Goal: Task Accomplishment & Management: Manage account settings

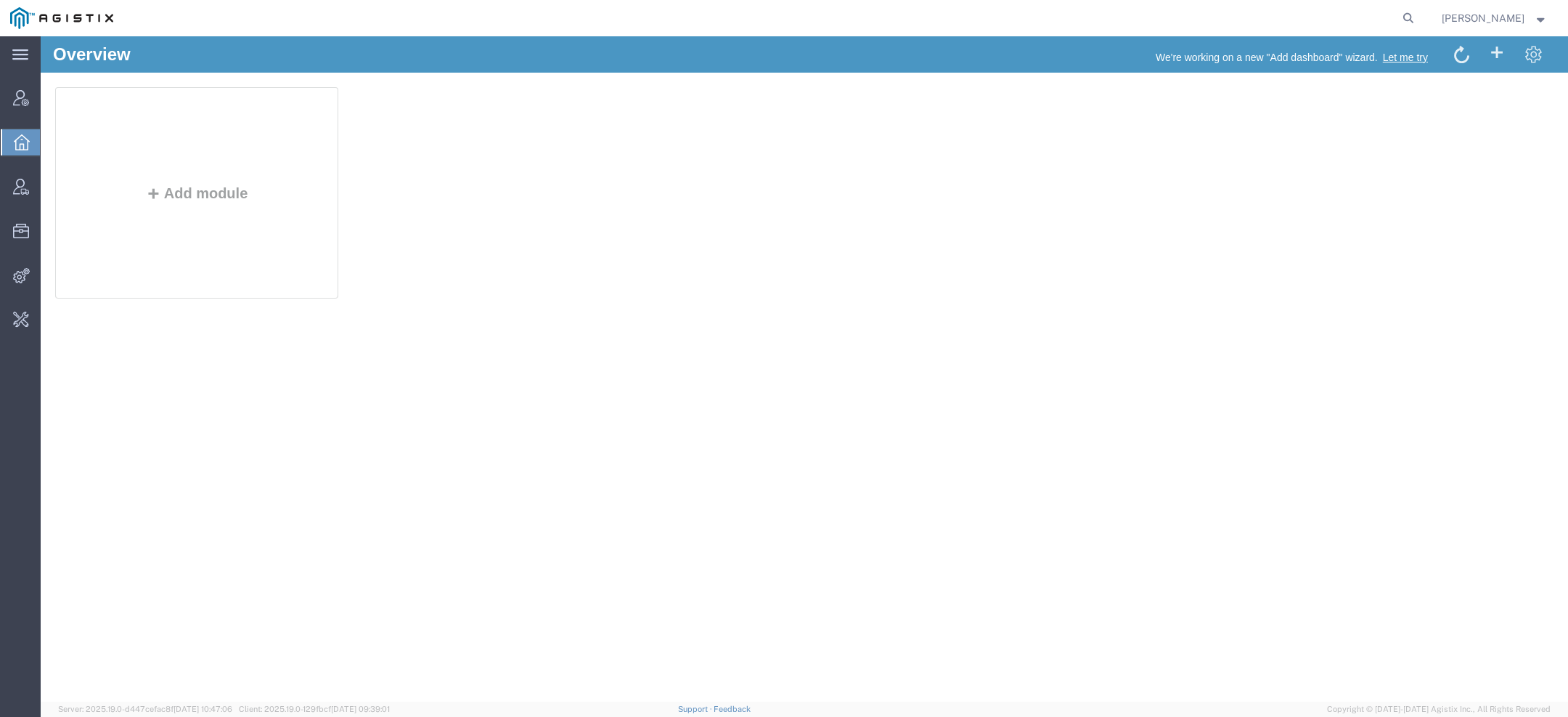
click at [1418, 9] on form at bounding box center [1407, 18] width 23 height 37
click at [1400, 17] on agx-global-search at bounding box center [1187, 18] width 465 height 37
click at [1400, 17] on icon at bounding box center [1407, 18] width 21 height 21
paste input "56878054"
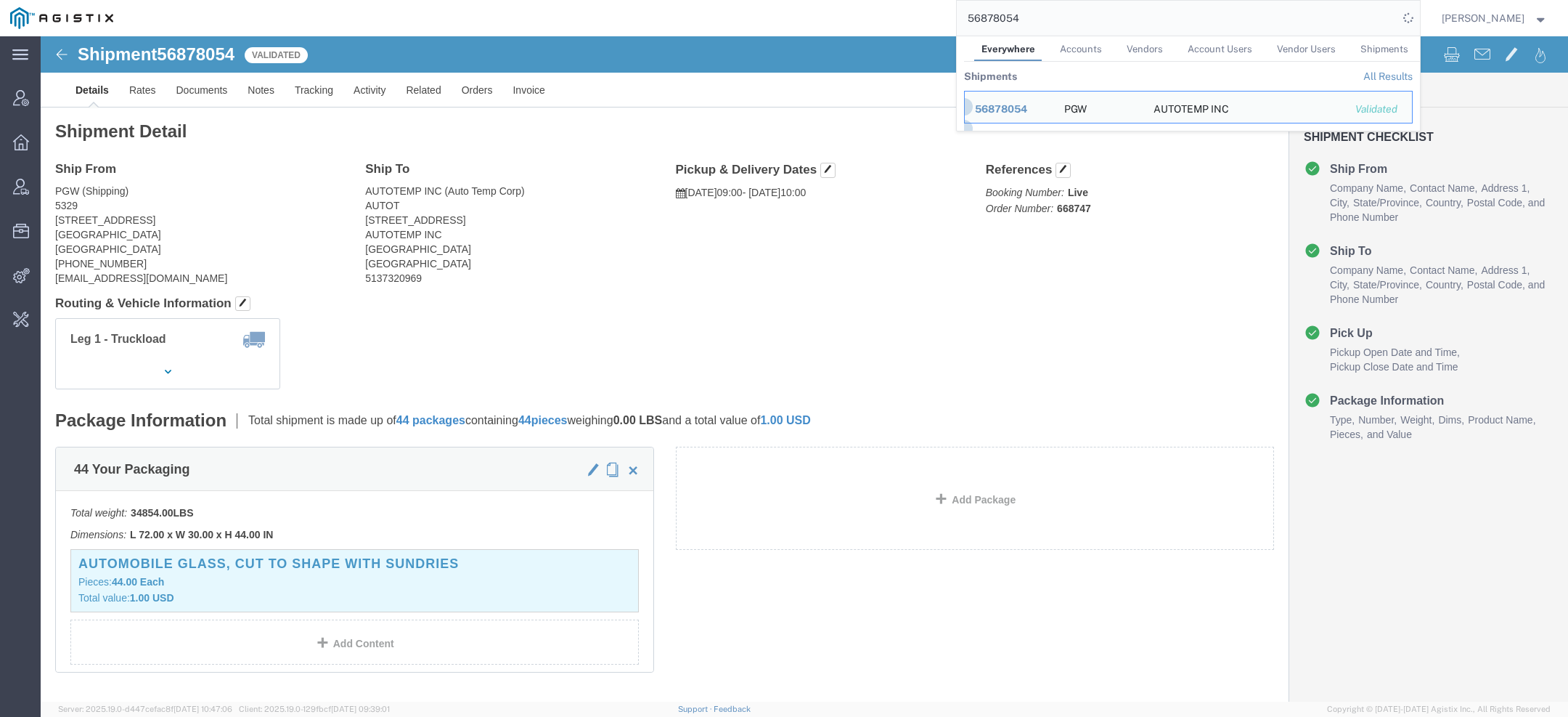
drag, startPoint x: 1052, startPoint y: 17, endPoint x: 733, endPoint y: -21, distance: 321.3
click at [733, 0] on html "main_menu Created with Sketch. Collapse Menu Account Manager Overview Vendor Ma…" at bounding box center [784, 358] width 1568 height 717
paste input "37"
click link "Activity"
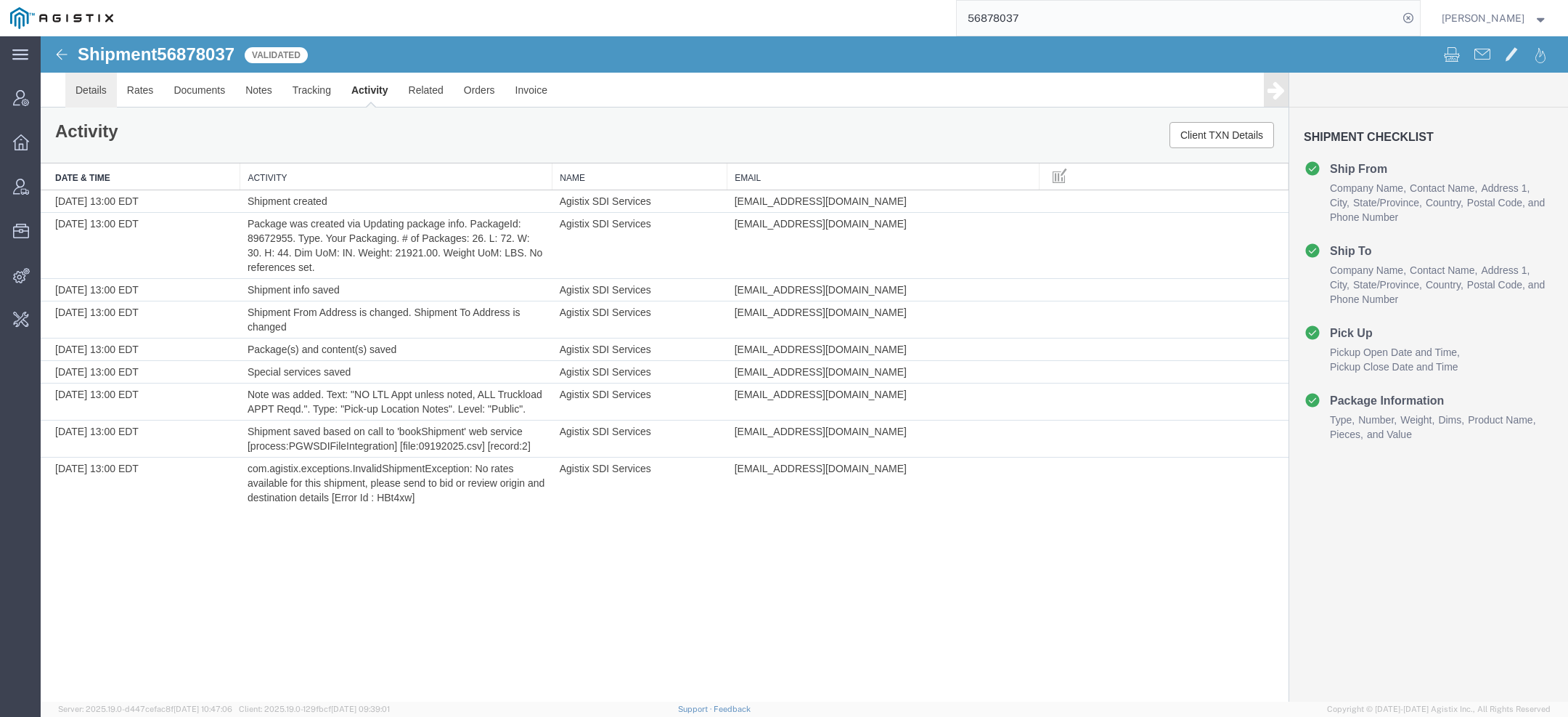
click at [82, 88] on link "Details" at bounding box center [91, 89] width 52 height 35
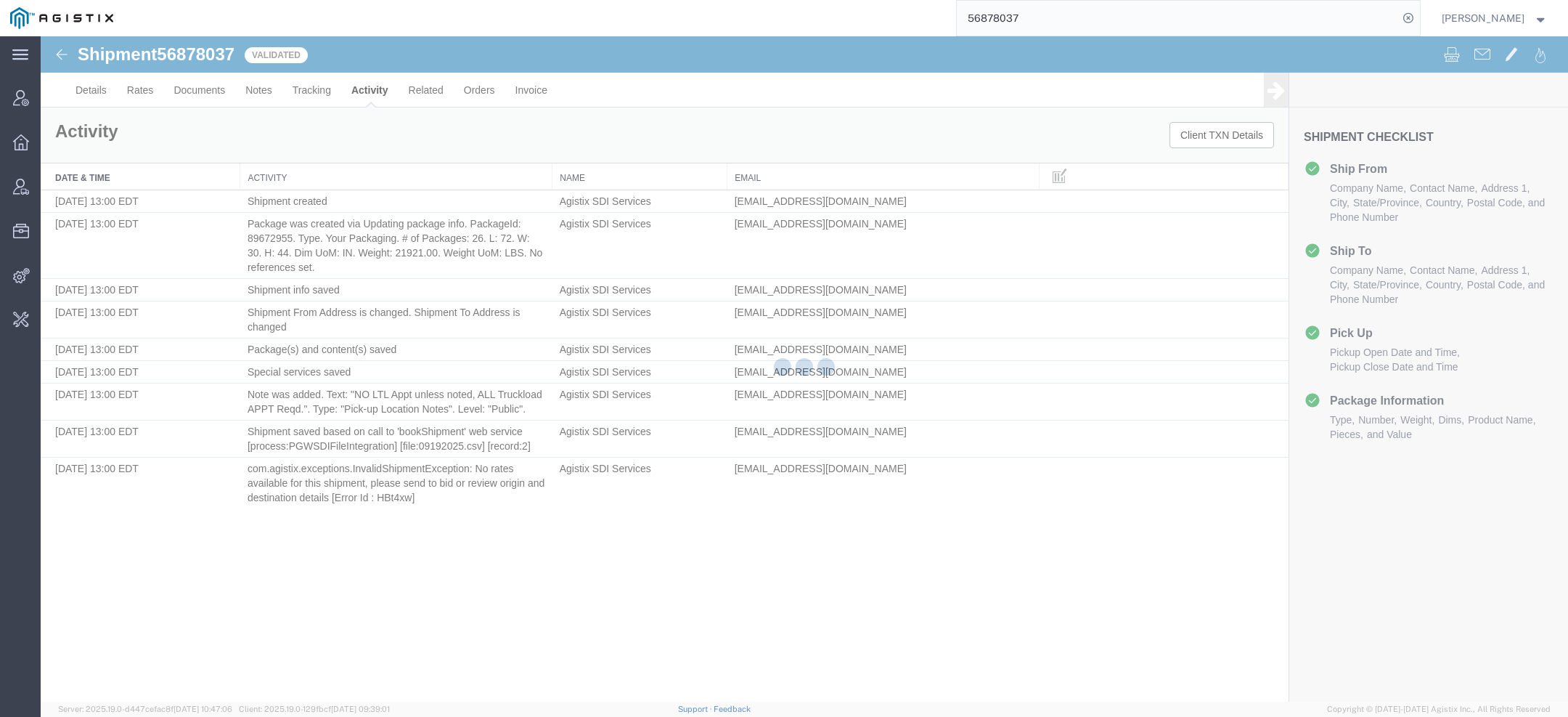
click at [82, 88] on div at bounding box center [804, 369] width 1527 height 665
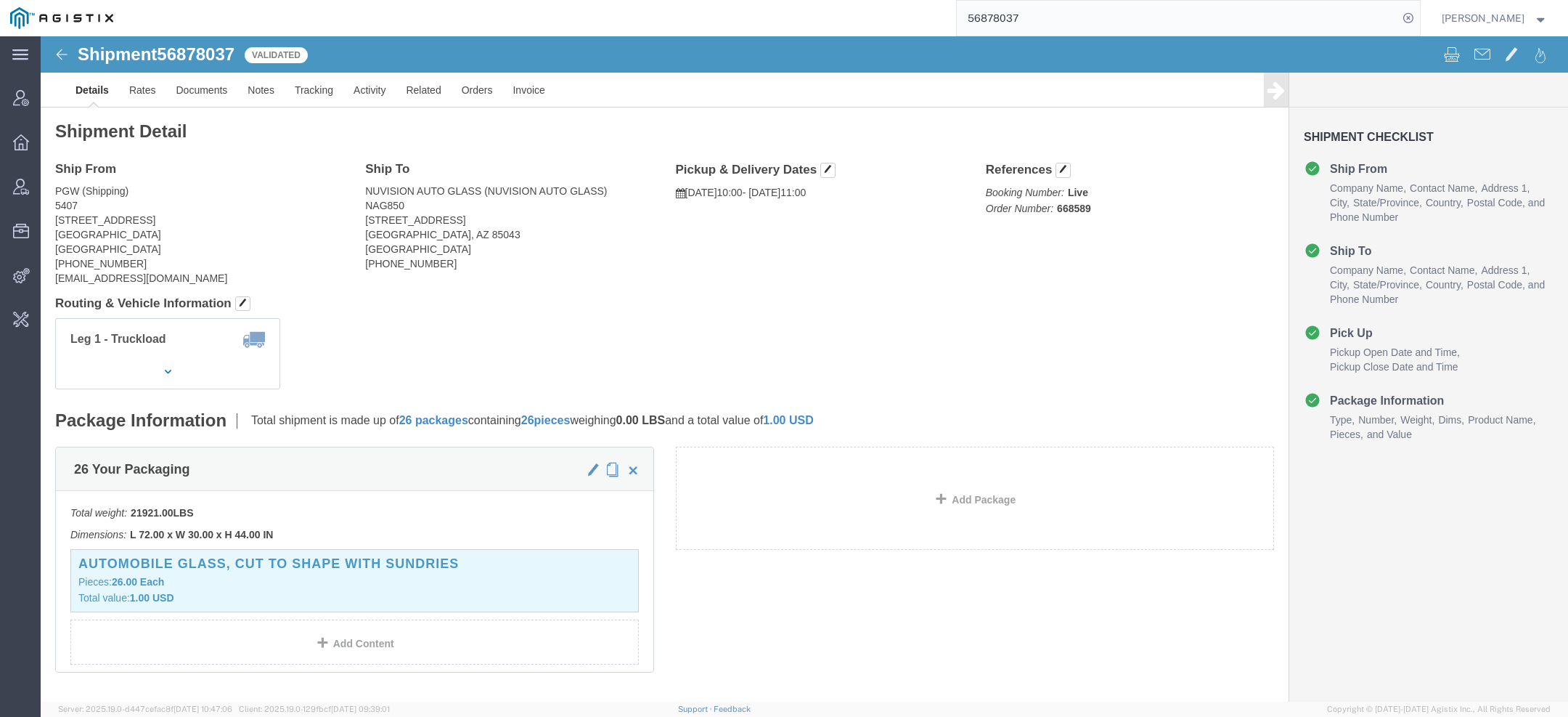
drag, startPoint x: 1064, startPoint y: 28, endPoint x: 806, endPoint y: 18, distance: 258.2
click at [846, 18] on div "56878037" at bounding box center [771, 18] width 1296 height 37
paste input "6109"
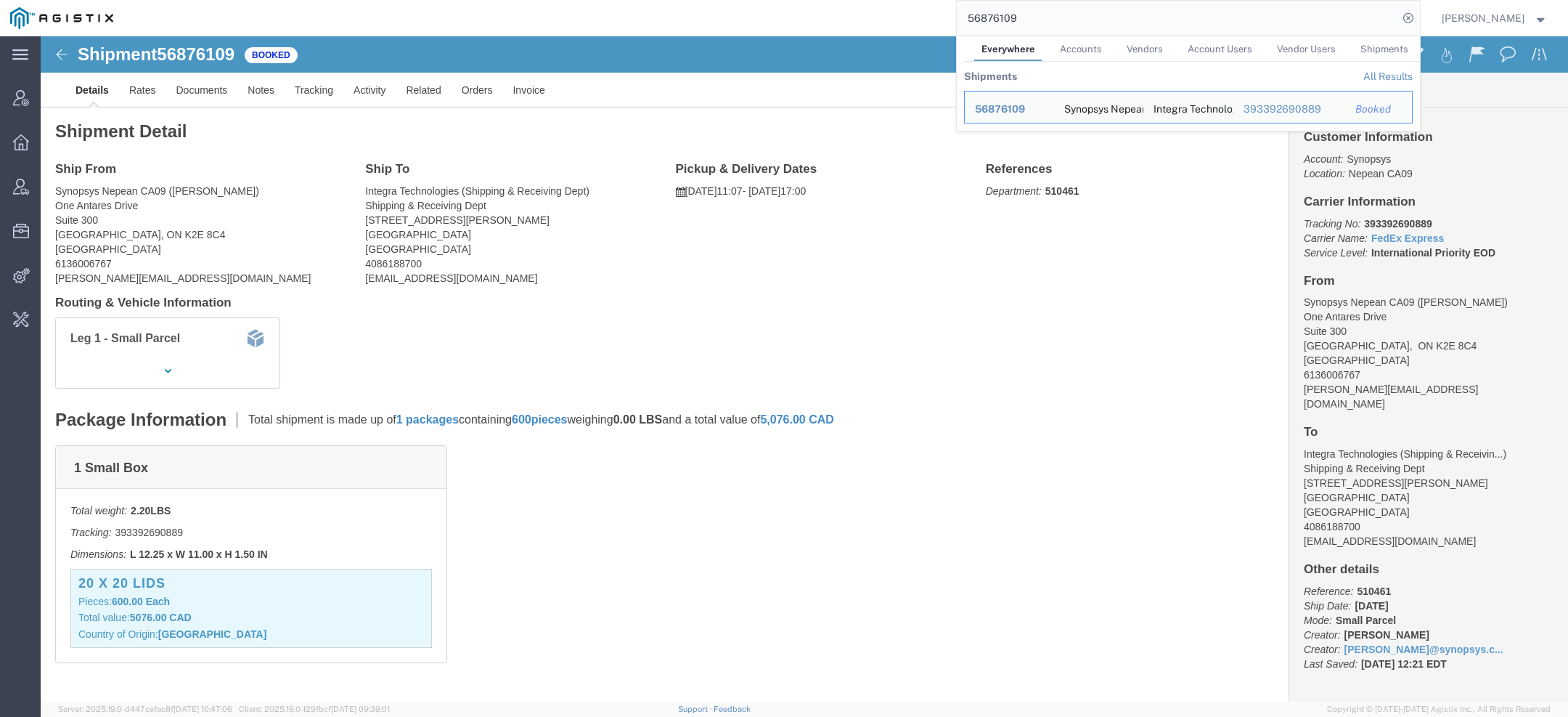
drag, startPoint x: 1039, startPoint y: 27, endPoint x: 848, endPoint y: 11, distance: 191.7
click at [865, 13] on div "56876109 Everywhere Accounts Vendors Account Users Vendor Users Shipments Shipm…" at bounding box center [771, 18] width 1296 height 37
paste input "114020"
click at [988, 16] on input "114020" at bounding box center [1176, 18] width 441 height 35
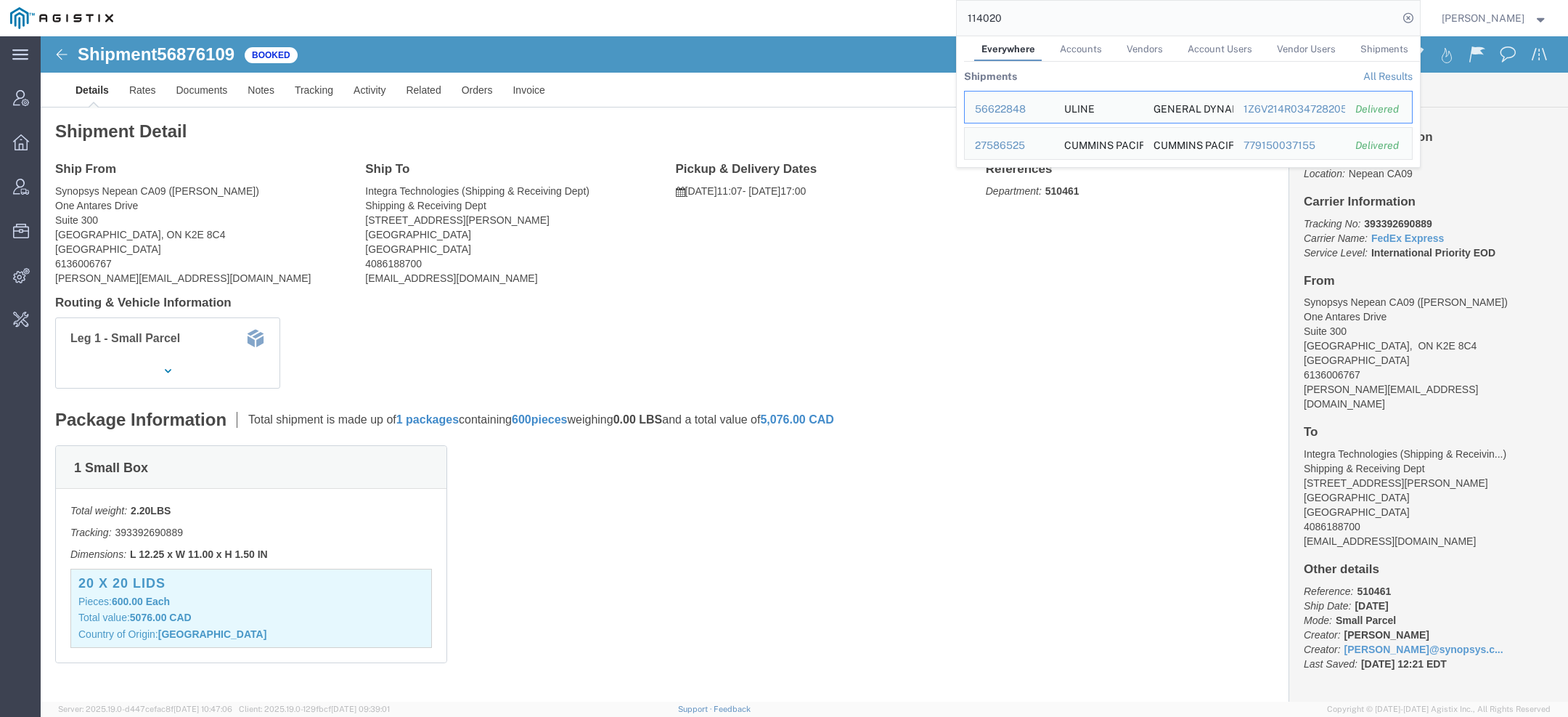
paste input "56876422"
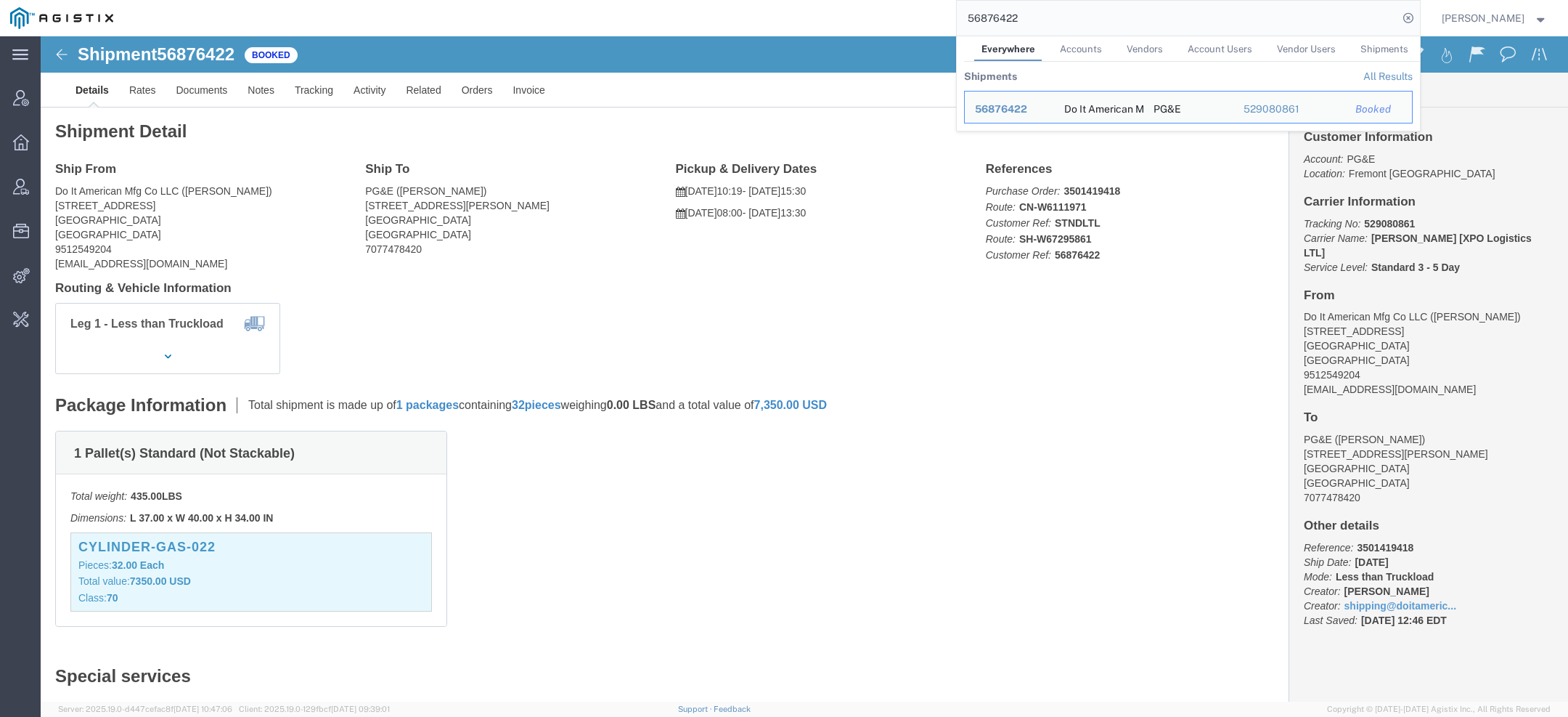
click at [1031, 15] on input "56876422" at bounding box center [1176, 18] width 441 height 35
click at [1031, 16] on input "56876422" at bounding box center [1176, 18] width 441 height 35
paste input "114019"
drag, startPoint x: 977, startPoint y: 23, endPoint x: 695, endPoint y: 9, distance: 282.3
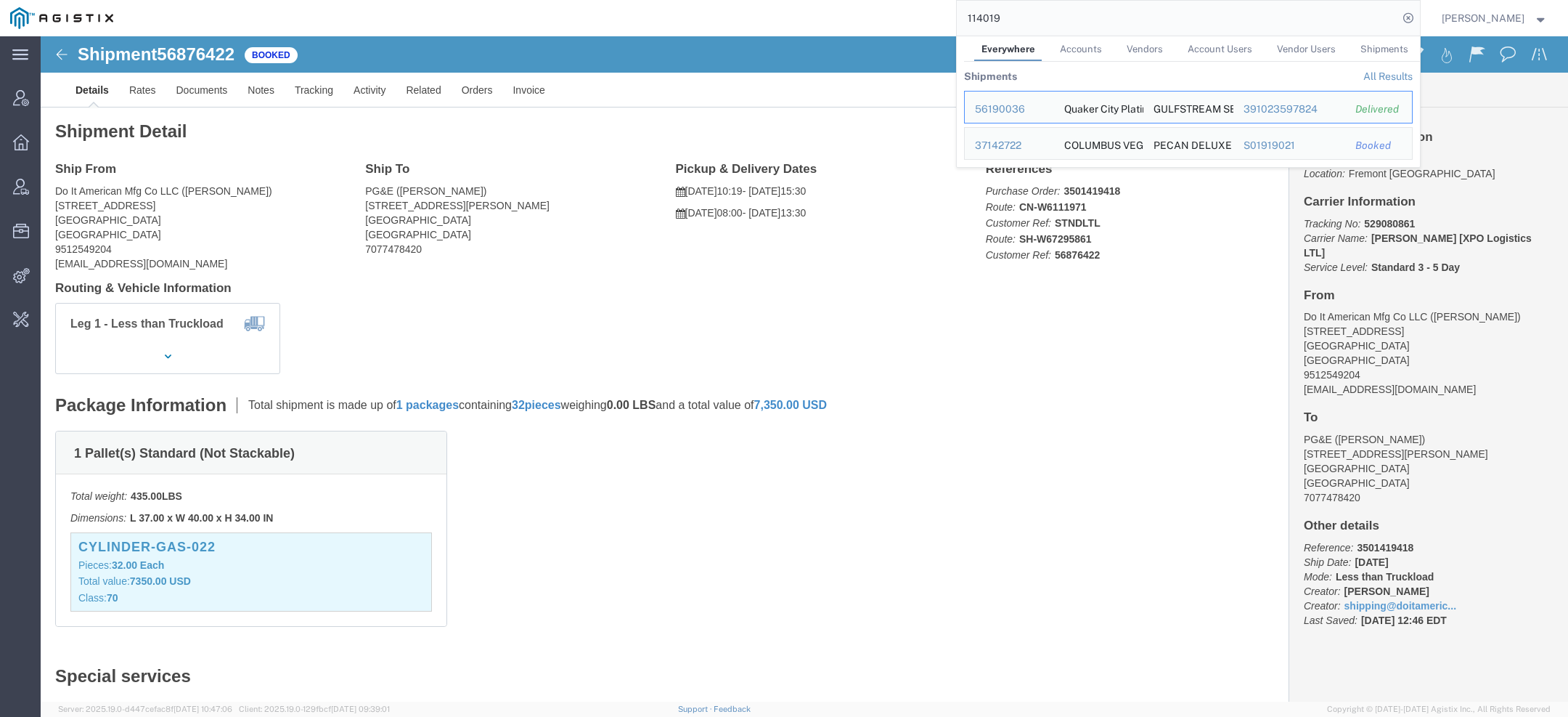
click at [725, 9] on div "114019 Everywhere Accounts Vendors Account Users Vendor Users Shipments Shipmen…" at bounding box center [771, 18] width 1296 height 37
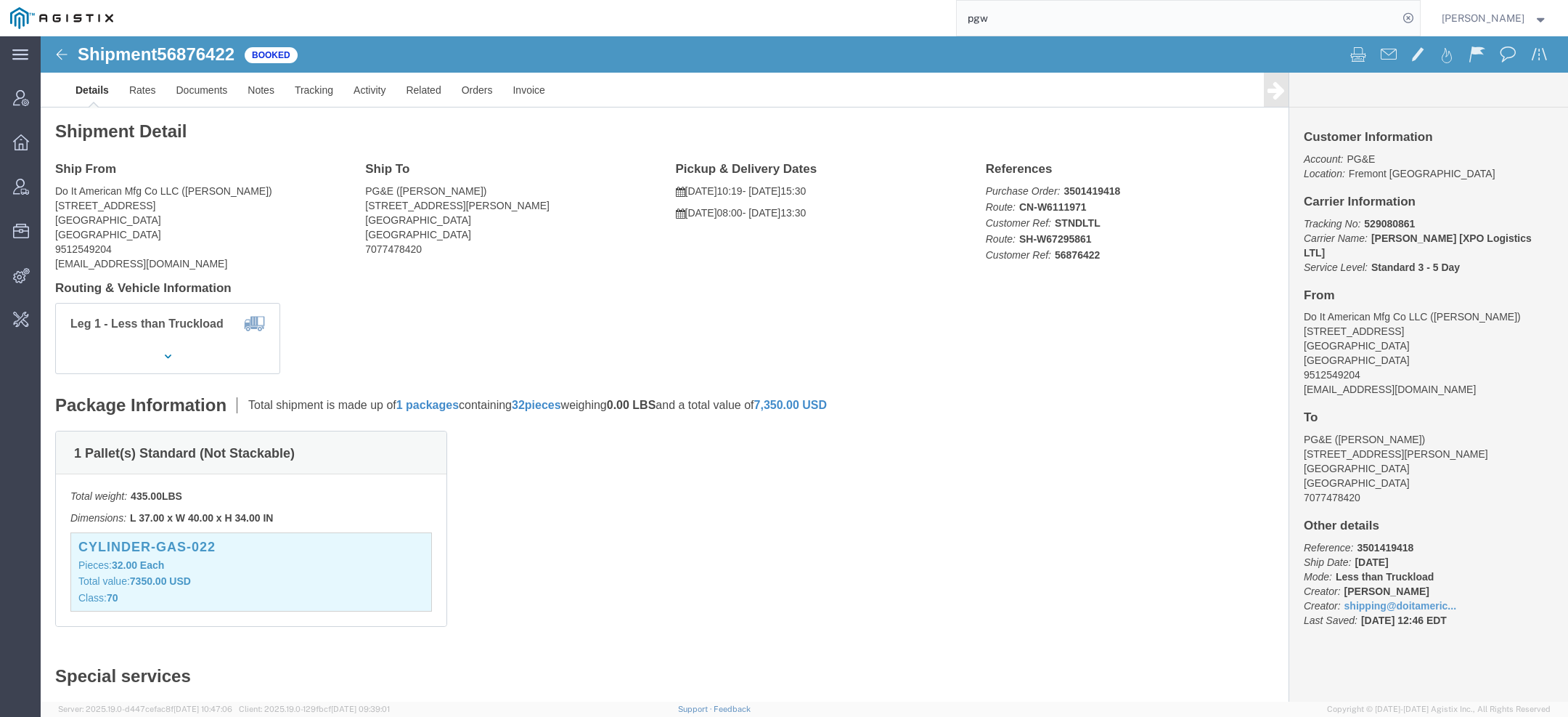
type input "pgw"
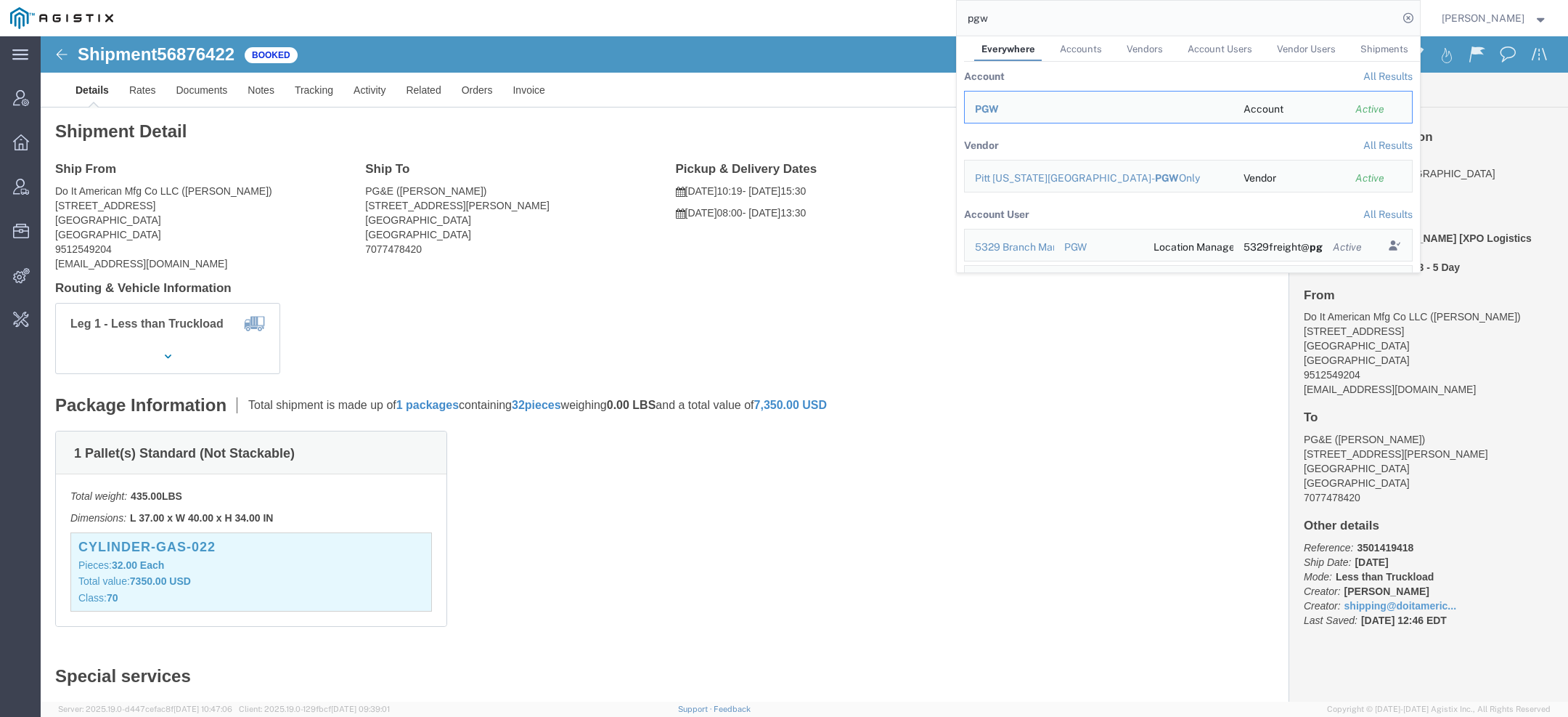
click at [983, 107] on span "PGW" at bounding box center [986, 109] width 24 height 12
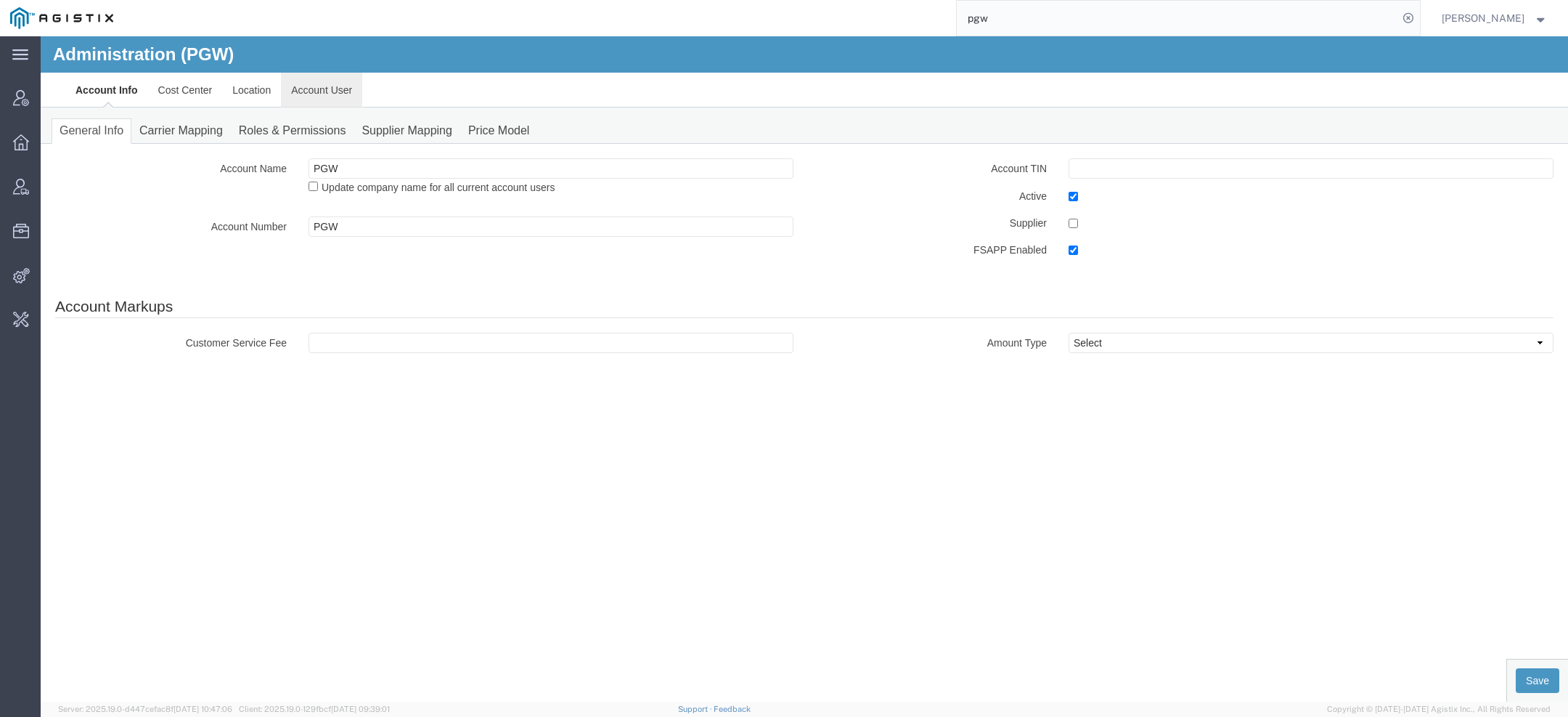
click at [346, 101] on link "Account User" at bounding box center [321, 89] width 81 height 35
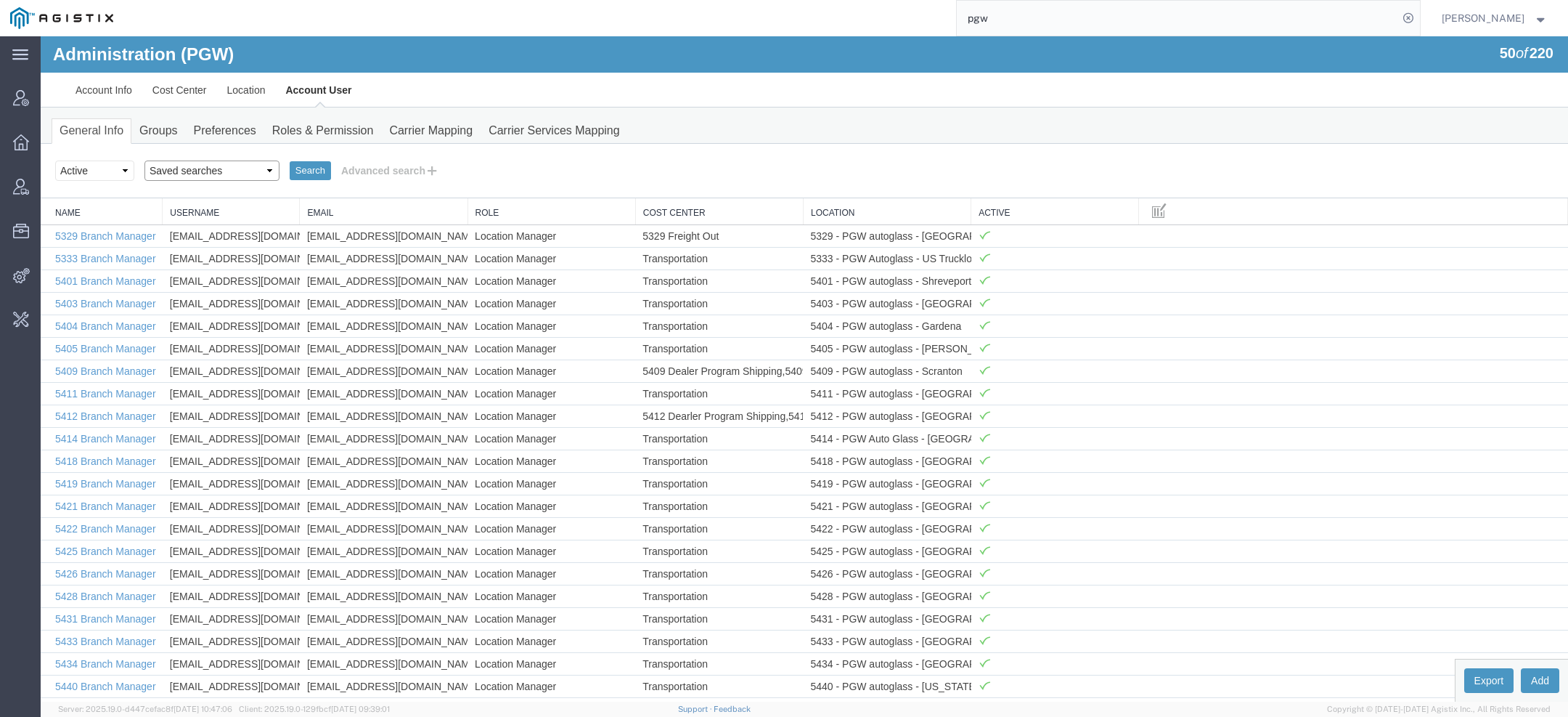
click at [192, 161] on select "Saved searches Exclude Branch Manager Jason Offline user" at bounding box center [212, 171] width 135 height 21
select select "Offline user"
click at [145, 161] on select "Saved searches Exclude Branch Manager Jason Offline user" at bounding box center [212, 171] width 135 height 21
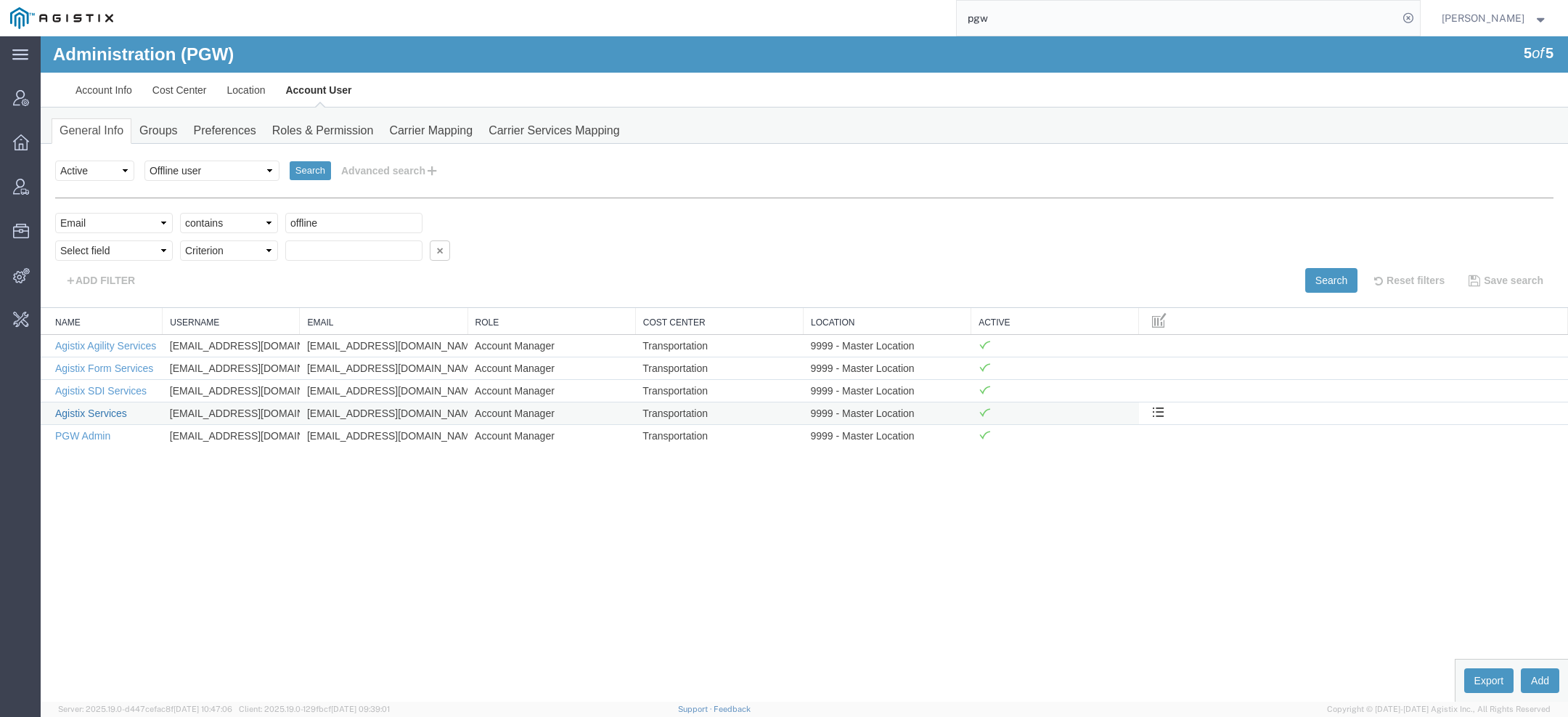
click at [101, 412] on link "Agistix Services" at bounding box center [91, 414] width 71 height 12
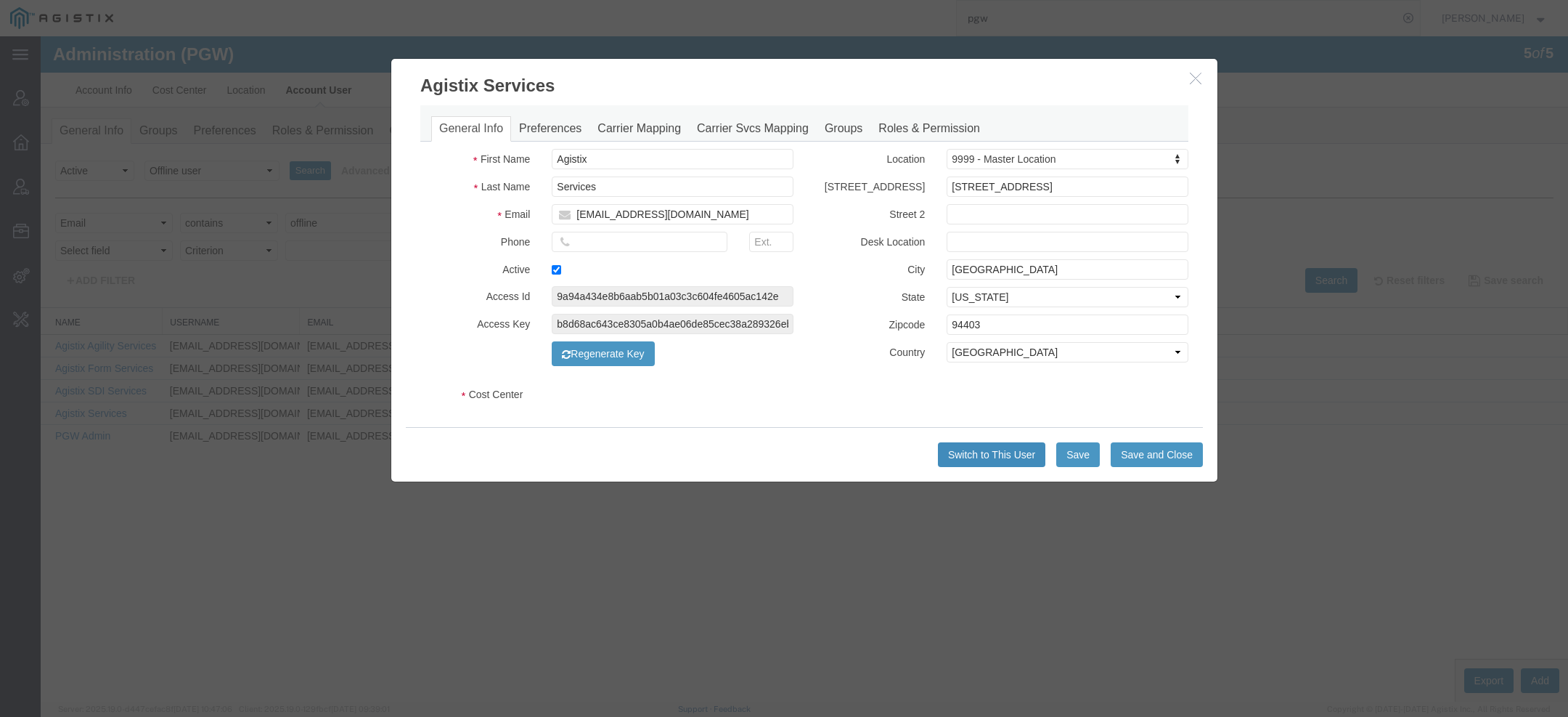
select select "COSTCENTER"
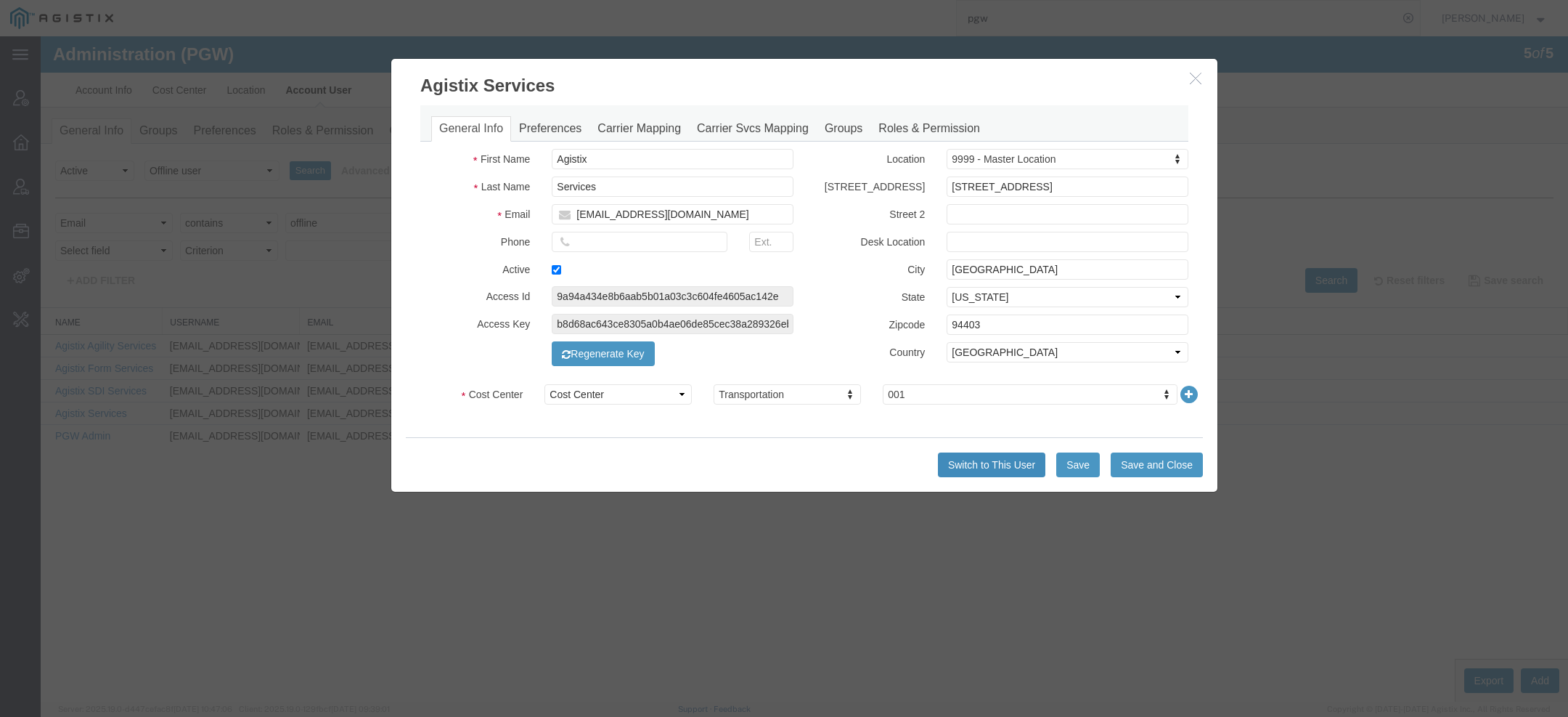
click at [995, 464] on button "Switch to This User" at bounding box center [991, 464] width 107 height 25
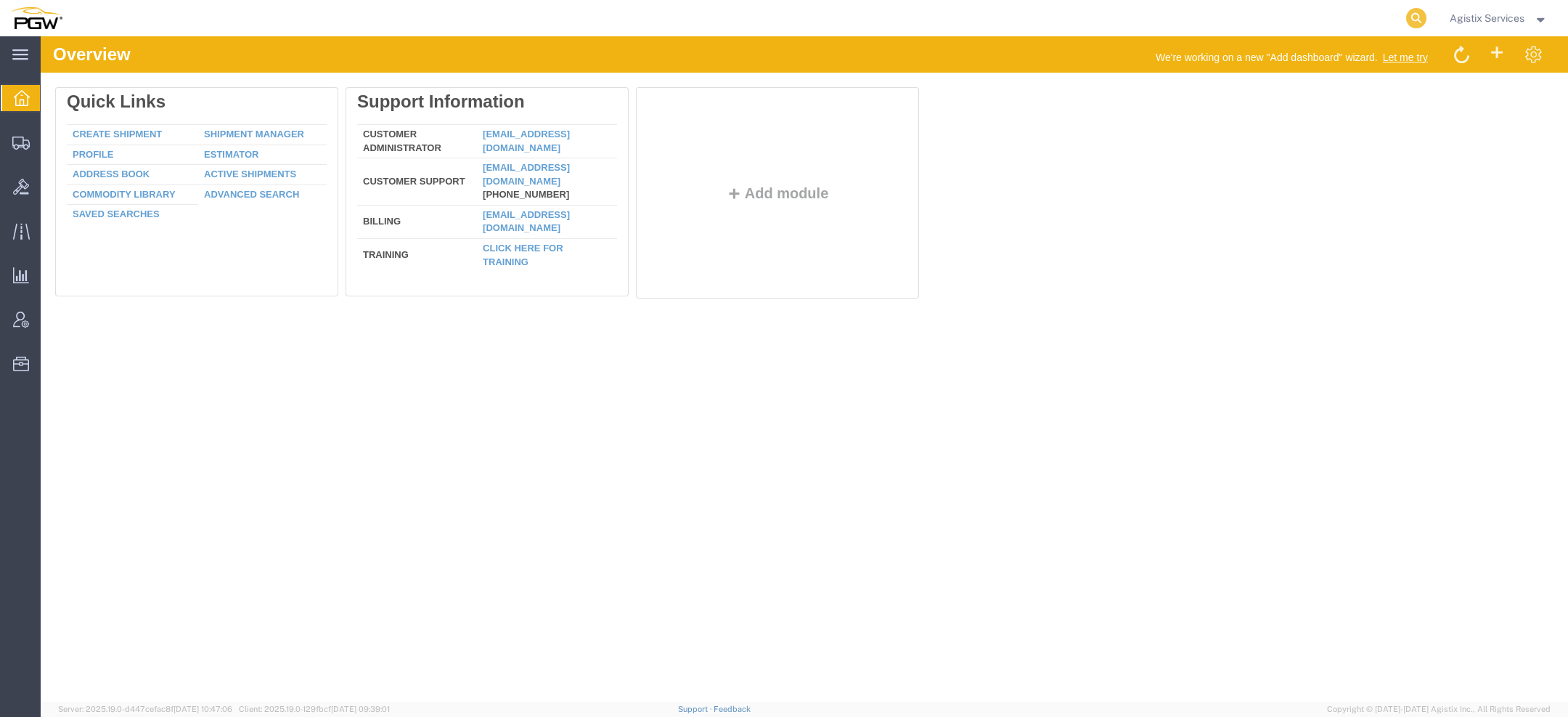
click at [1416, 23] on icon at bounding box center [1415, 18] width 21 height 21
paste input "530105307"
type input "530105307"
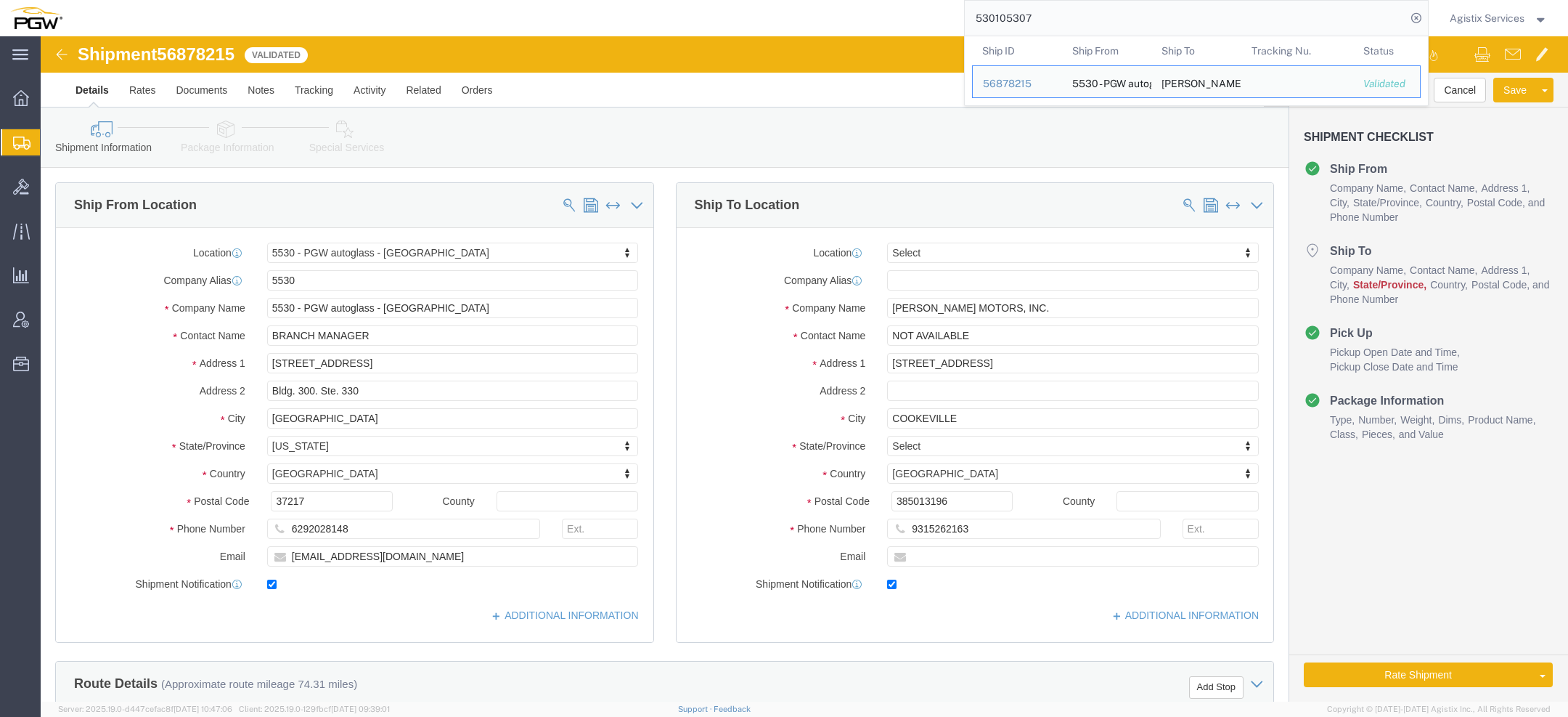
click span "56878215"
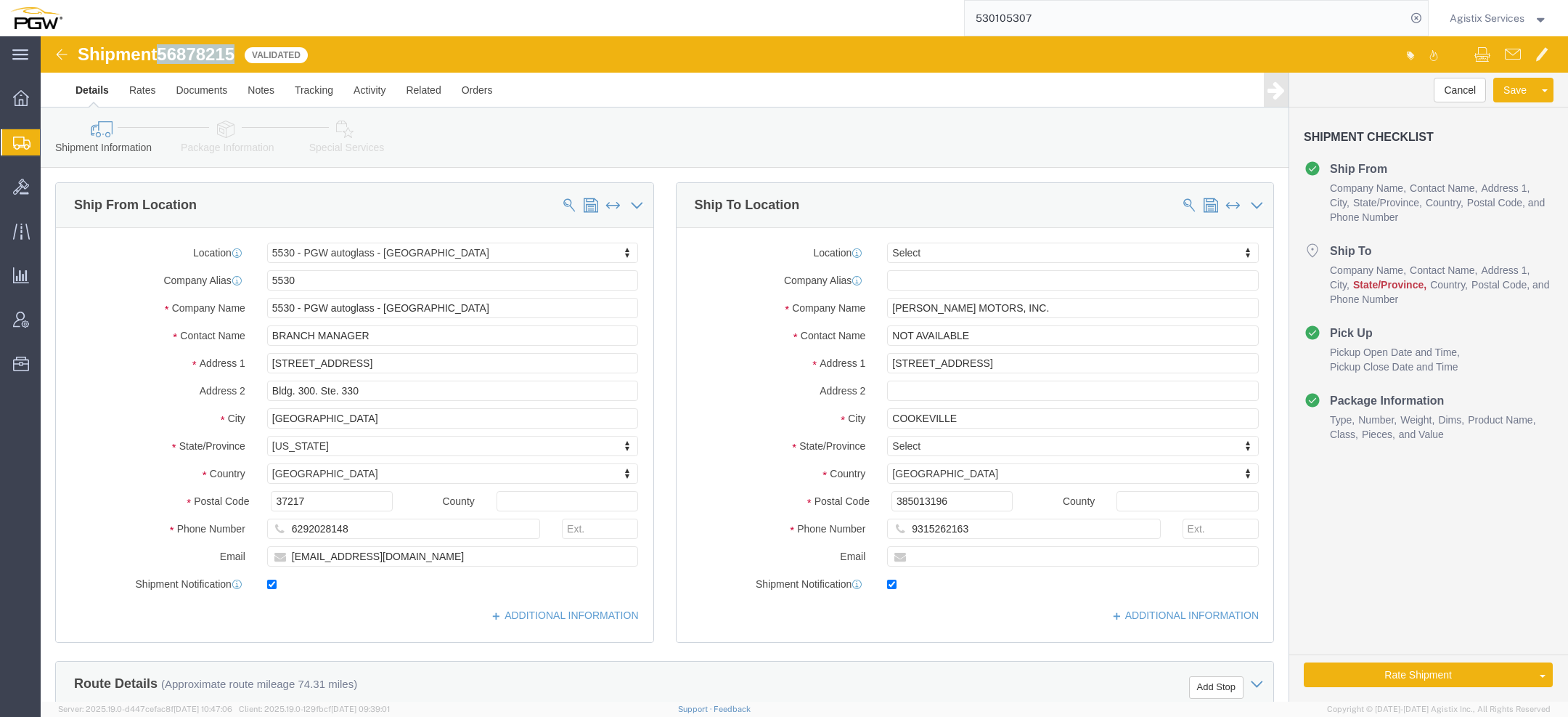
copy span "56878215"
click input "385013196"
select select "28357"
select select
type input "38501"
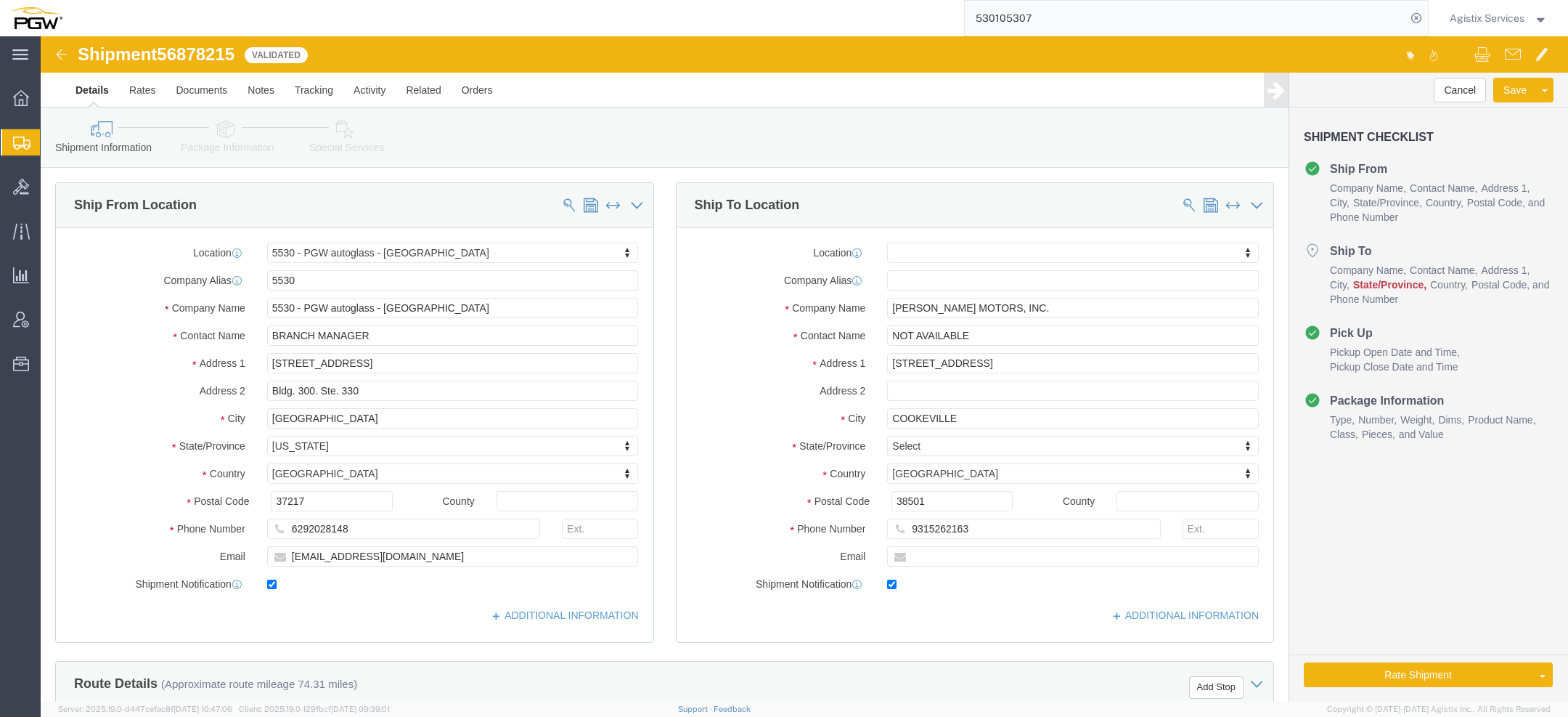
select select
drag, startPoint x: 882, startPoint y: 464, endPoint x: 573, endPoint y: 450, distance: 309.3
click div "Ship From Location Location 5530 - PGW autoglass - [GEOGRAPHIC_DATA] My Profile…"
type input "te"
select select
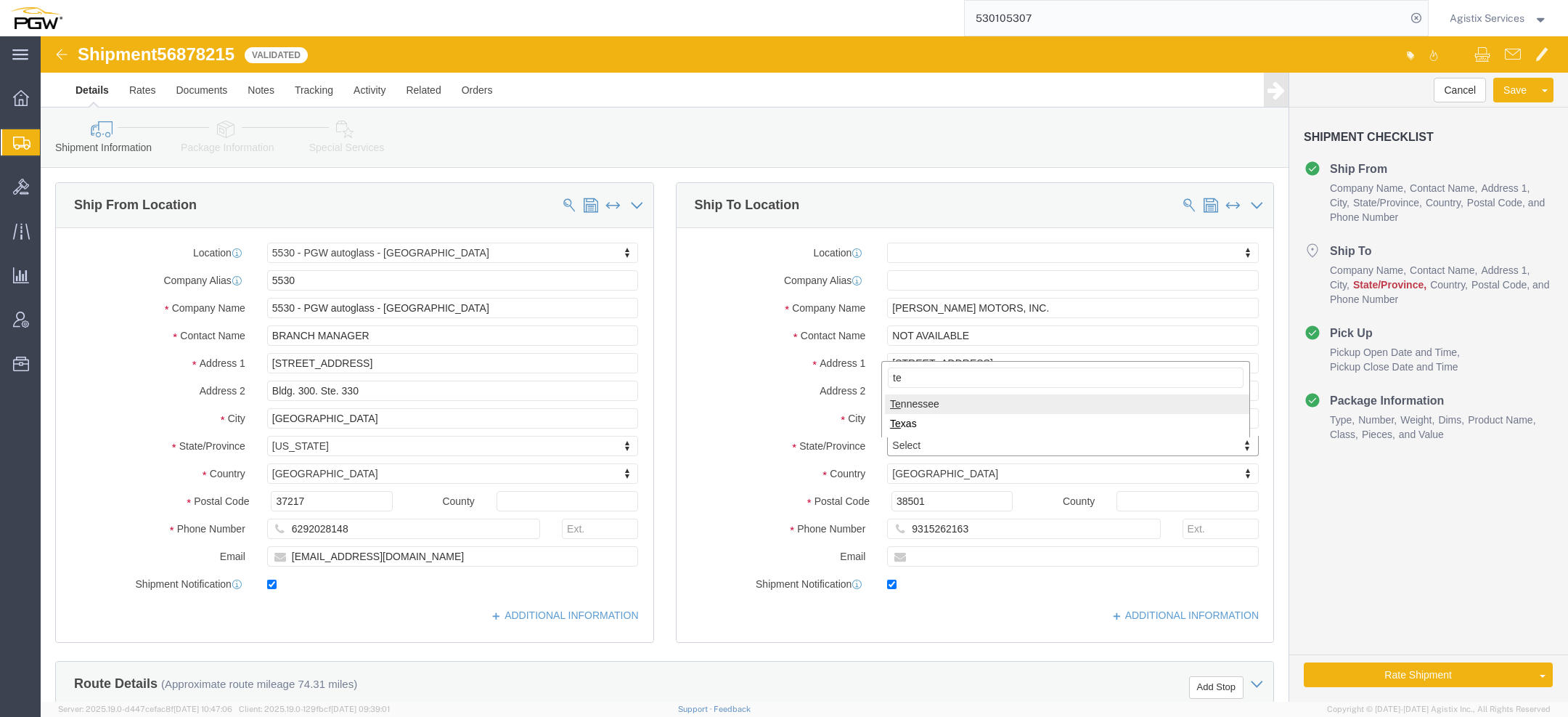
select select "TN"
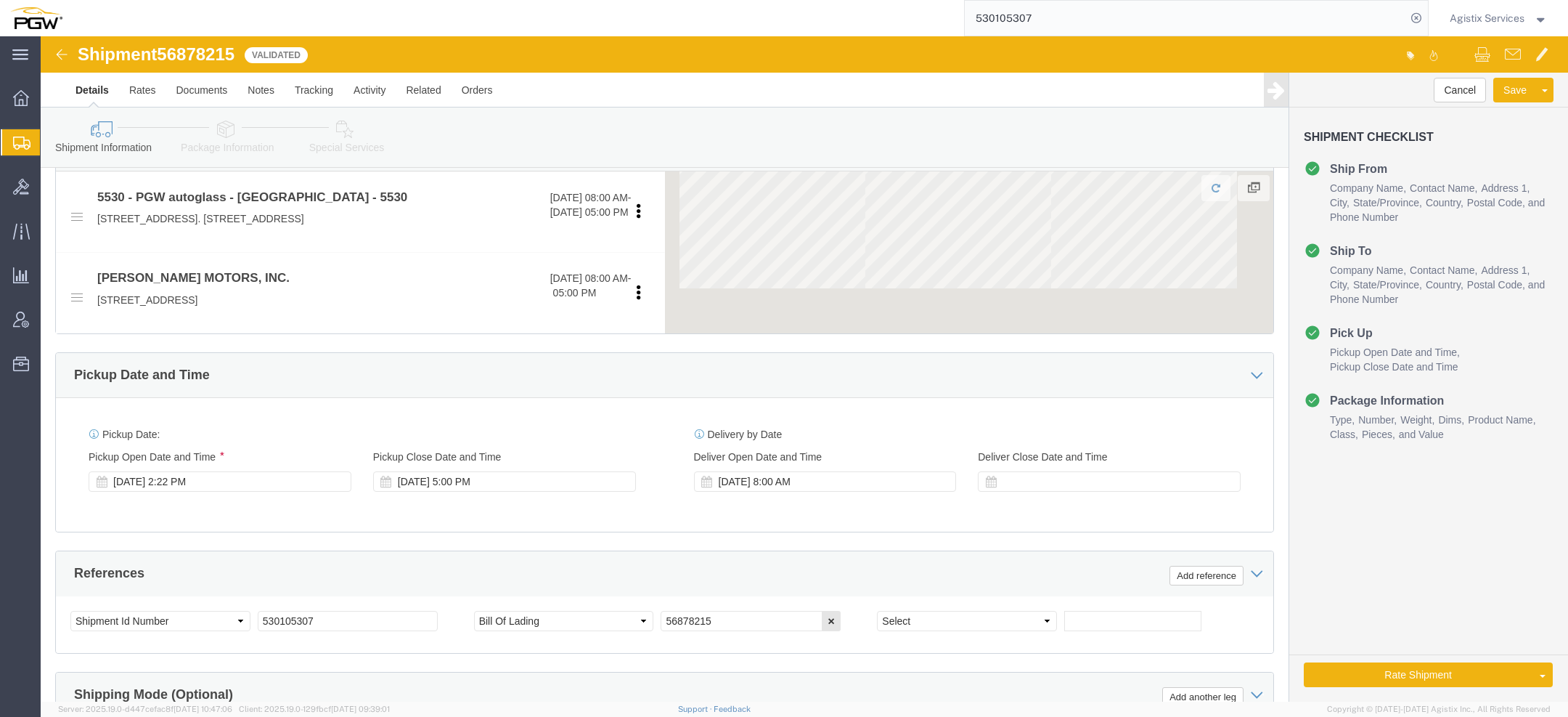
scroll to position [808, 0]
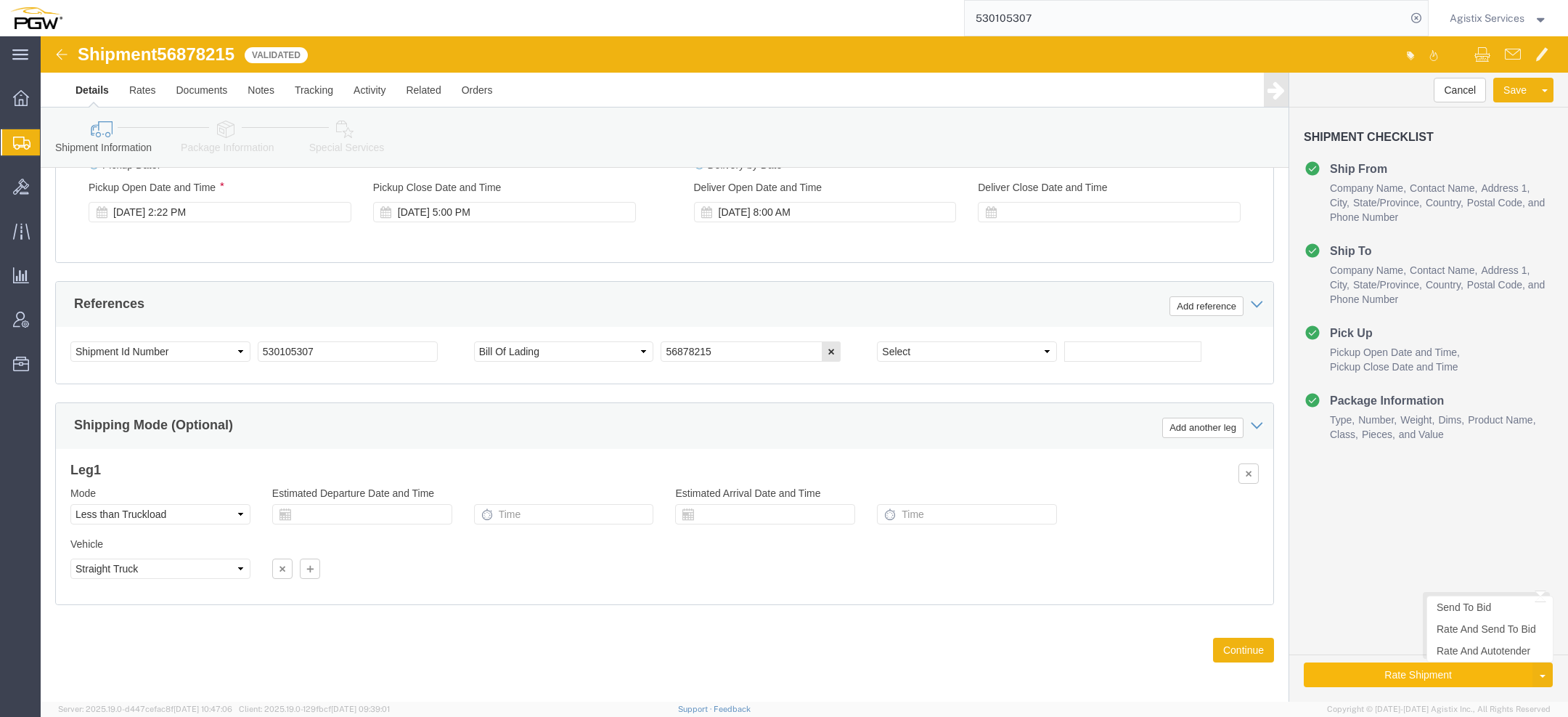
click button "Rate Shipment"
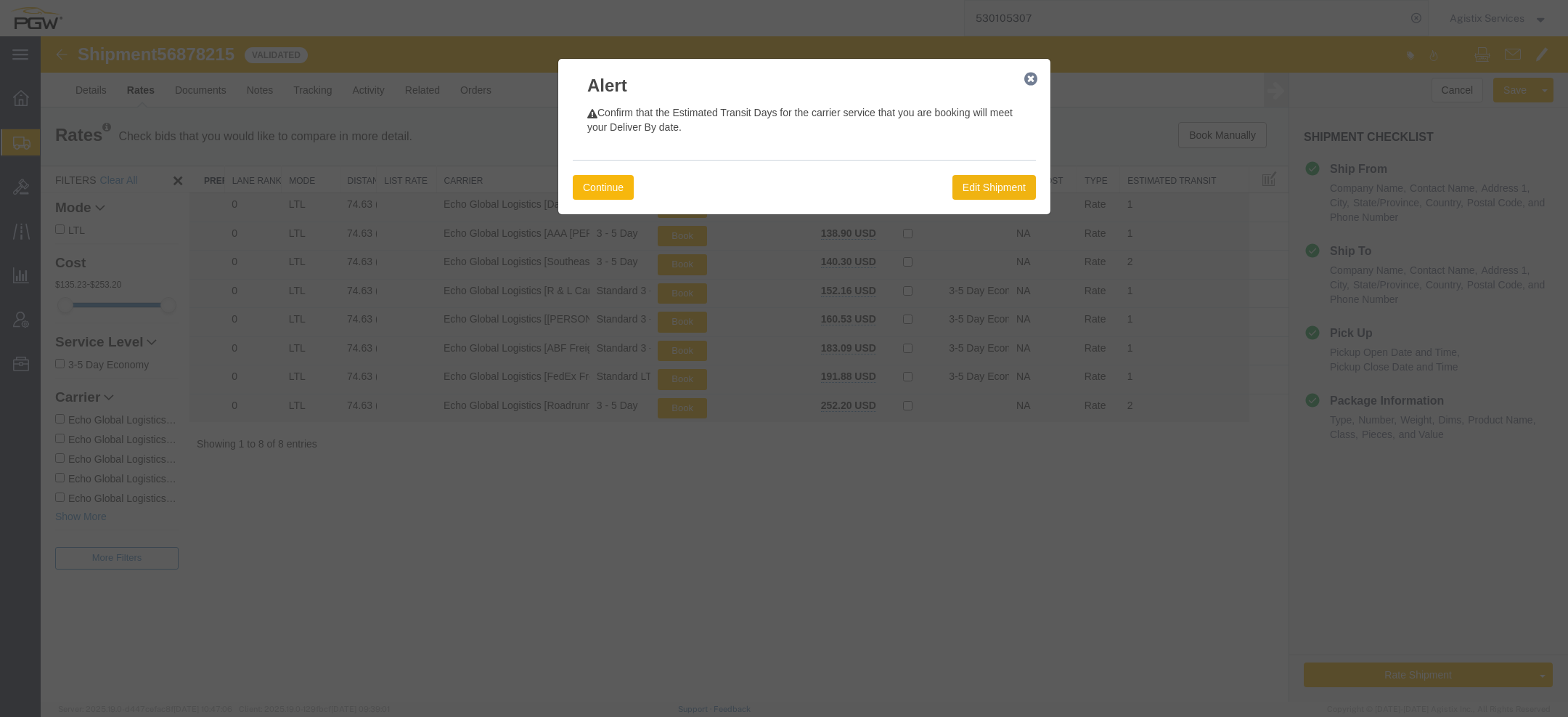
click at [629, 182] on button "Continue" at bounding box center [604, 186] width 61 height 25
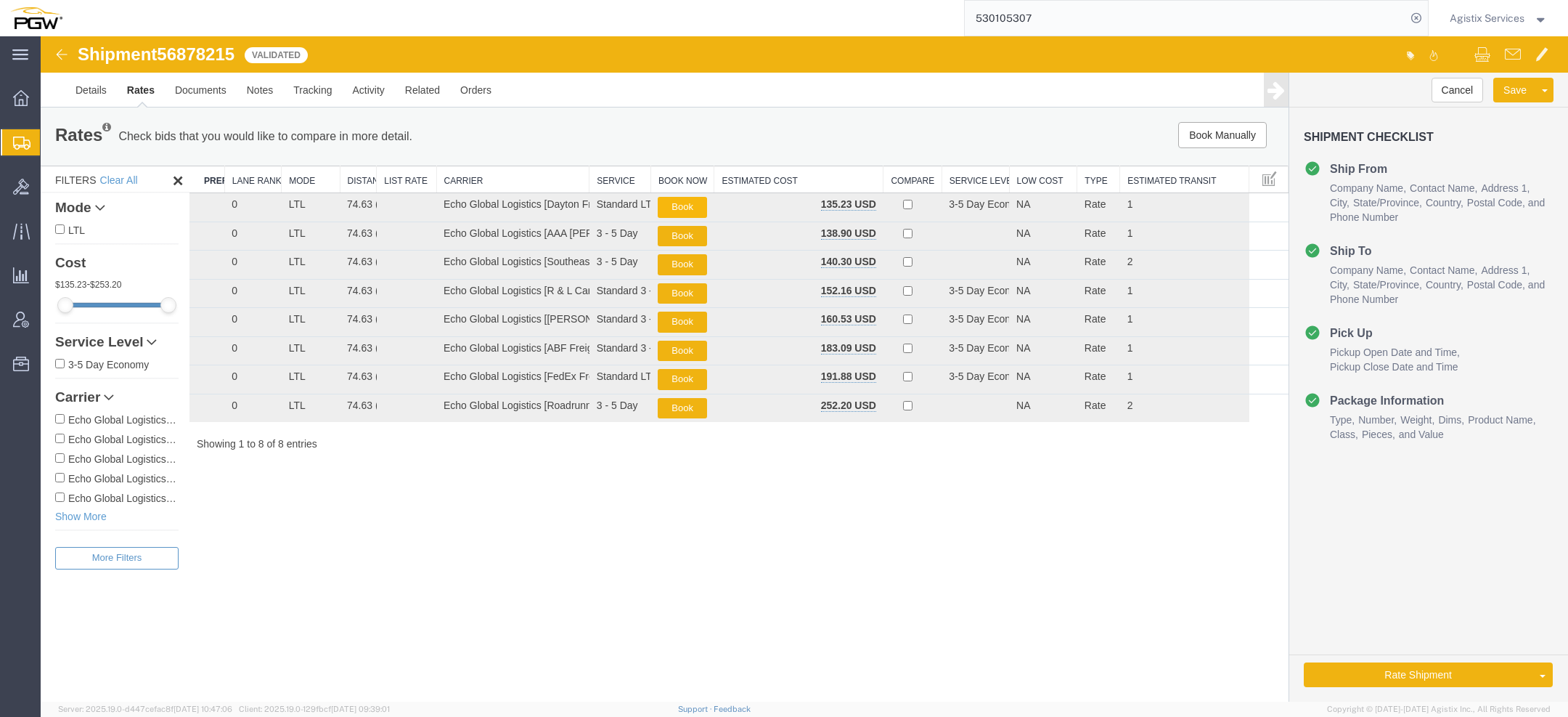
click at [698, 205] on button "Book" at bounding box center [681, 206] width 49 height 21
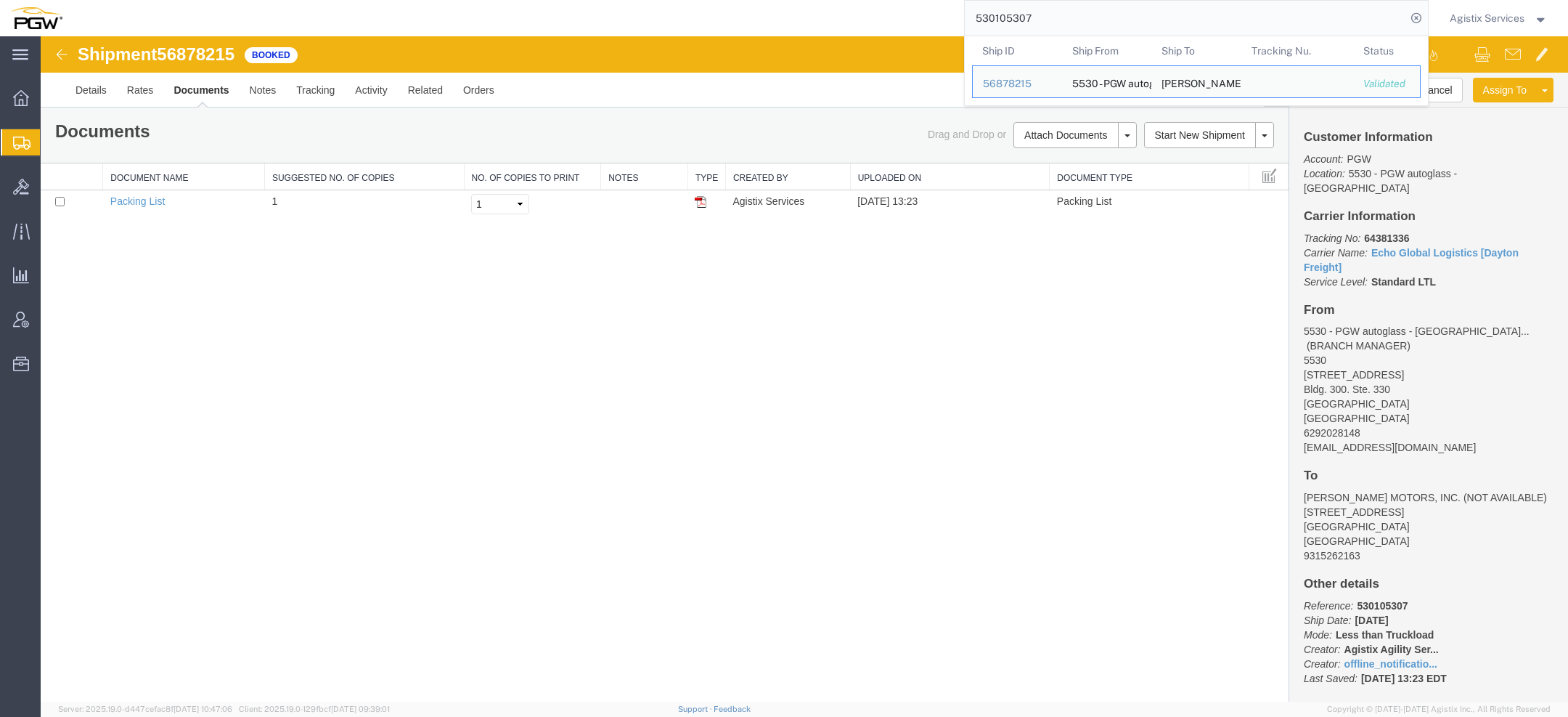
drag, startPoint x: 1037, startPoint y: 21, endPoint x: 787, endPoint y: 5, distance: 250.5
click at [808, 5] on div "530105307 Ship ID Ship From Ship To Tracking Nu. Status Ship ID 56878215 Ship F…" at bounding box center [750, 18] width 1356 height 37
paste input "10"
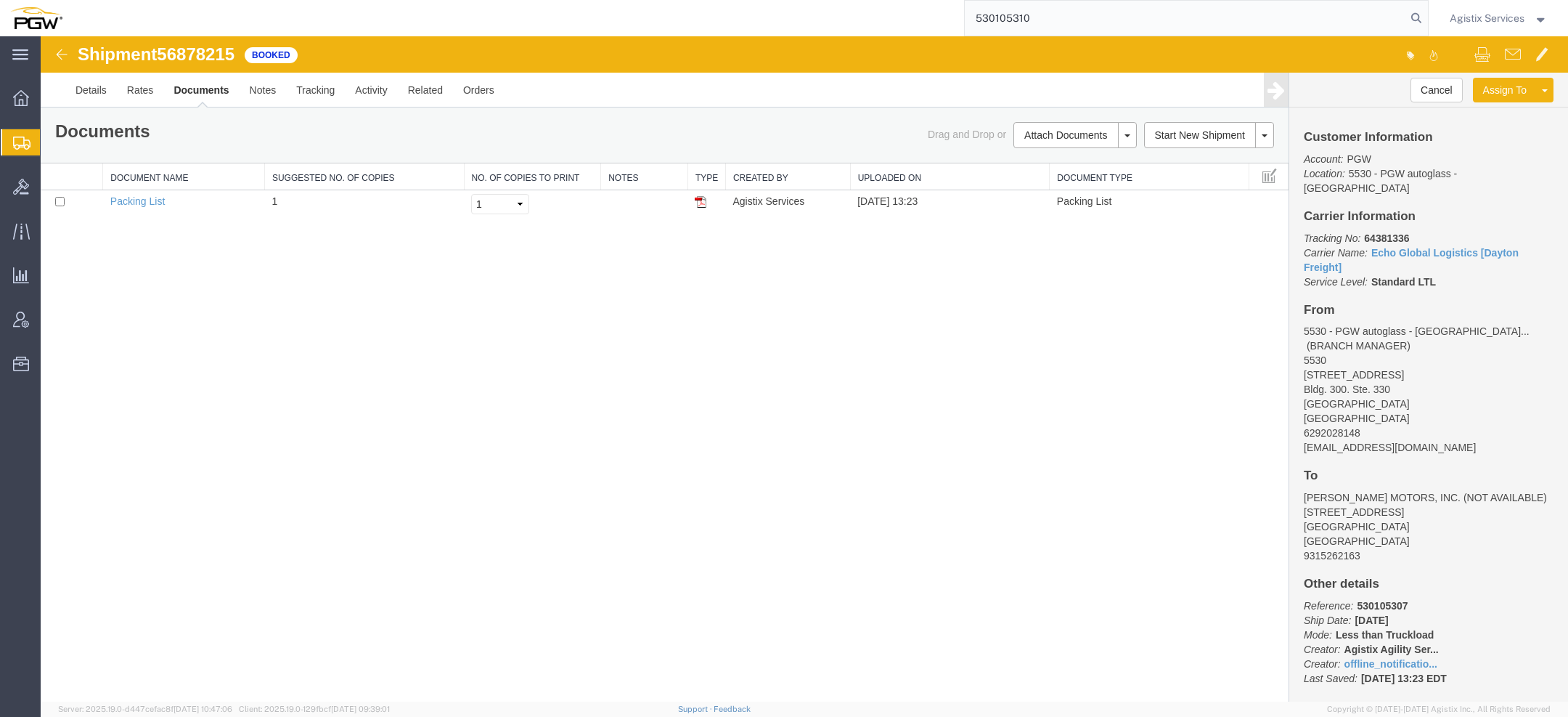
type input "530105310"
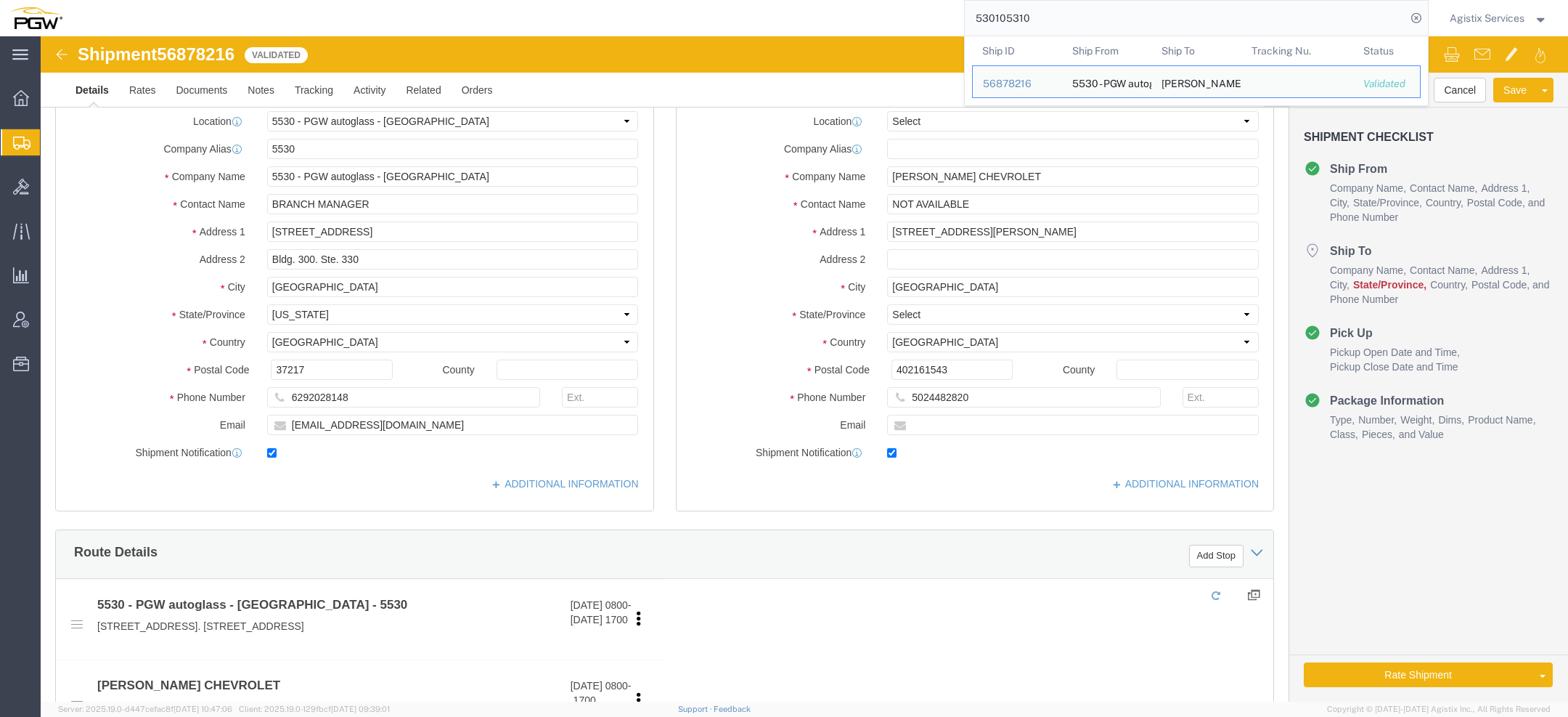
select select "28357"
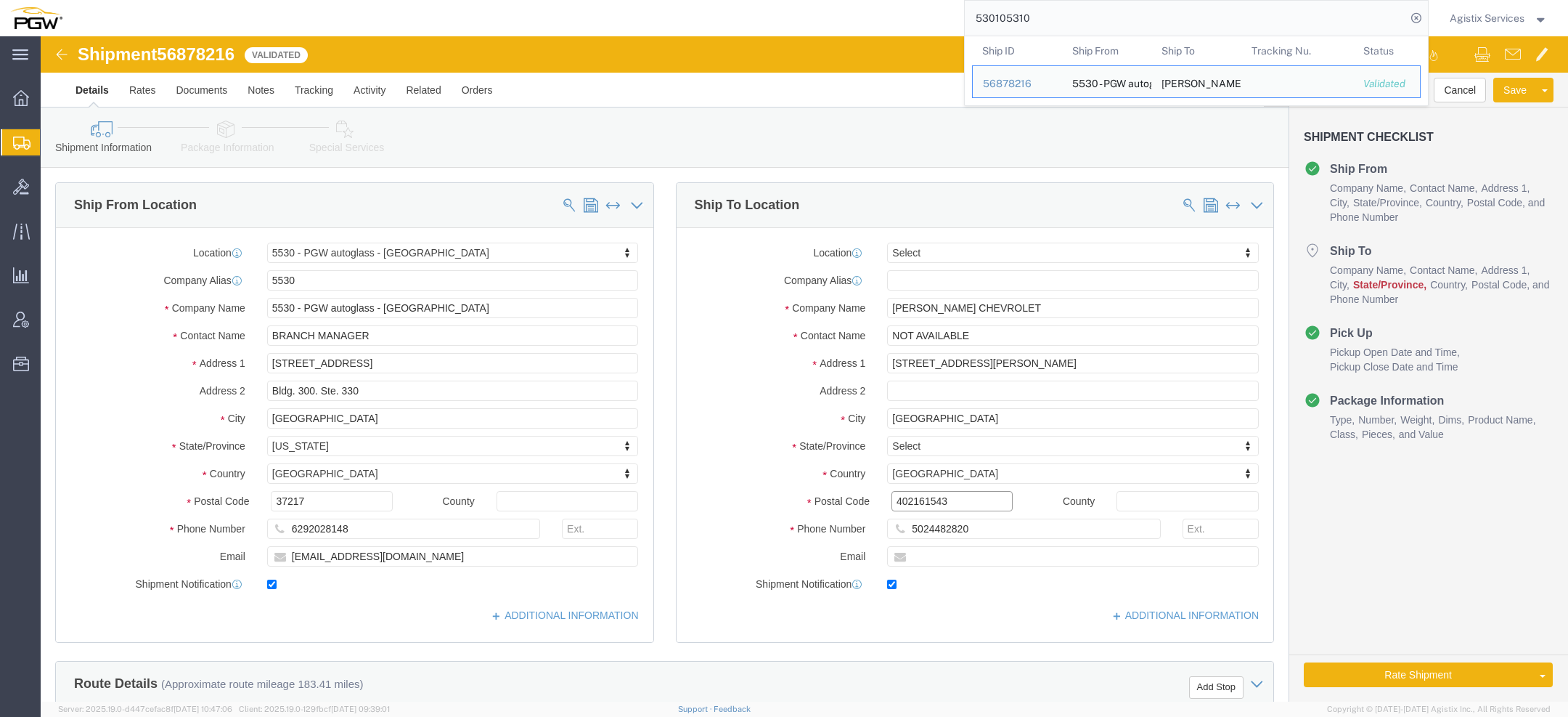
click input "402161543"
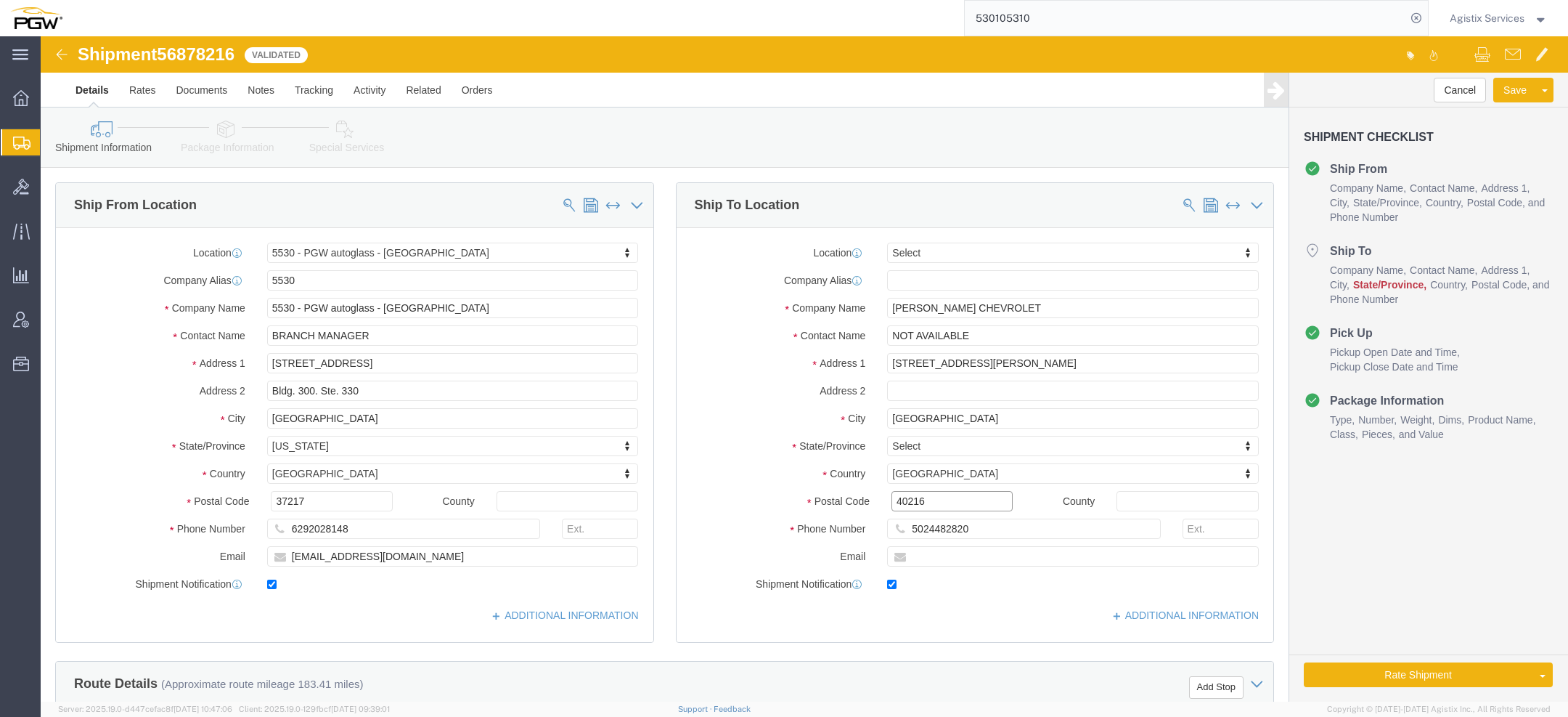
click input "40216"
type input "40216"
type input "ke"
select select "KY"
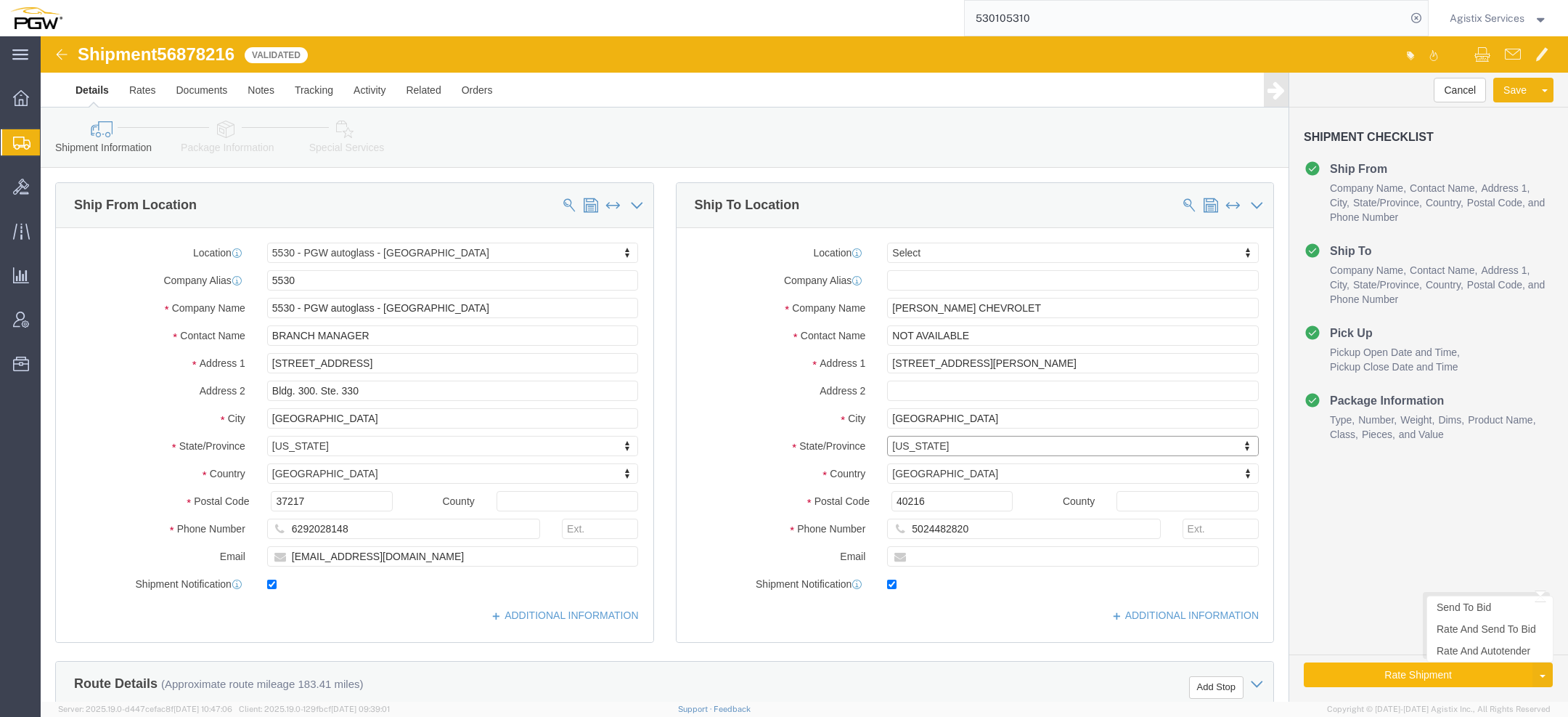
click button "Rate Shipment"
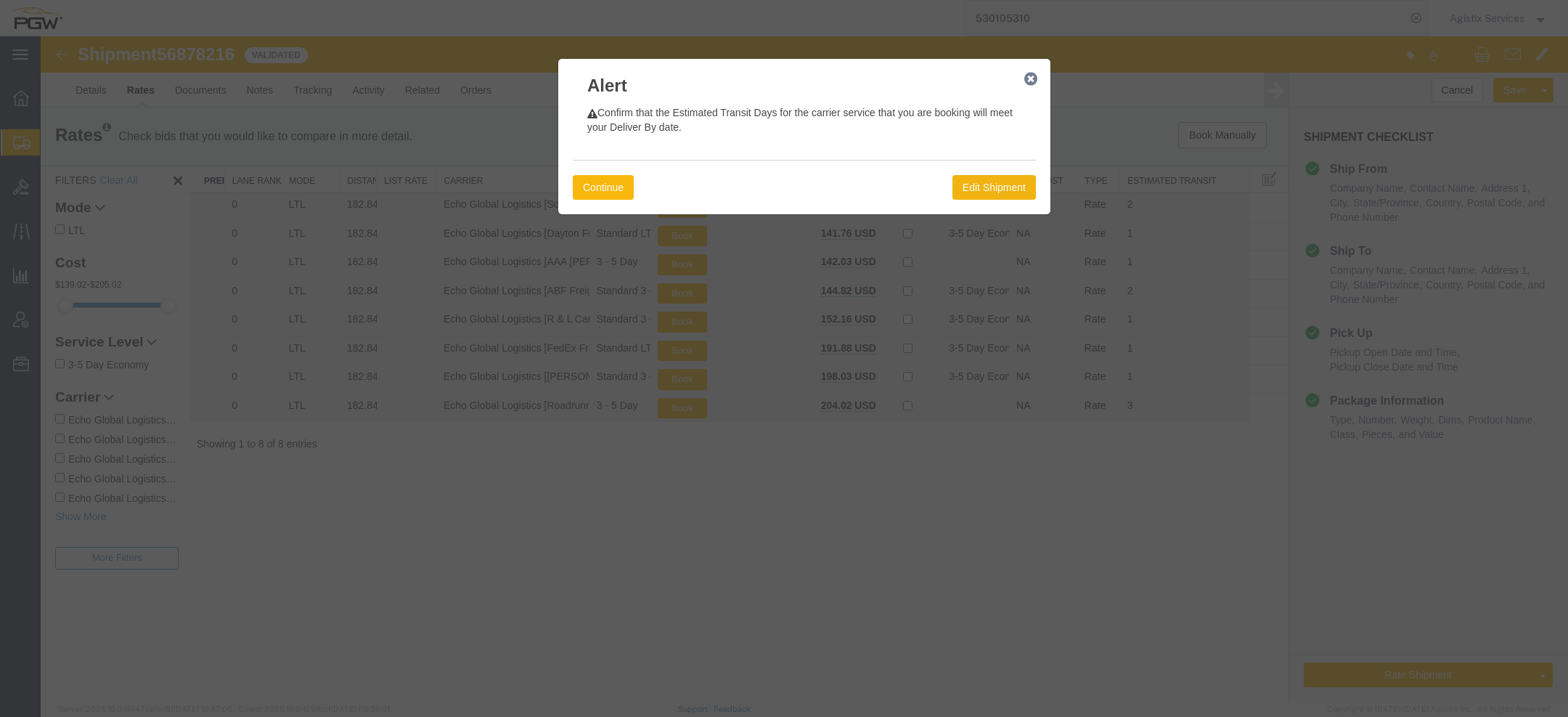
click at [613, 180] on button "Continue" at bounding box center [604, 186] width 61 height 25
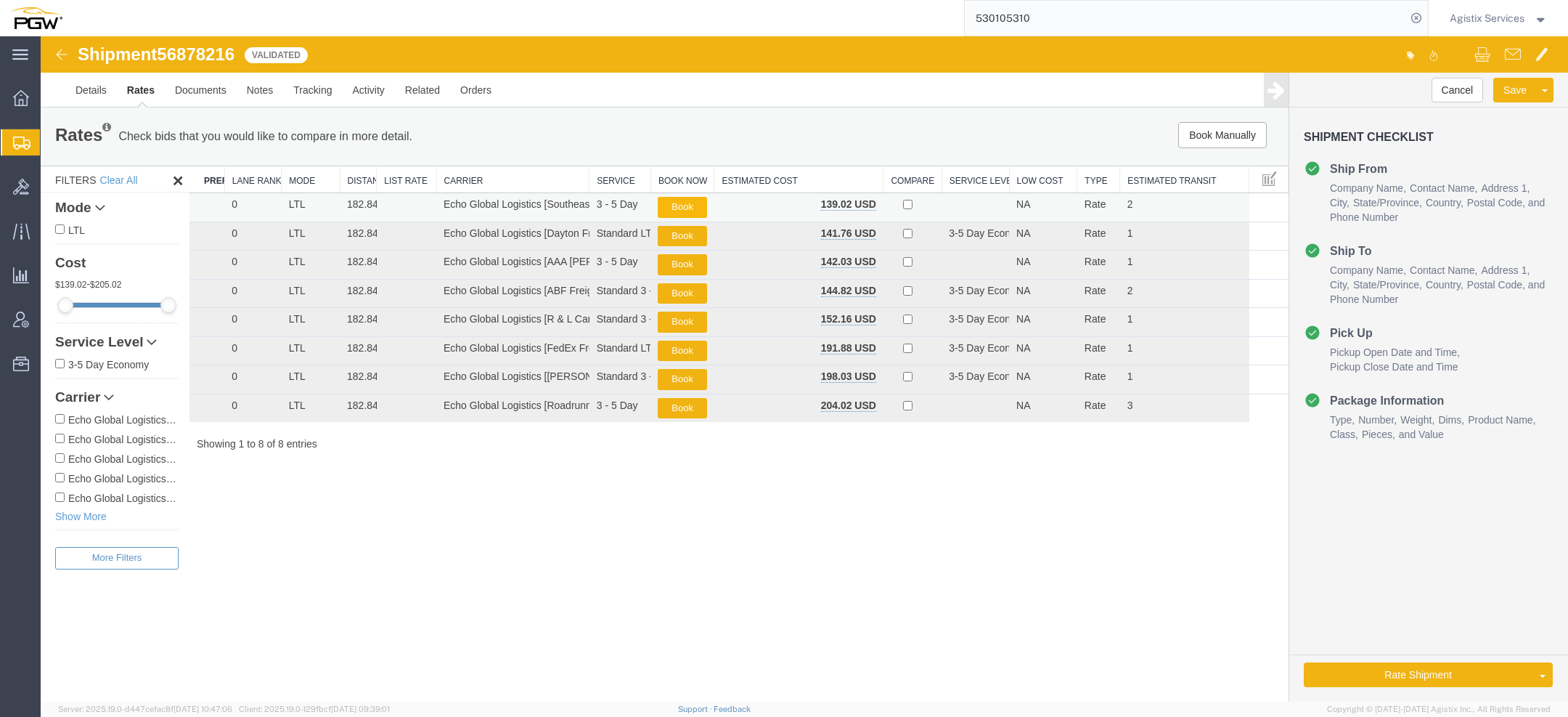
click at [674, 205] on button "Book" at bounding box center [681, 206] width 49 height 21
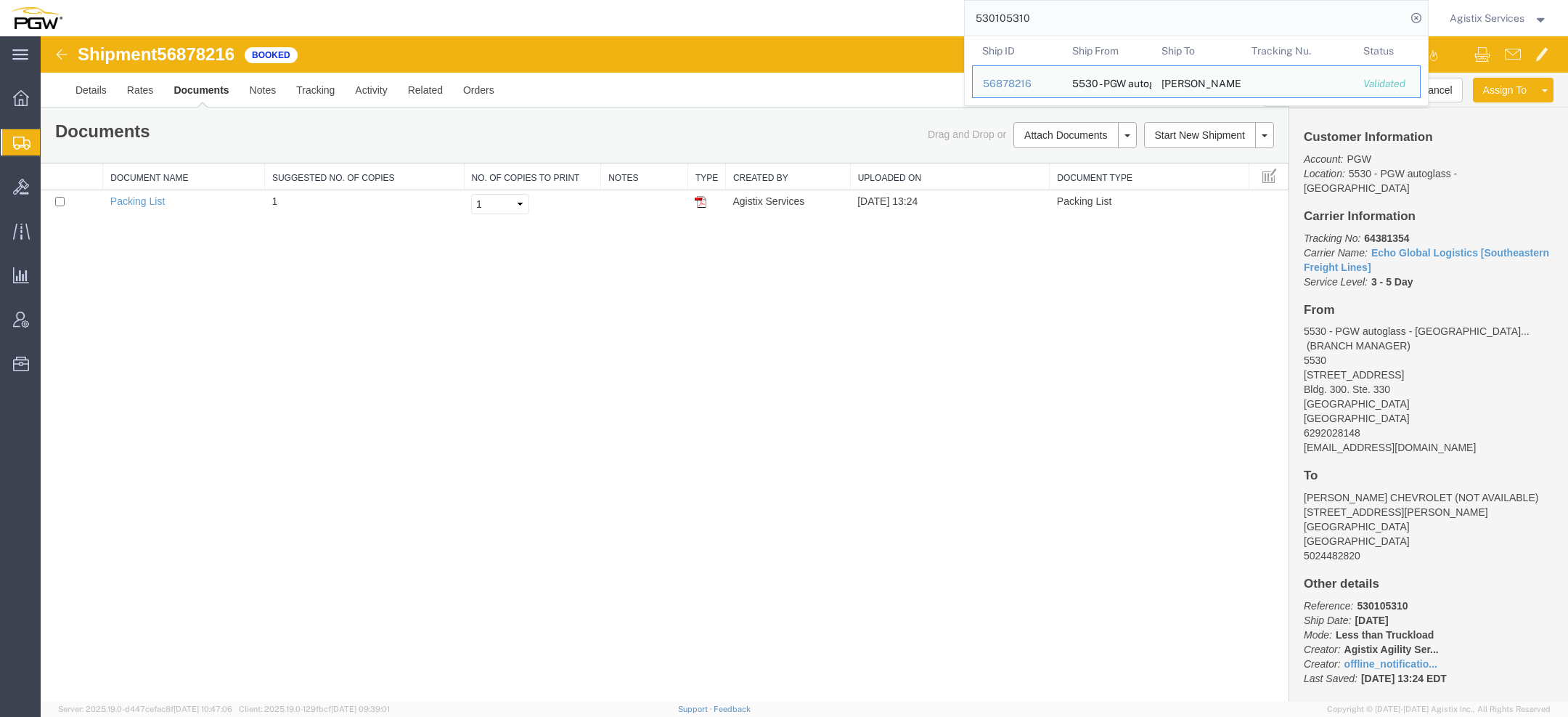
drag, startPoint x: 1048, startPoint y: 18, endPoint x: 581, endPoint y: -24, distance: 468.9
click at [581, 0] on html "main_menu Created with Sketch. Collapse Menu Overview Shipments Shipment Manage…" at bounding box center [784, 358] width 1568 height 717
paste input "search"
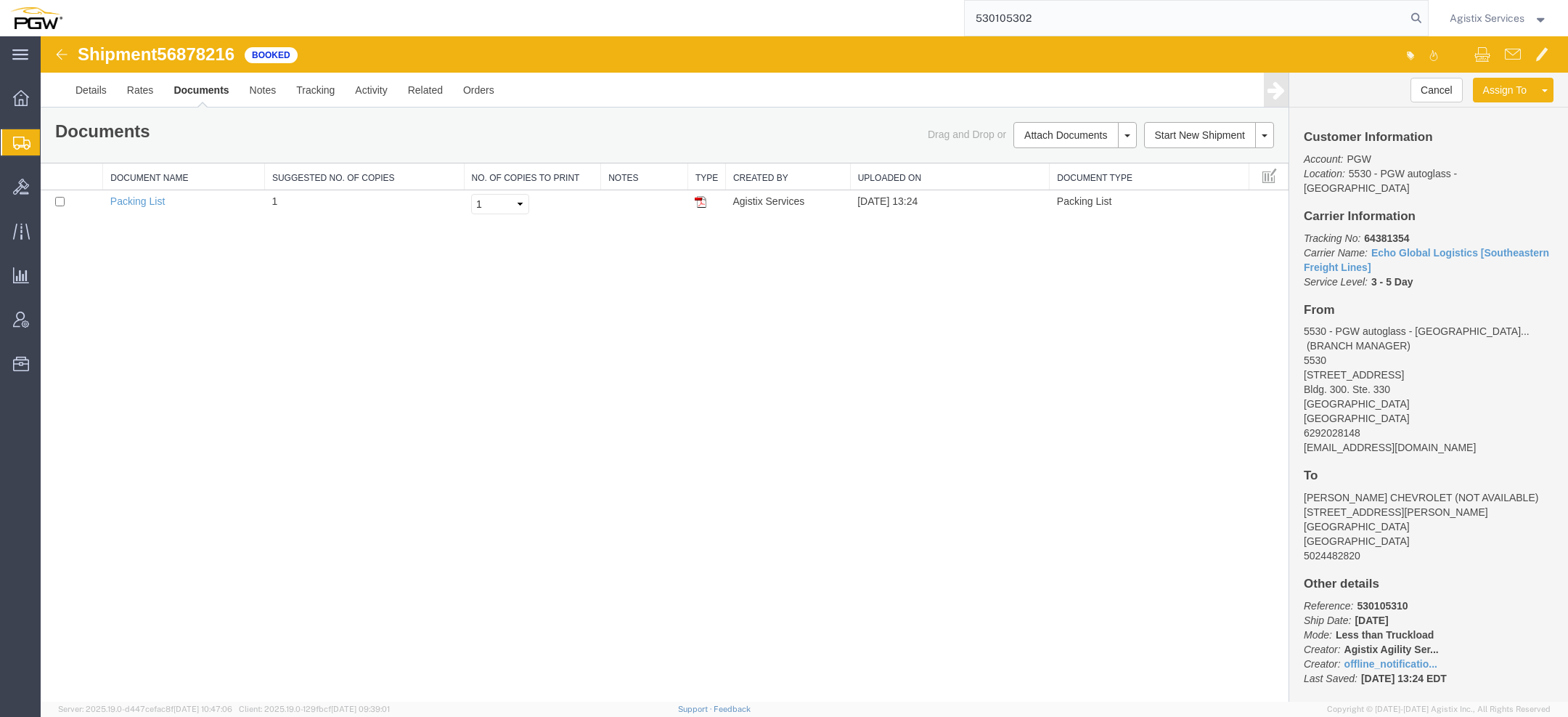
type input "530105302"
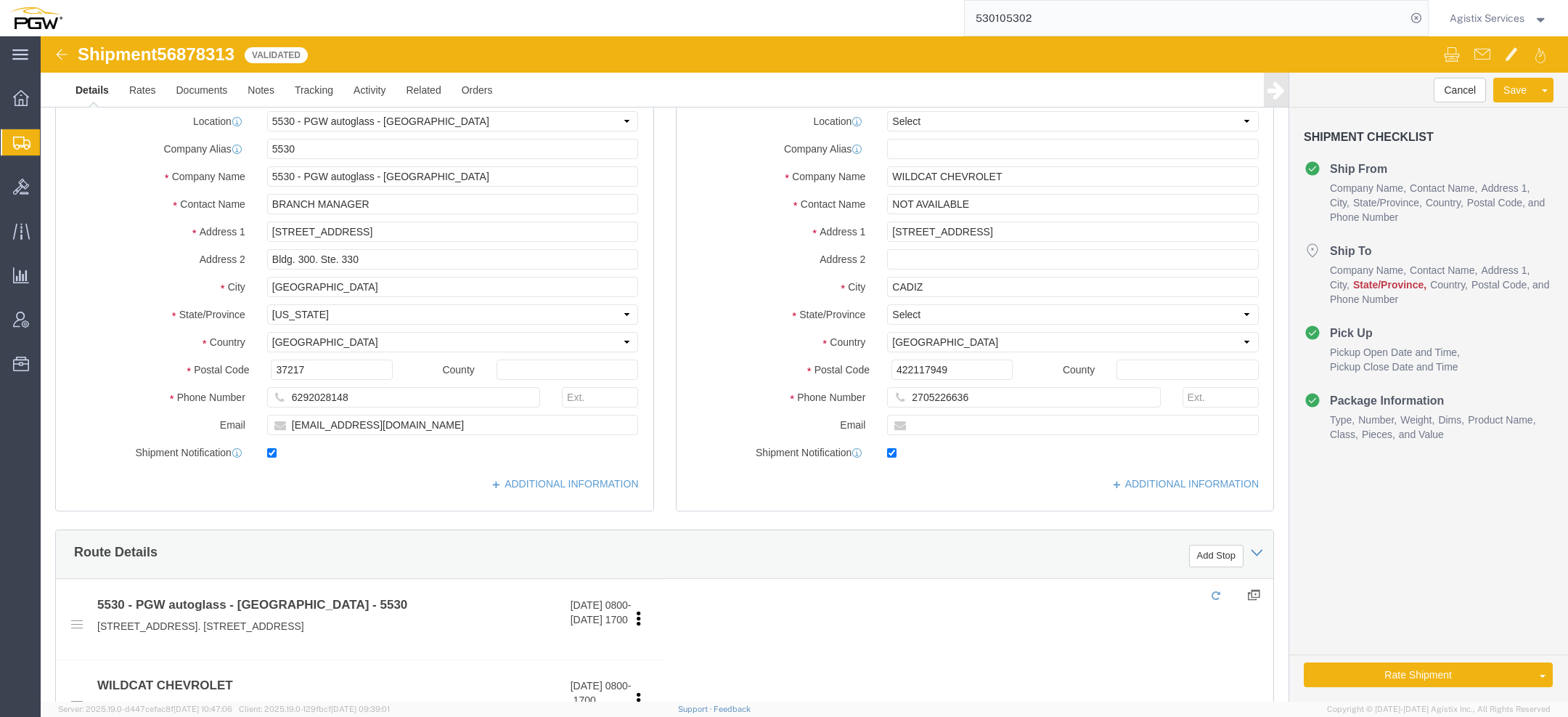
select select "28357"
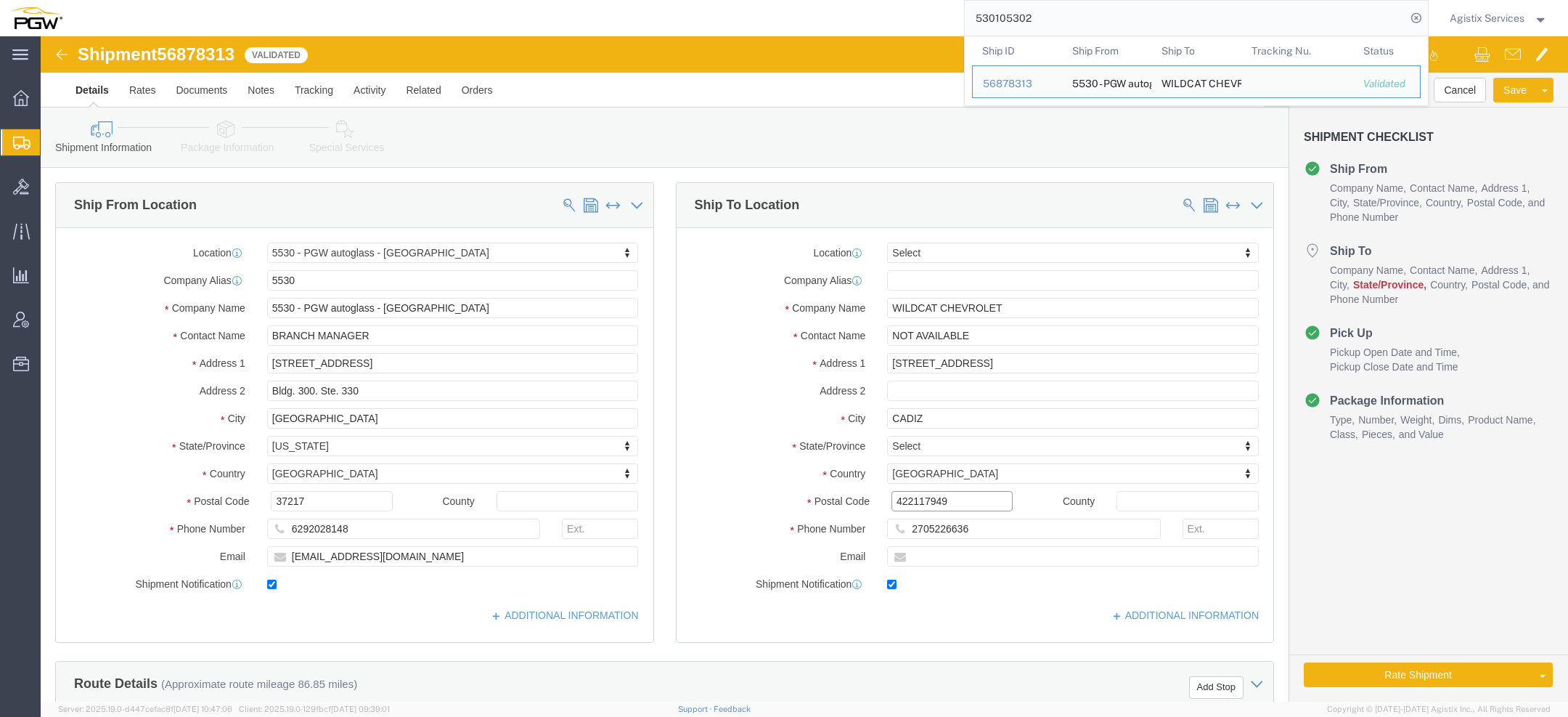
click input "422117949"
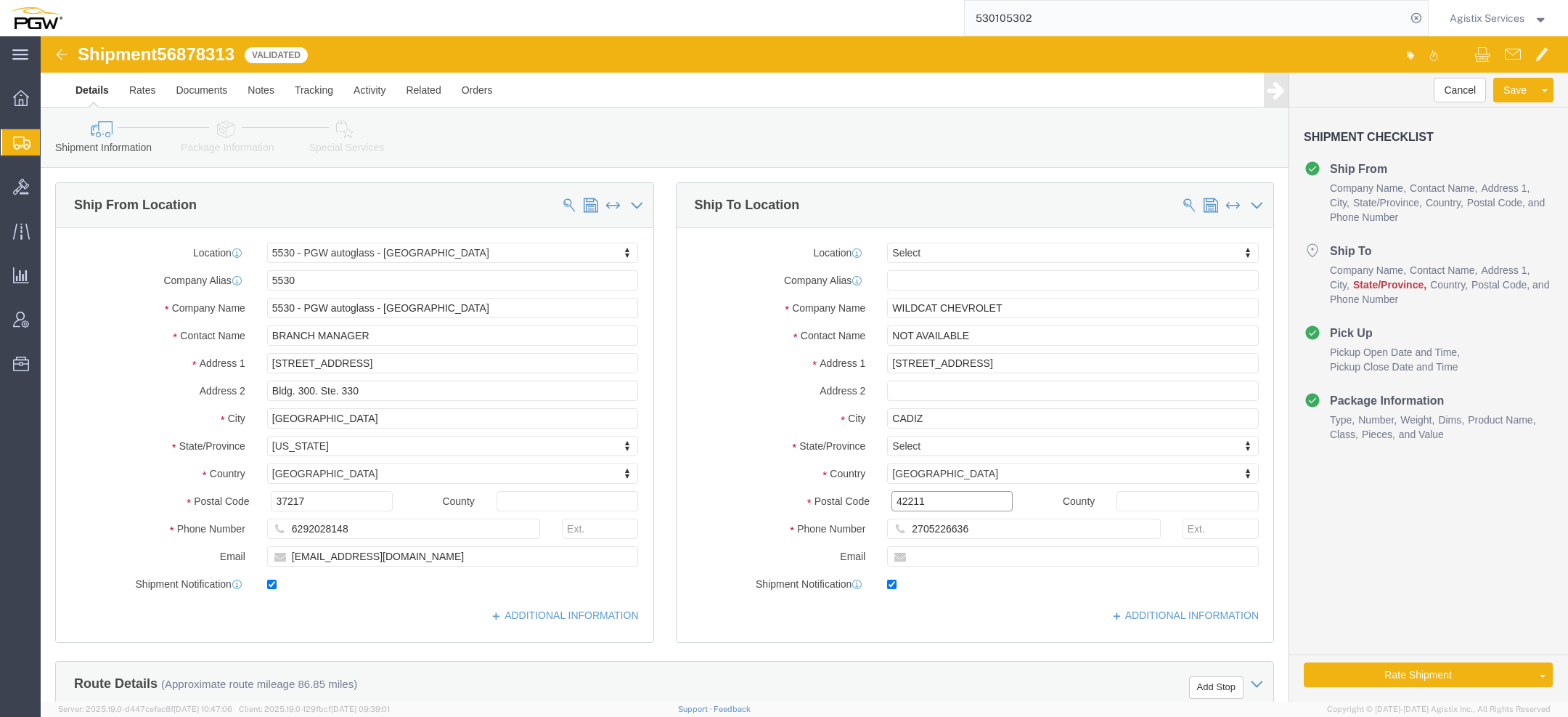
click input "42211"
type input "42211"
click div "Location Select Select My Profile Location 5303 - PGW autoglass - Corporate 532…"
type input "ke"
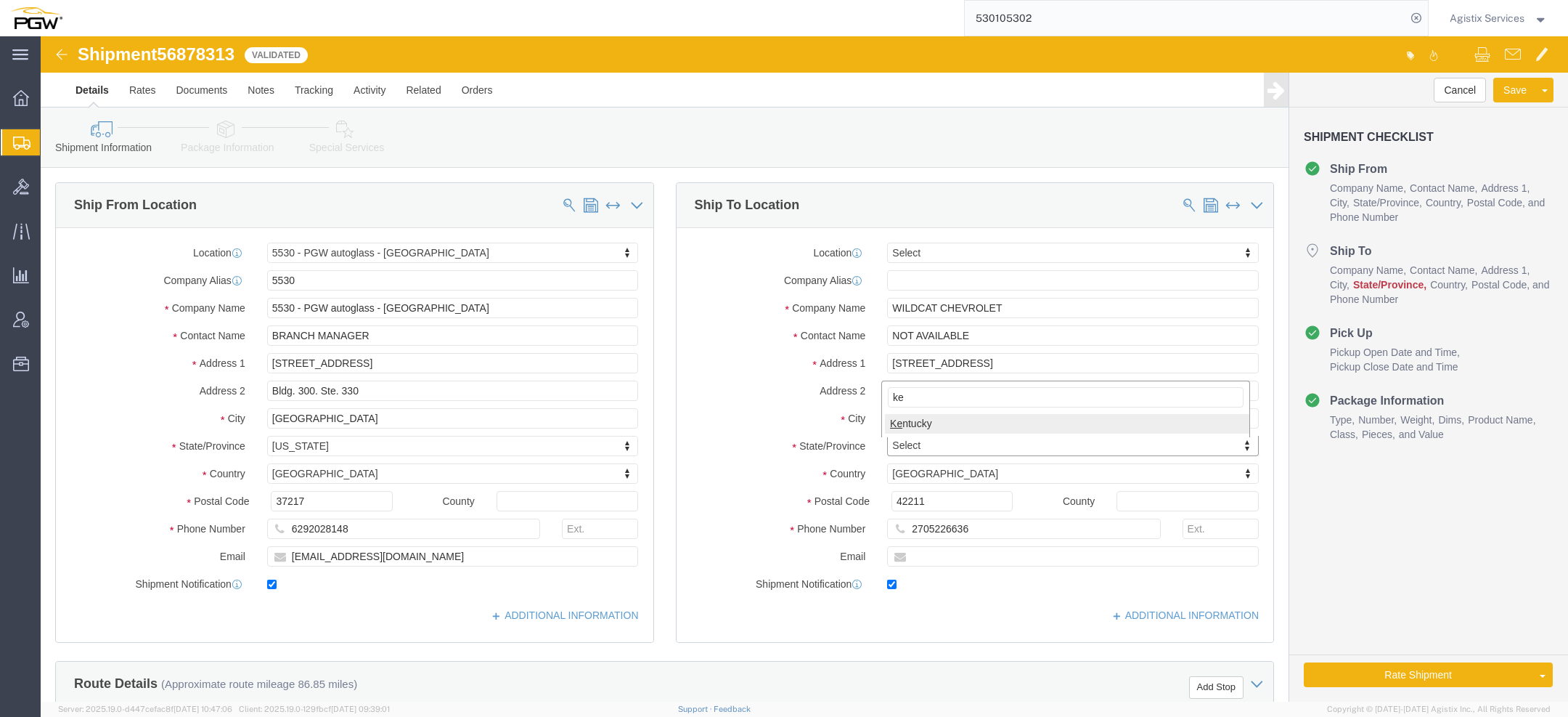
select select "KY"
click button "Rate Shipment"
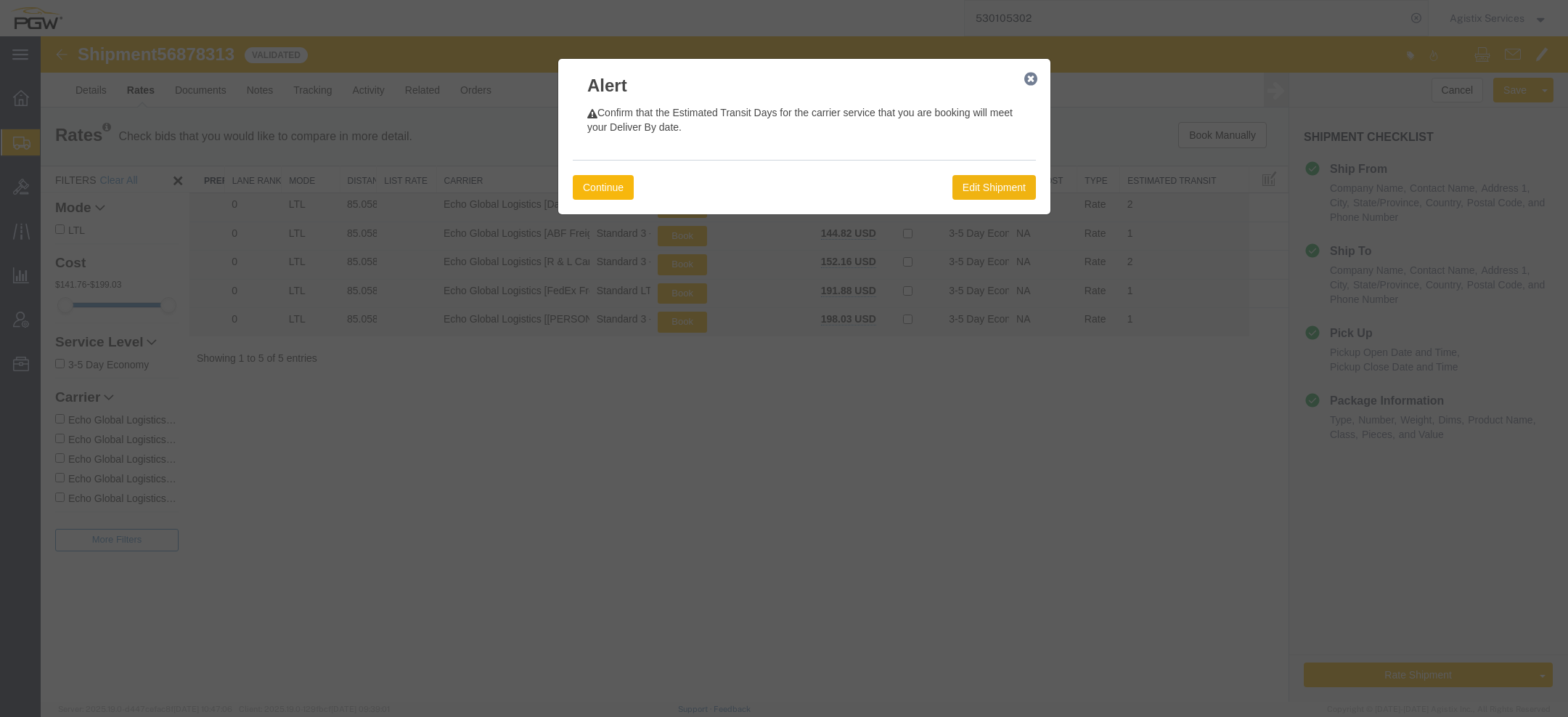
click at [606, 187] on button "Continue" at bounding box center [604, 186] width 61 height 25
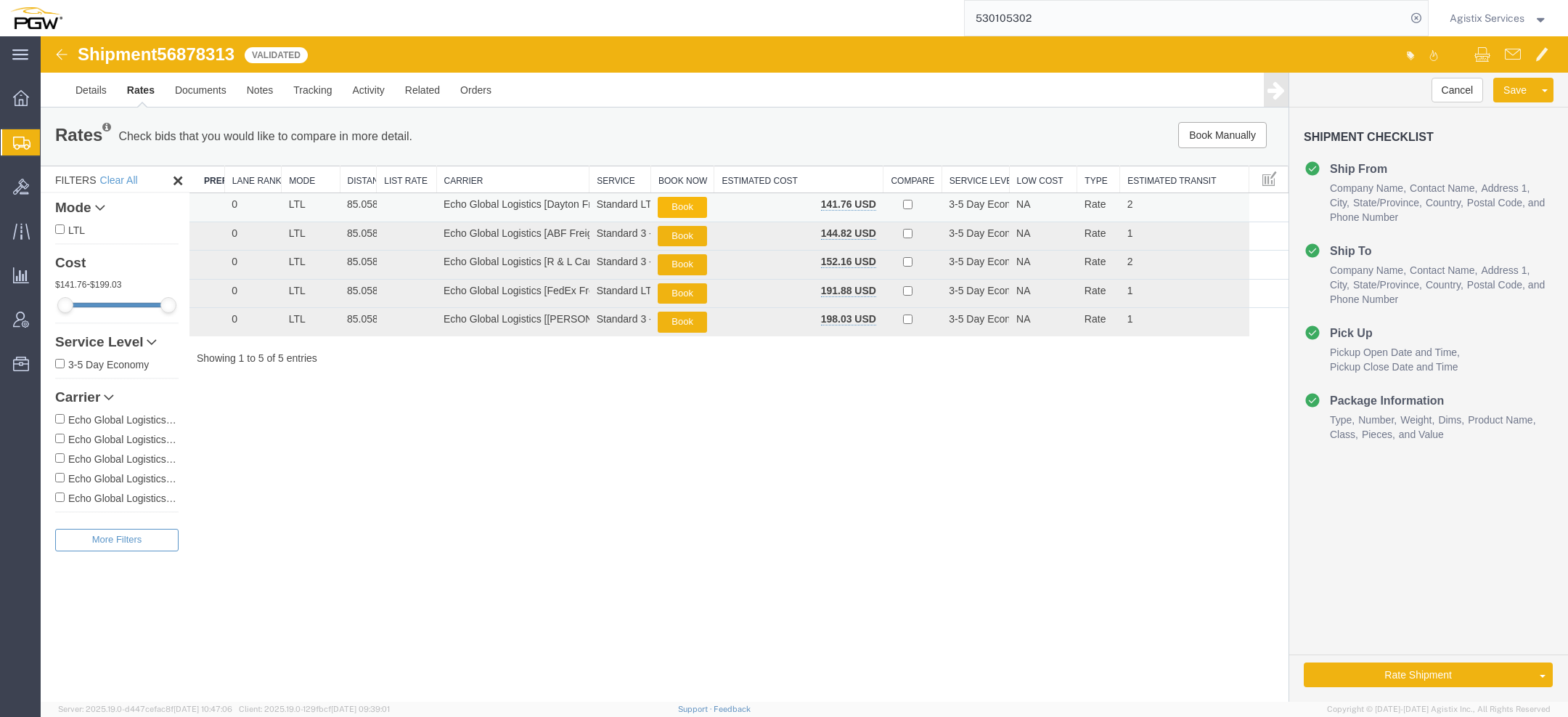
click at [693, 205] on button "Book" at bounding box center [681, 206] width 49 height 21
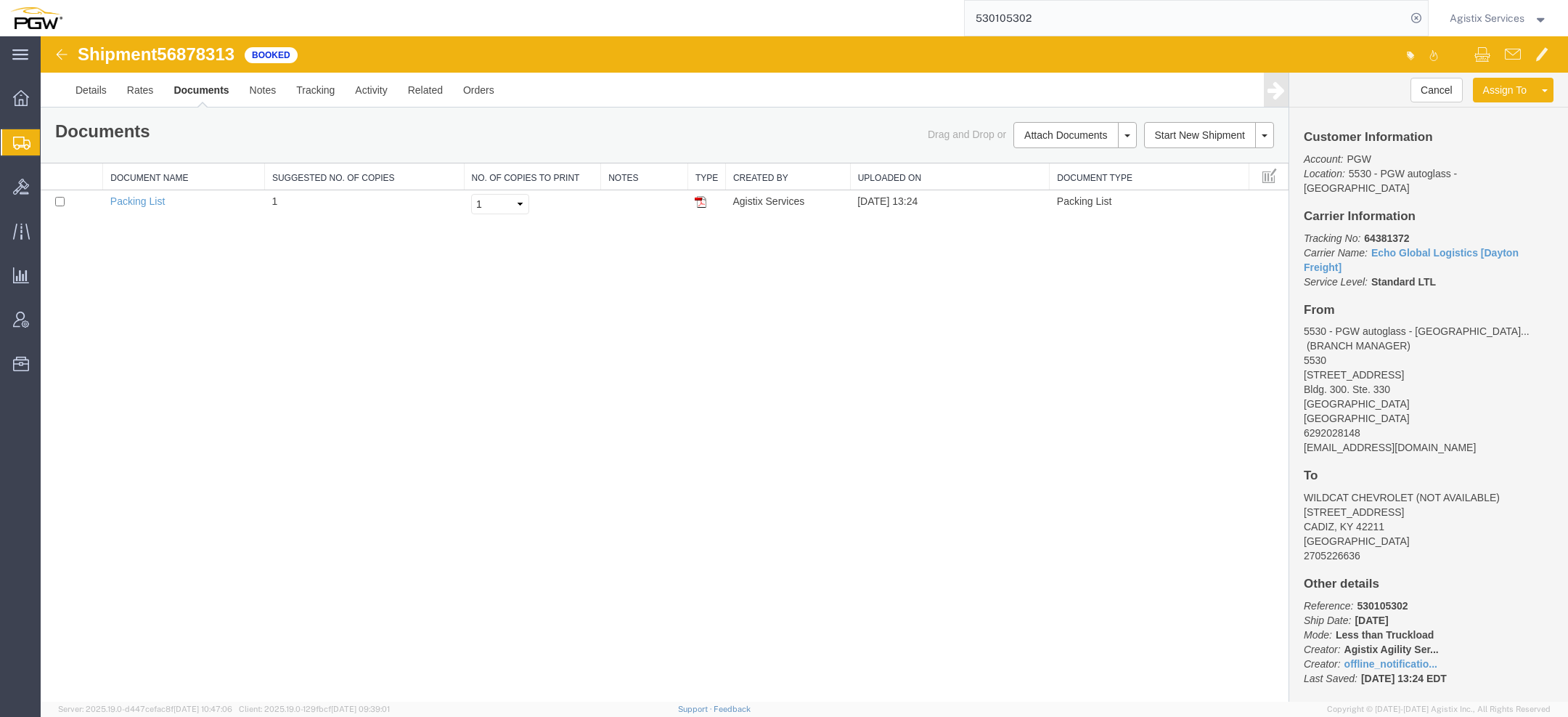
click at [1468, 17] on span "Agistix Services" at bounding box center [1486, 18] width 74 height 16
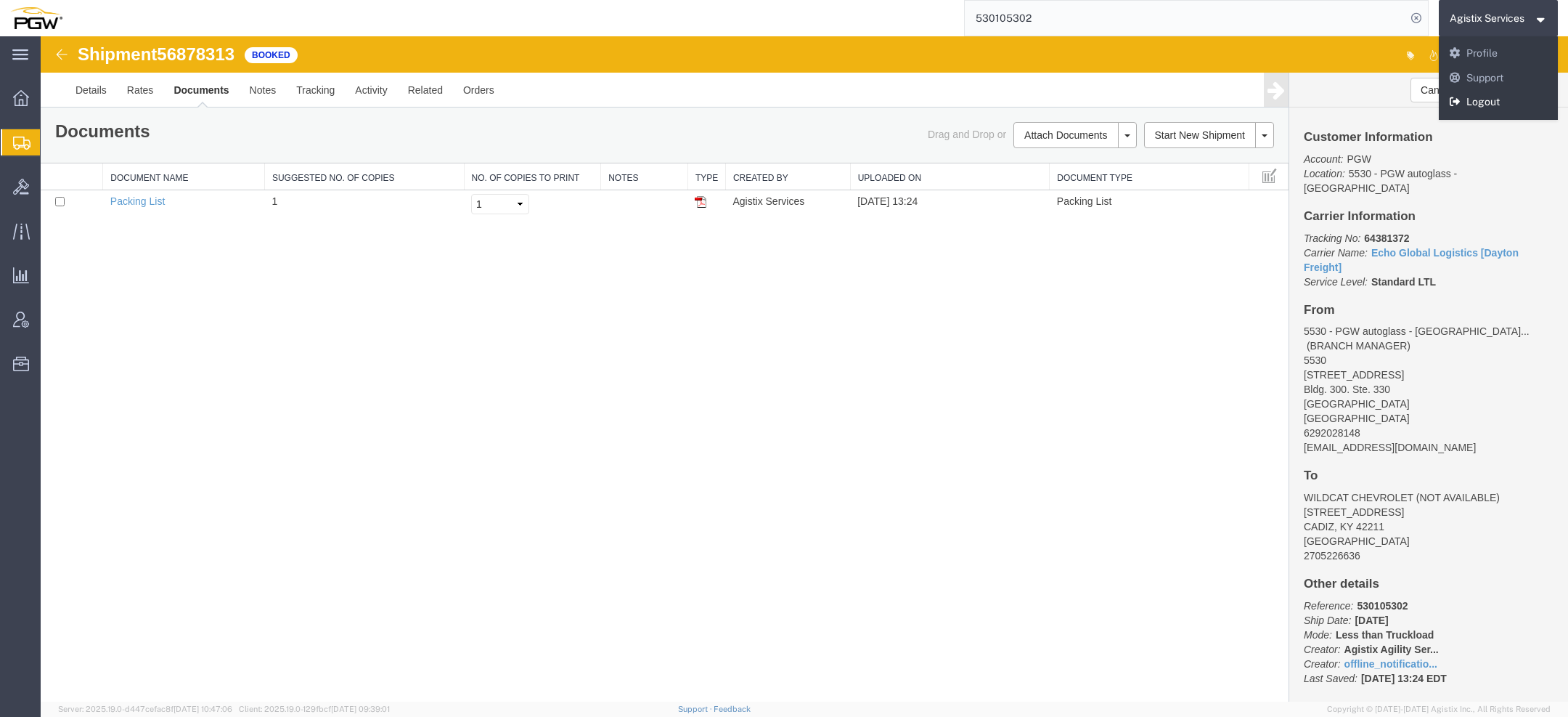
click at [1476, 102] on link "Logout" at bounding box center [1498, 102] width 120 height 25
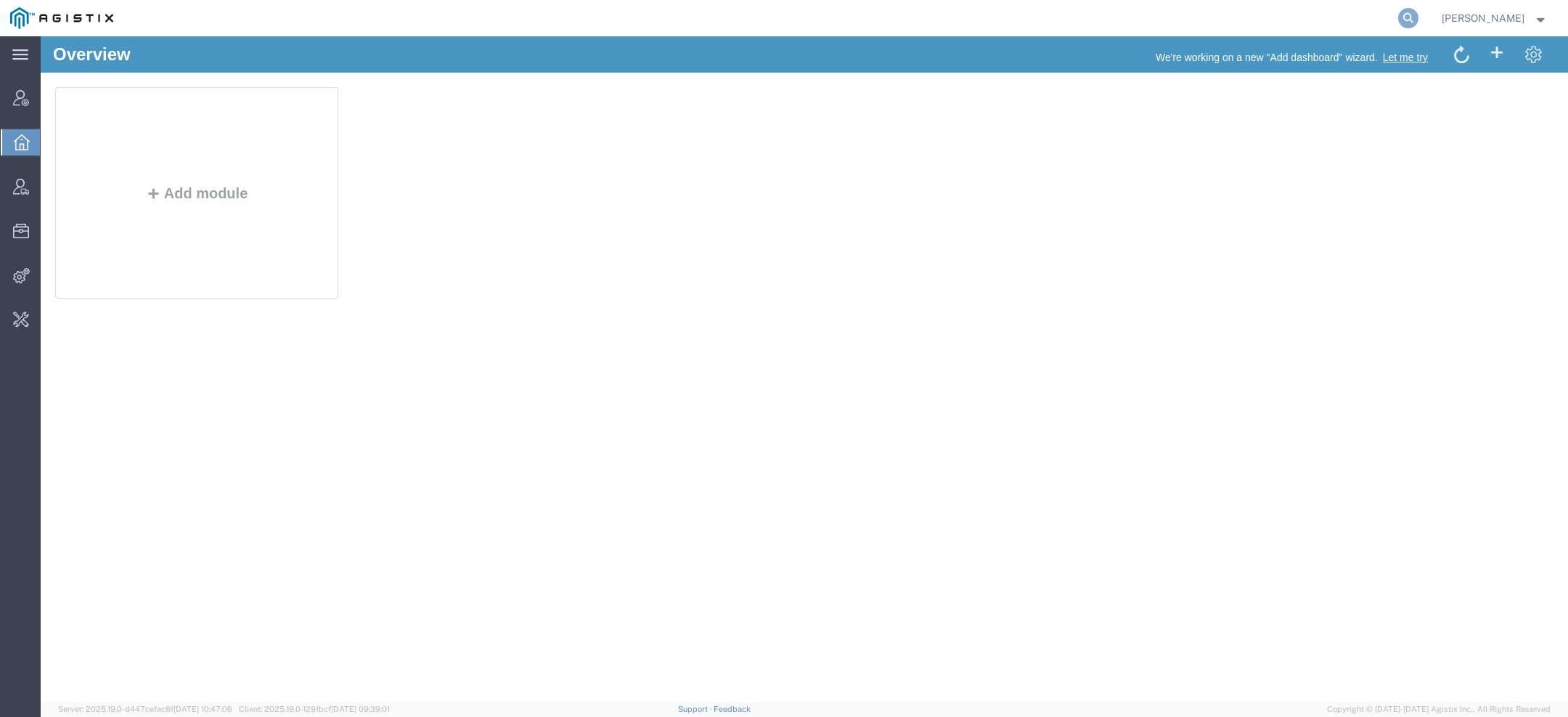
click at [1410, 18] on icon at bounding box center [1407, 18] width 21 height 21
paste input "Synopsys"
type input "Synopsys"
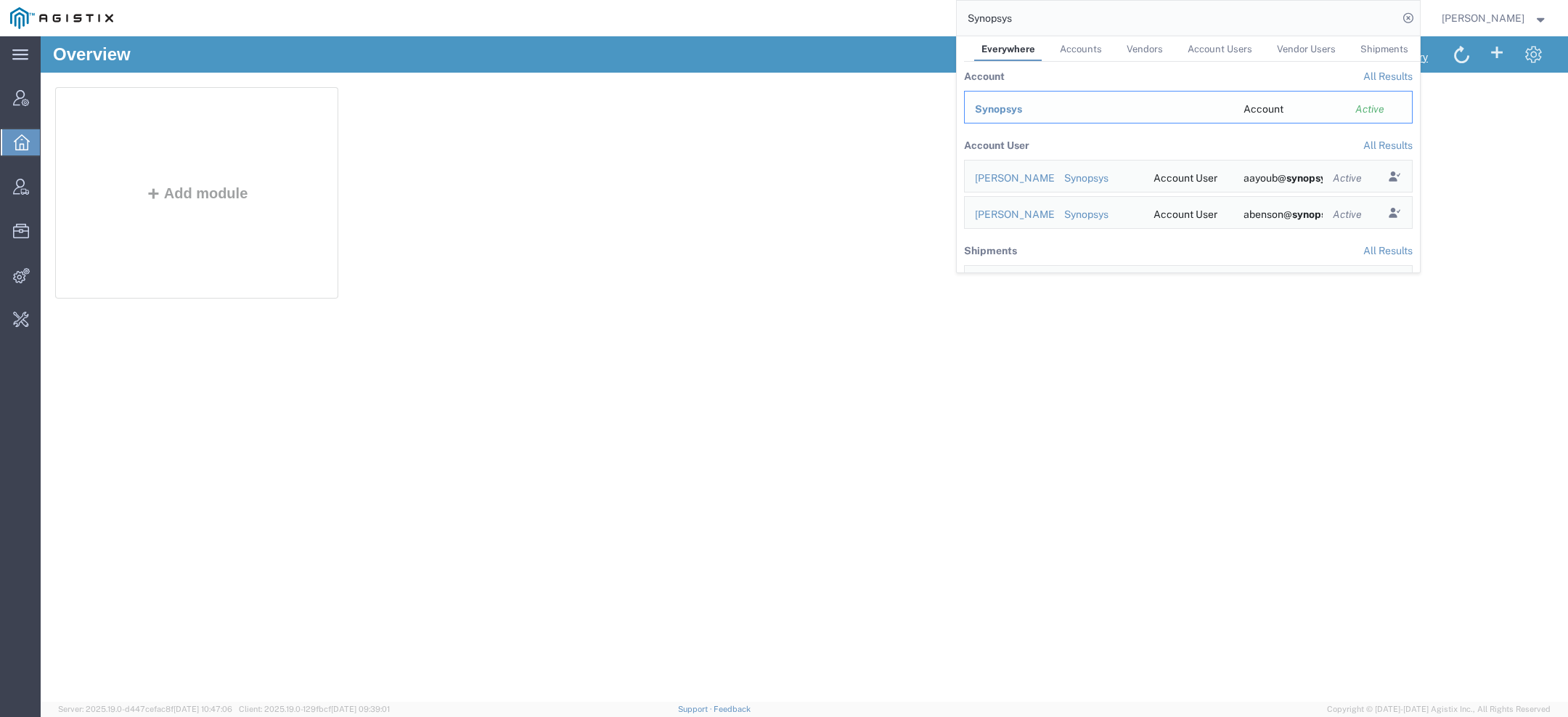
click at [1002, 103] on span "Synopsys" at bounding box center [998, 109] width 48 height 12
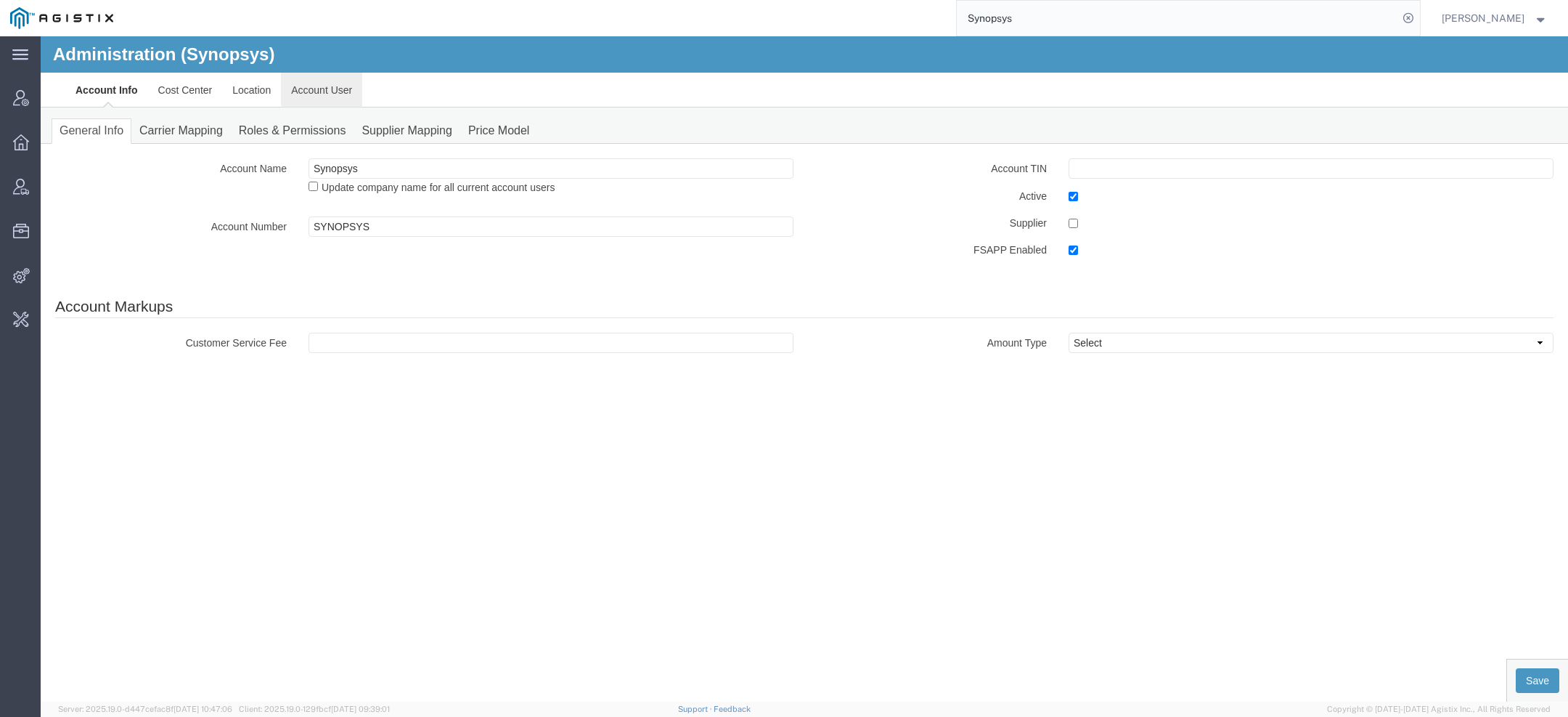
click at [310, 91] on link "Account User" at bounding box center [321, 89] width 81 height 35
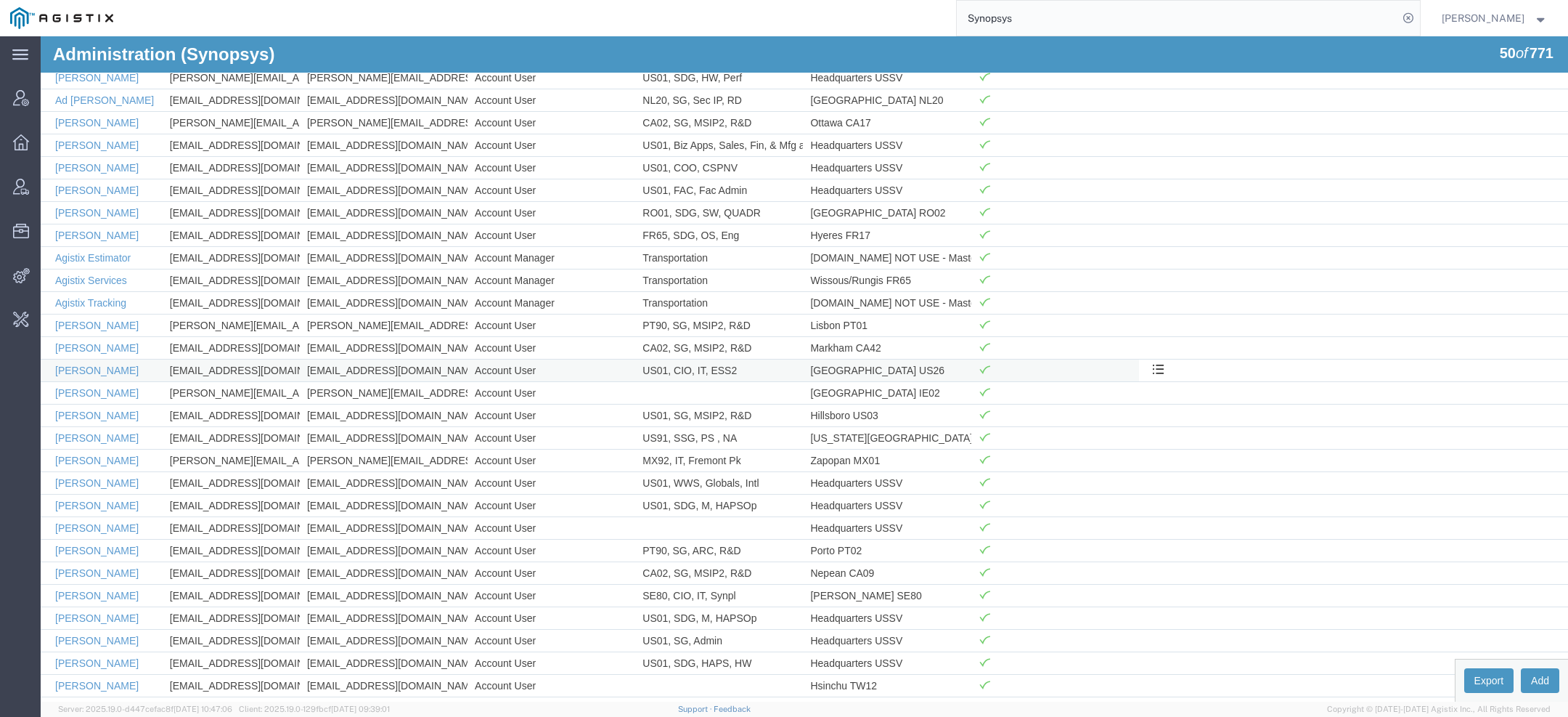
scroll to position [244, 0]
click at [104, 279] on link "Agistix Services" at bounding box center [91, 285] width 71 height 12
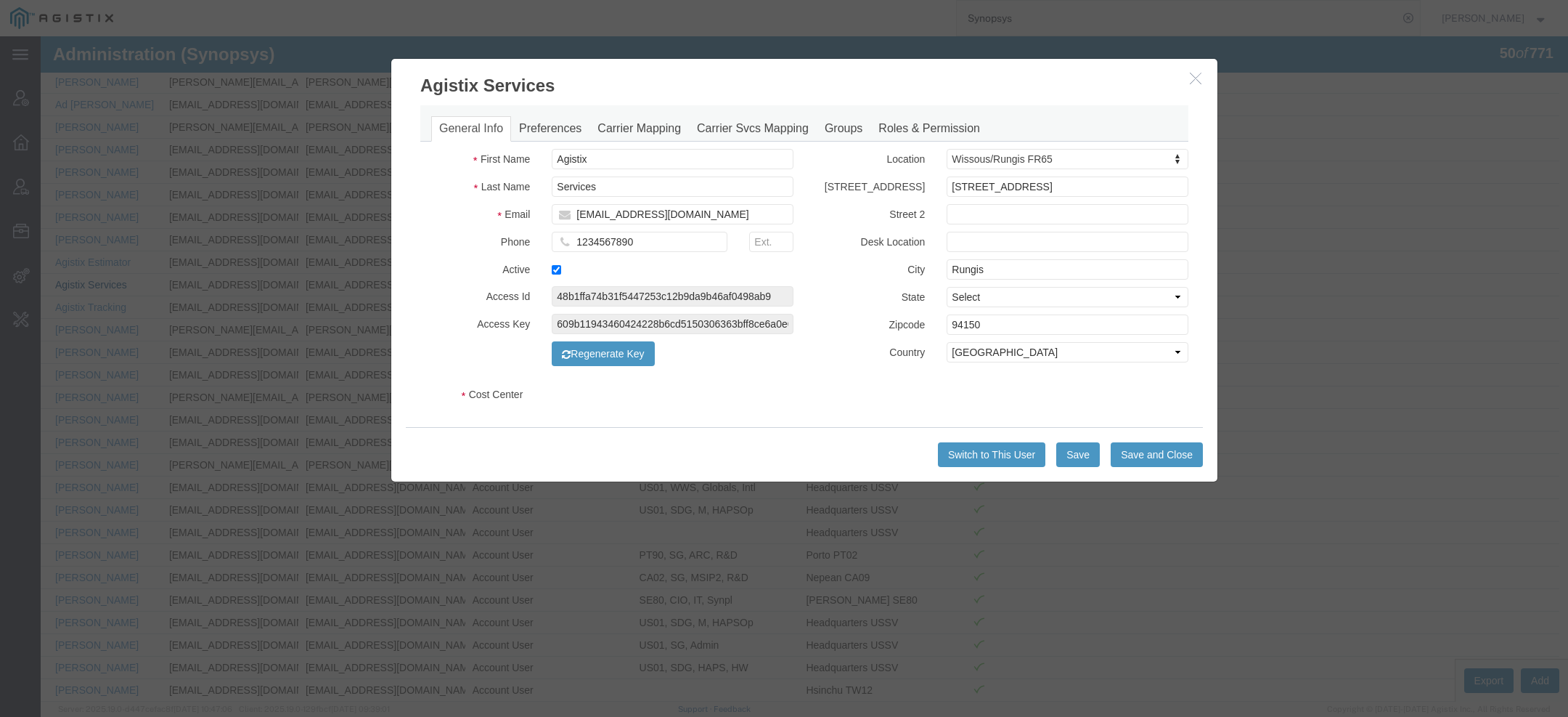
select select "COSTCENTER"
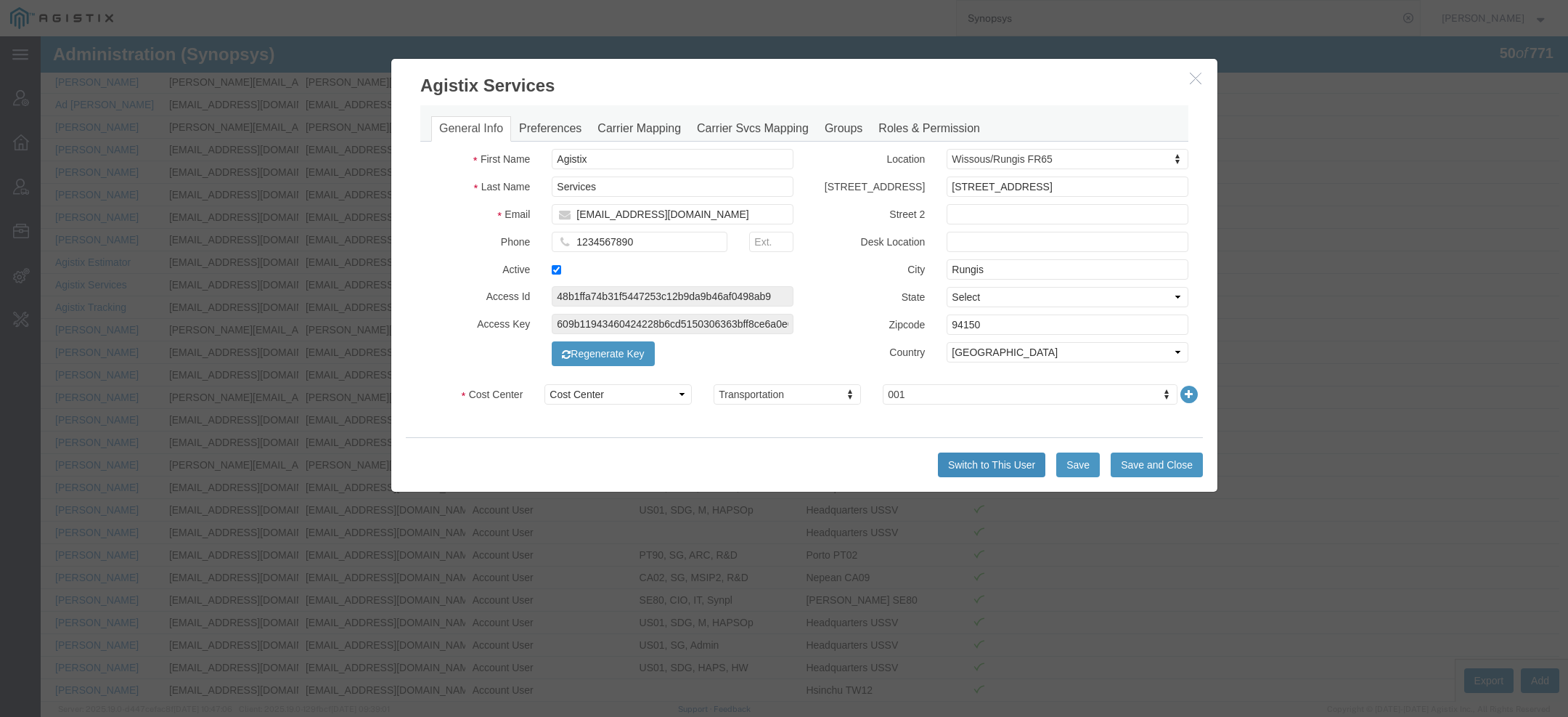
click at [960, 469] on button "Switch to This User" at bounding box center [991, 464] width 107 height 25
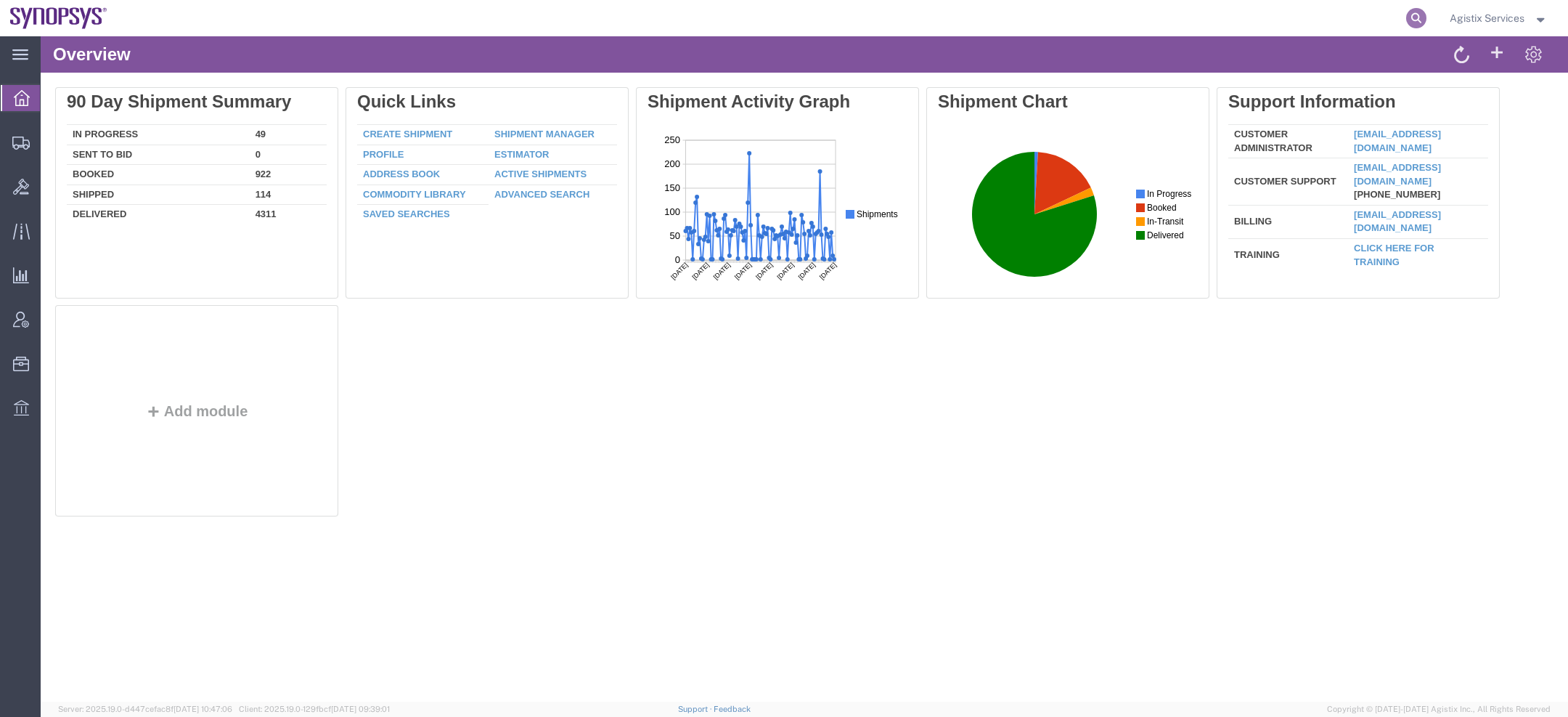
click at [1420, 25] on icon at bounding box center [1415, 18] width 21 height 21
paste input "56876109"
type input "56876109"
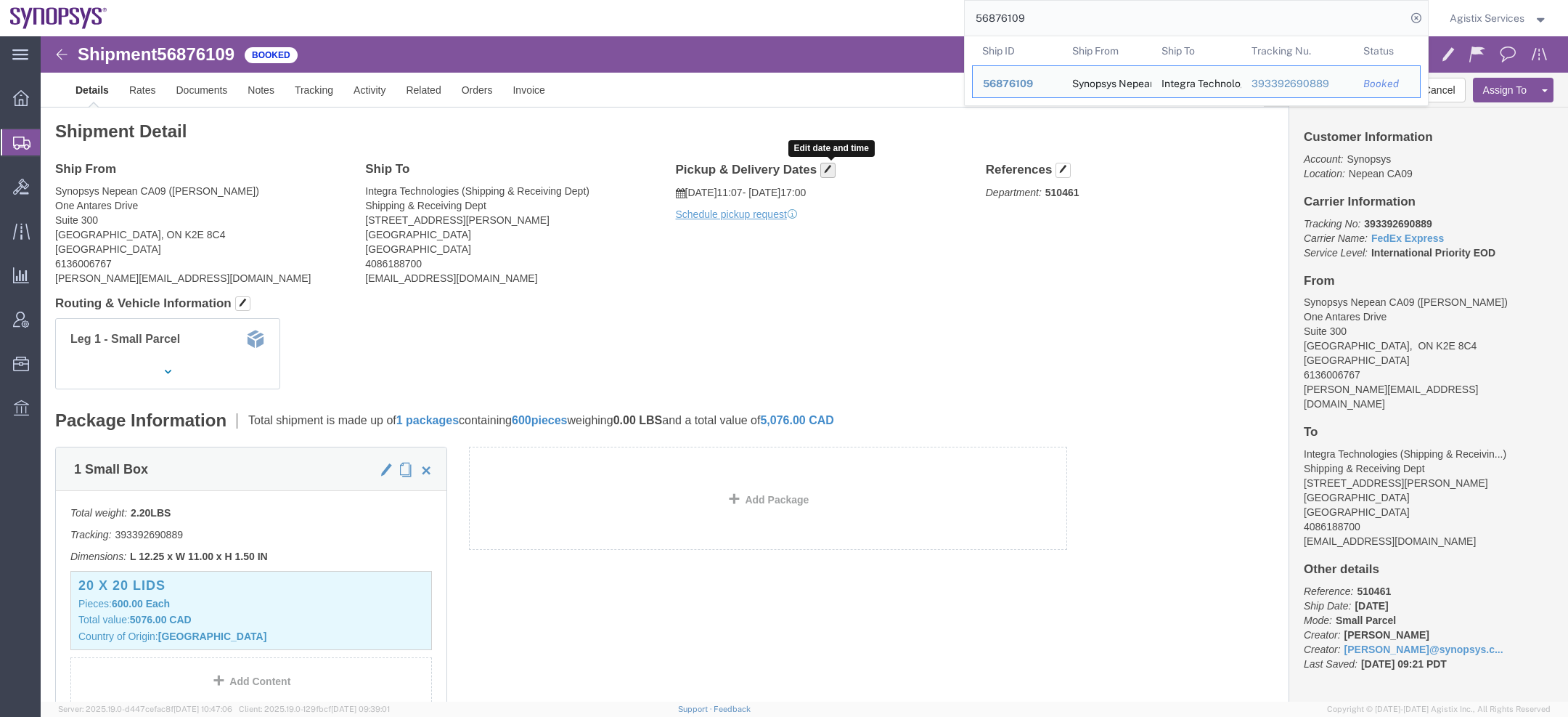
click span "button"
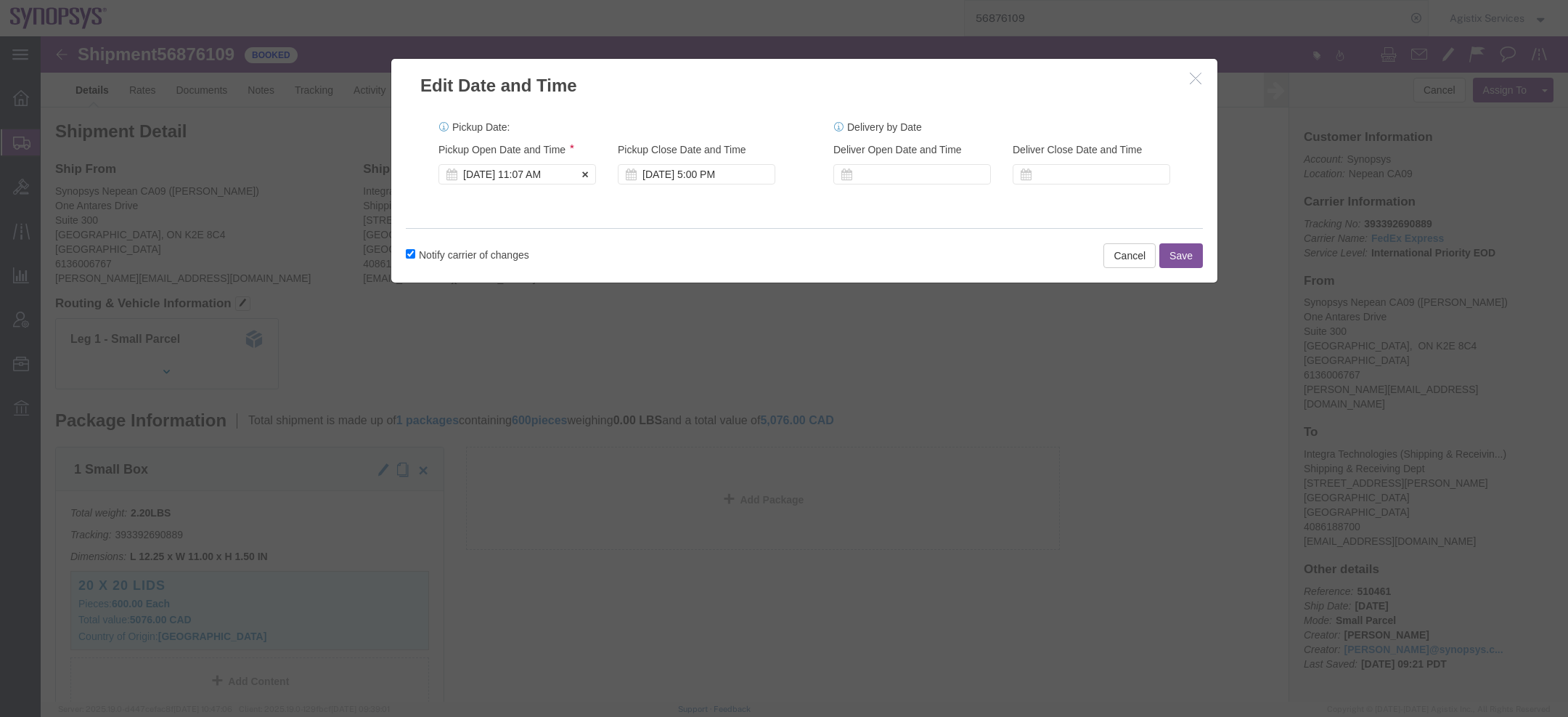
click div "Sep 19 2025 11:07 AM"
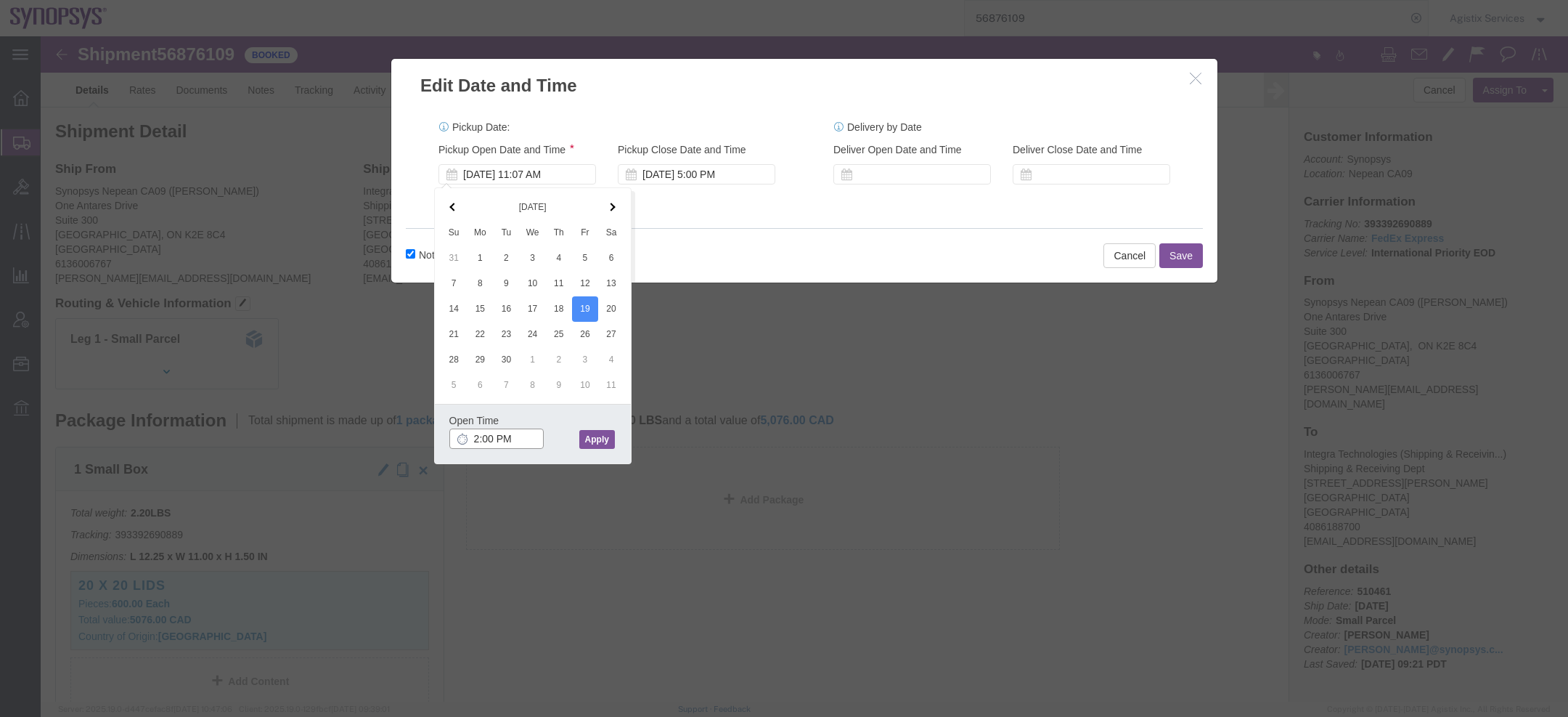
type input "2:00 PM"
click button "Apply"
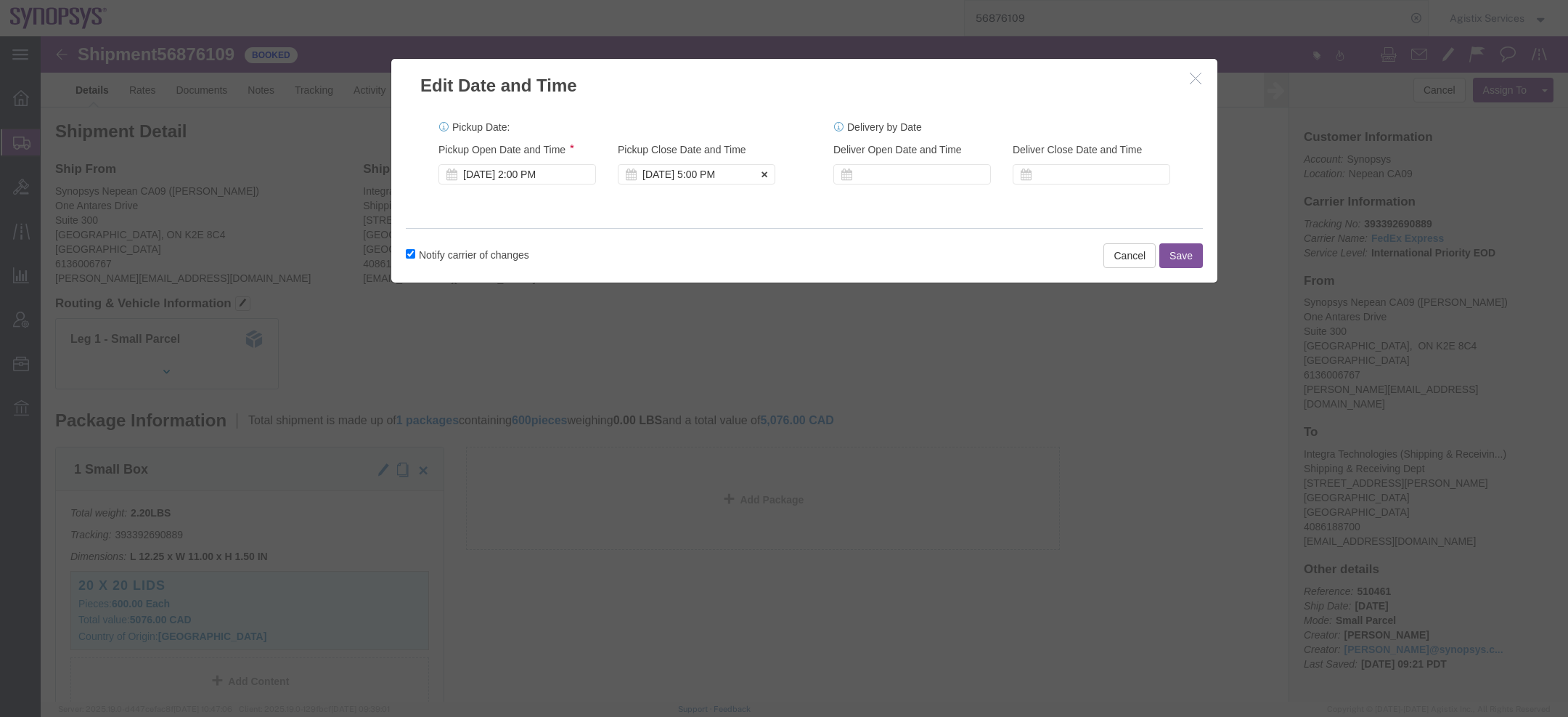
click div "[DATE] 5:00 PM"
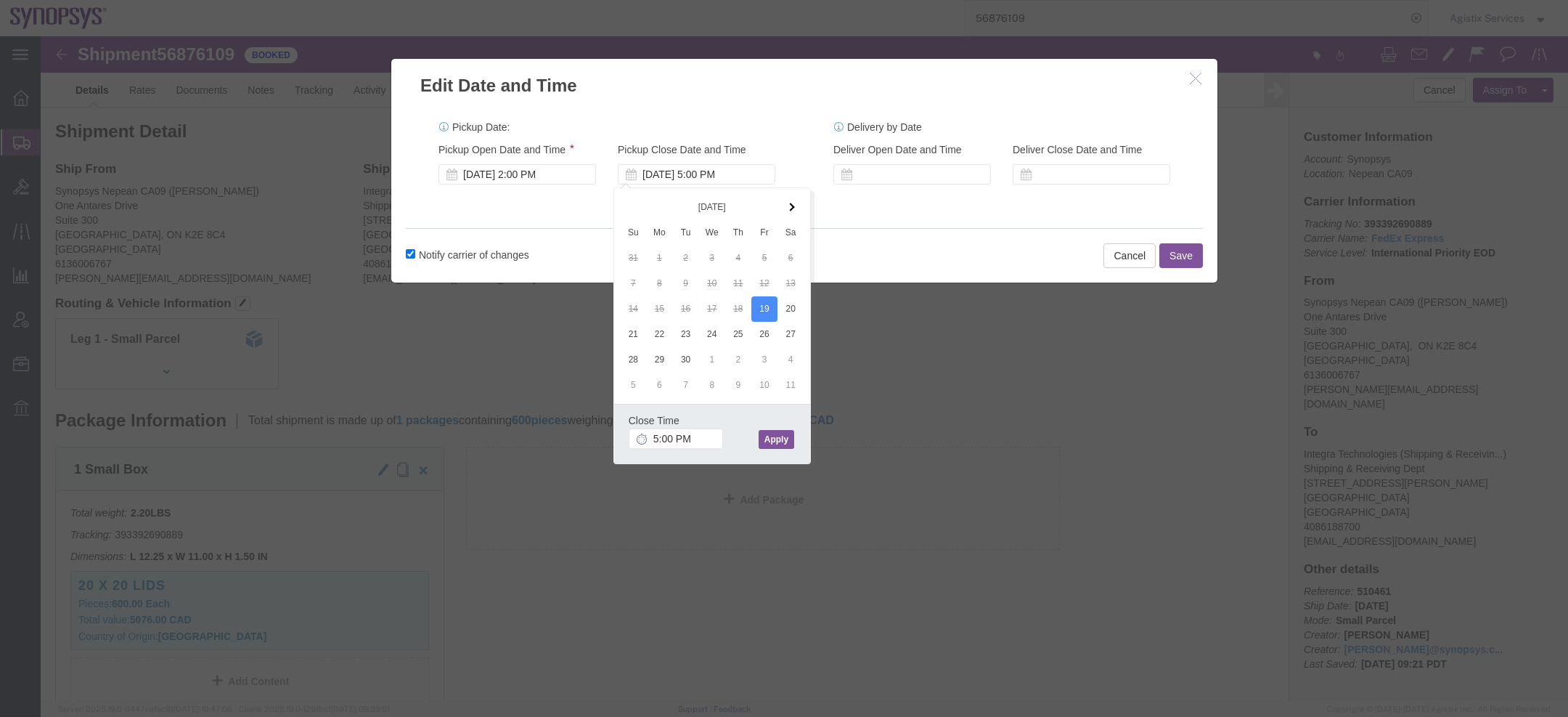
click button "Apply"
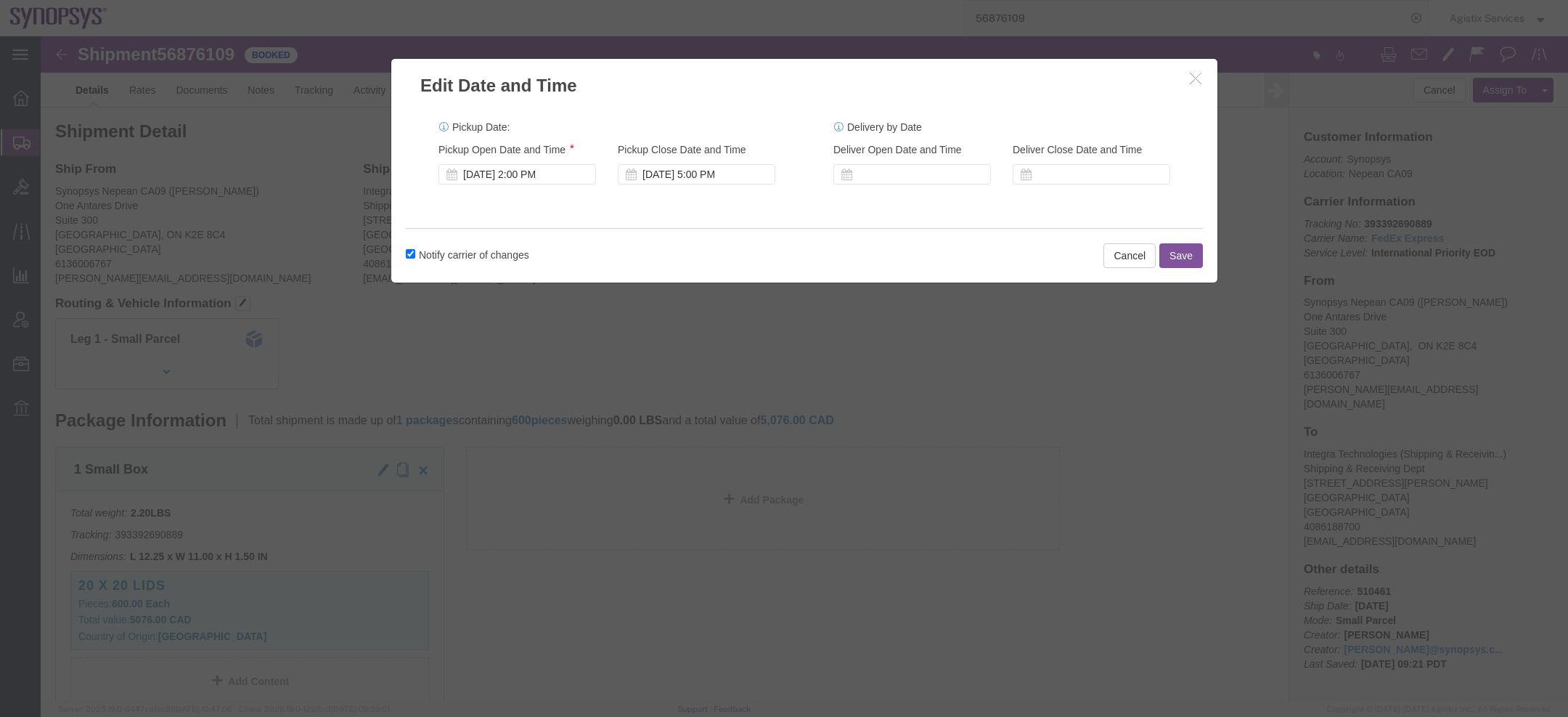
click button "Save"
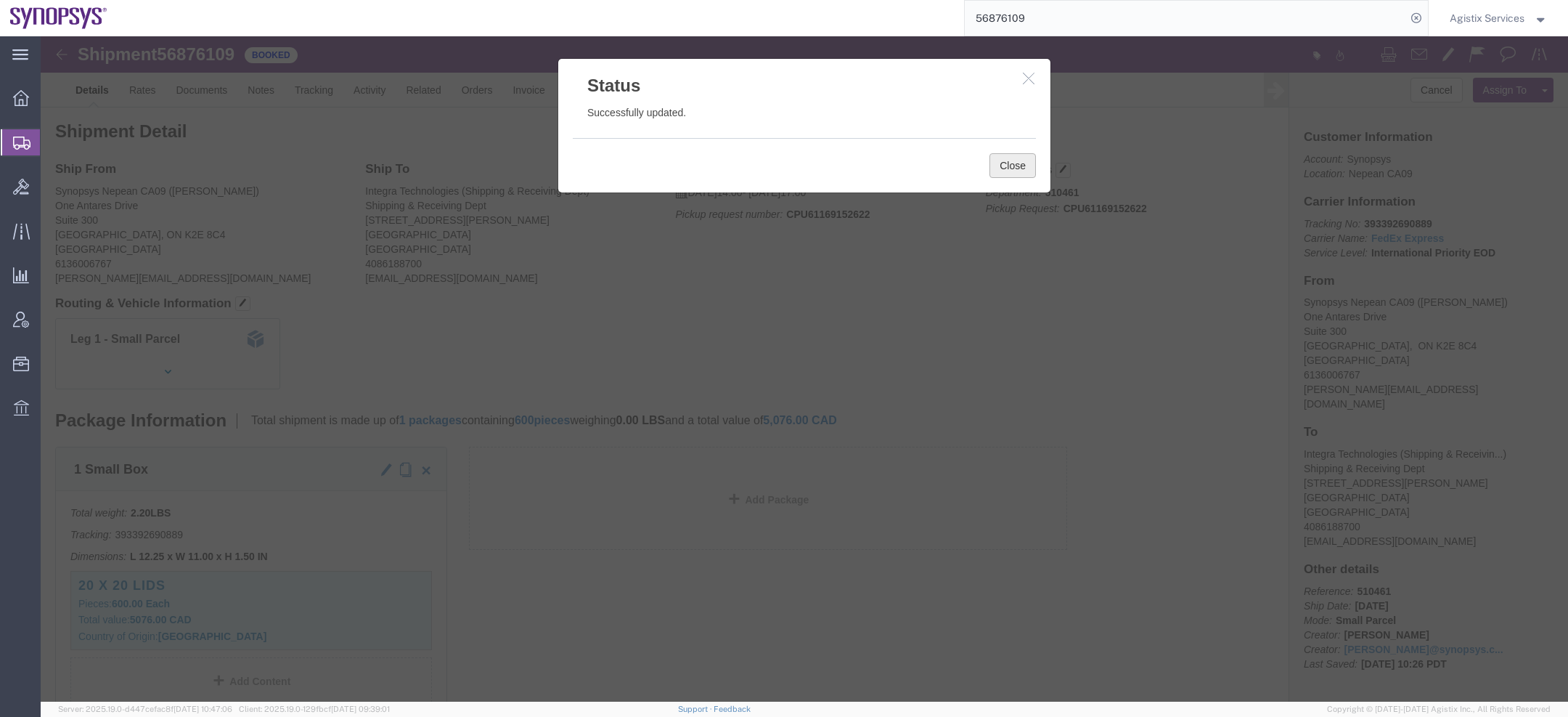
click button "Close"
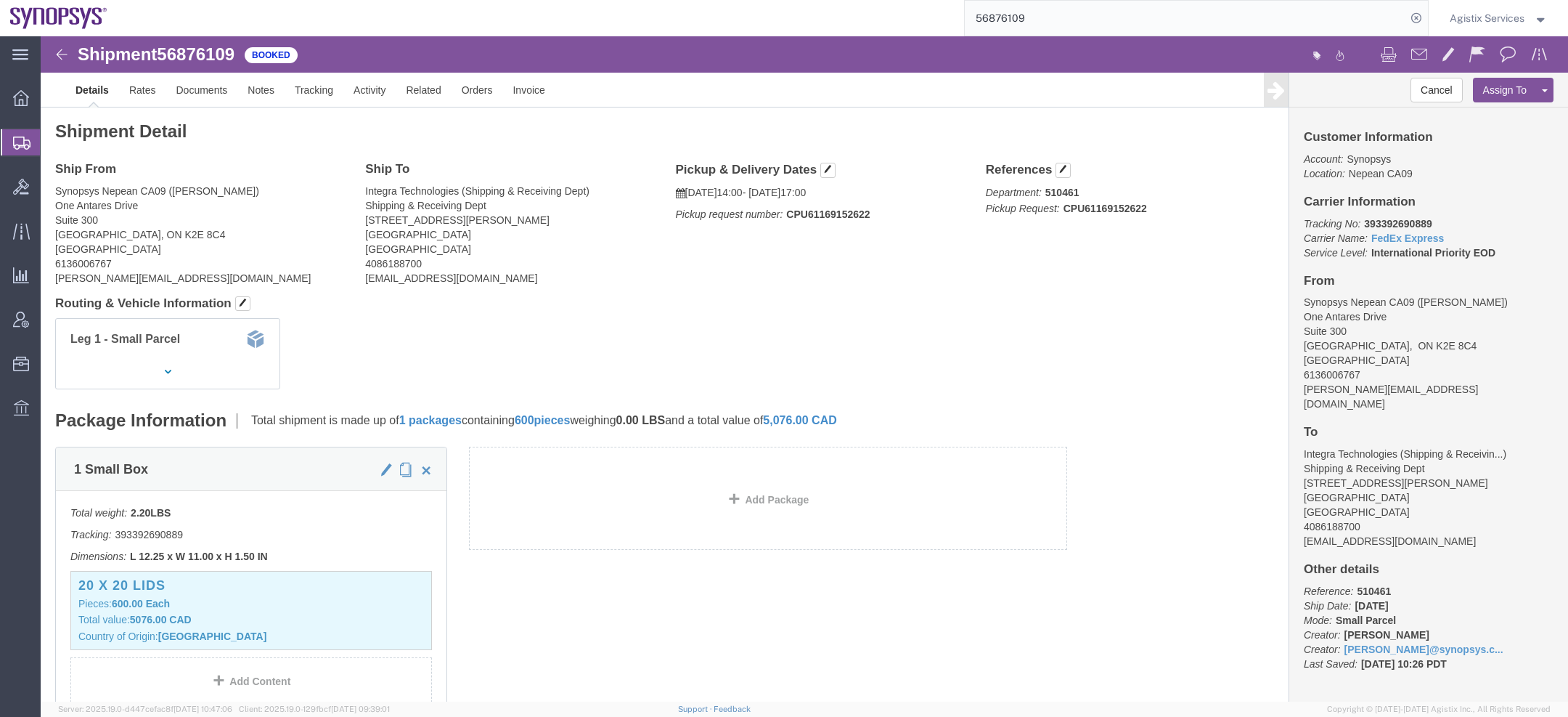
click b "CPU61169152622"
copy b "CPU61169152622"
click at [1477, 4] on div "Agistix Services" at bounding box center [1498, 18] width 120 height 37
click at [1469, 10] on span "Agistix Services" at bounding box center [1486, 18] width 74 height 16
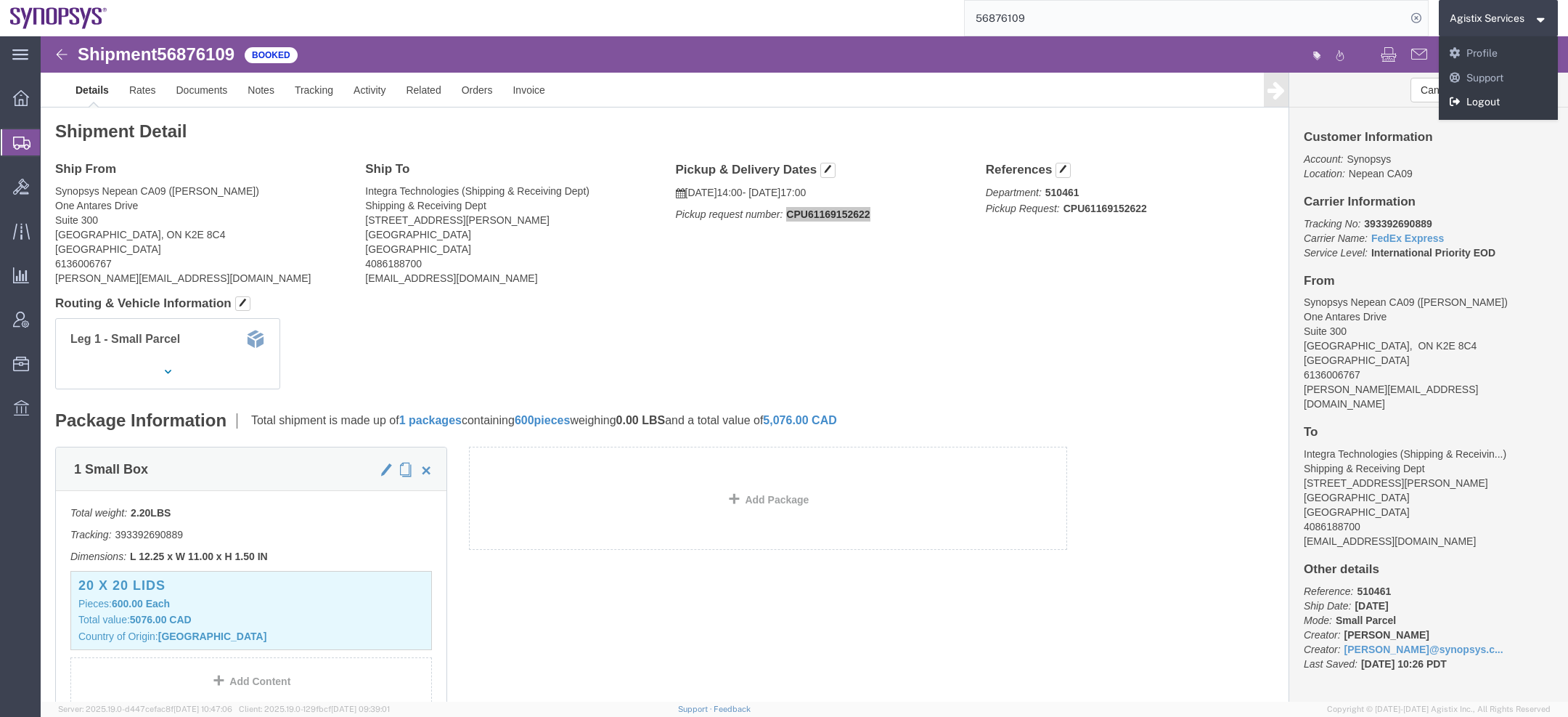
click at [1467, 108] on link "Logout" at bounding box center [1498, 102] width 120 height 25
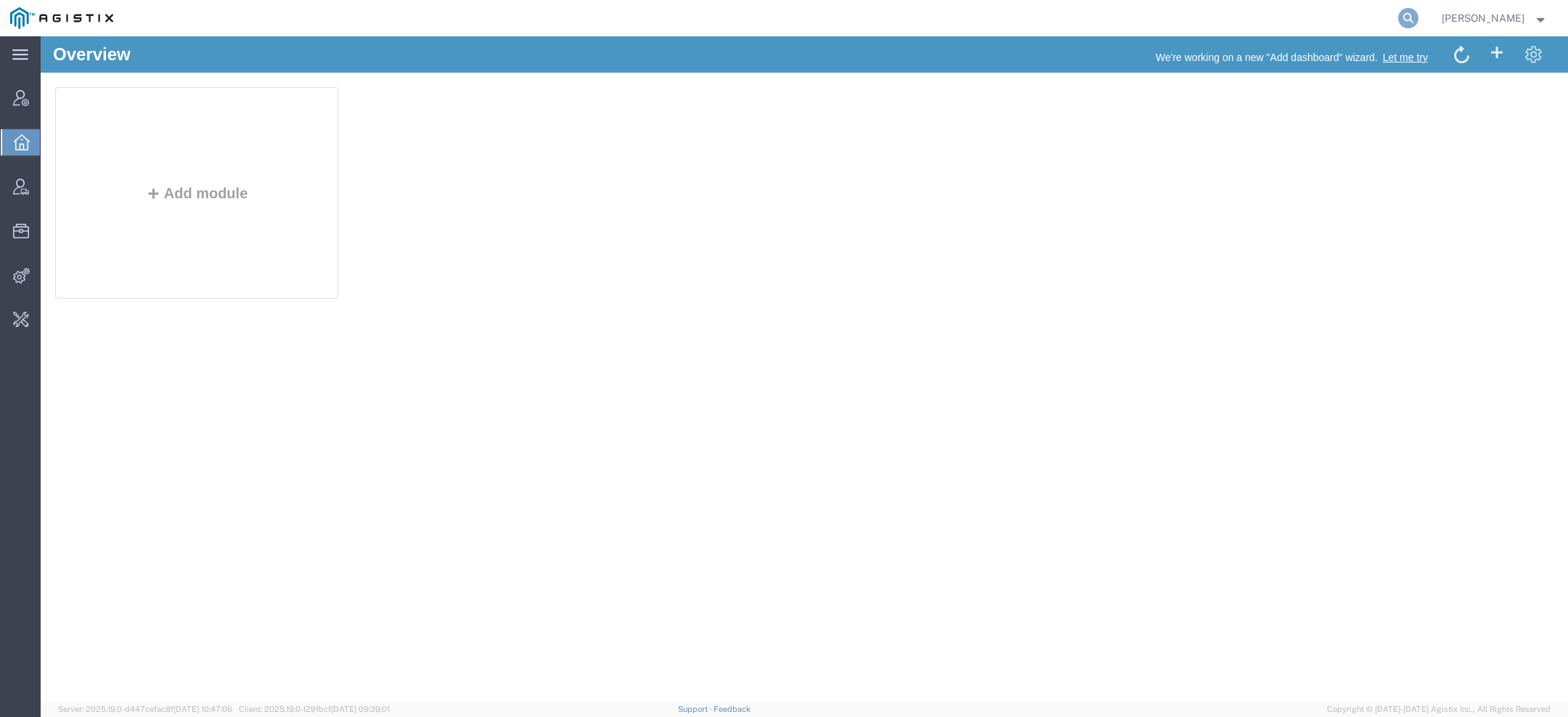
click at [1412, 18] on icon at bounding box center [1407, 18] width 21 height 21
paste input "cctruckingllc@yahoo.com"
type input "cctruckingllc@yahoo.com"
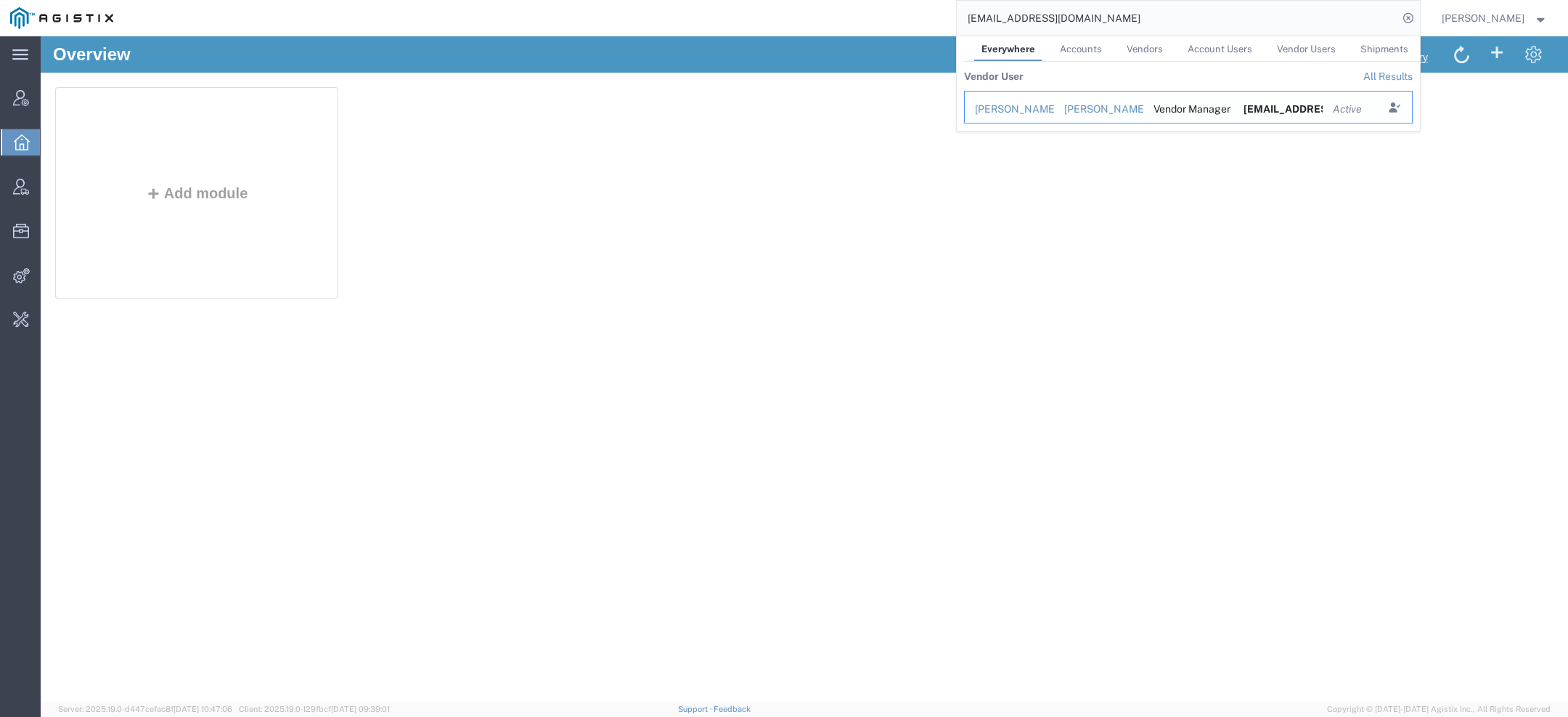
click at [1076, 103] on div "Craig Clark Trucking LLC" at bounding box center [1098, 109] width 69 height 15
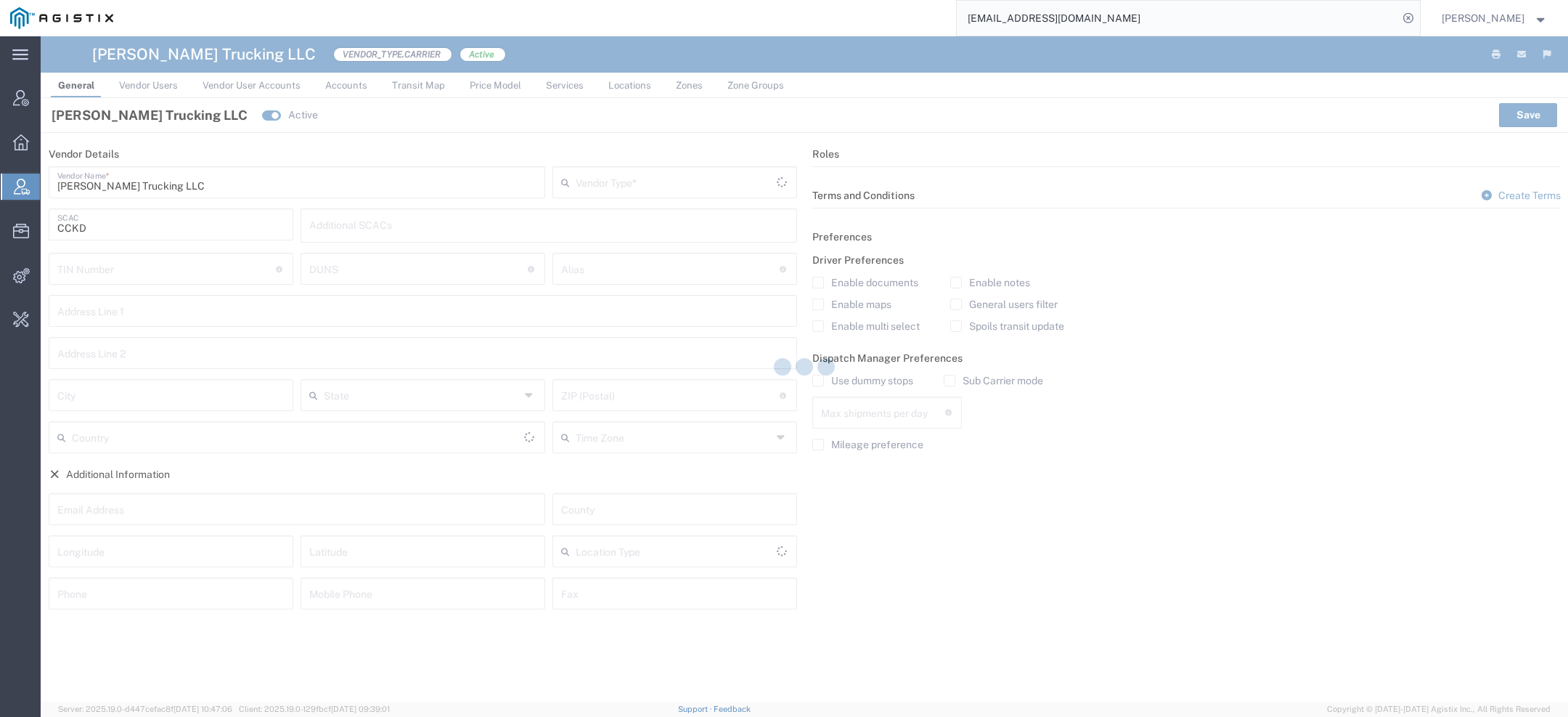
type input "Carrier"
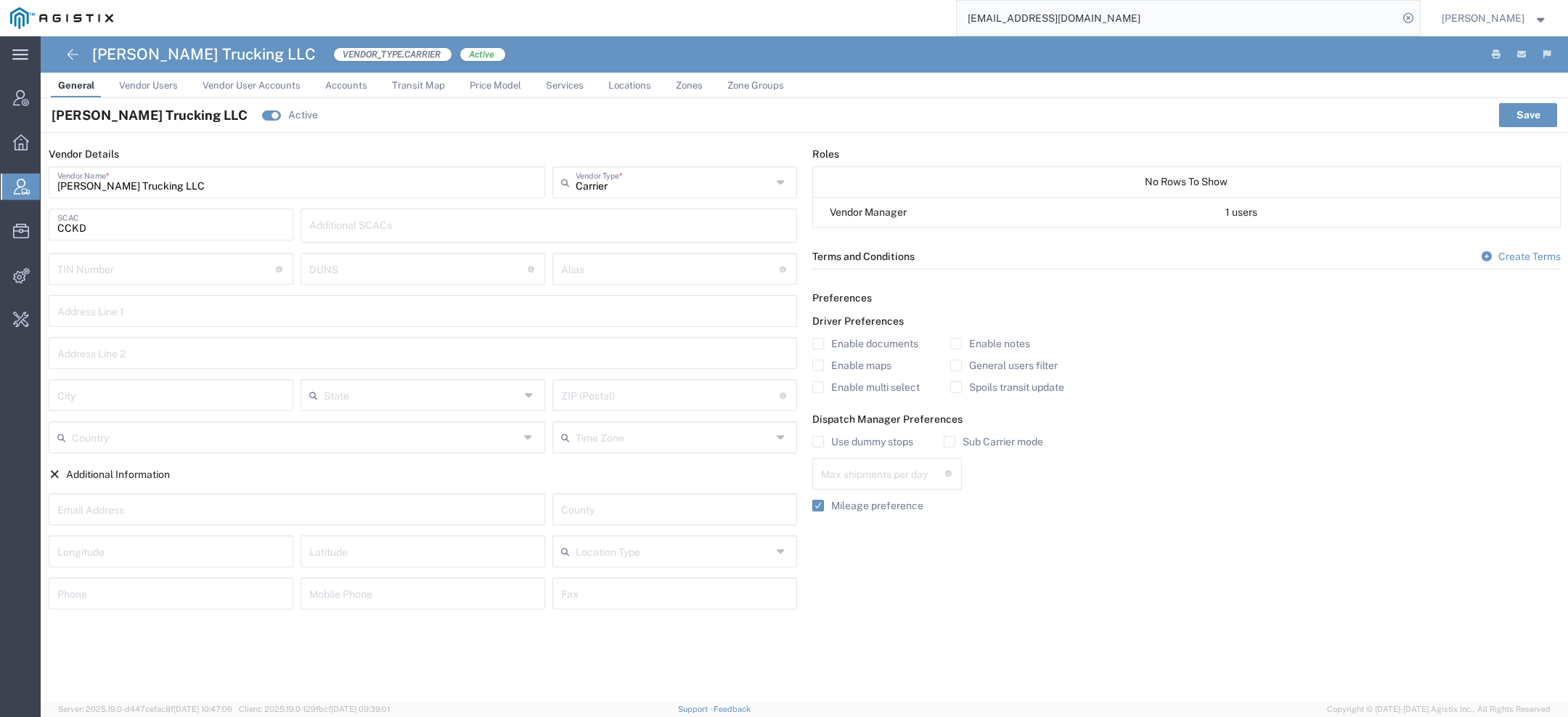
click at [328, 85] on span "Accounts" at bounding box center [346, 85] width 42 height 11
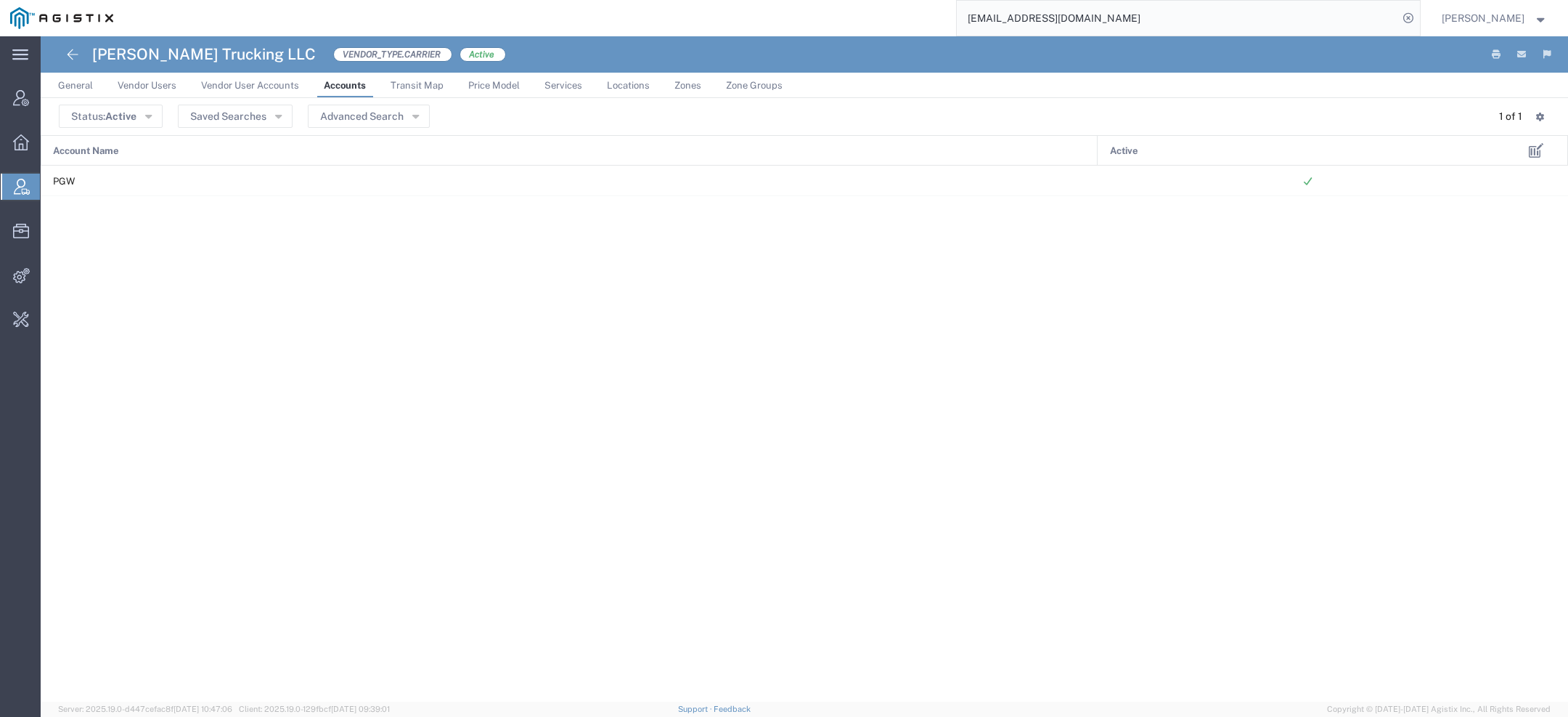
click at [93, 88] on link "General" at bounding box center [75, 85] width 50 height 26
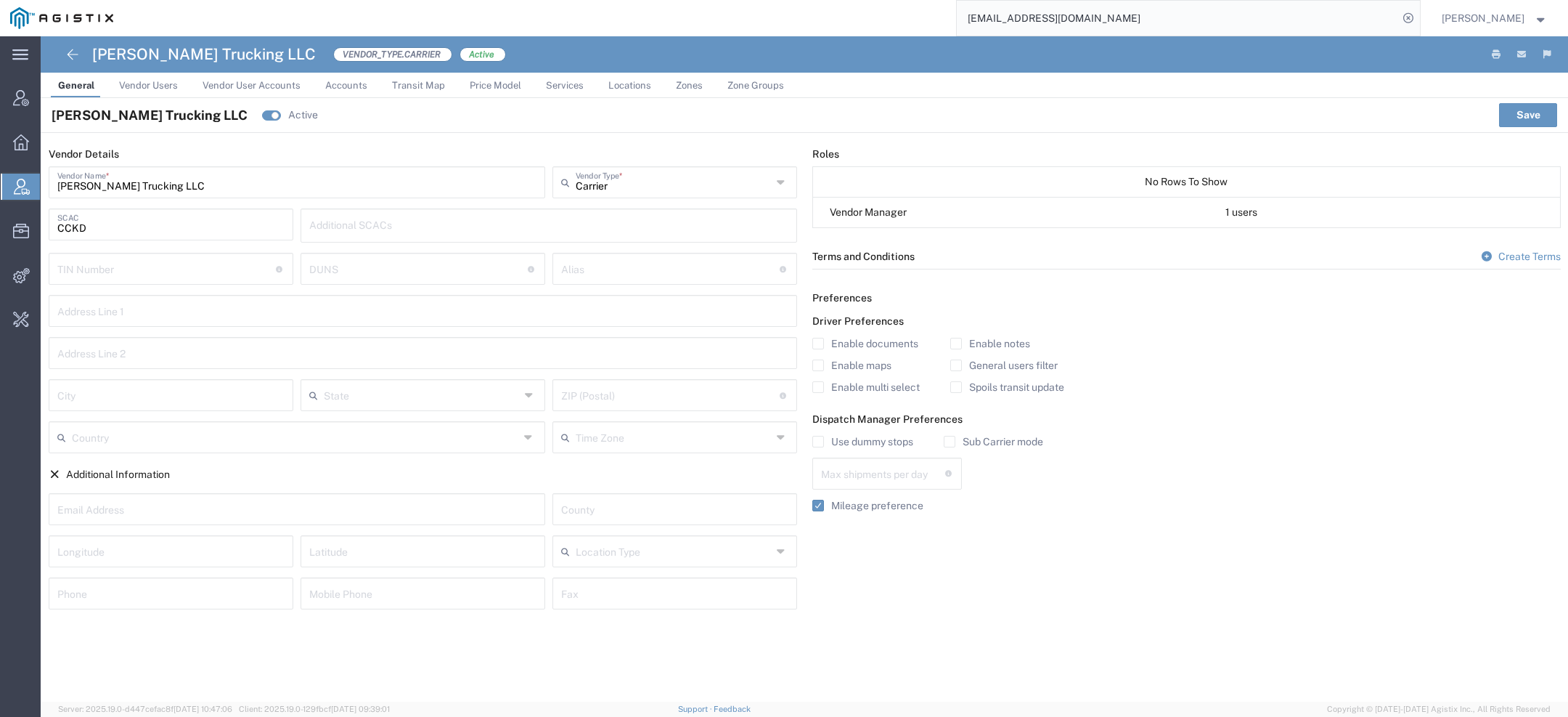
click at [162, 82] on span "Vendor Users" at bounding box center [148, 85] width 58 height 11
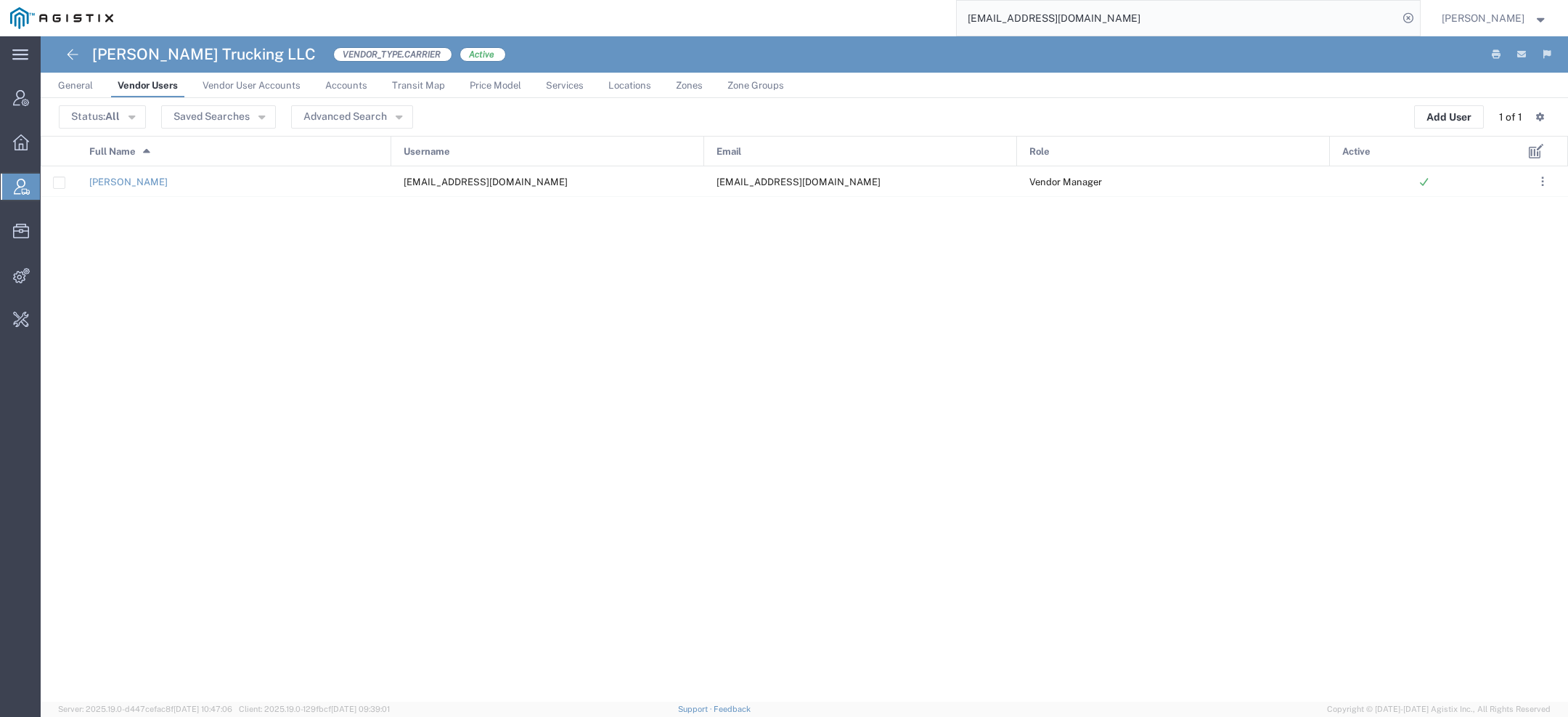
click at [1118, 25] on input "cctruckingllc@yahoo.com" at bounding box center [1176, 18] width 441 height 35
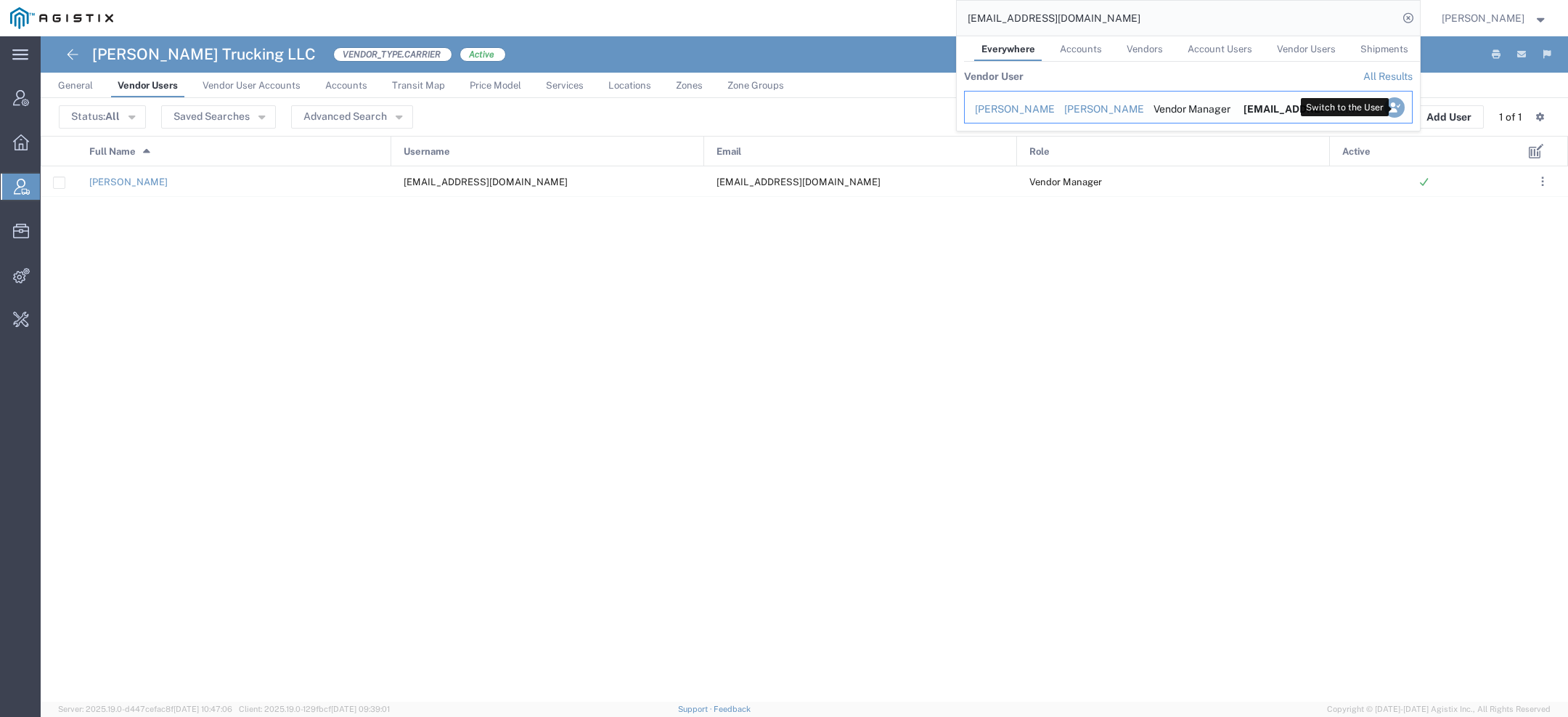
click at [1395, 109] on icon "Search Results" at bounding box center [1394, 107] width 21 height 21
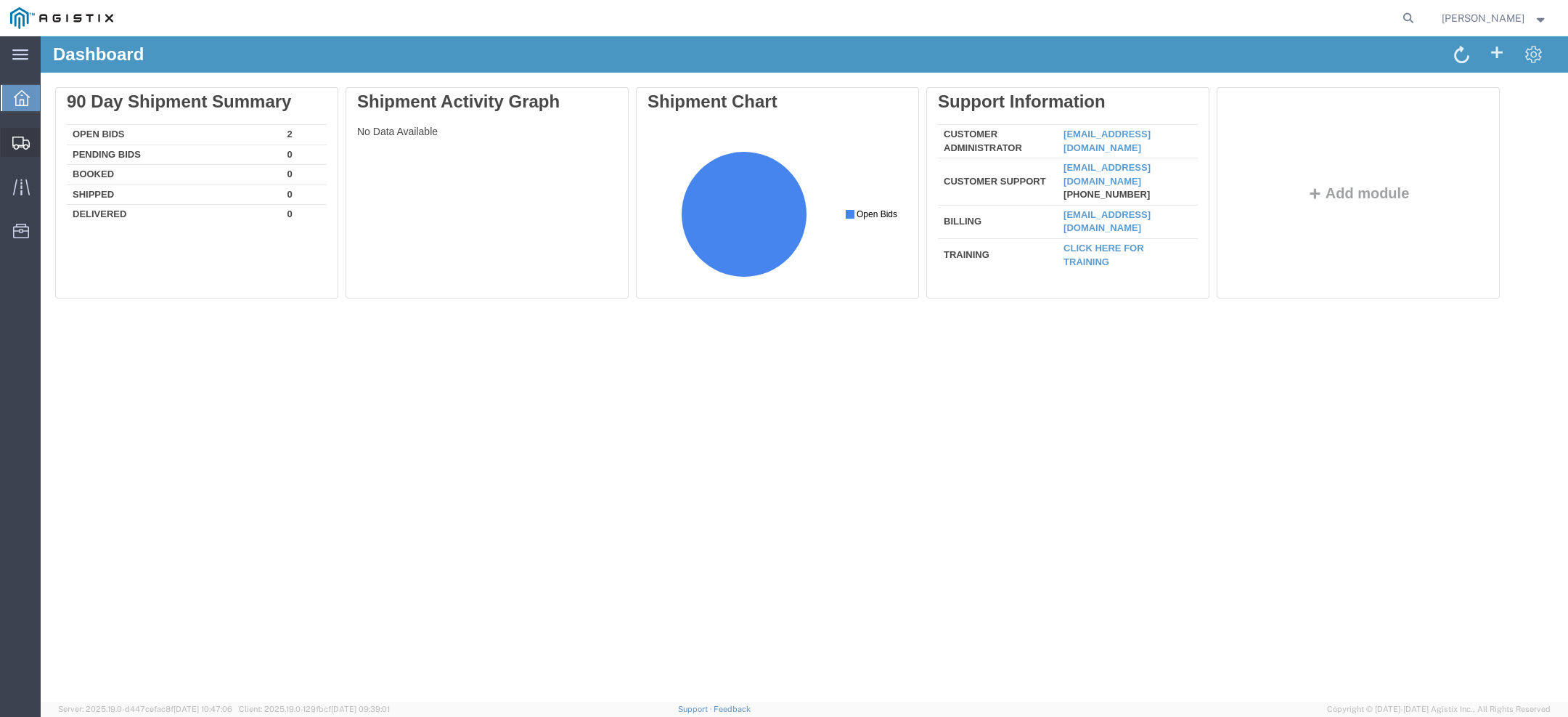
click at [28, 139] on icon at bounding box center [21, 143] width 18 height 13
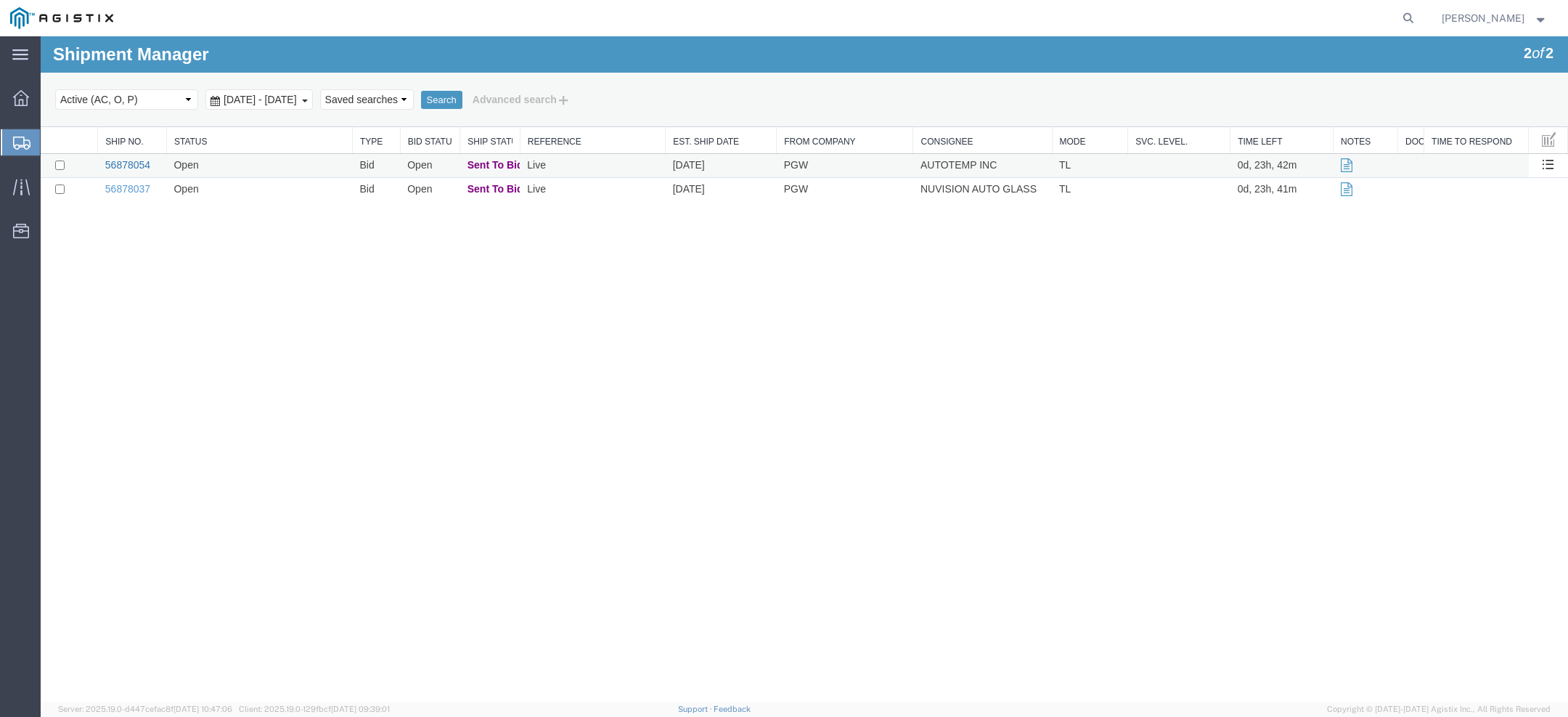
click at [142, 166] on link "56878054" at bounding box center [127, 165] width 45 height 12
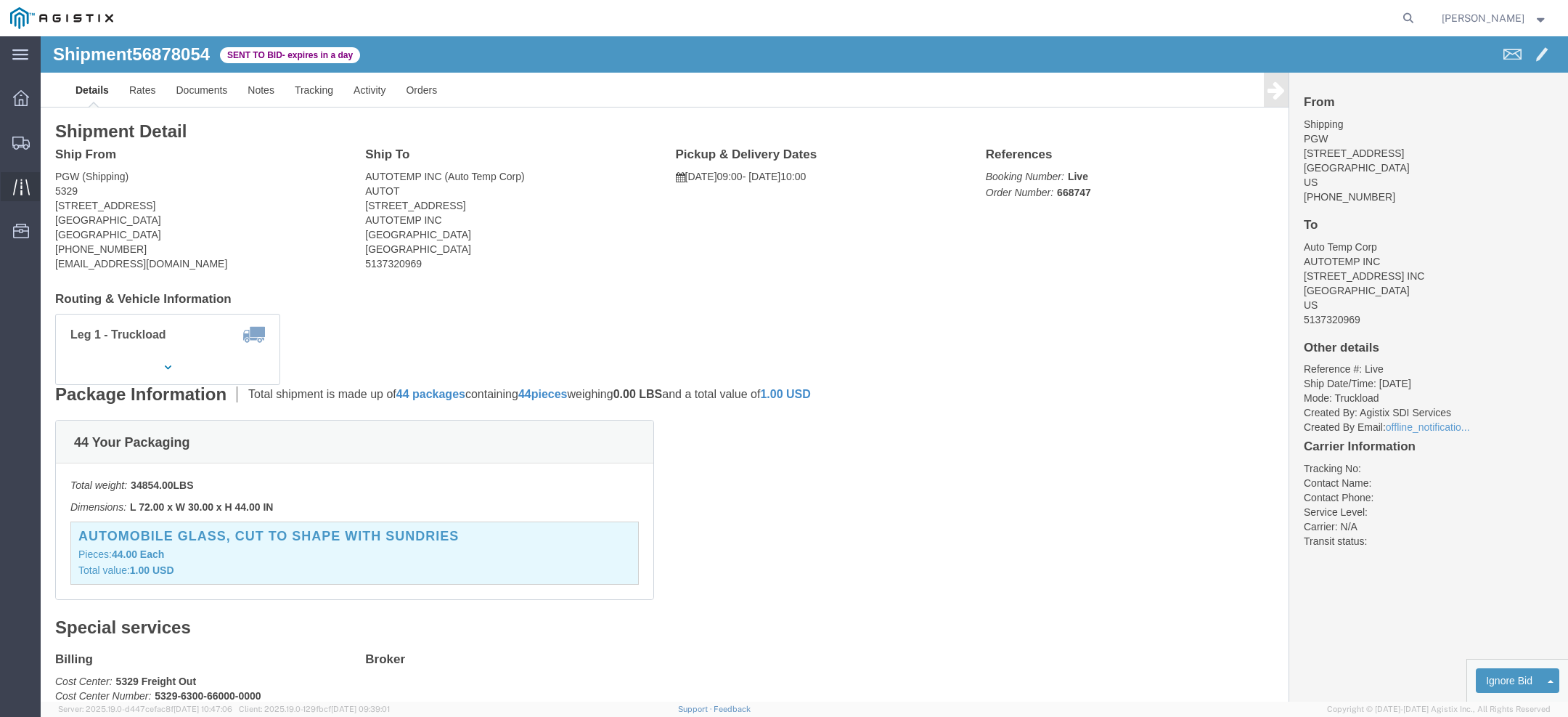
click at [26, 182] on icon at bounding box center [20, 186] width 17 height 16
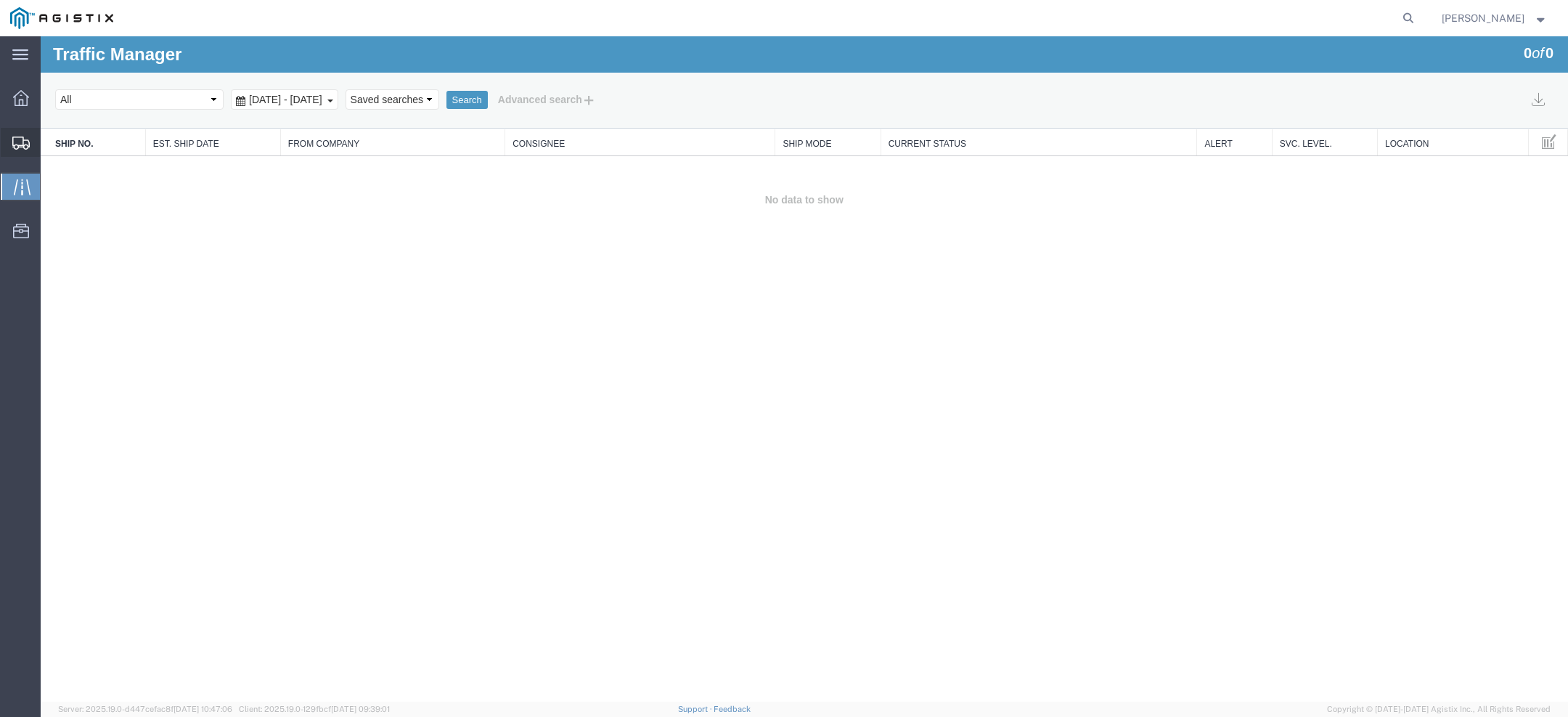
click at [12, 148] on icon at bounding box center [21, 143] width 18 height 13
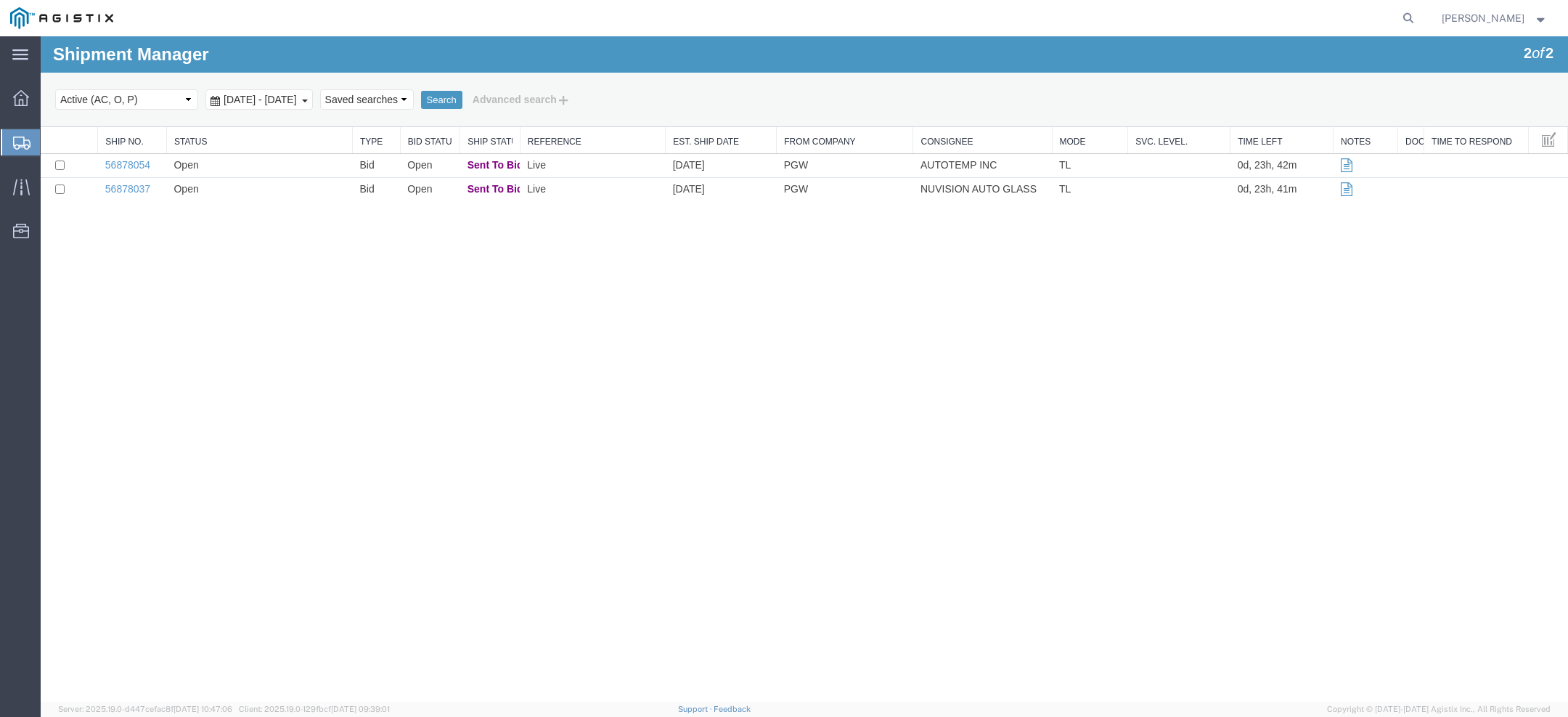
click at [1506, 21] on span "[PERSON_NAME]" at bounding box center [1482, 18] width 82 height 16
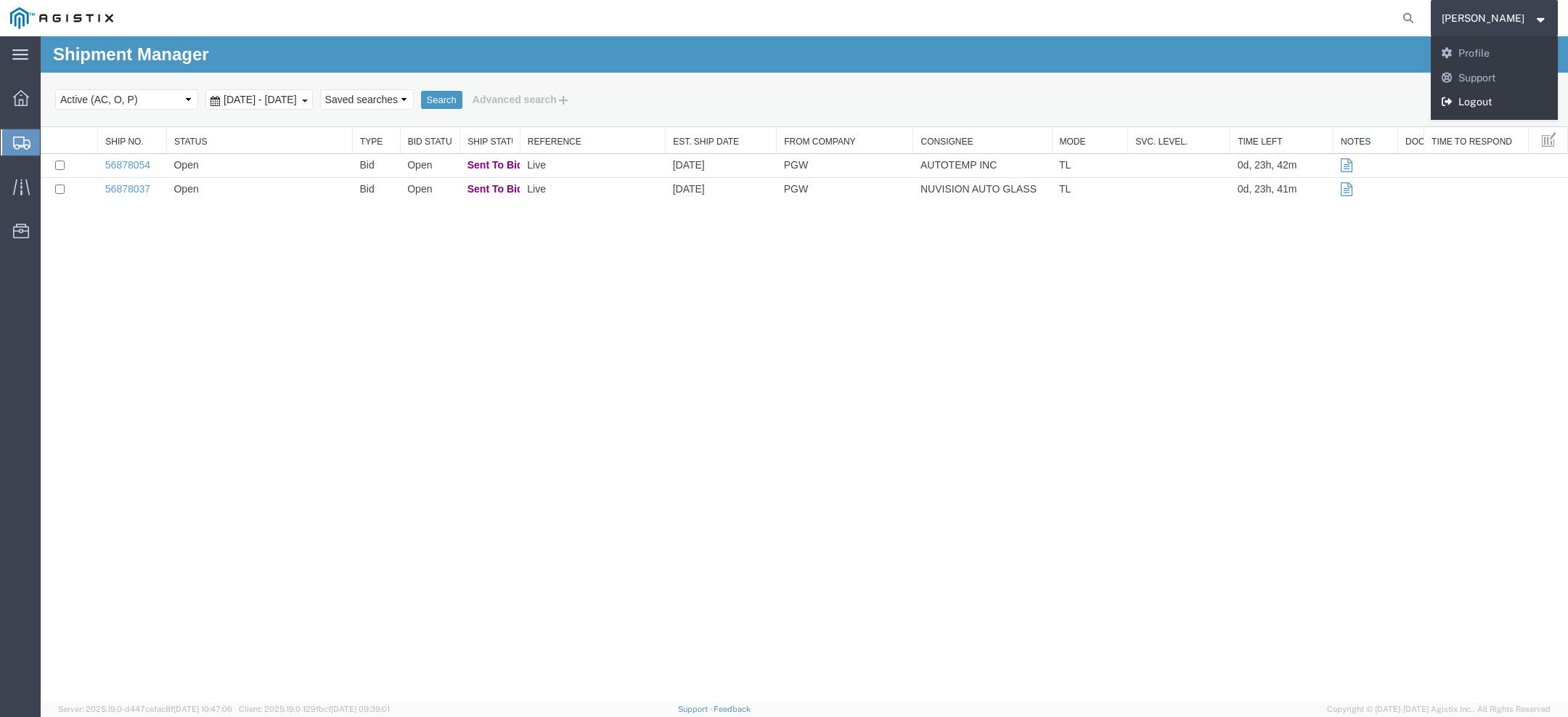
click at [1498, 99] on link "Logout" at bounding box center [1494, 102] width 128 height 25
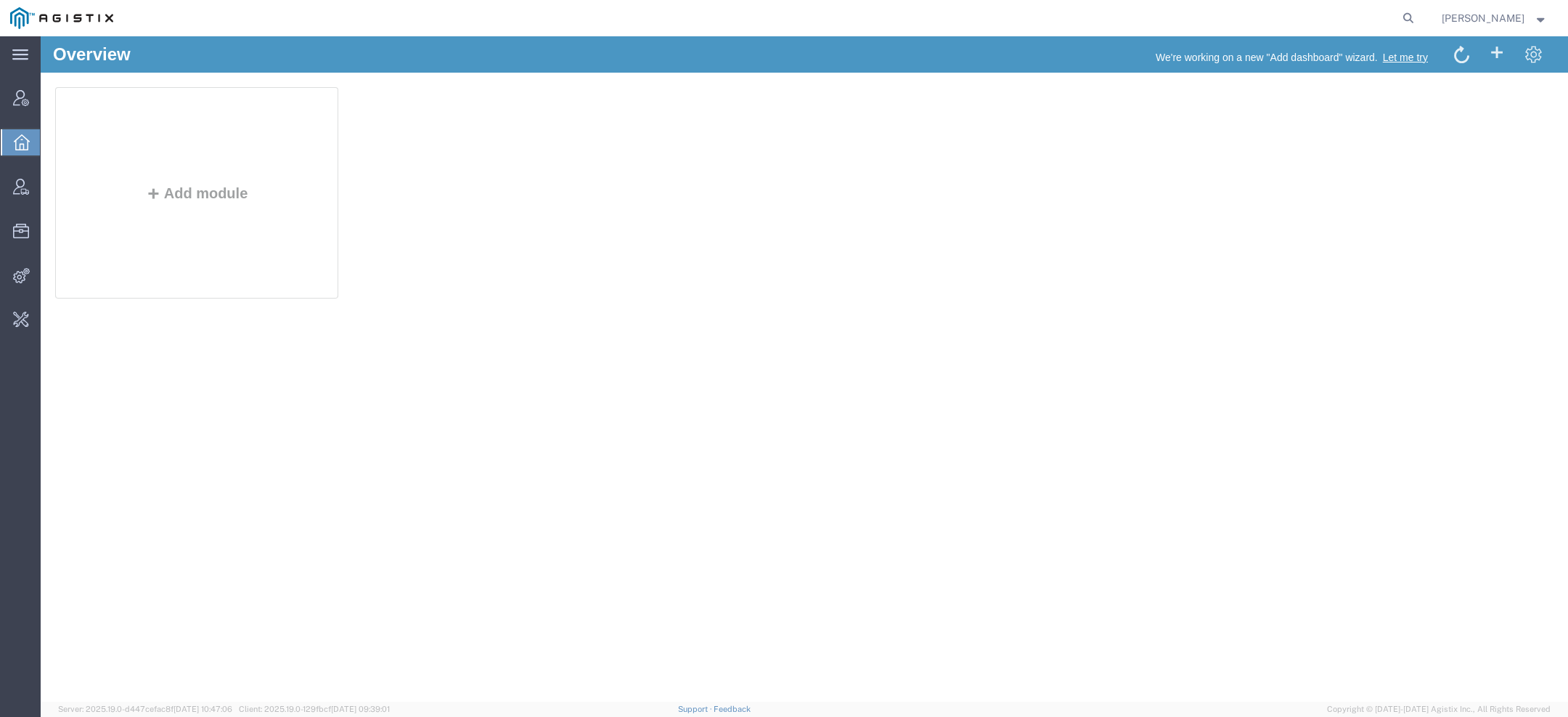
click at [1420, 13] on form at bounding box center [1407, 18] width 23 height 37
click at [1405, 16] on icon at bounding box center [1407, 18] width 21 height 21
type input "pgw"
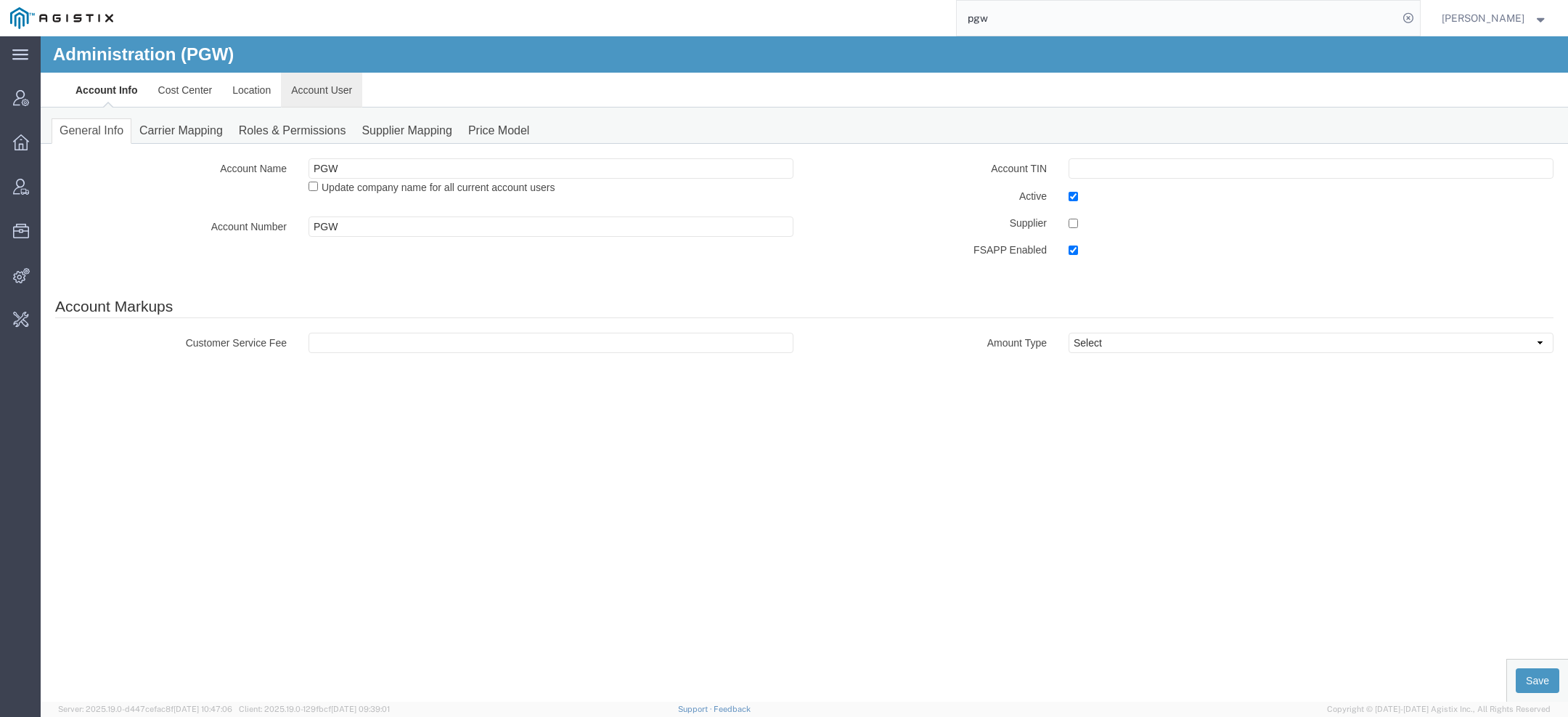
click at [321, 102] on link "Account User" at bounding box center [321, 89] width 81 height 35
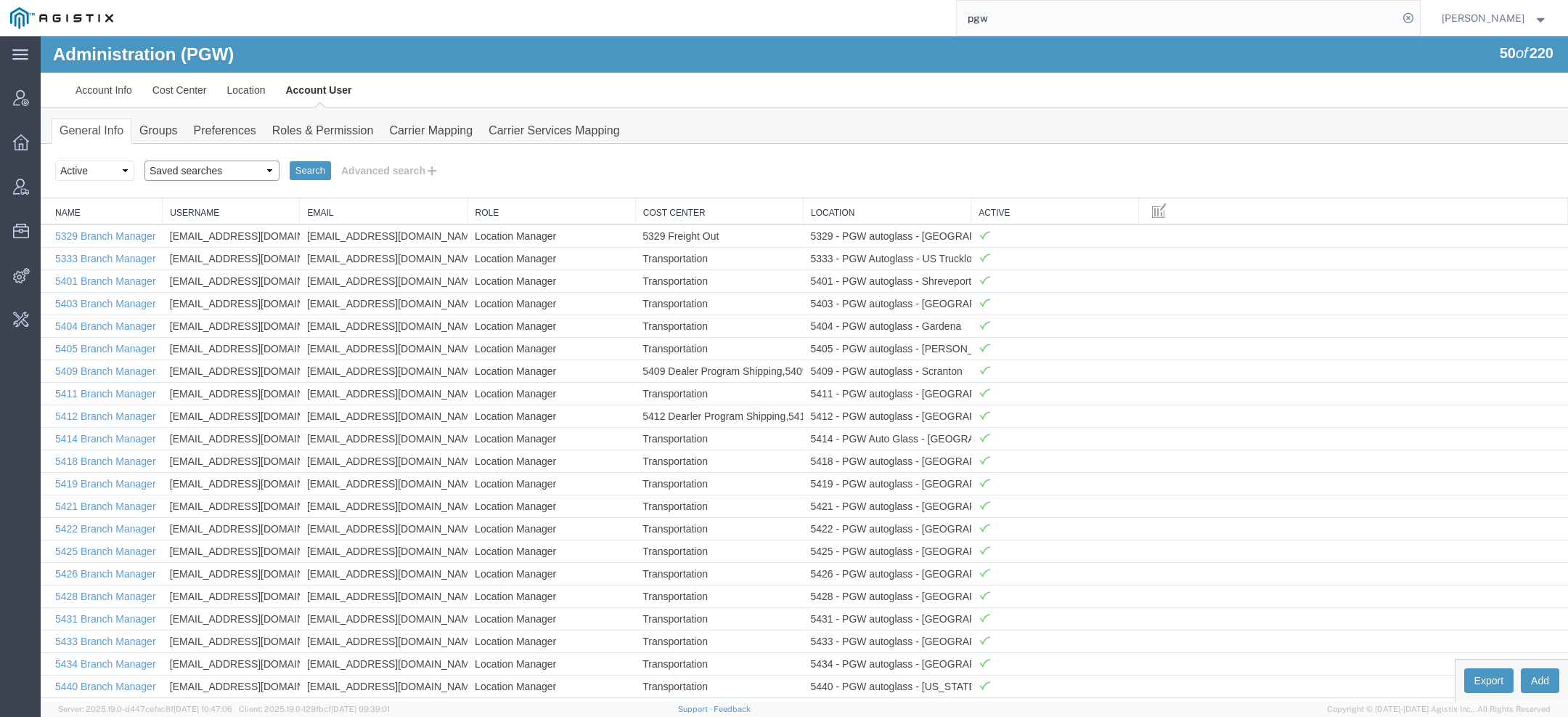
click at [177, 175] on select "Saved searches Exclude Branch Manager Jason Offline user" at bounding box center [212, 171] width 135 height 21
select select "Offline user"
click at [145, 161] on select "Saved searches Exclude Branch Manager Jason Offline user" at bounding box center [212, 171] width 135 height 21
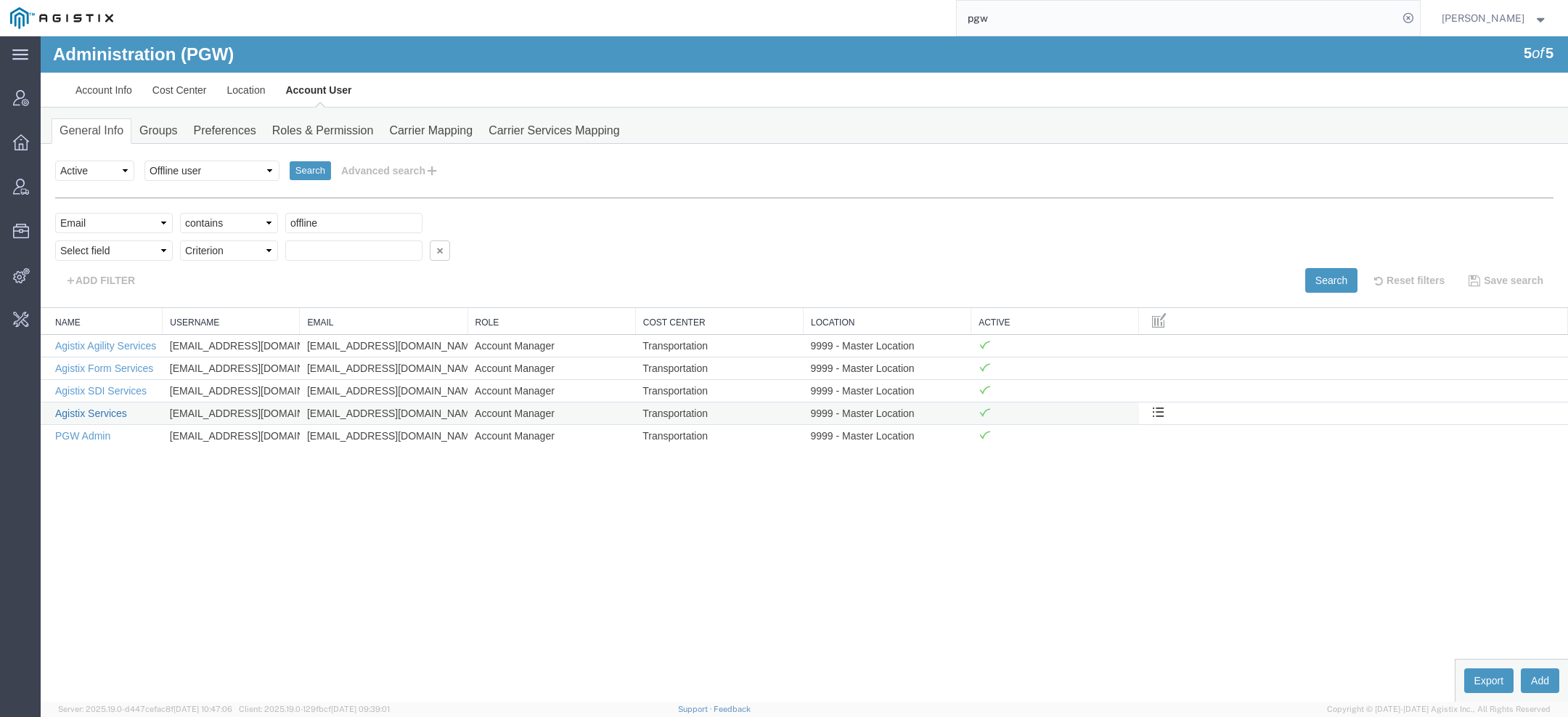
click at [119, 408] on link "Agistix Services" at bounding box center [91, 414] width 71 height 12
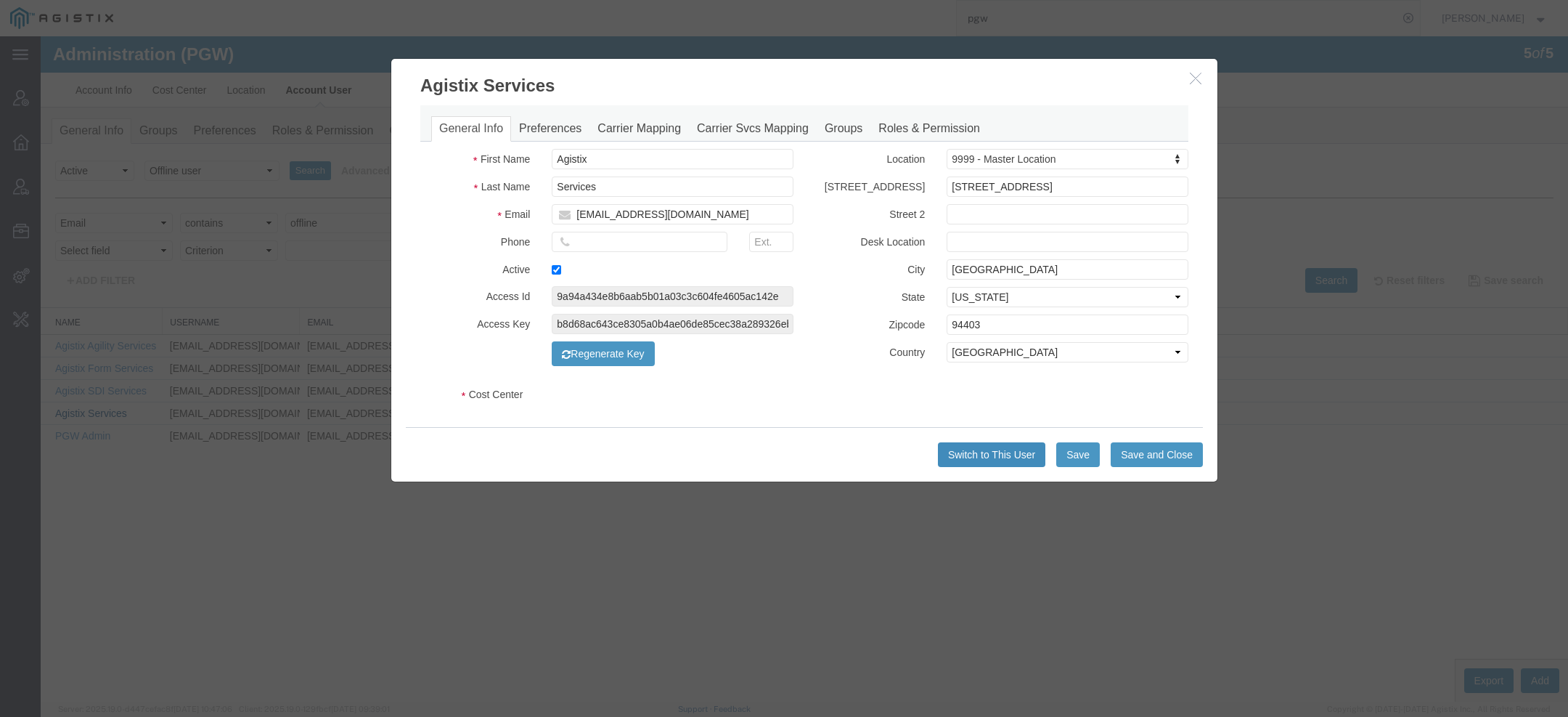
select select "COSTCENTER"
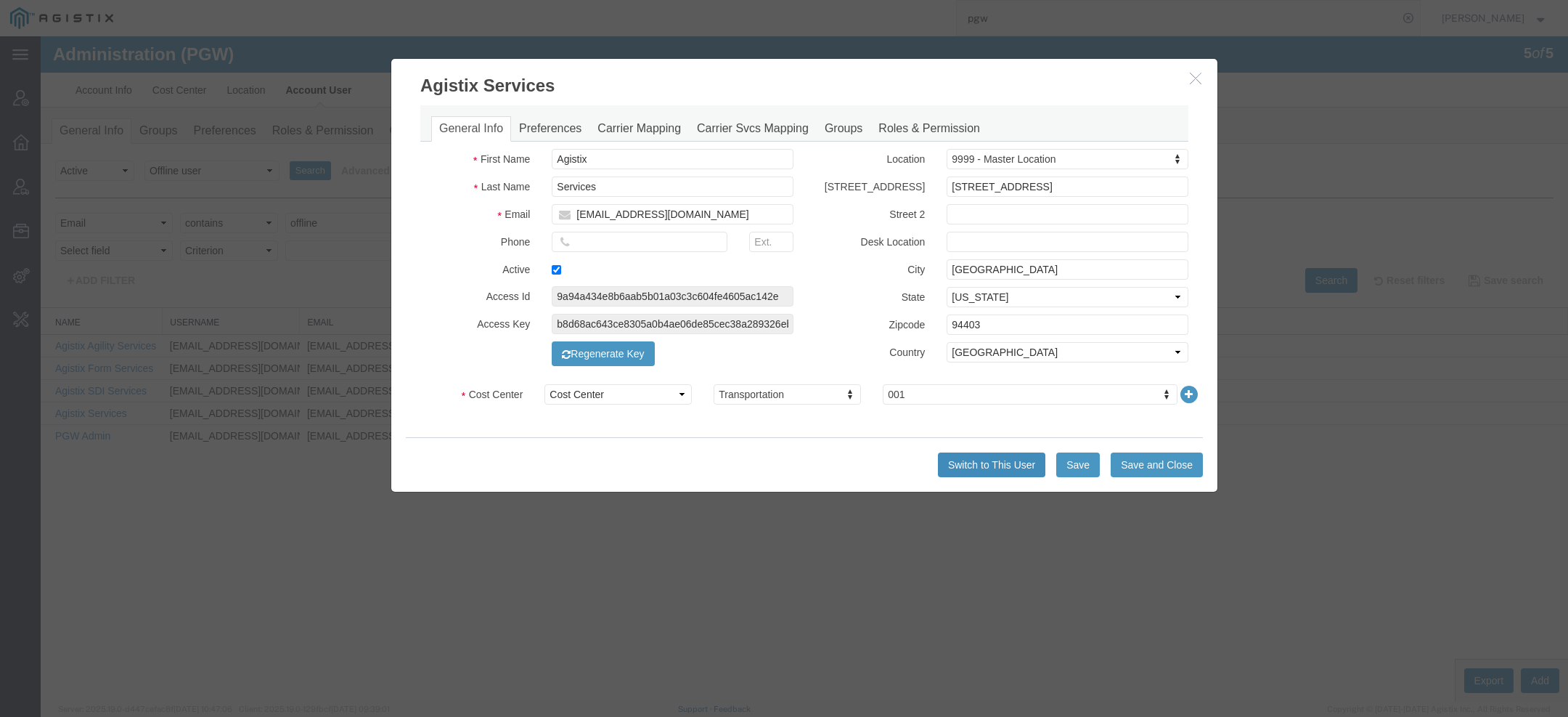
click at [1008, 466] on button "Switch to This User" at bounding box center [991, 464] width 107 height 25
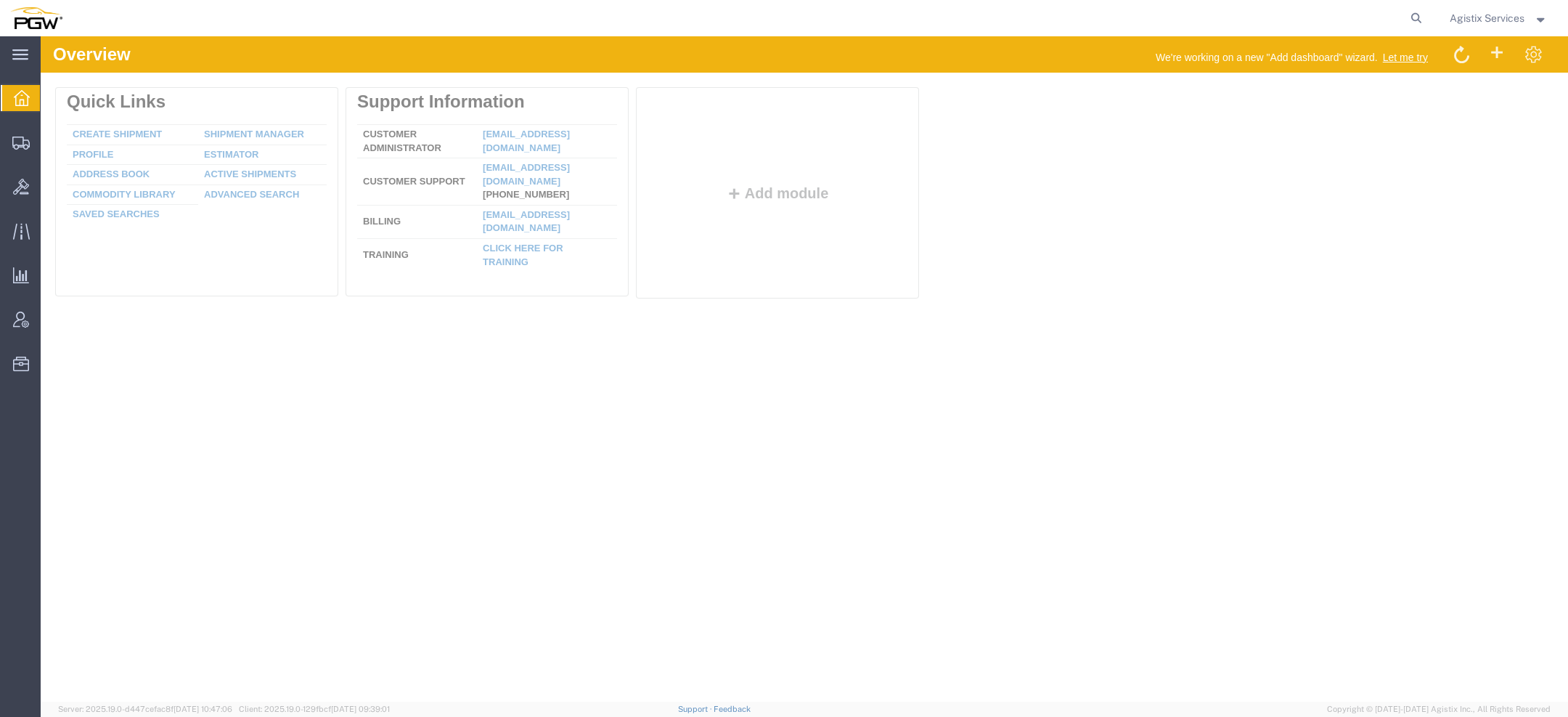
click at [24, 125] on ul "Overview Shipments Shipment Manager Create Shipment Create from Template Estima…" at bounding box center [20, 238] width 41 height 310
click at [24, 134] on div at bounding box center [21, 142] width 41 height 29
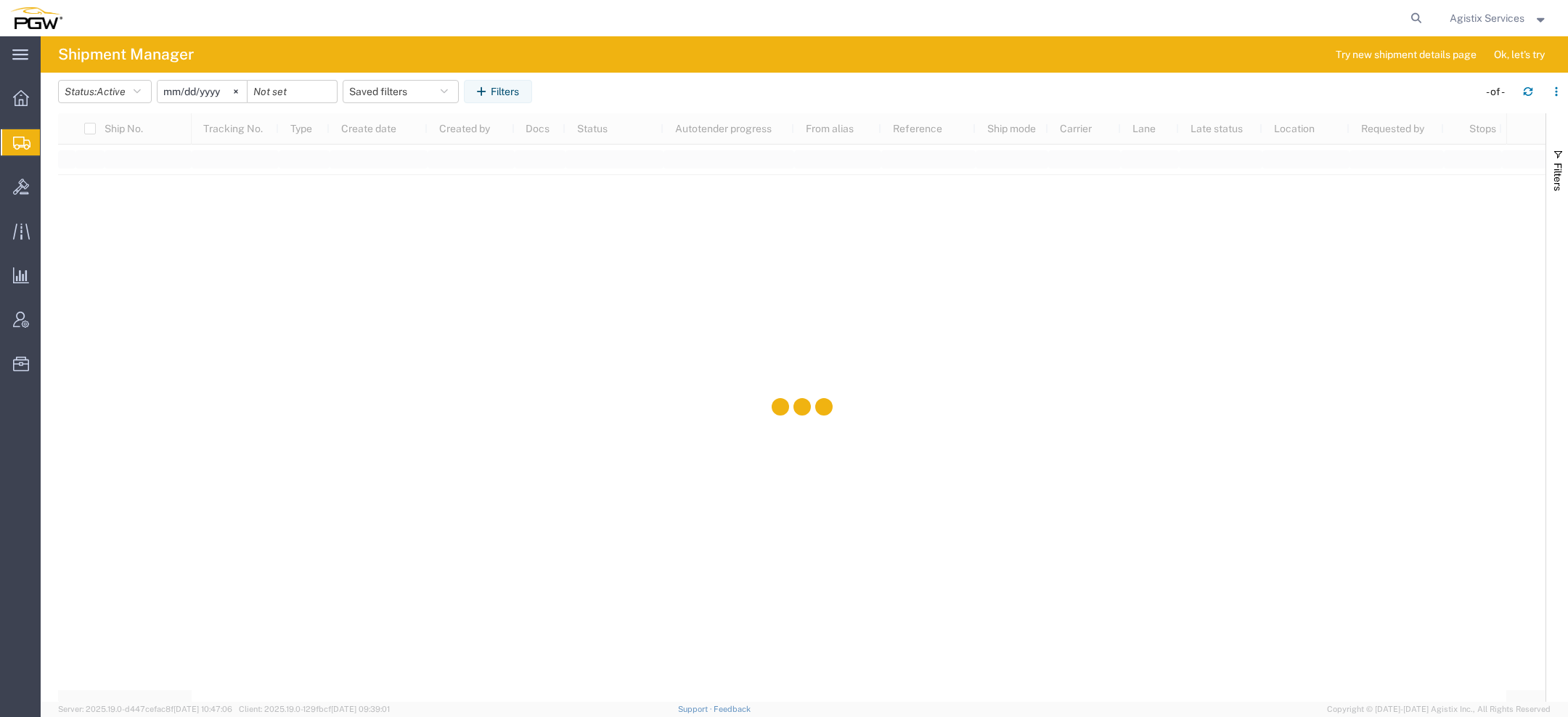
click at [1554, 129] on div "Filters" at bounding box center [1557, 407] width 22 height 588
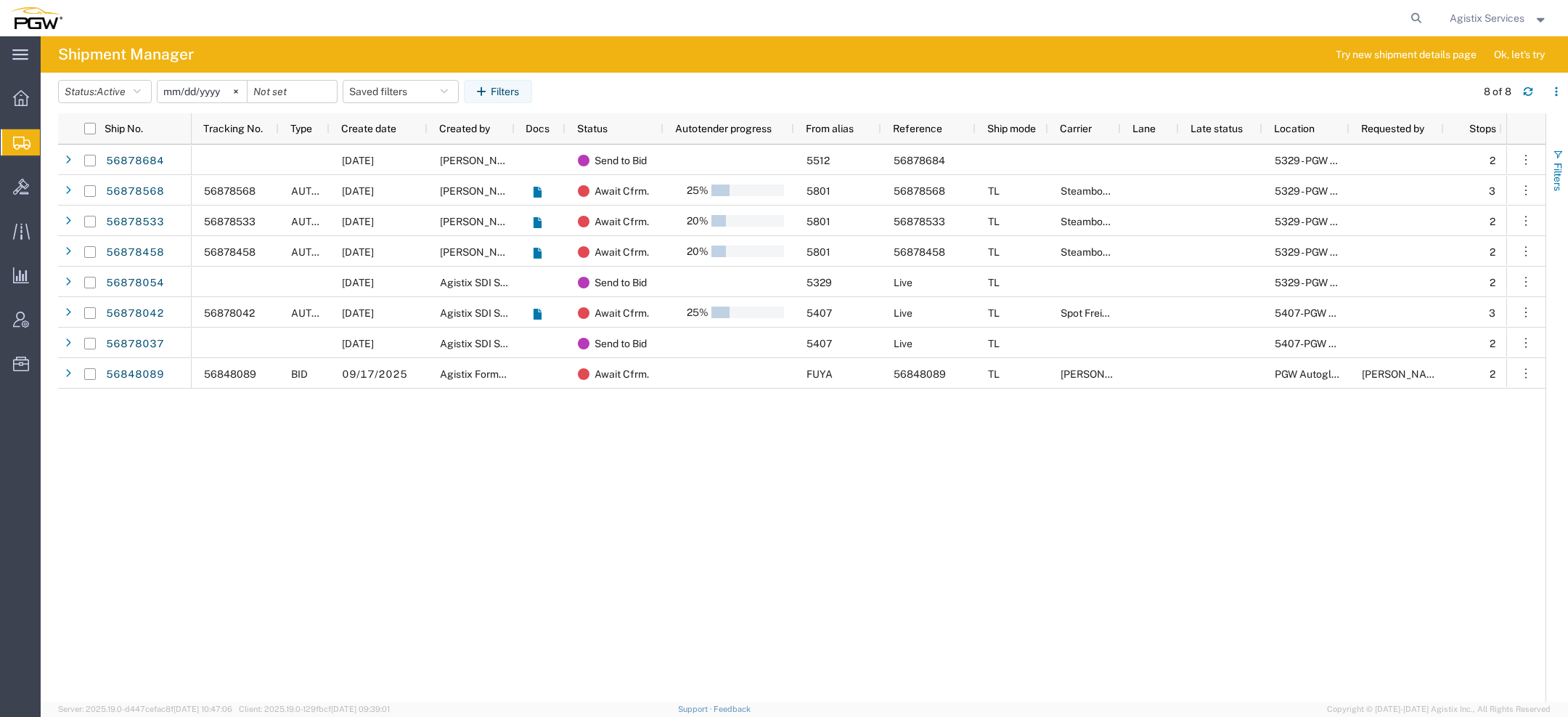
click at [1557, 161] on button "Filters" at bounding box center [1557, 170] width 22 height 78
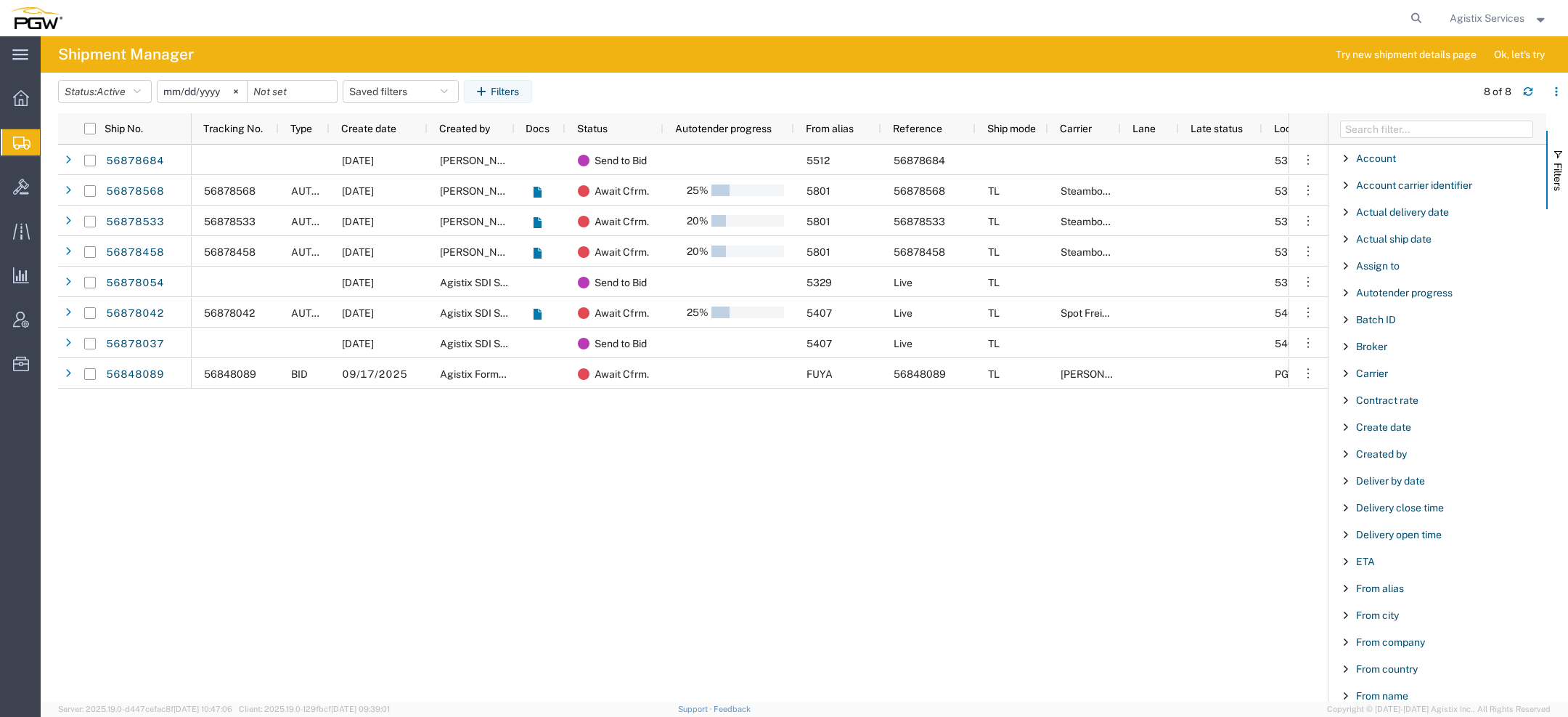
click at [1375, 378] on div "Carrier" at bounding box center [1437, 373] width 218 height 26
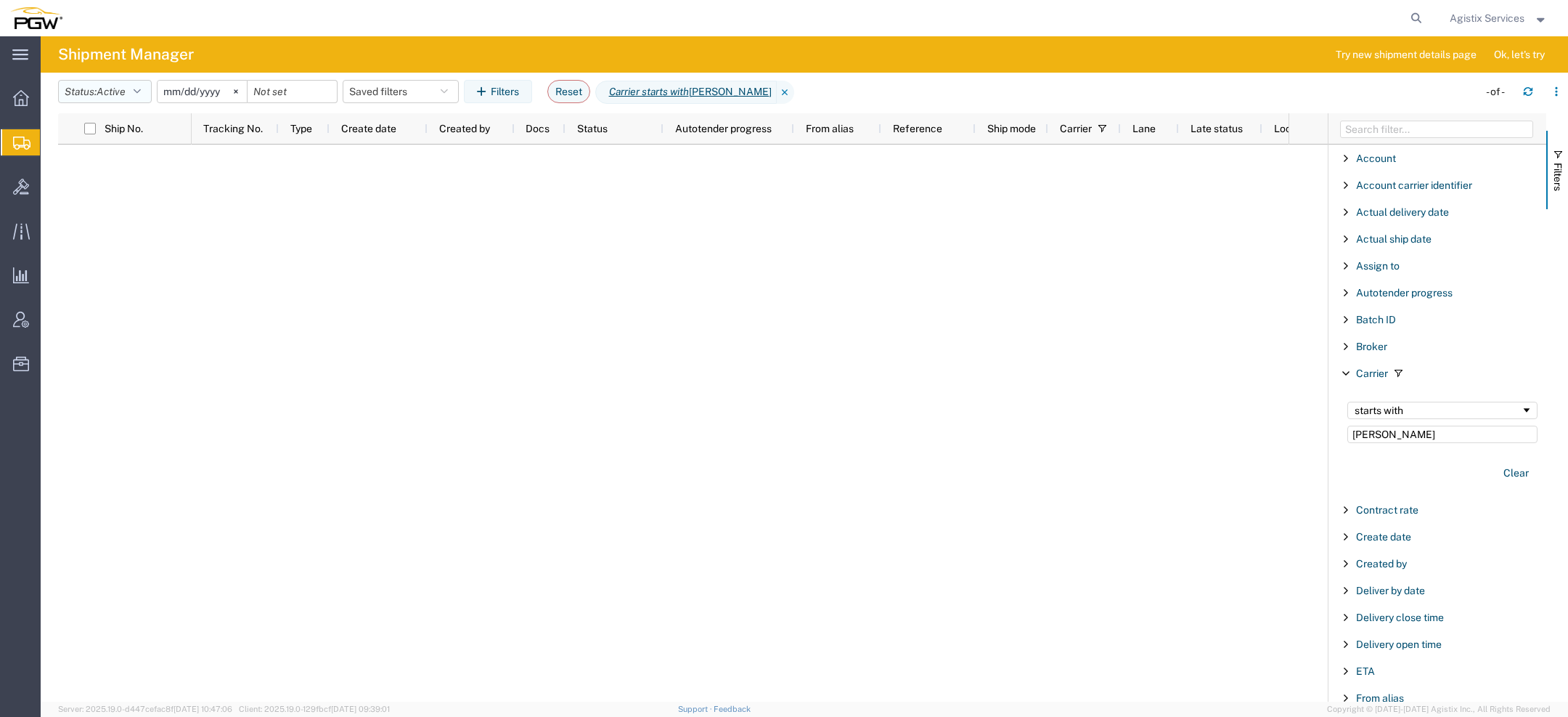
type input "Craig"
click at [133, 92] on button "Status: Active" at bounding box center [105, 91] width 93 height 23
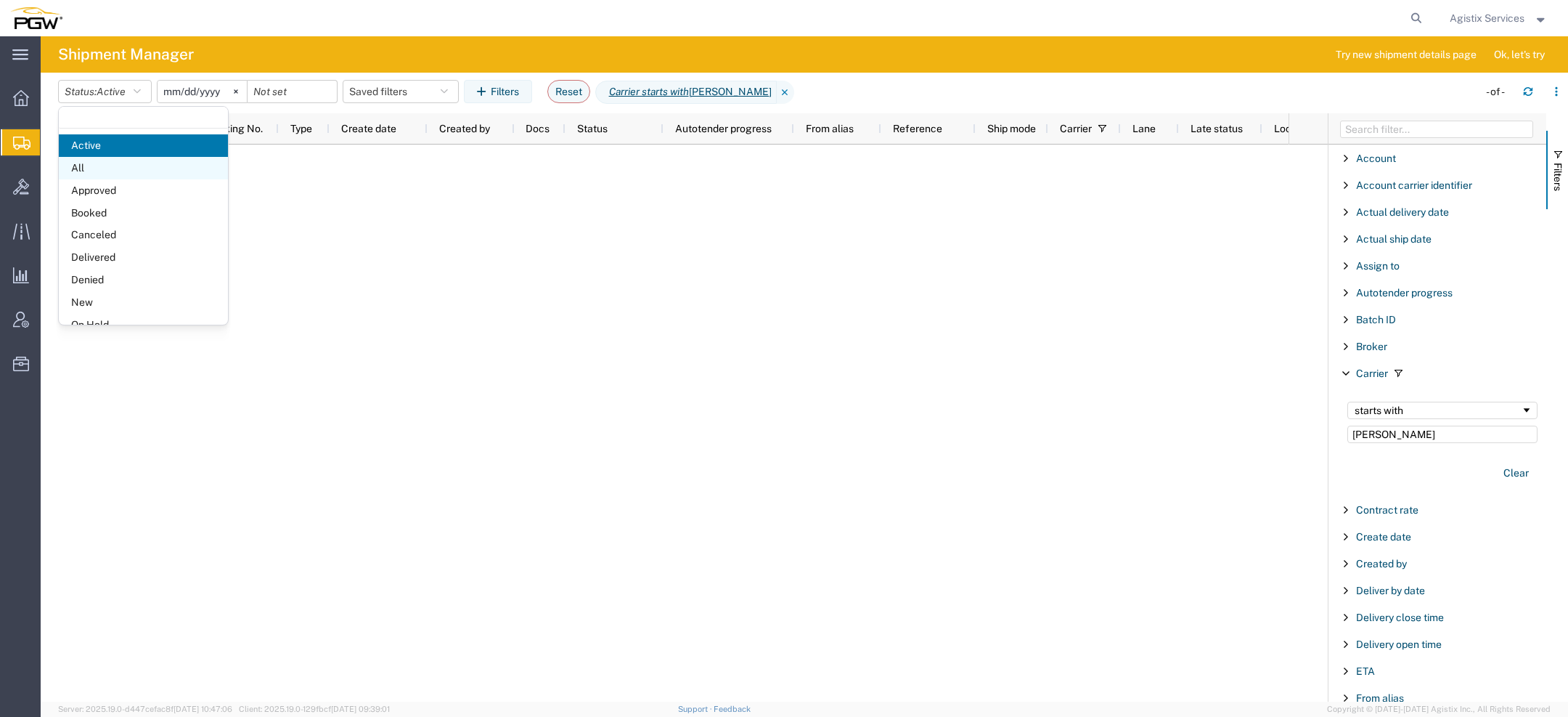
click at [110, 167] on span "All" at bounding box center [143, 168] width 169 height 23
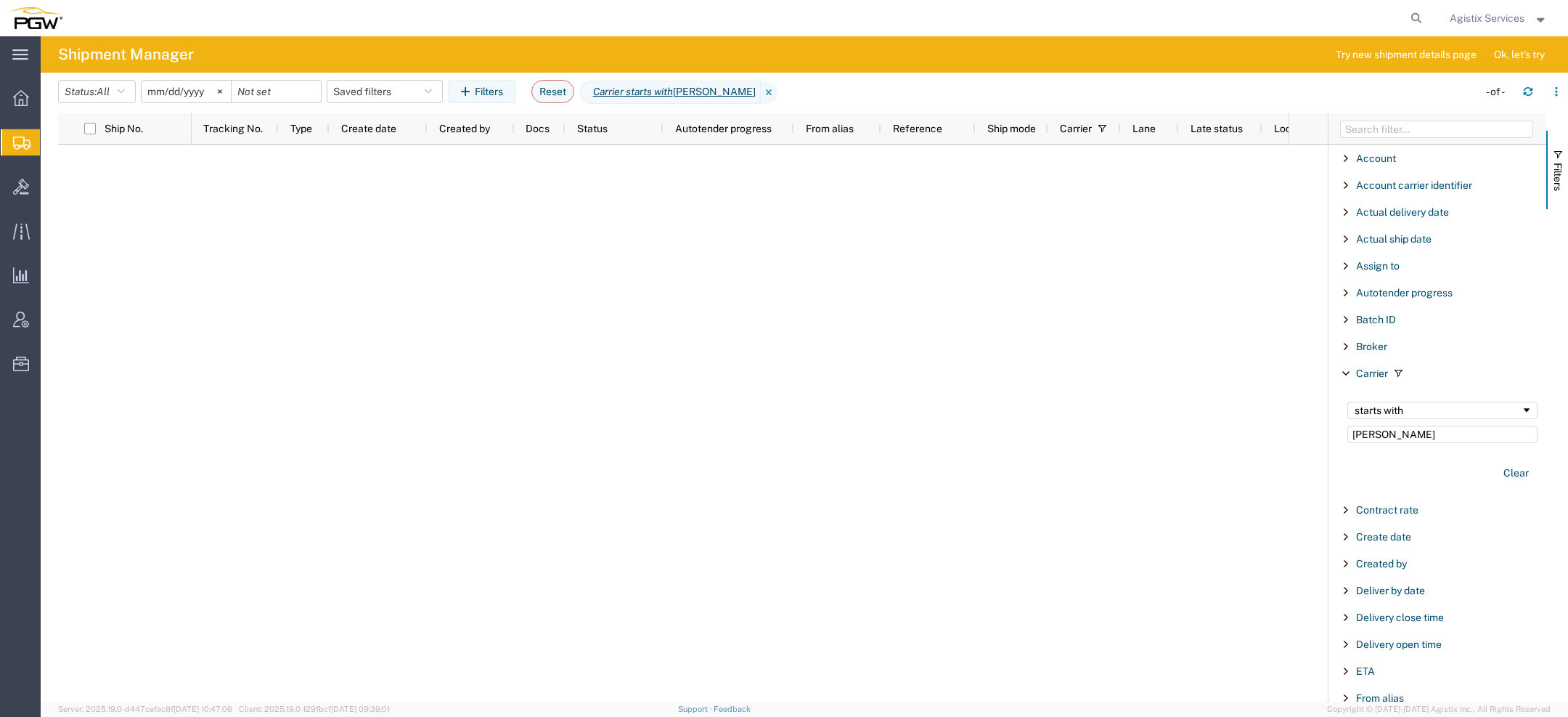
click at [160, 99] on input "2025-08-19" at bounding box center [186, 91] width 89 height 22
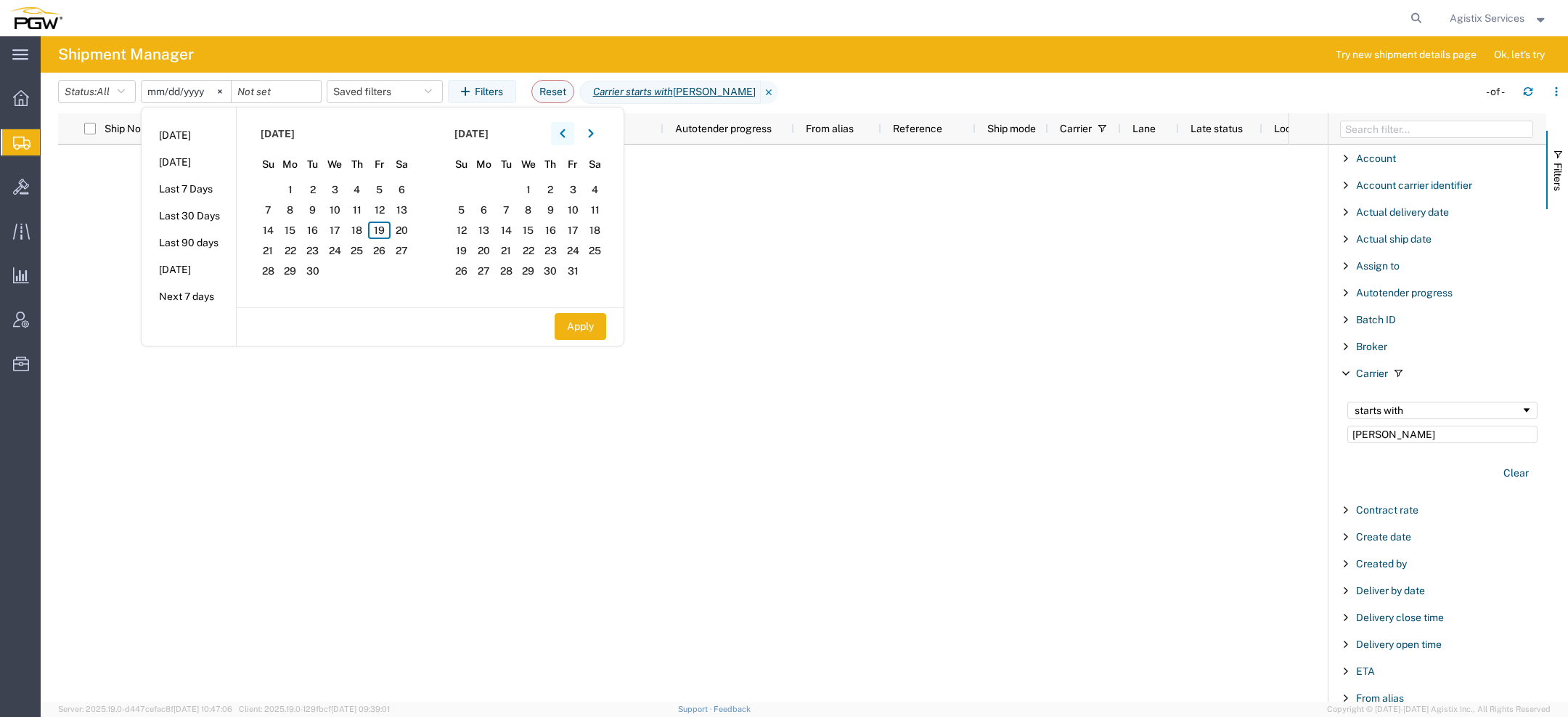
click at [565, 143] on button "button" at bounding box center [562, 133] width 23 height 23
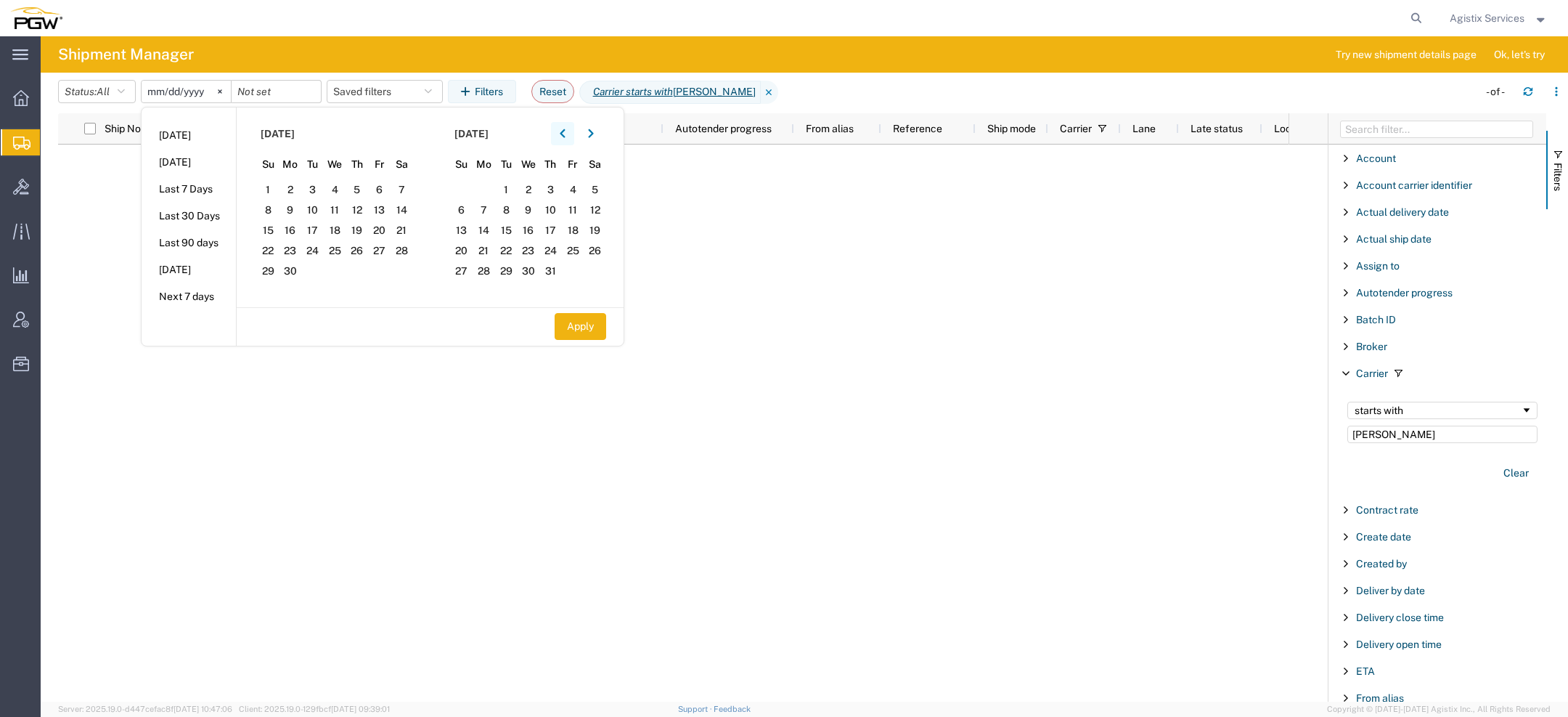
click at [565, 143] on button "button" at bounding box center [562, 133] width 23 height 23
click at [277, 194] on span "1" at bounding box center [268, 189] width 23 height 18
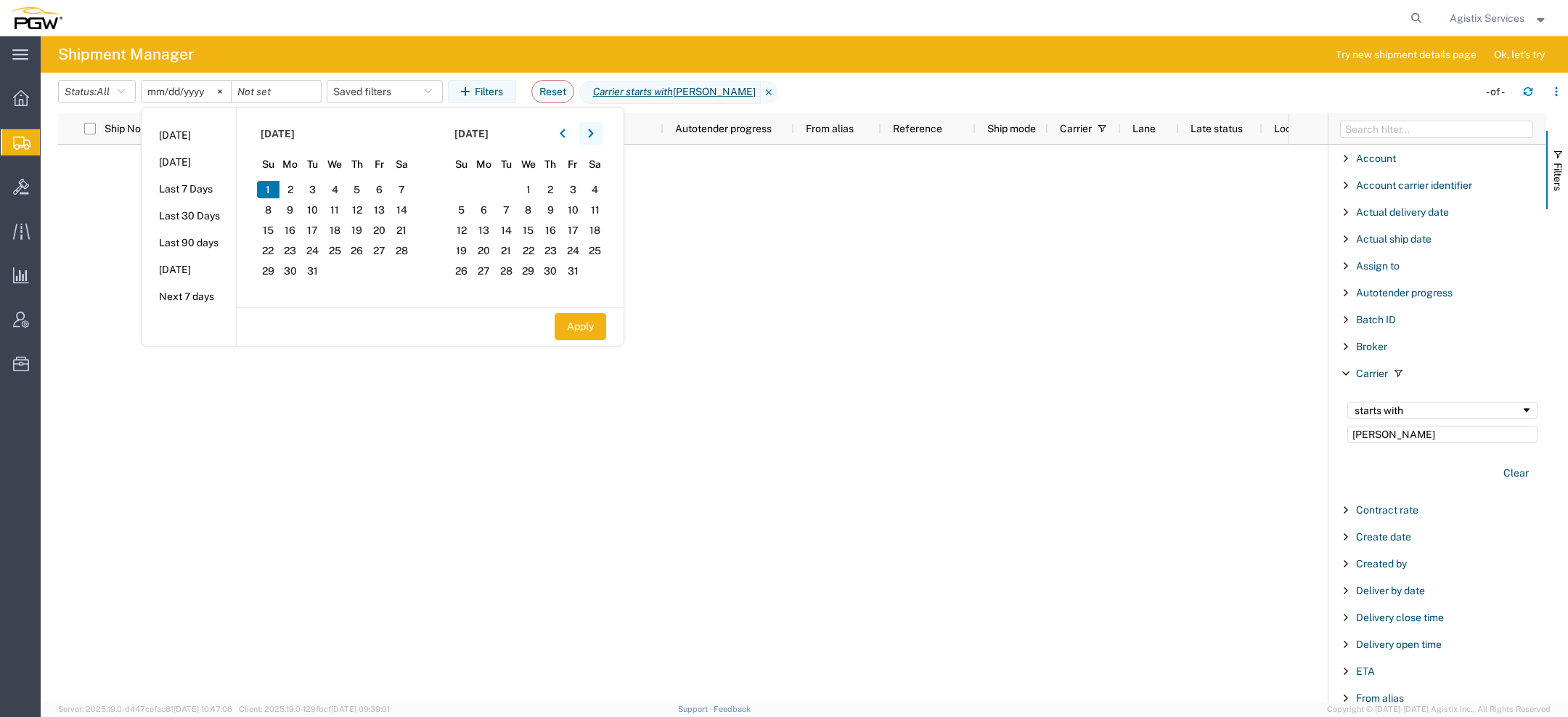
click at [590, 129] on button "button" at bounding box center [590, 133] width 23 height 23
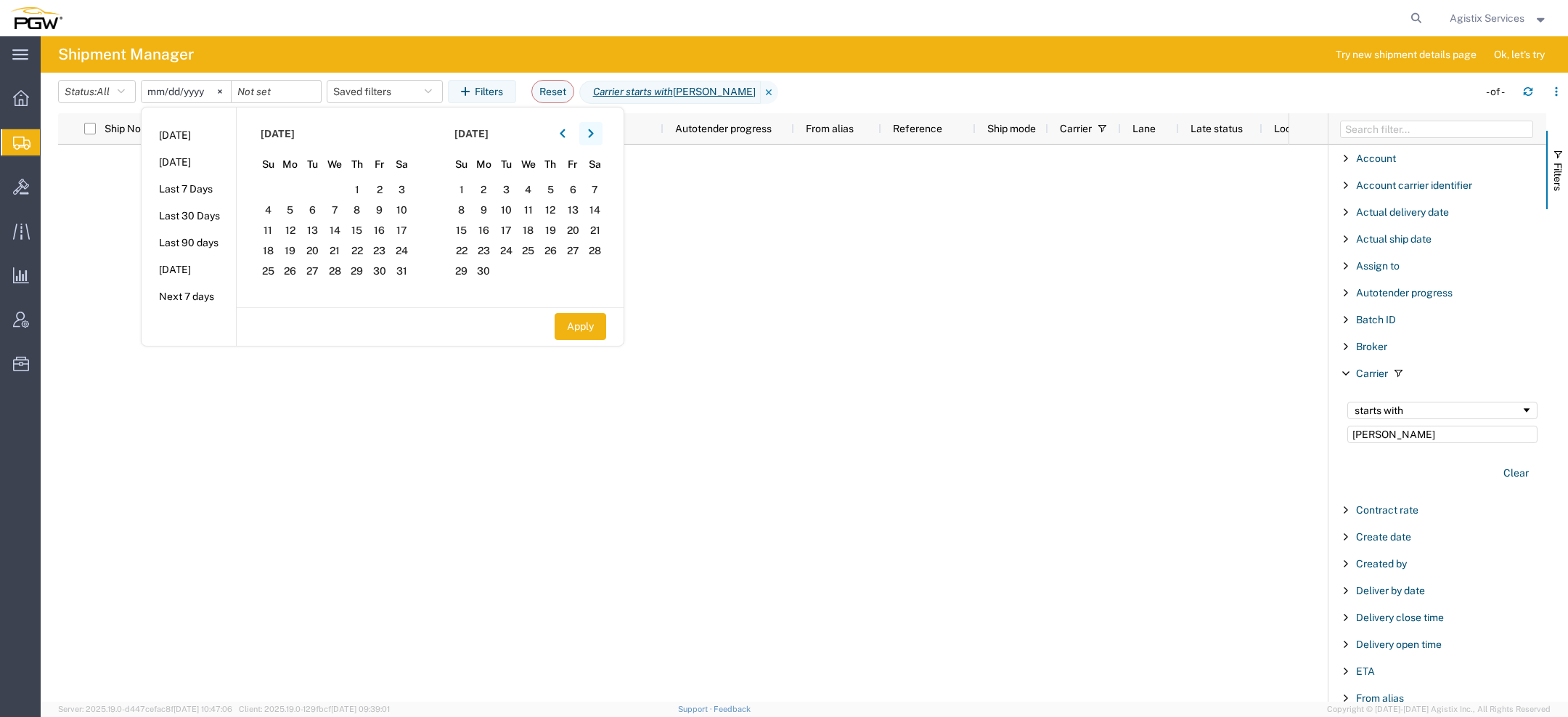
click at [590, 129] on button "button" at bounding box center [590, 133] width 23 height 23
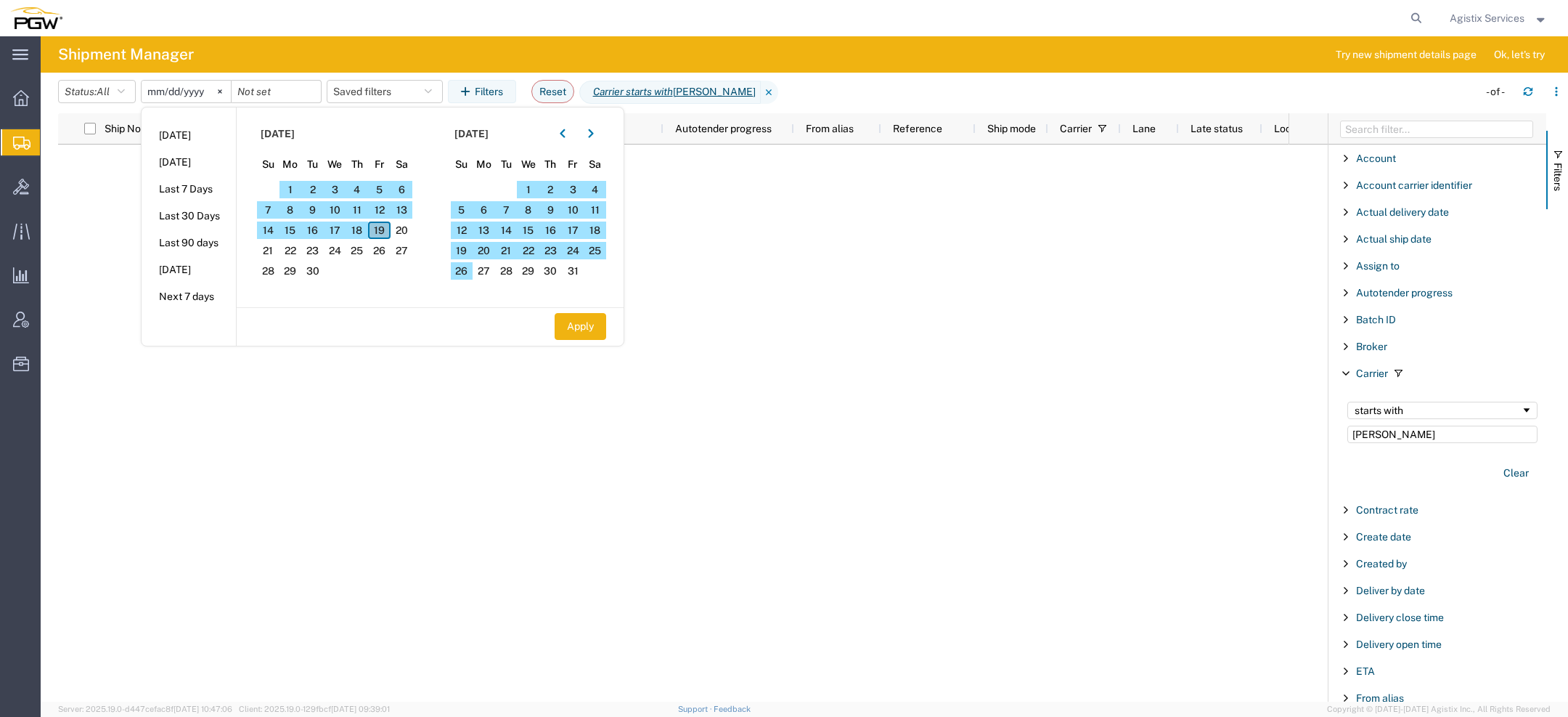
click at [389, 237] on span "19" at bounding box center [379, 230] width 23 height 18
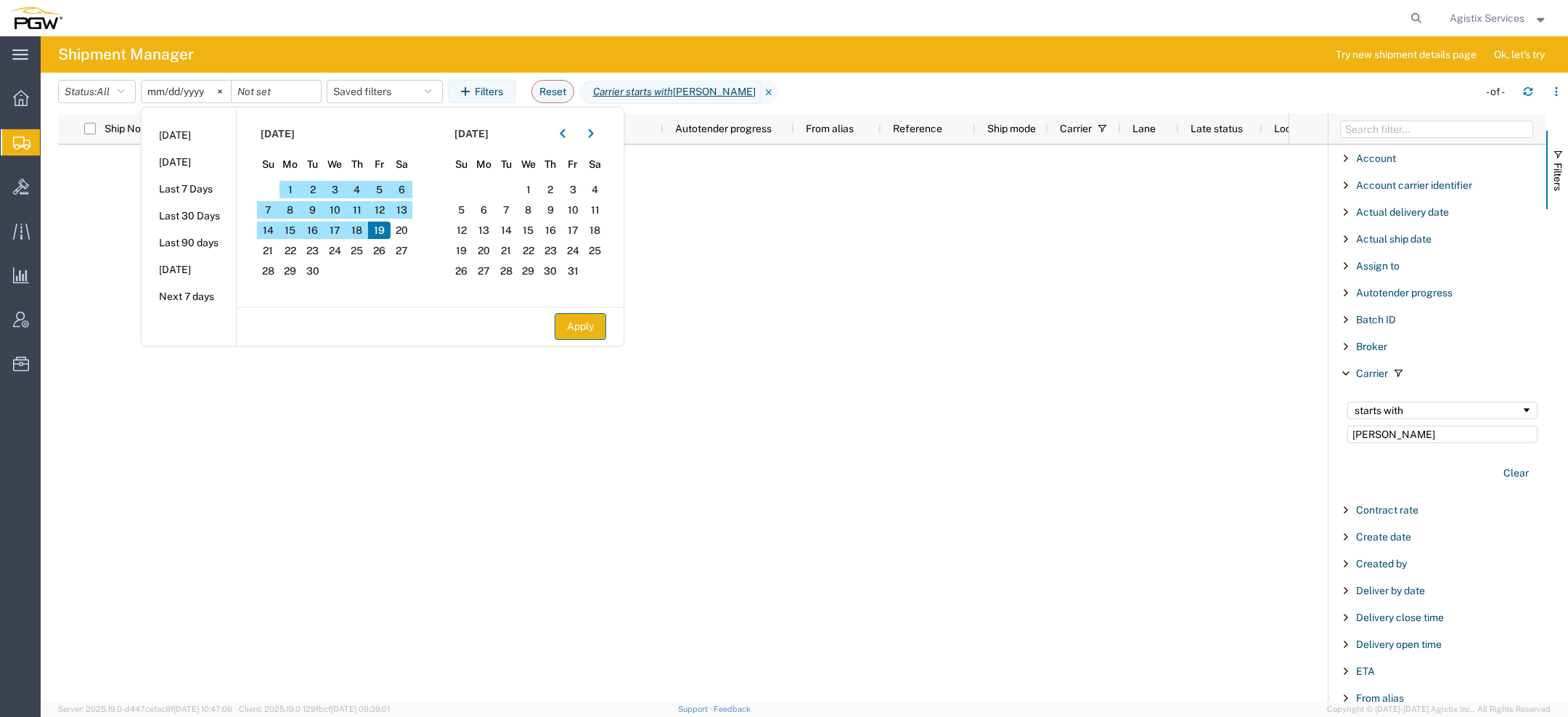
click at [598, 321] on button "Apply" at bounding box center [580, 326] width 52 height 27
type input "2024-12-01"
type input "2025-09-19"
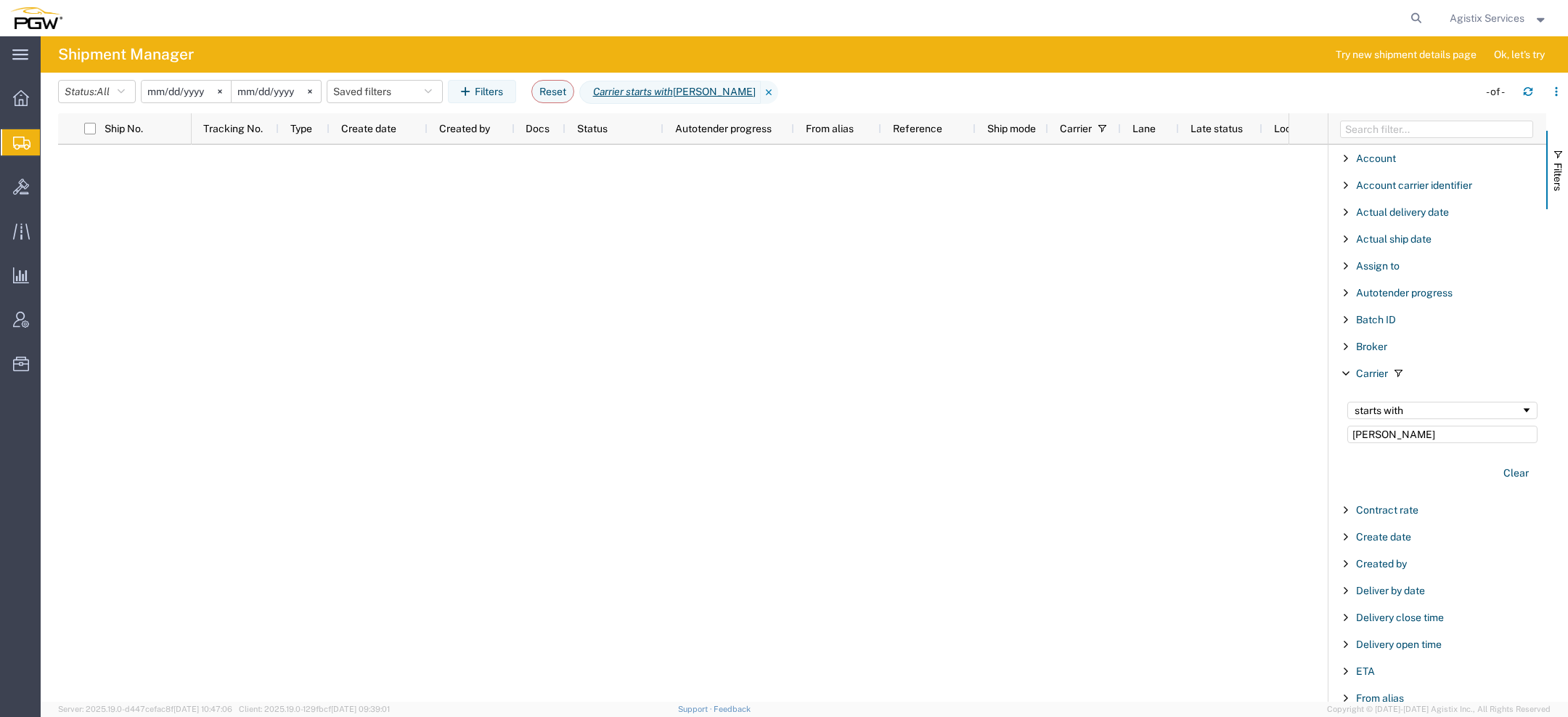
click at [1493, 15] on span "Agistix Services" at bounding box center [1486, 18] width 74 height 16
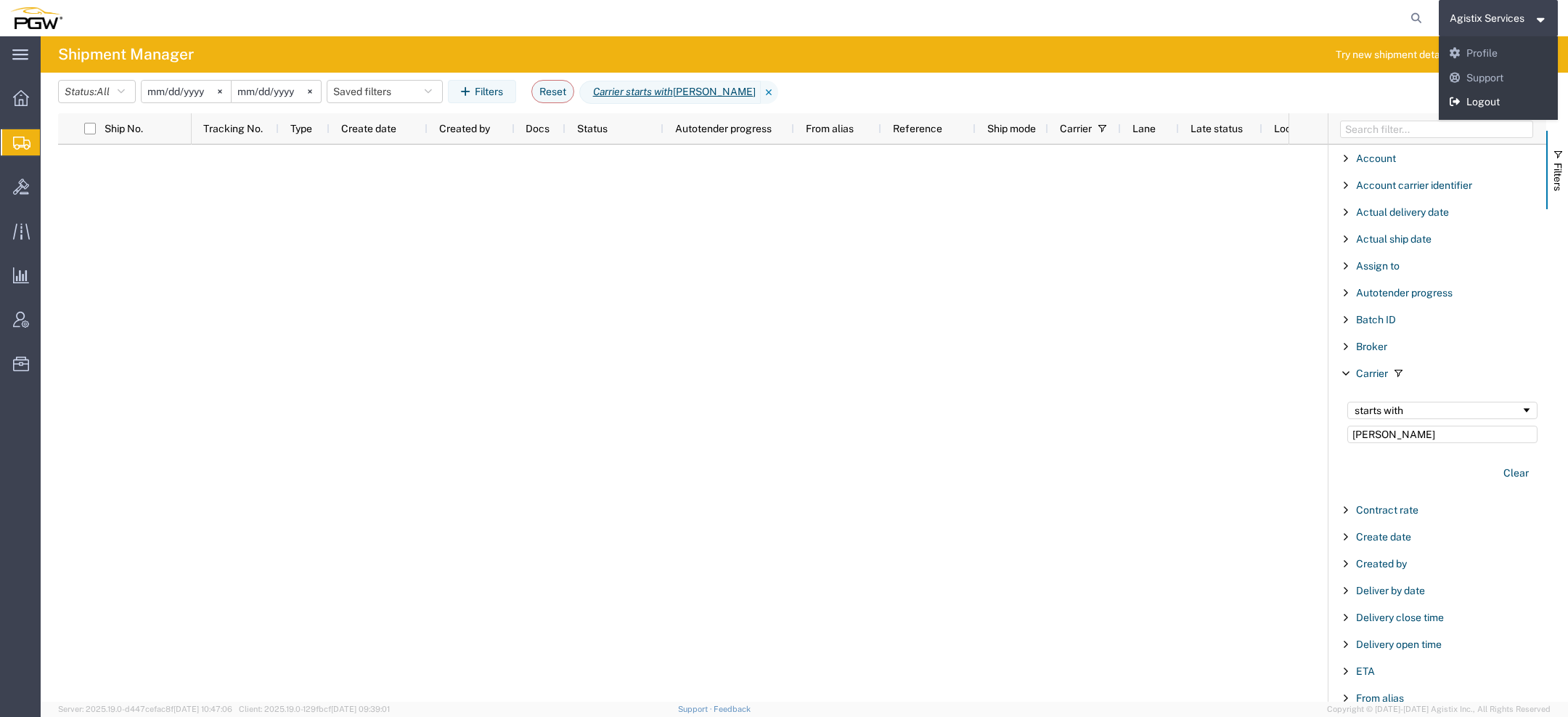
click at [1472, 102] on link "Logout" at bounding box center [1498, 102] width 120 height 25
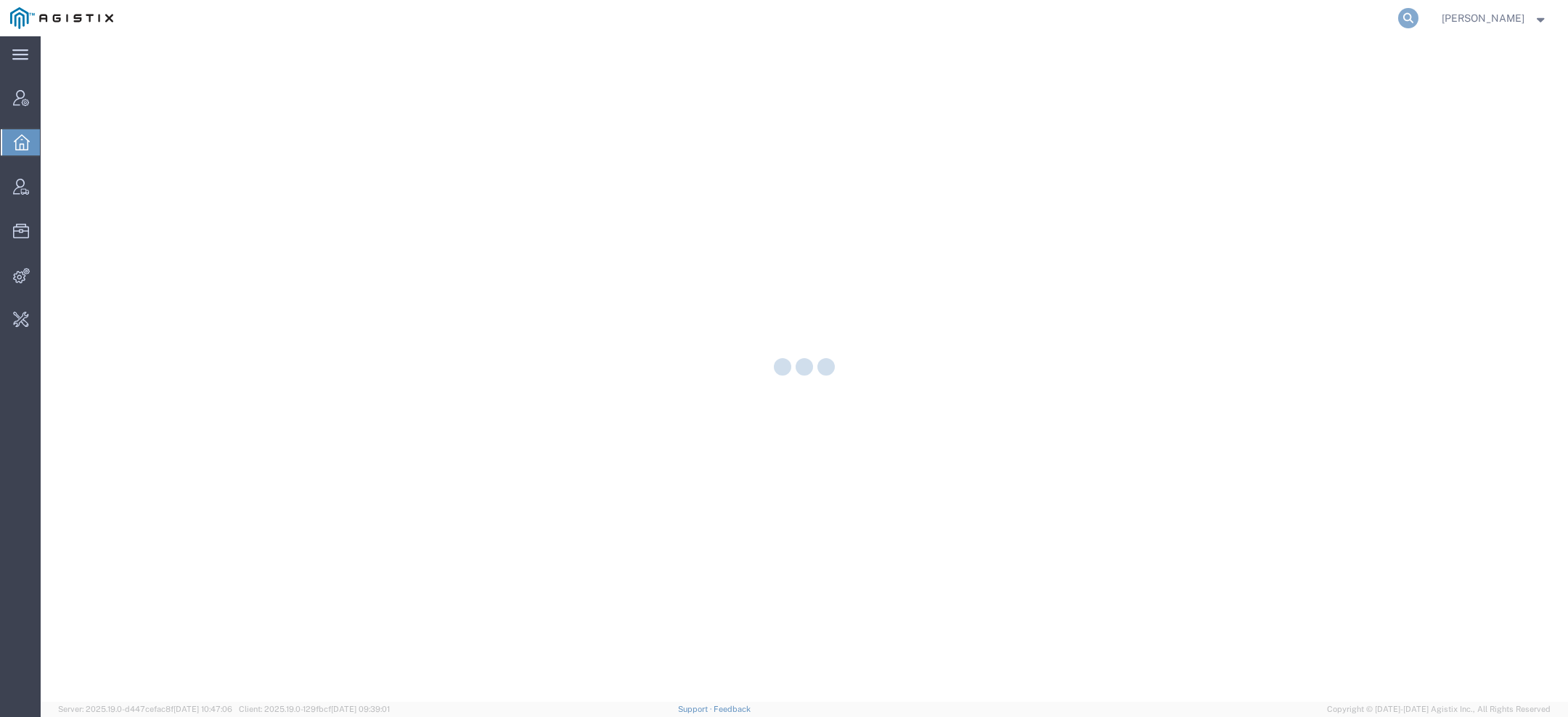
click at [1410, 23] on icon at bounding box center [1407, 18] width 21 height 21
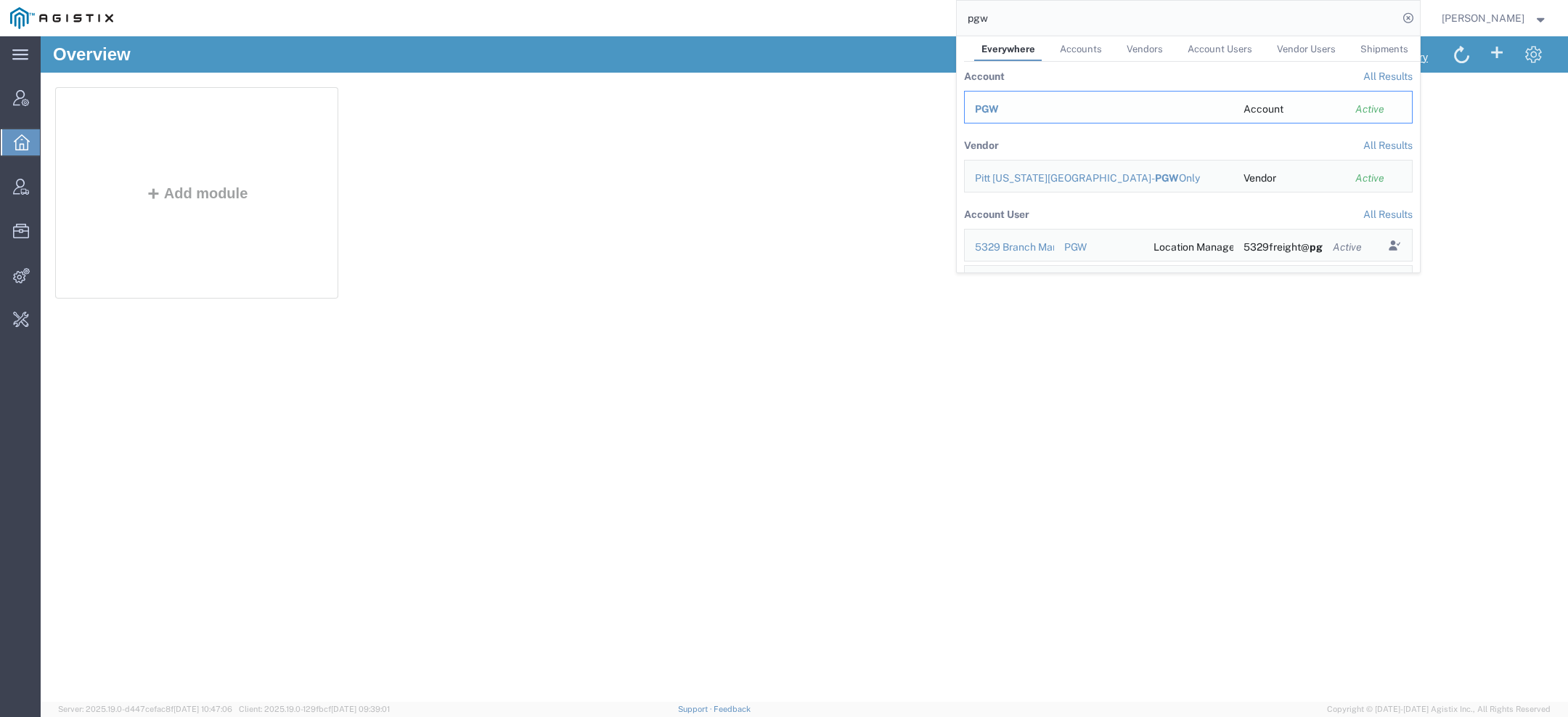
click at [1034, 105] on div "PGW" at bounding box center [1098, 109] width 248 height 15
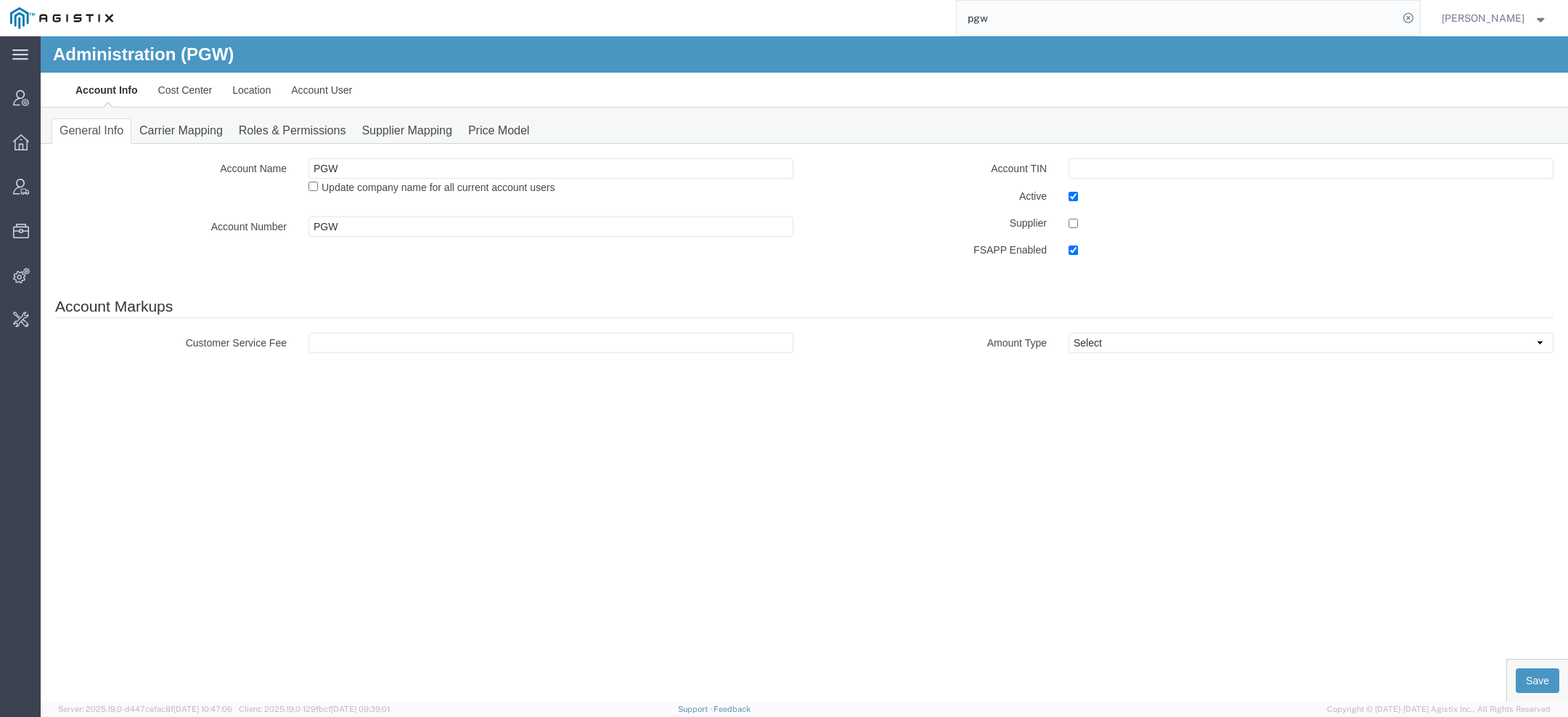
click at [193, 151] on div "Account Name PGW Update company name for all current account users Account Numb…" at bounding box center [804, 259] width 1527 height 231
click at [191, 137] on link "Carrier Mapping" at bounding box center [181, 131] width 99 height 26
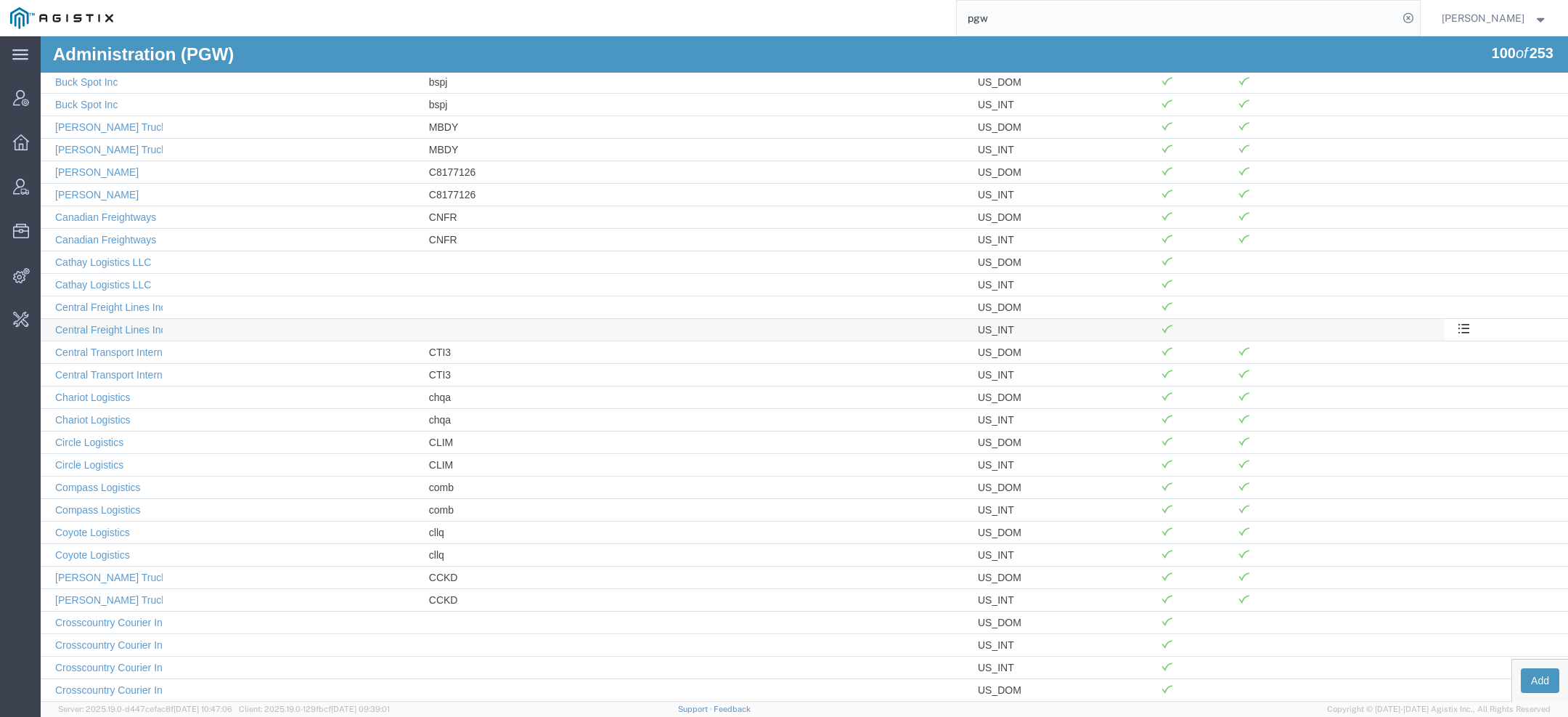
scroll to position [863, 0]
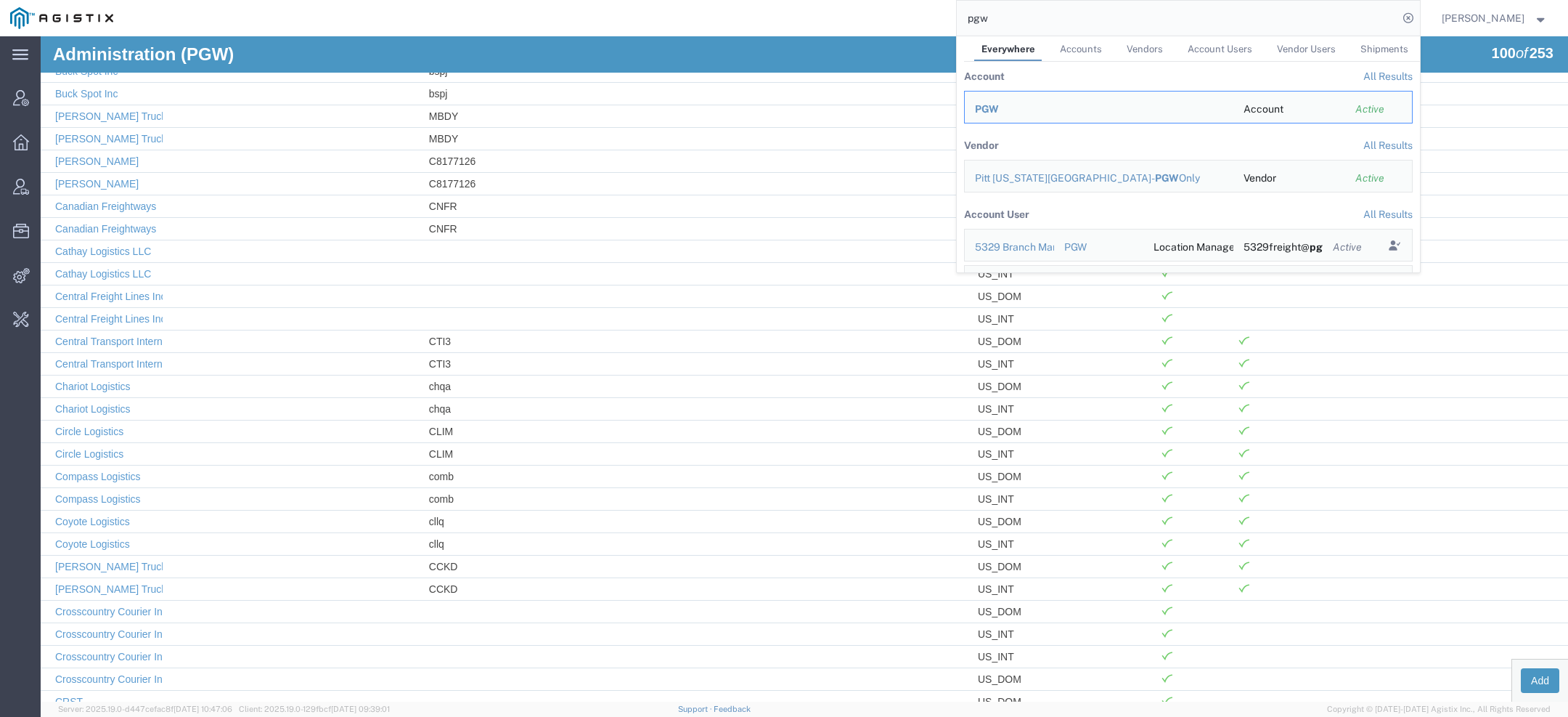
drag, startPoint x: 1037, startPoint y: 9, endPoint x: 930, endPoint y: 11, distance: 107.0
click at [950, 11] on div "pgw Everywhere Accounts Vendors Account Users Vendor Users Shipments Account Al…" at bounding box center [771, 18] width 1296 height 37
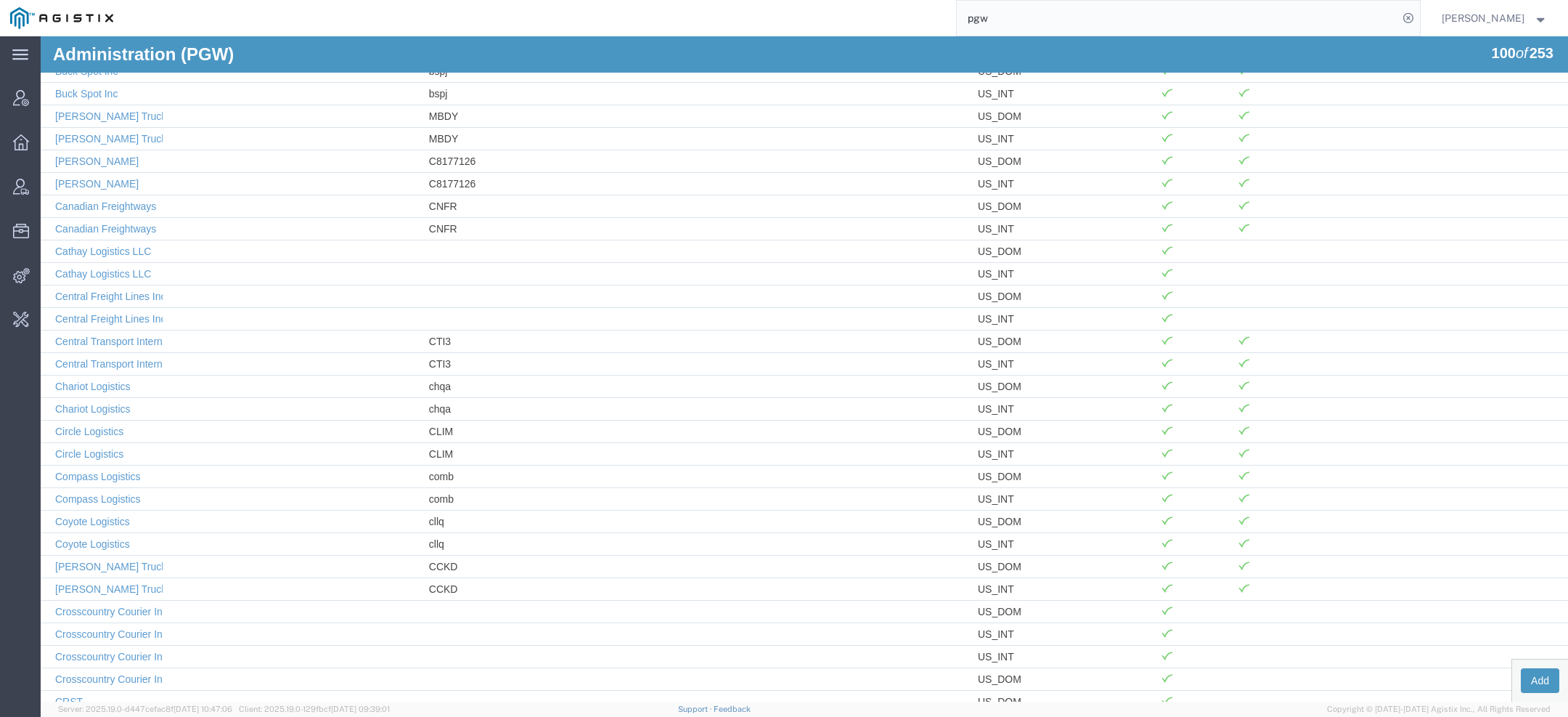
drag, startPoint x: 993, startPoint y: 16, endPoint x: 868, endPoint y: 16, distance: 125.0
click at [875, 16] on div "pgw" at bounding box center [771, 18] width 1296 height 37
paste input "[EMAIL_ADDRESS][DOMAIN_NAME]"
type input "[EMAIL_ADDRESS][DOMAIN_NAME]"
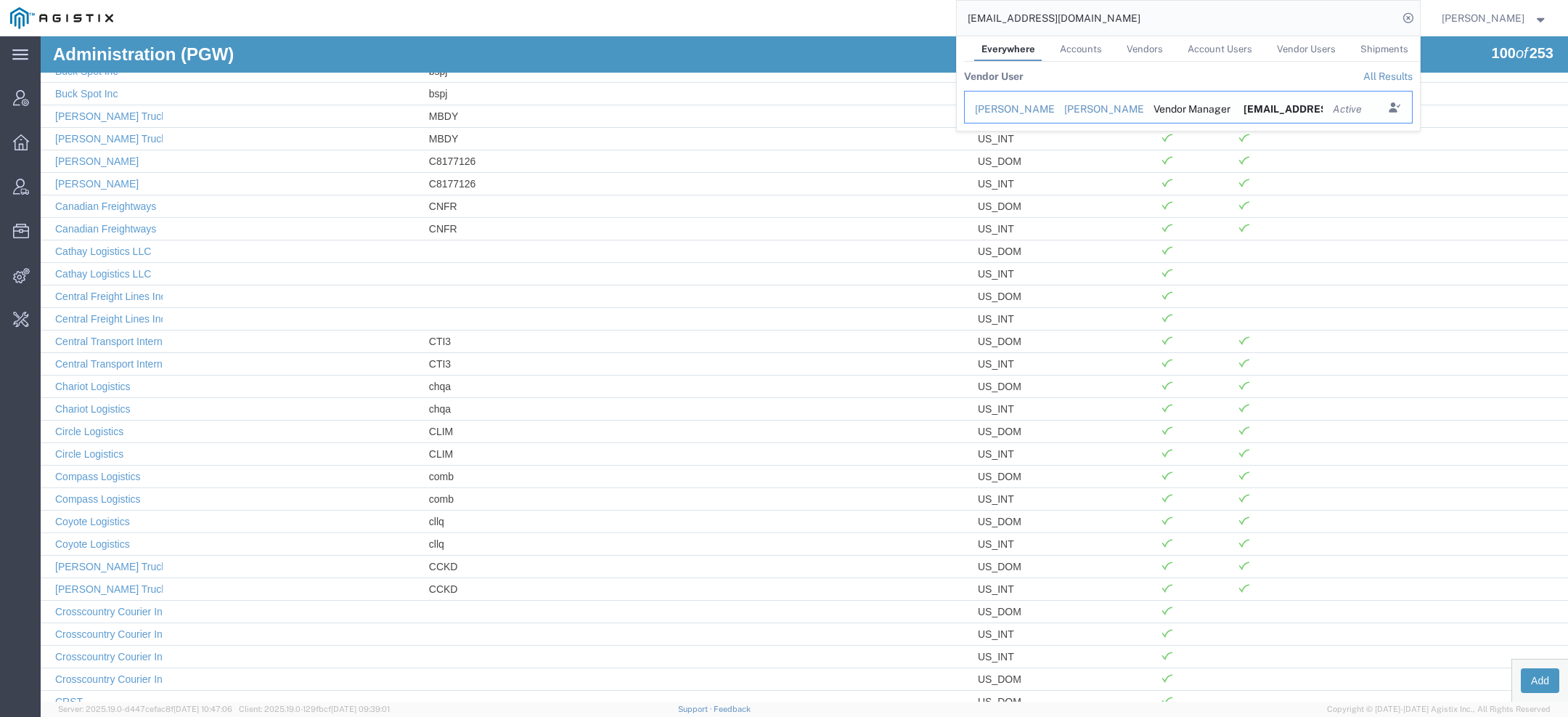
click at [1133, 115] on div "[PERSON_NAME] Trucking LLC" at bounding box center [1098, 109] width 69 height 15
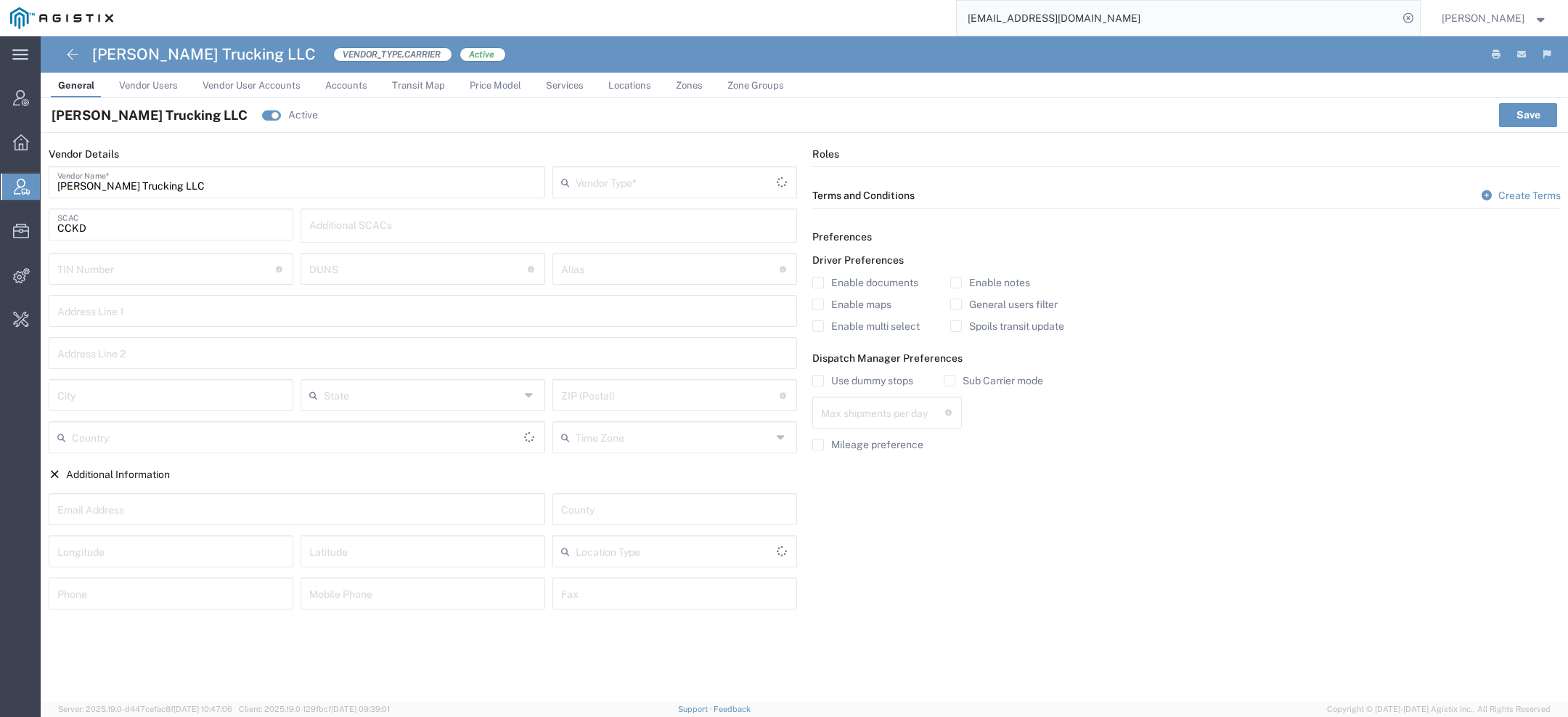
type input "Carrier"
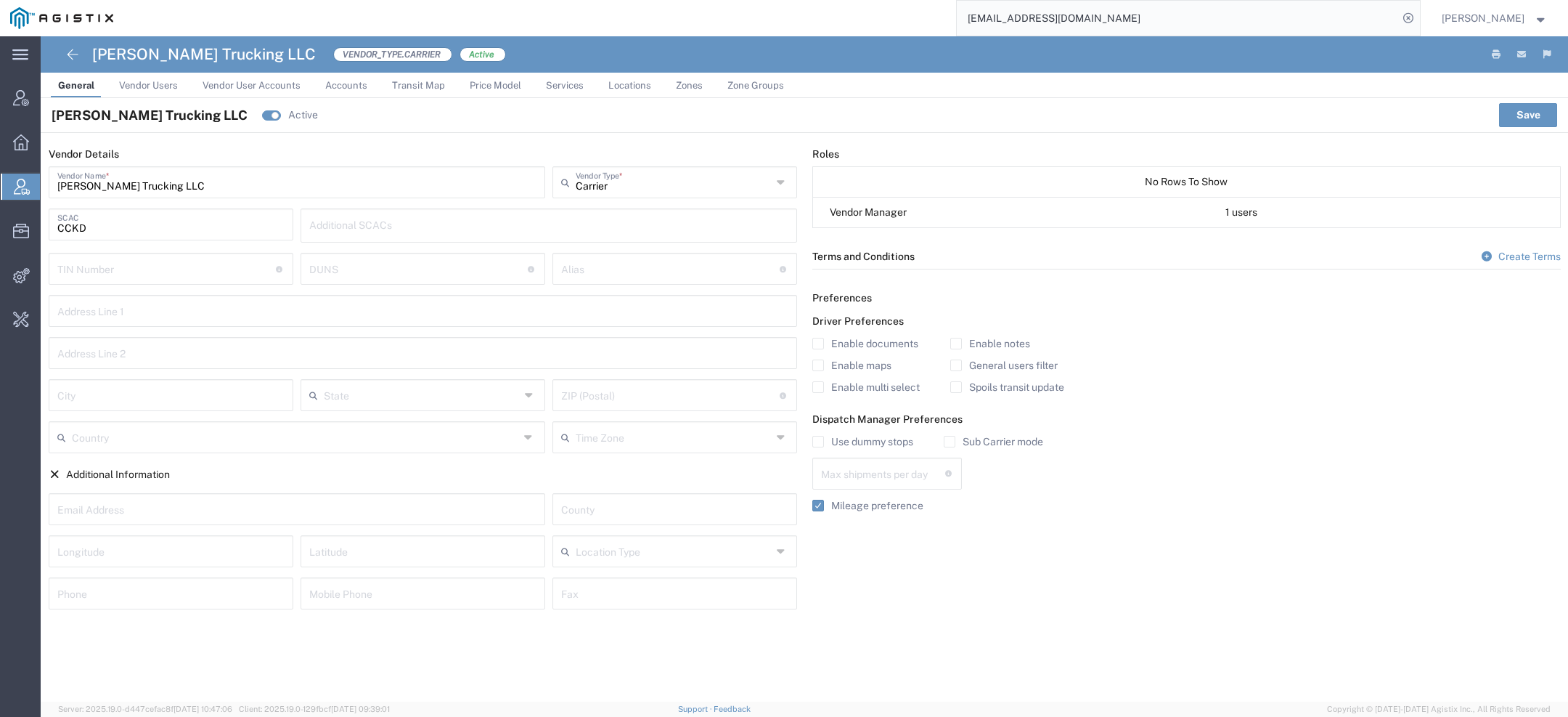
click at [139, 93] on link "Vendor Users" at bounding box center [149, 85] width 73 height 26
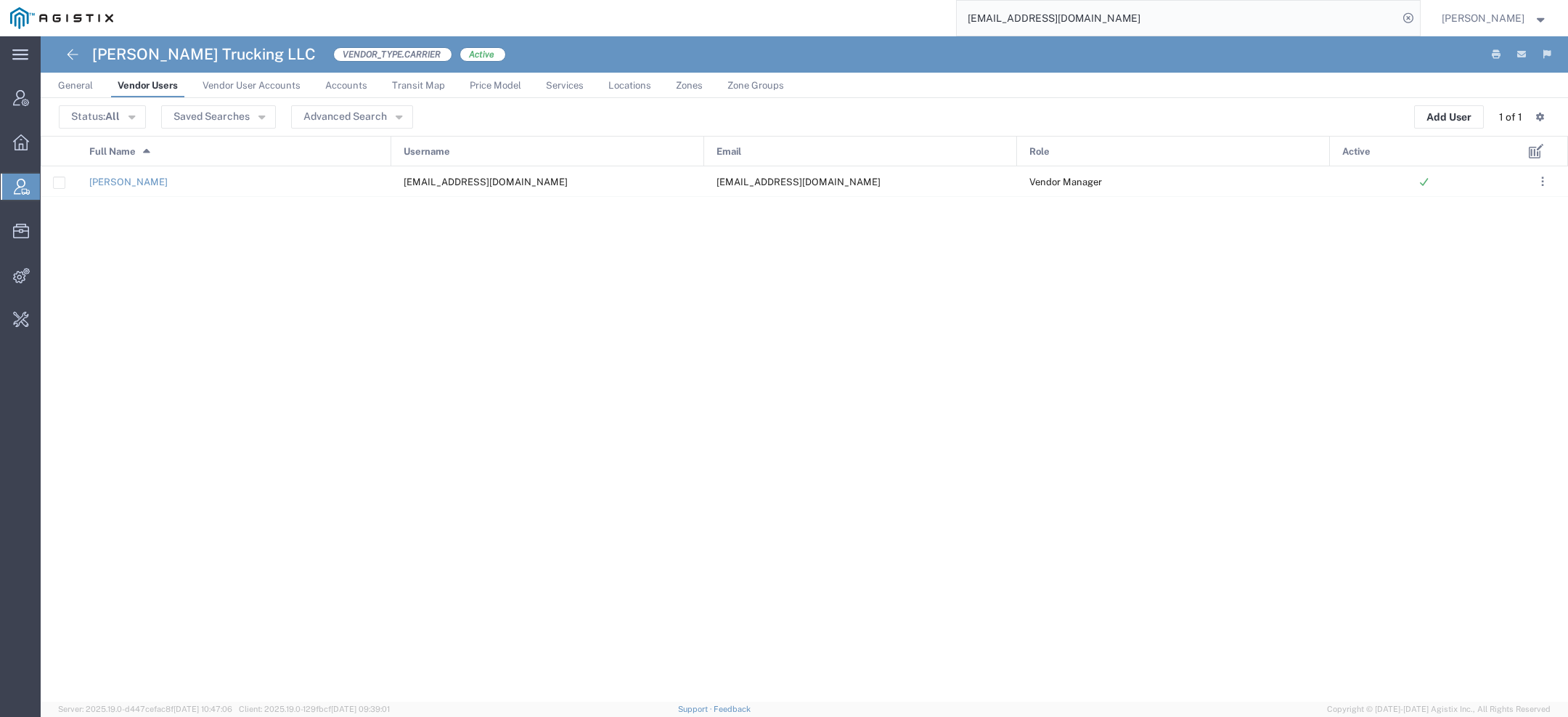
click at [1121, 23] on input "cctruckingllc@yahoo.com" at bounding box center [1176, 18] width 441 height 35
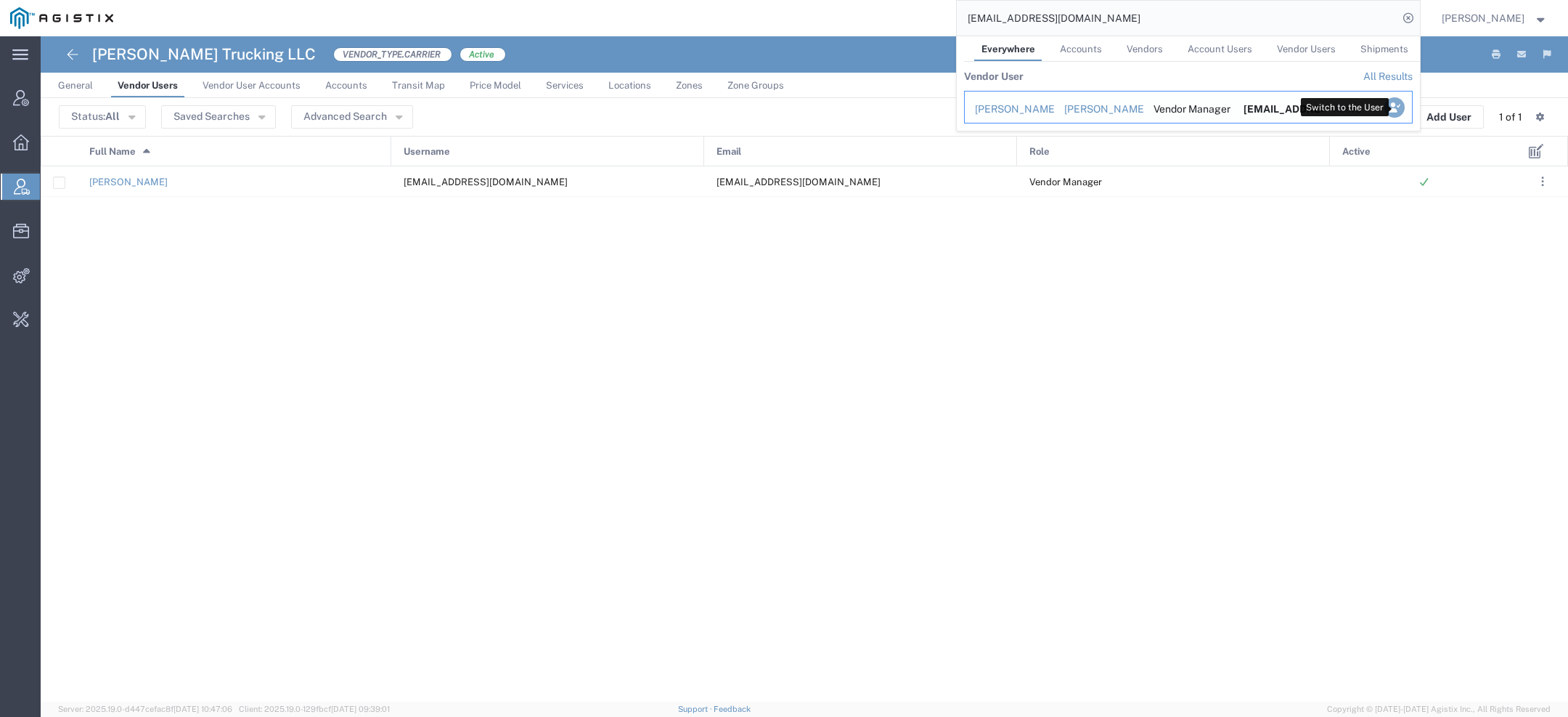
click at [1398, 102] on icon "Search Results" at bounding box center [1394, 107] width 21 height 21
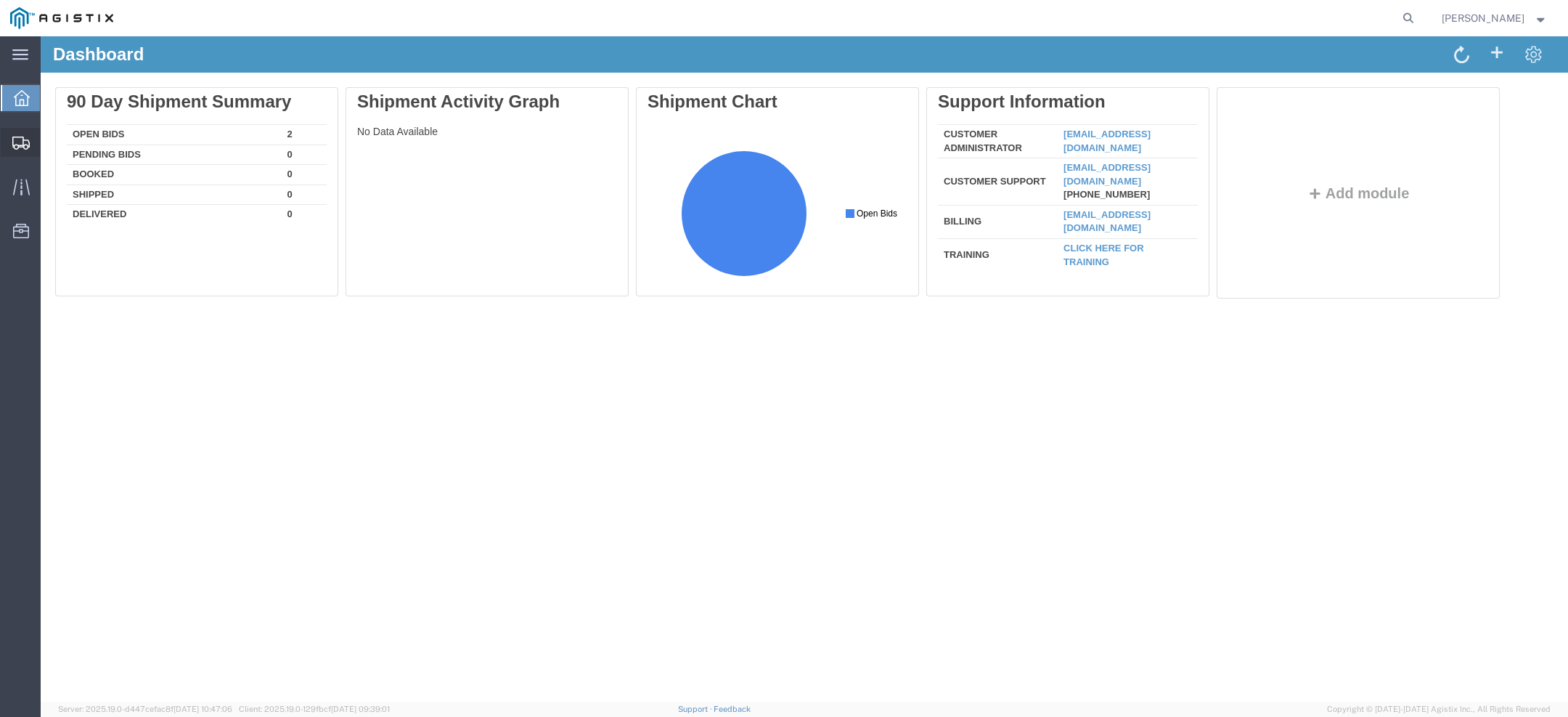
click at [19, 137] on icon at bounding box center [21, 143] width 18 height 13
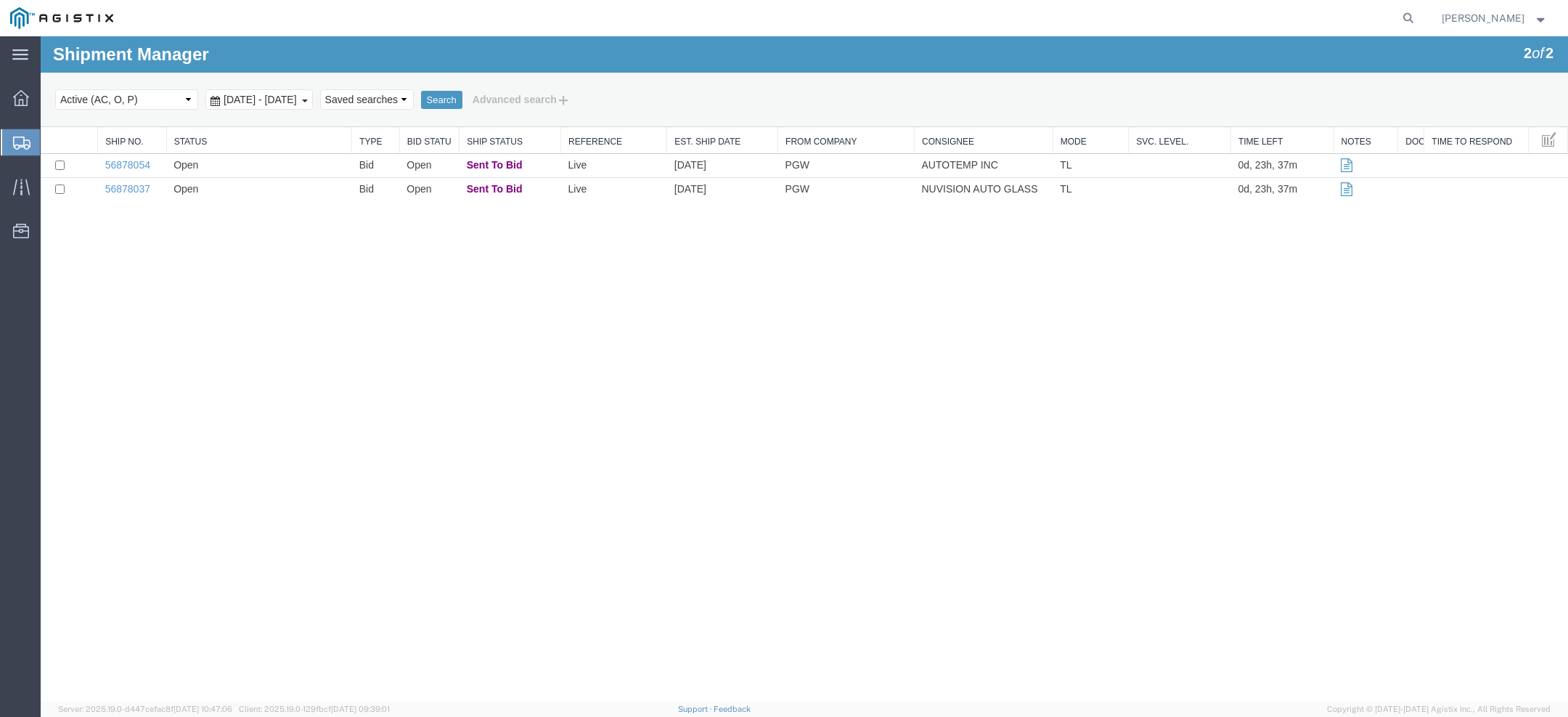
drag, startPoint x: 520, startPoint y: 137, endPoint x: 558, endPoint y: 135, distance: 38.1
click at [558, 137] on div "Ship No. Status Type Bid Status Ship Status Reference Est. Ship Date From Compa…" at bounding box center [804, 164] width 1527 height 74
drag, startPoint x: 119, startPoint y: 56, endPoint x: 127, endPoint y: 56, distance: 8.0
click at [127, 56] on h1 "Shipment Manager" at bounding box center [130, 54] width 156 height 19
copy h1 "n"
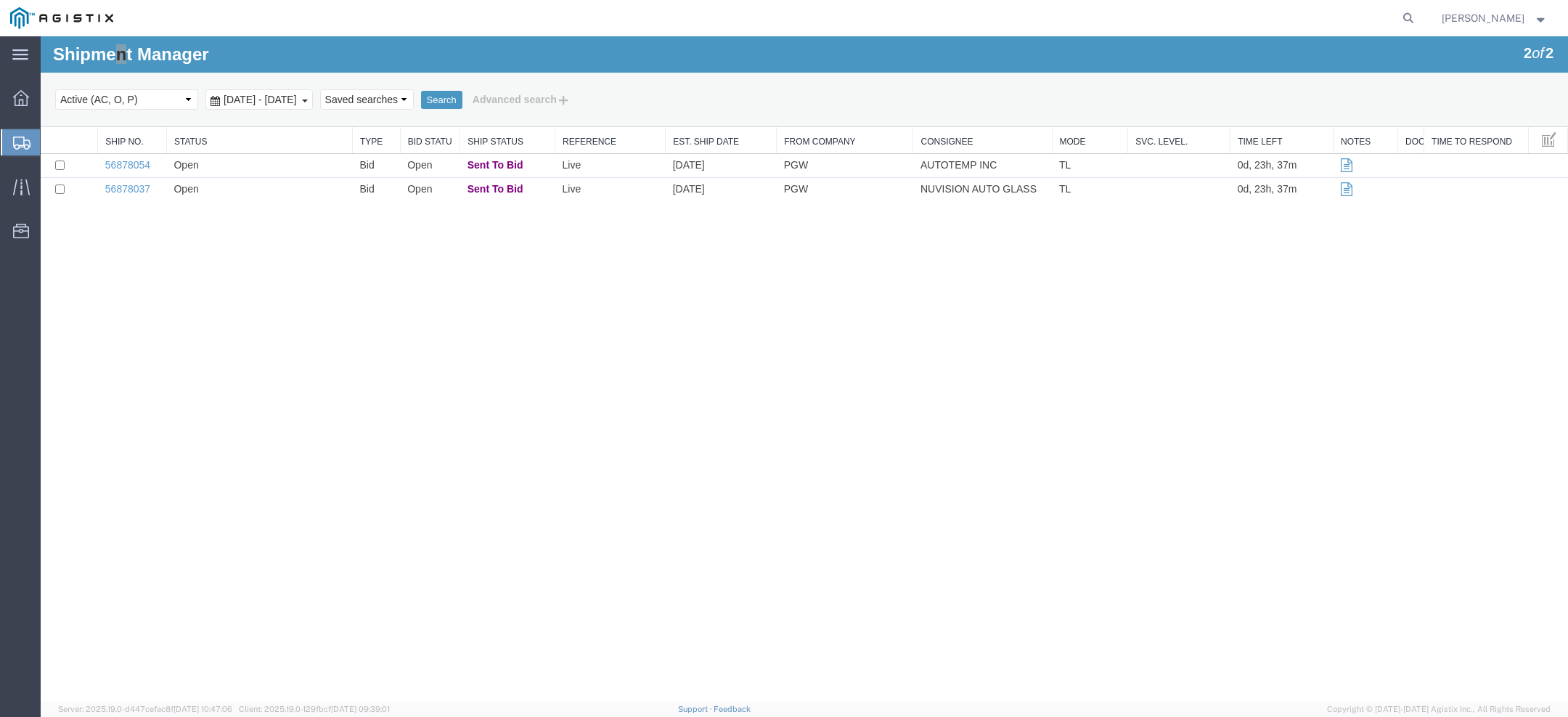
click at [367, 35] on div at bounding box center [771, 18] width 1296 height 37
click at [118, 55] on h1 "Shipment Manager" at bounding box center [130, 54] width 156 height 19
drag, startPoint x: 118, startPoint y: 55, endPoint x: 126, endPoint y: 56, distance: 8.1
click at [126, 56] on h1 "Shipment Manager" at bounding box center [130, 54] width 156 height 19
copy h1 "n"
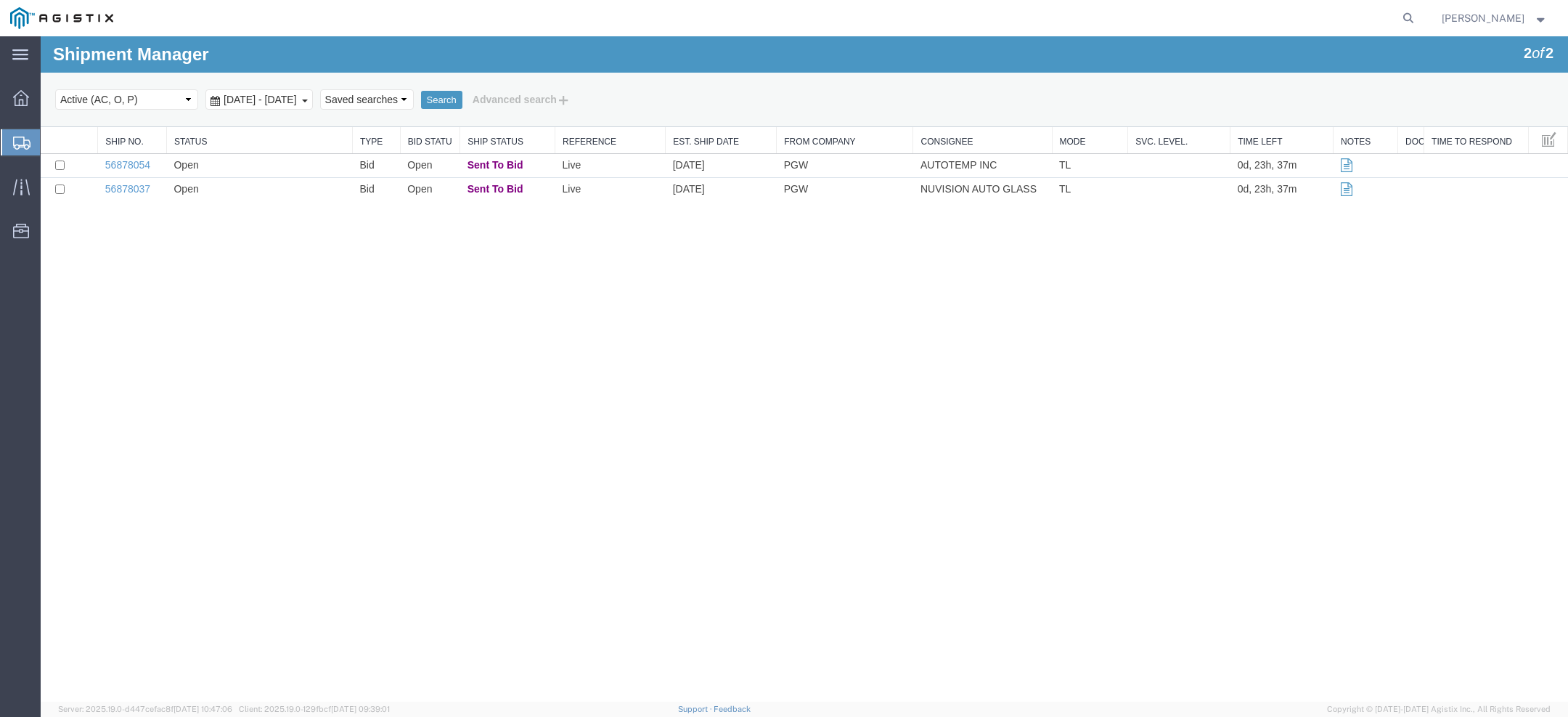
click at [236, 38] on div "Shipment Manager 2 of 2 Search Select status Active (AC, O, P) All Approved Awa…" at bounding box center [804, 82] width 1527 height 91
click at [134, 166] on link "56878054" at bounding box center [127, 165] width 45 height 12
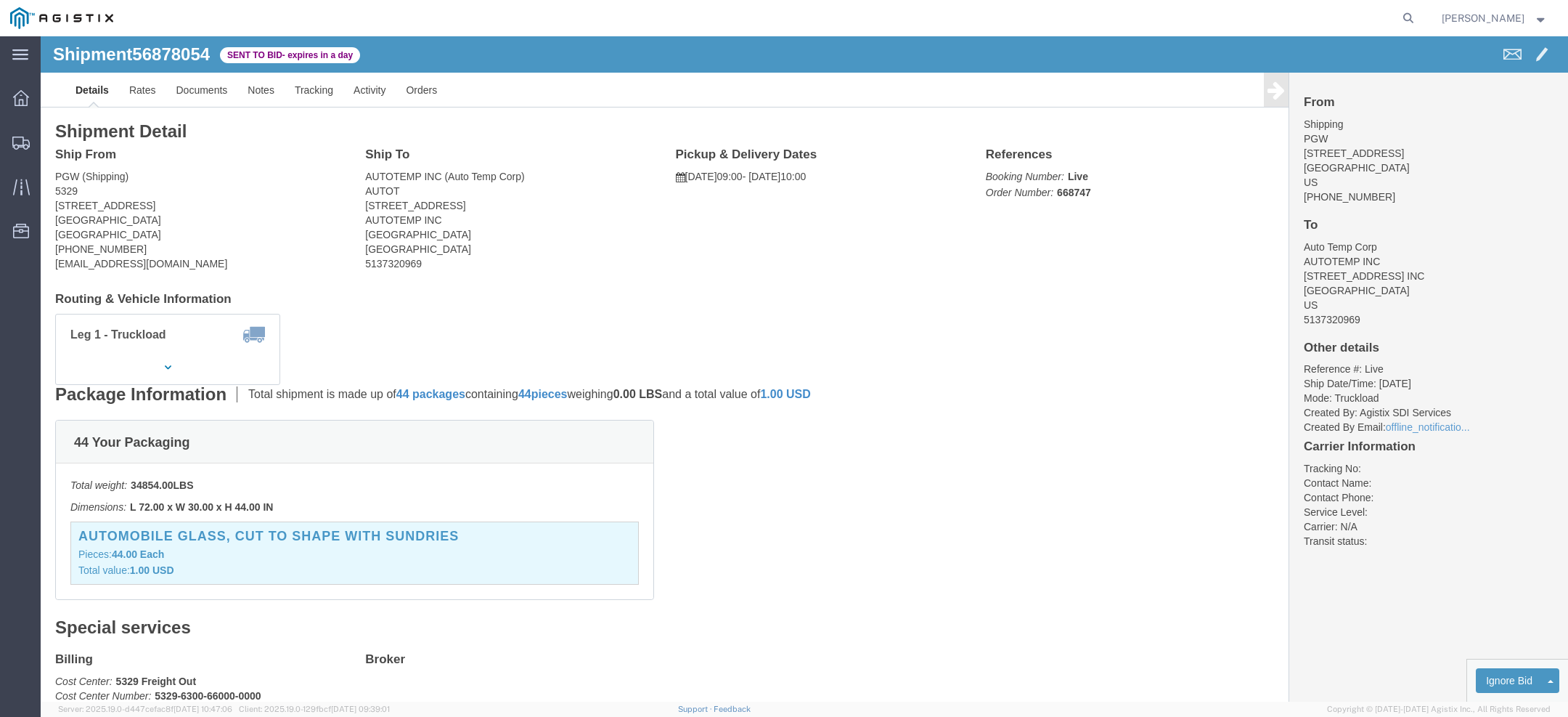
click h1 "Shipment 56878054"
drag, startPoint x: 76, startPoint y: 15, endPoint x: 86, endPoint y: 15, distance: 10.0
click h1 "Shipment 56878054"
copy h1 "n"
click address "PGW (Shipping) [STREET_ADDRESS] [PHONE_NUMBER] [EMAIL_ADDRESS][DOMAIN_NAME]"
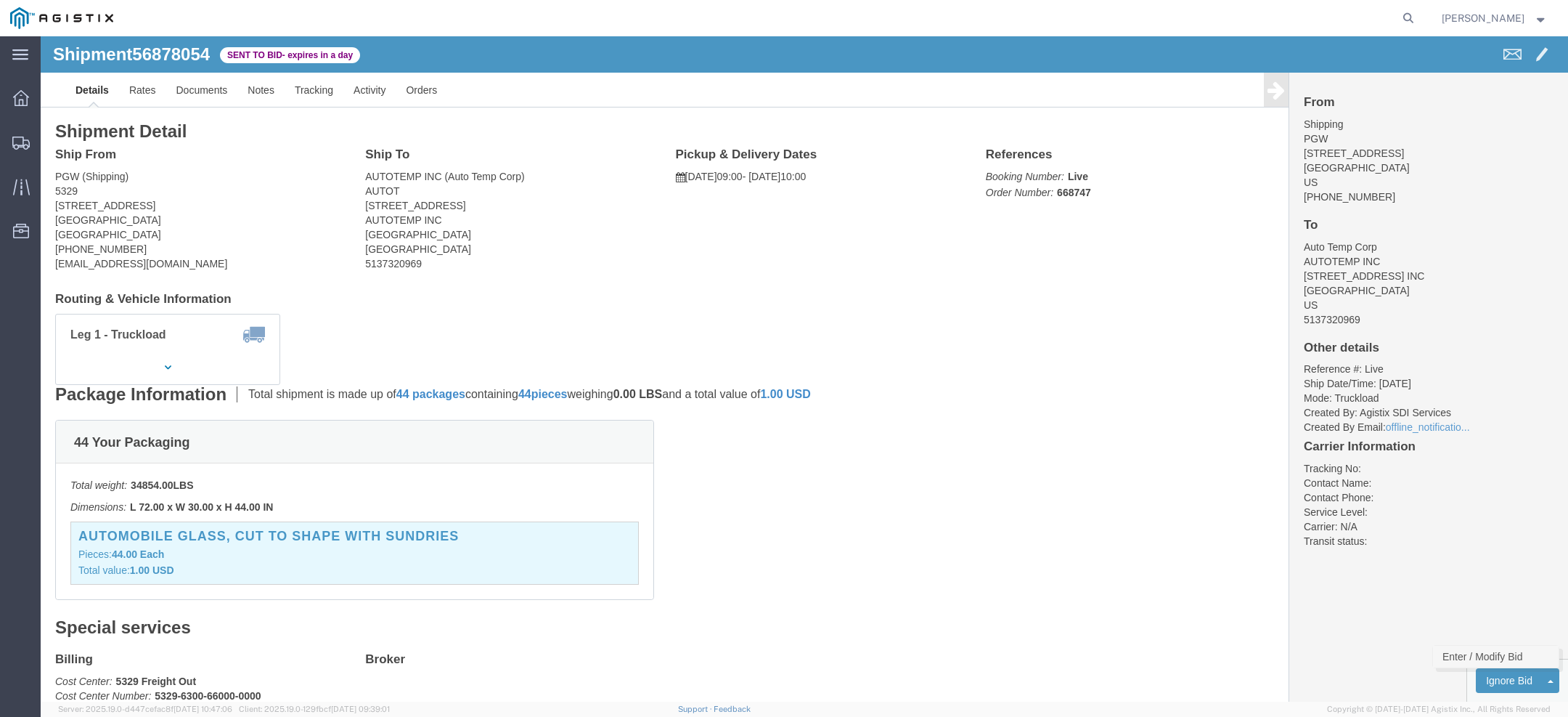
click link "Enter / Modify Bid"
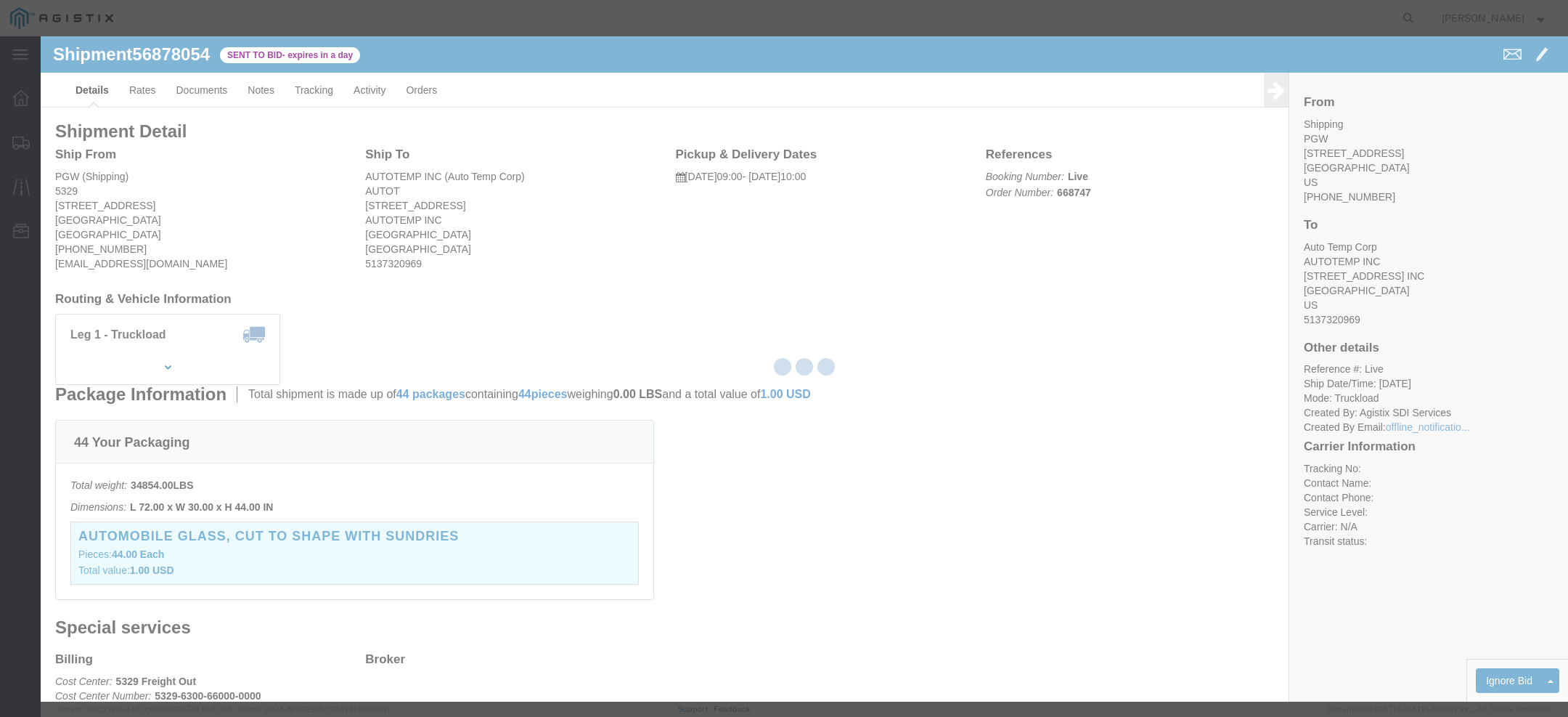
select select "23493"
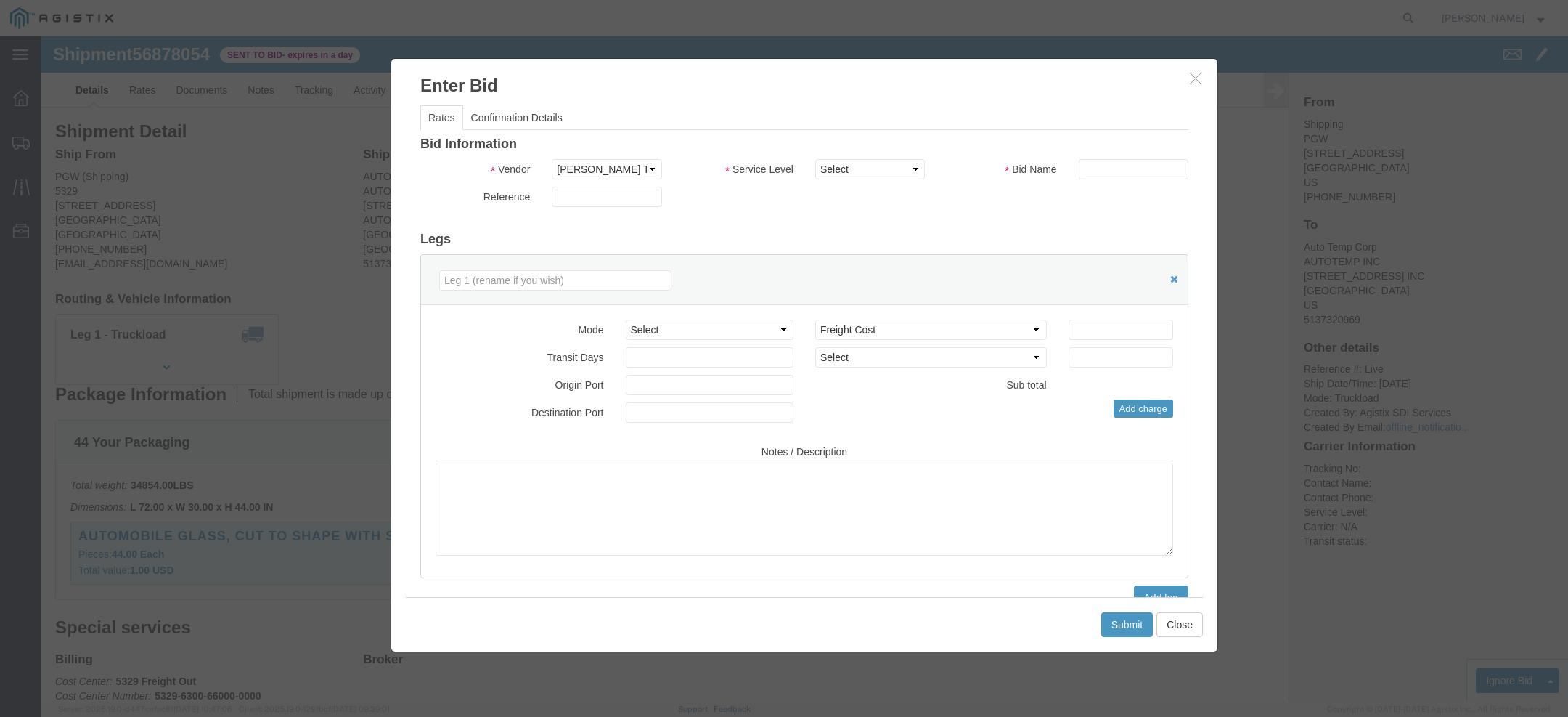
scroll to position [29, 0]
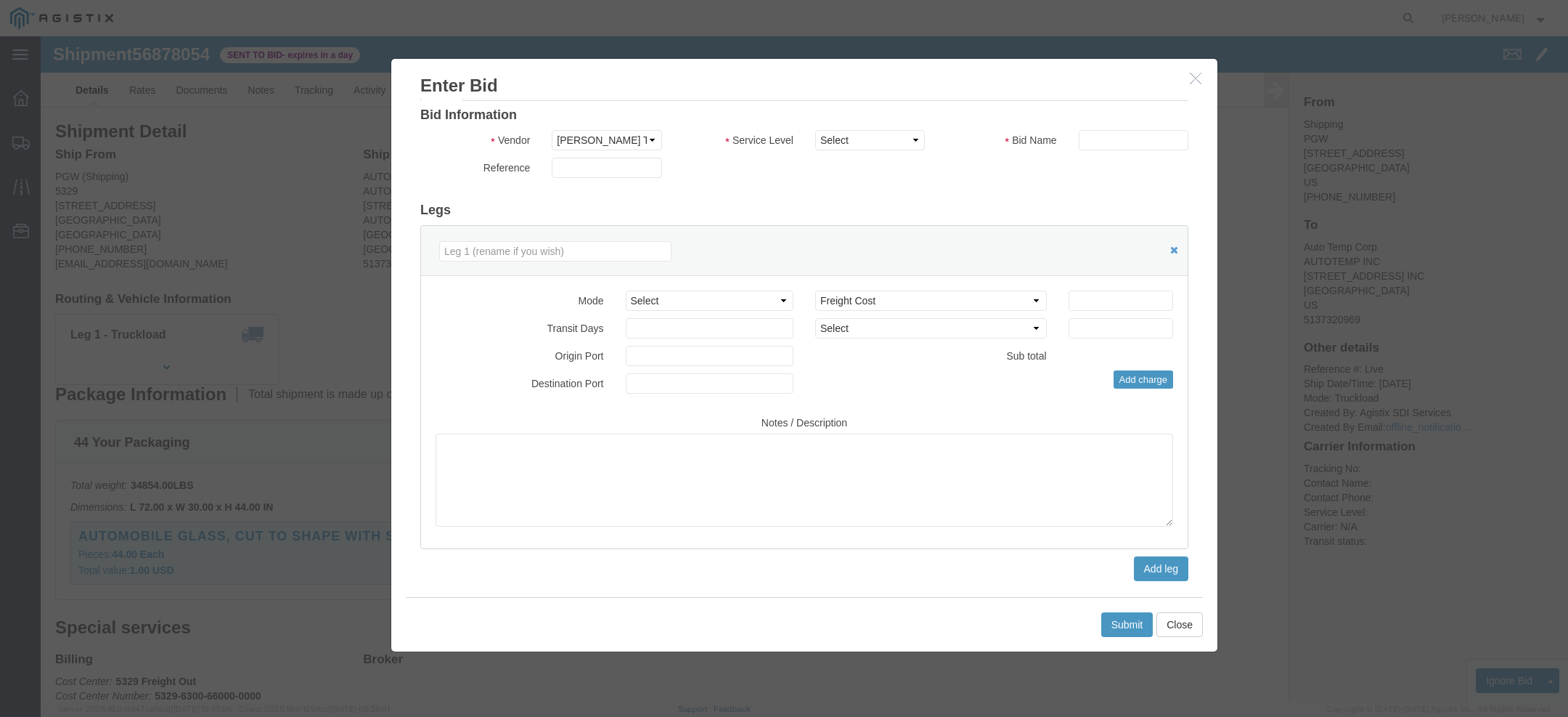
click icon "button"
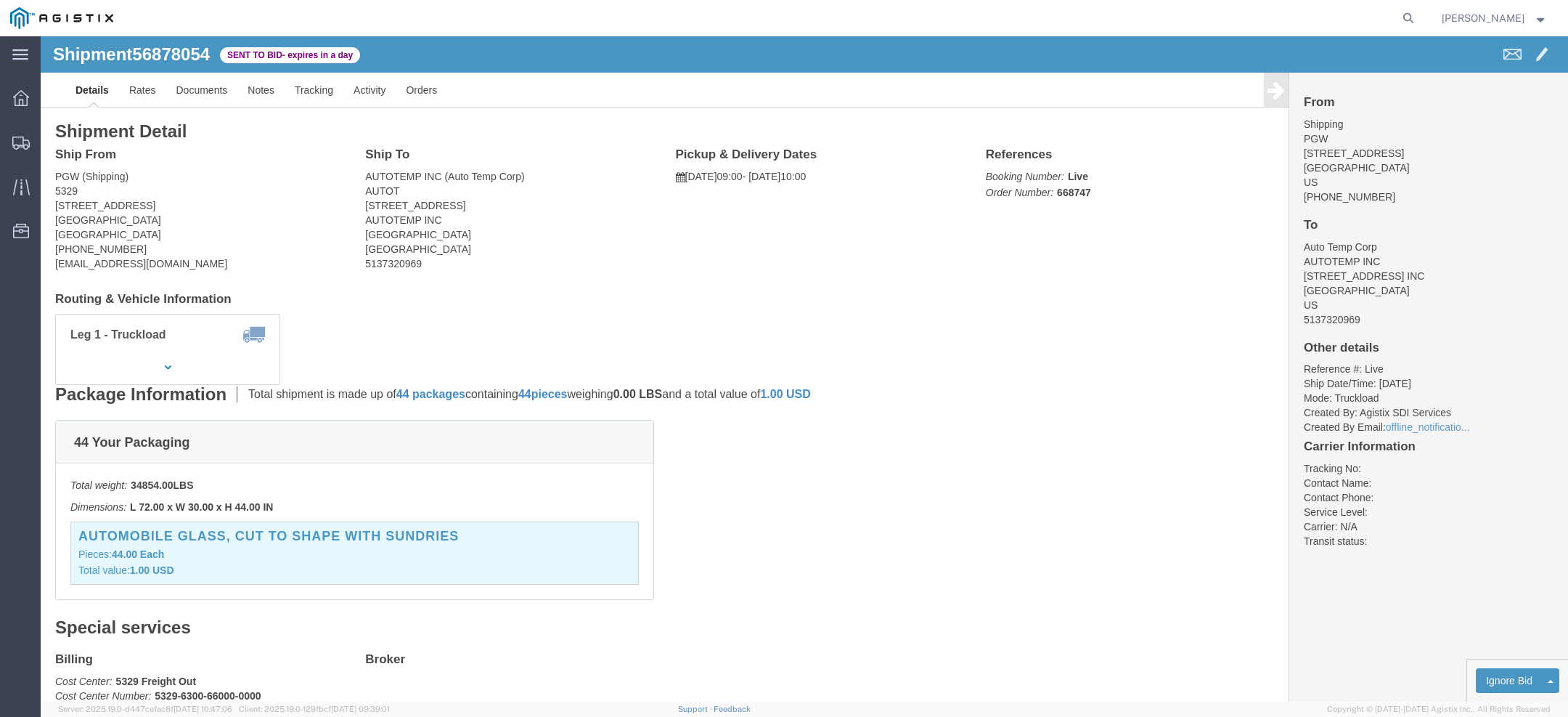
click at [1518, 15] on span "[PERSON_NAME]" at bounding box center [1482, 18] width 82 height 16
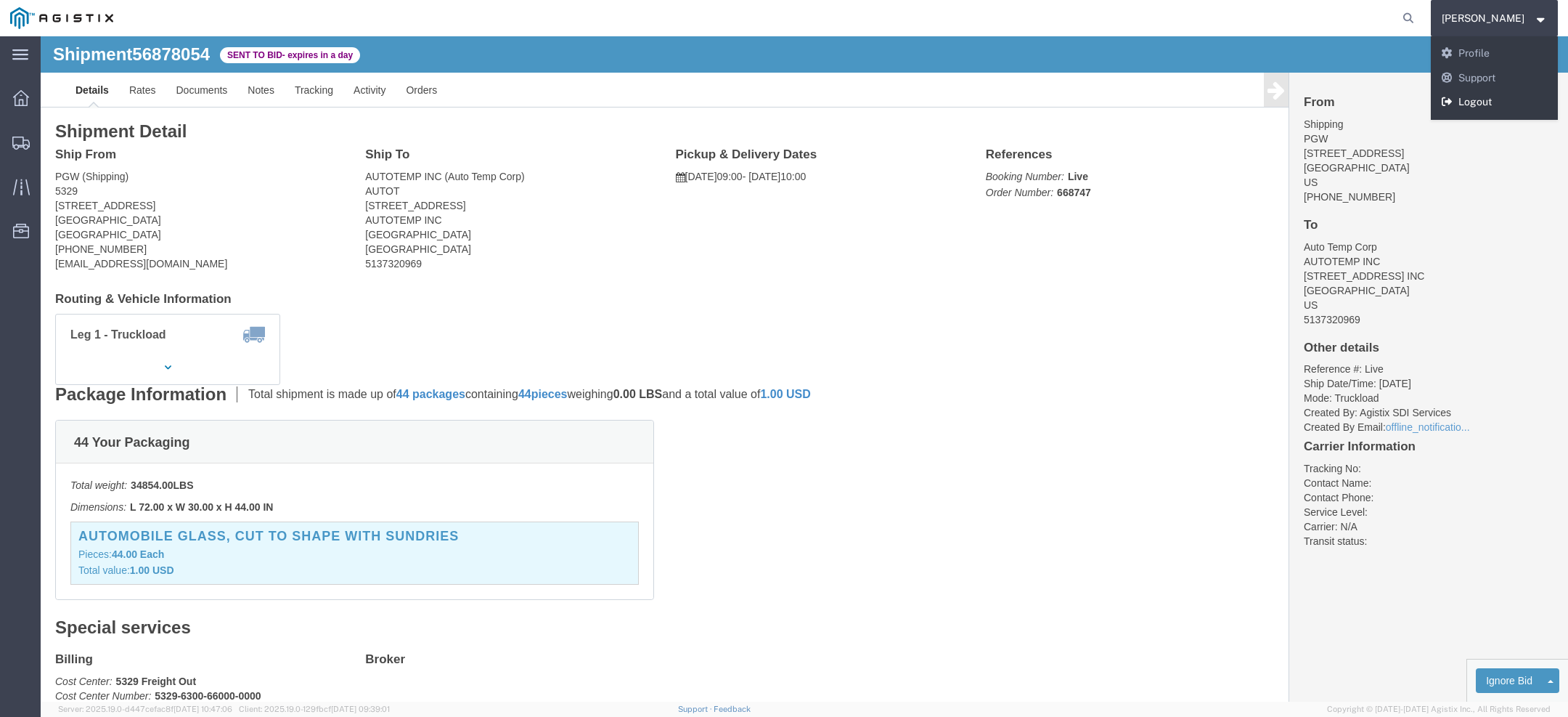
click at [1512, 103] on link "Logout" at bounding box center [1494, 102] width 128 height 25
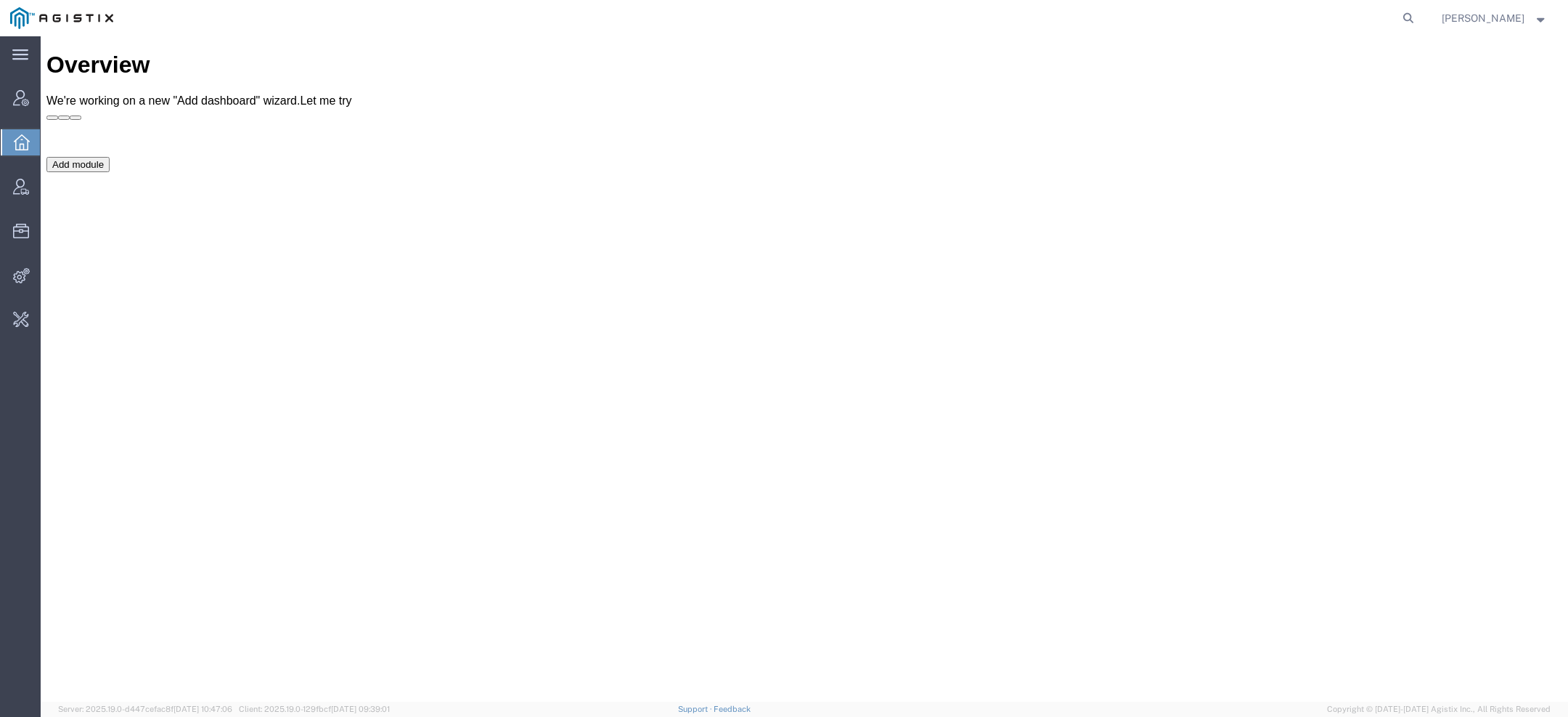
click at [1398, 15] on agx-global-search at bounding box center [1187, 18] width 465 height 37
click at [1415, 6] on form at bounding box center [1407, 18] width 23 height 37
click at [1410, 22] on icon at bounding box center [1407, 18] width 21 height 21
paste input "ESTELA.HERNANDEZ@PPSTSOLUTIONS.COM"
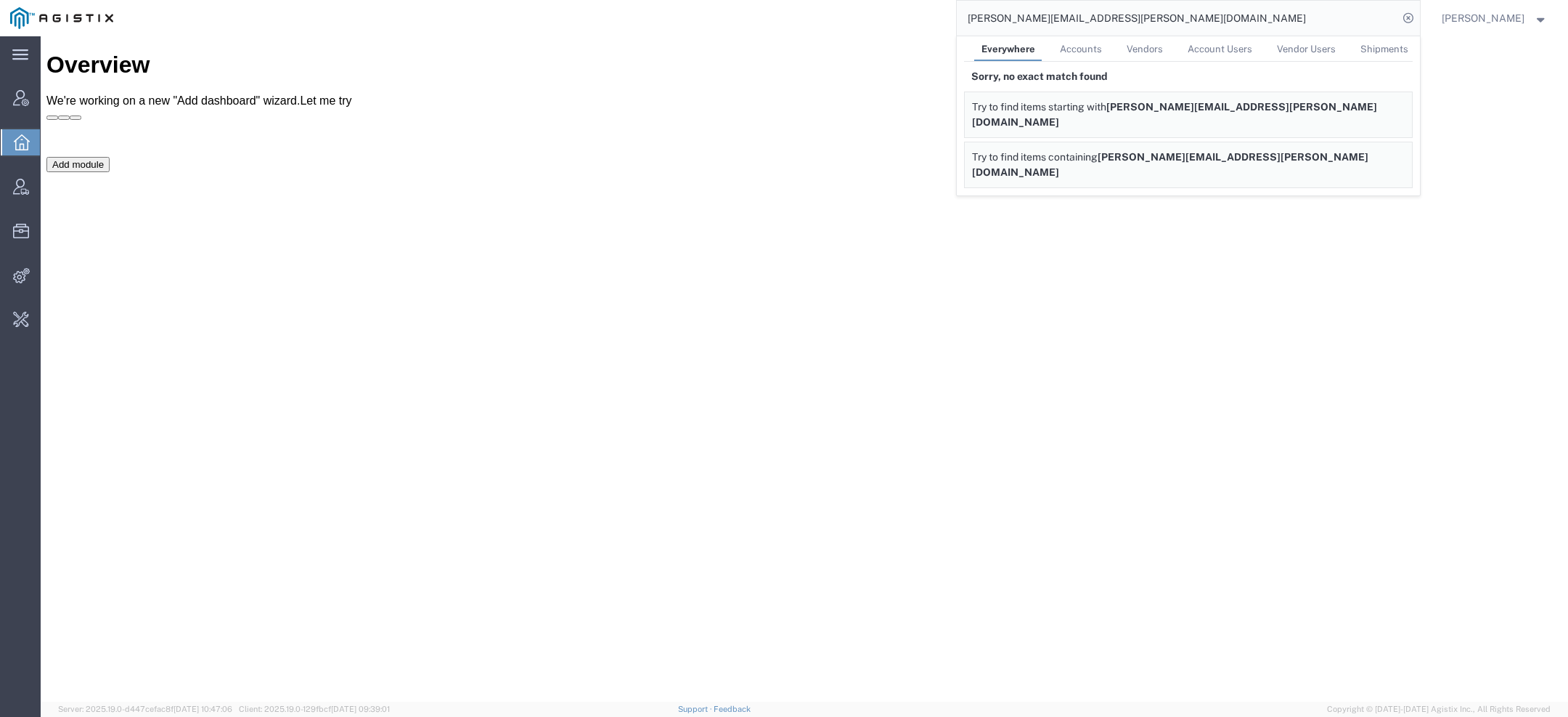
drag, startPoint x: 1074, startPoint y: 22, endPoint x: 882, endPoint y: 22, distance: 192.0
click at [882, 22] on div "ESTELA.HERNANDEZ@PPSTSOLUTIONS.COM Everywhere Accounts Vendors Account Users Ve…" at bounding box center [771, 18] width 1296 height 37
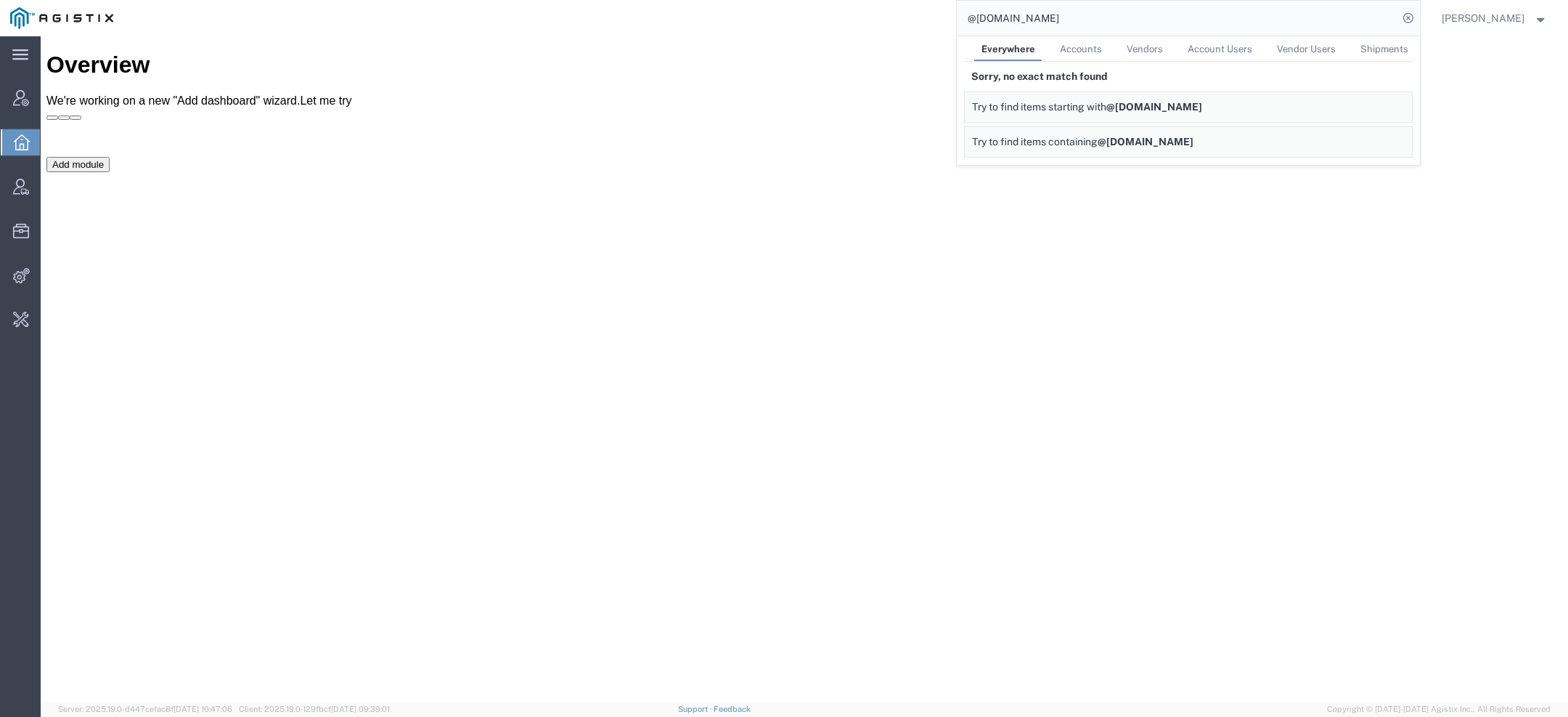
drag, startPoint x: 1112, startPoint y: 17, endPoint x: 692, endPoint y: 17, distance: 420.0
click at [744, 17] on div "@PPSTSOLUTIONS.COM Everywhere Accounts Vendors Account Users Vendor Users Shipm…" at bounding box center [771, 18] width 1296 height 37
paste input "PACIFIC POWER SOUCE"
type input "PACIFIC POWER"
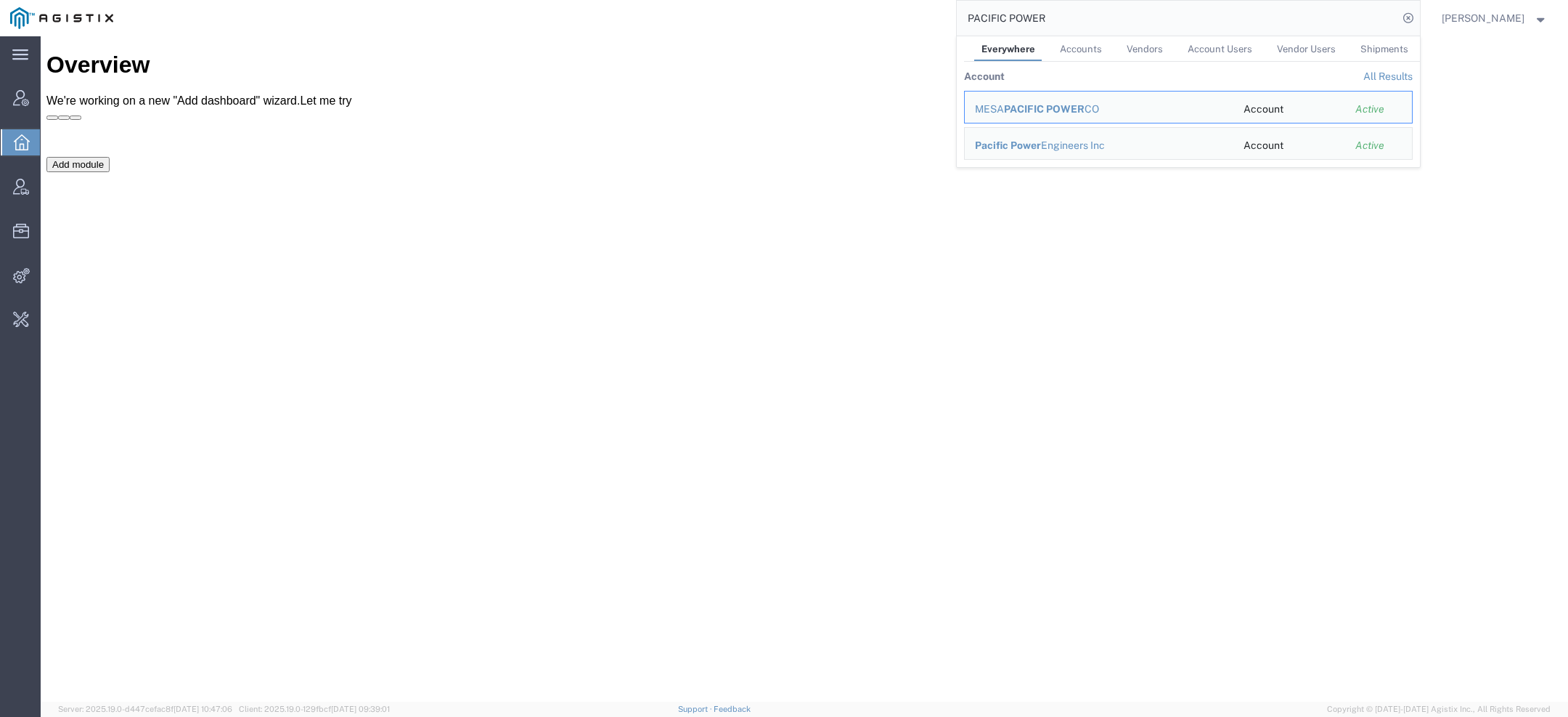
click at [1079, 48] on span "Accounts" at bounding box center [1080, 49] width 42 height 11
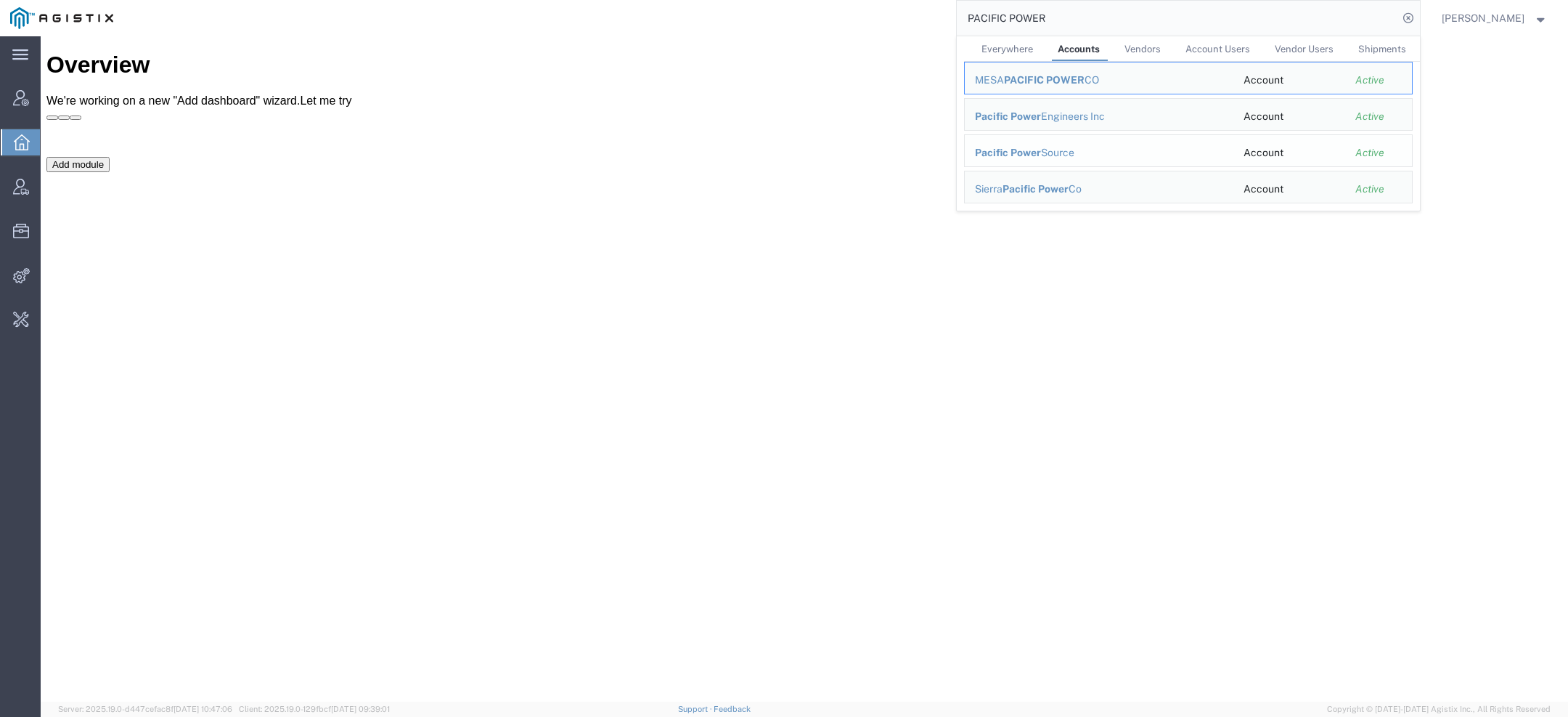
drag, startPoint x: 993, startPoint y: 117, endPoint x: 1034, endPoint y: 153, distance: 54.6
click at [1034, 153] on span "Pacific Power" at bounding box center [1007, 153] width 66 height 12
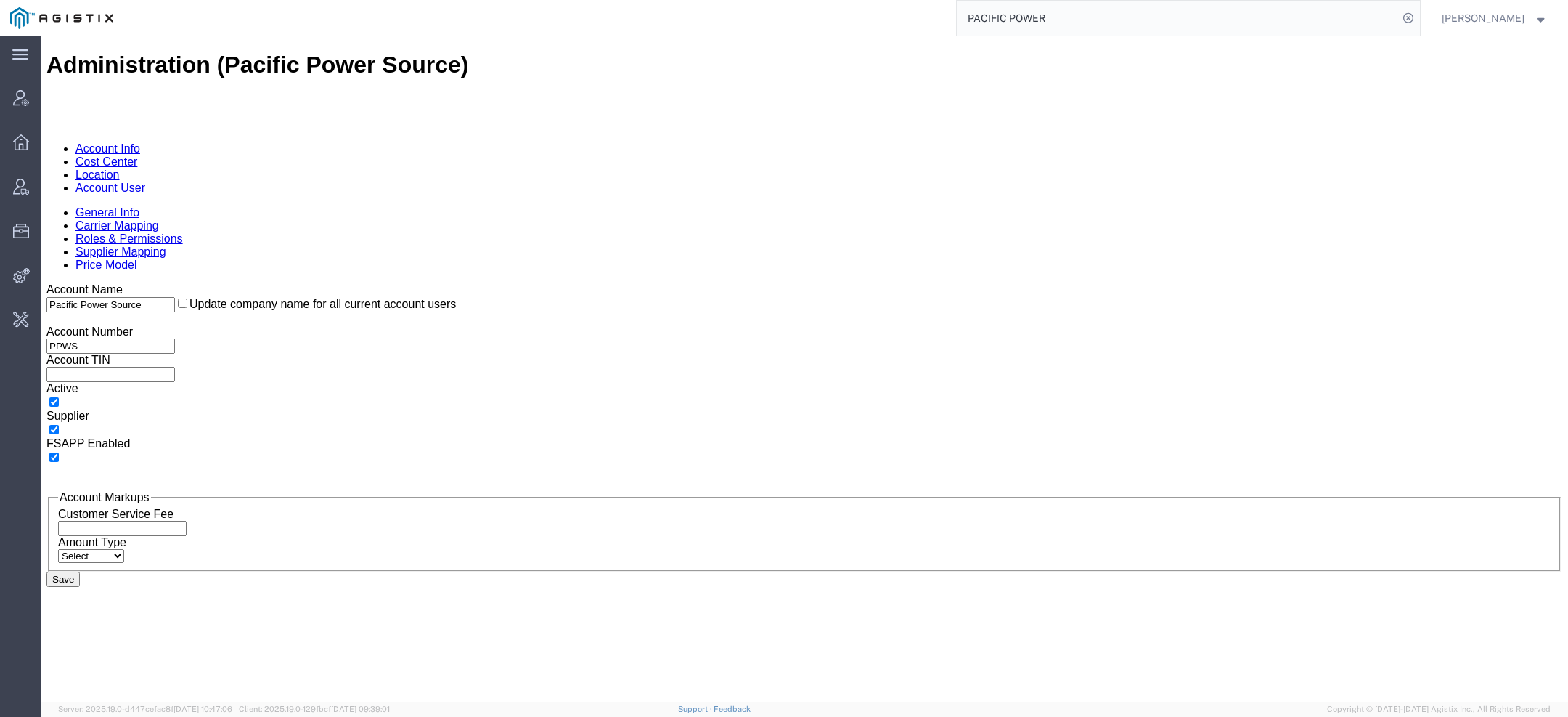
click at [145, 181] on link "Account User" at bounding box center [110, 187] width 69 height 12
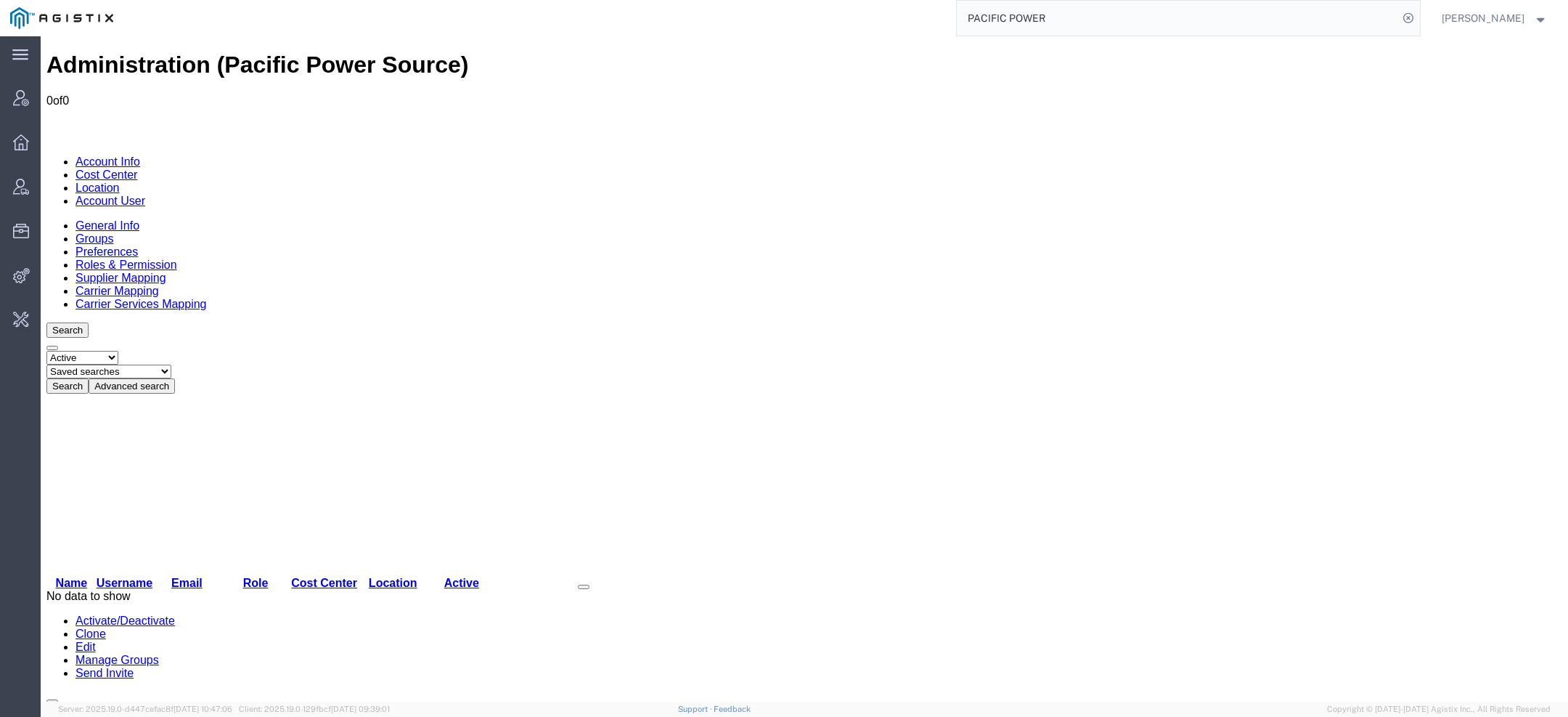
click at [120, 181] on link "Location" at bounding box center [97, 187] width 45 height 12
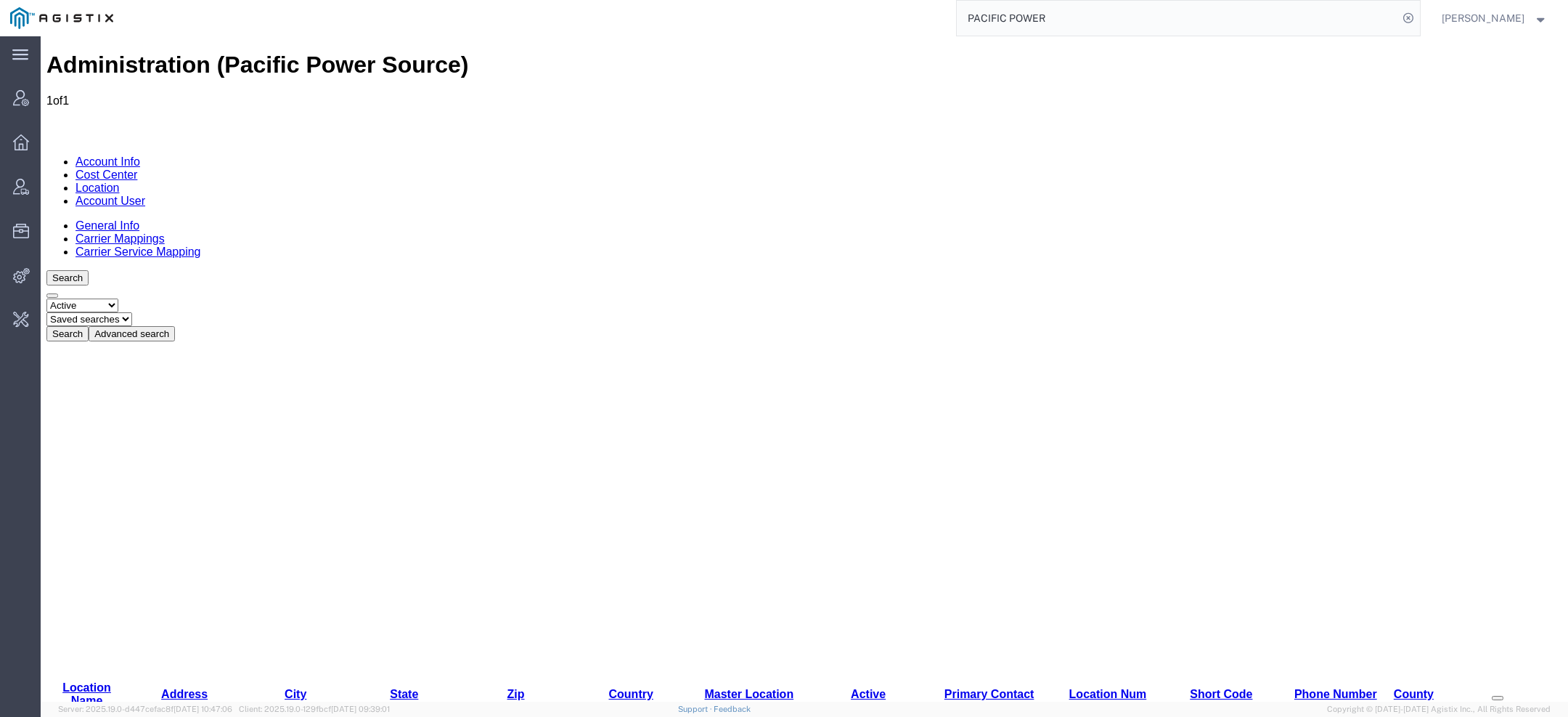
click at [129, 156] on link "Account Info" at bounding box center [107, 162] width 64 height 12
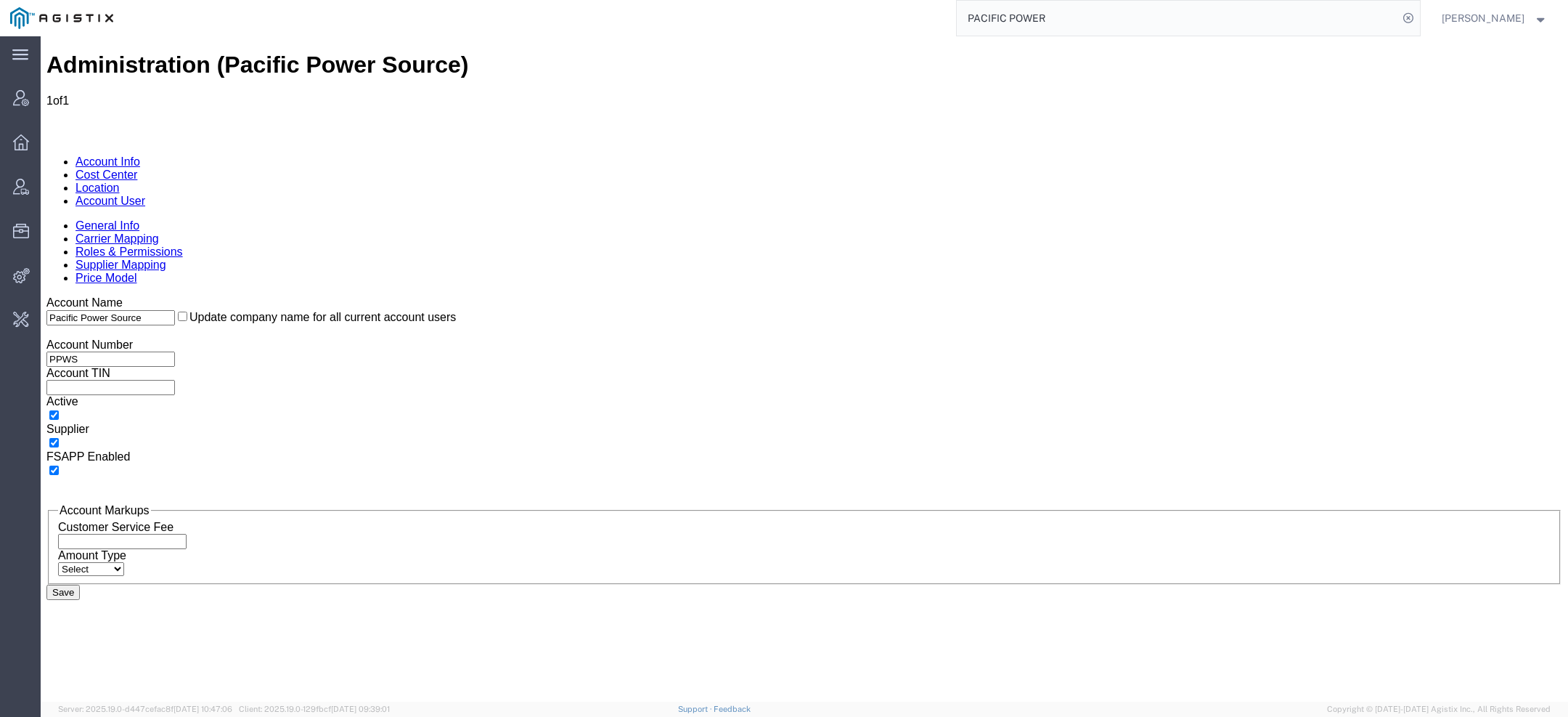
click at [137, 169] on link "Cost Center" at bounding box center [106, 175] width 61 height 12
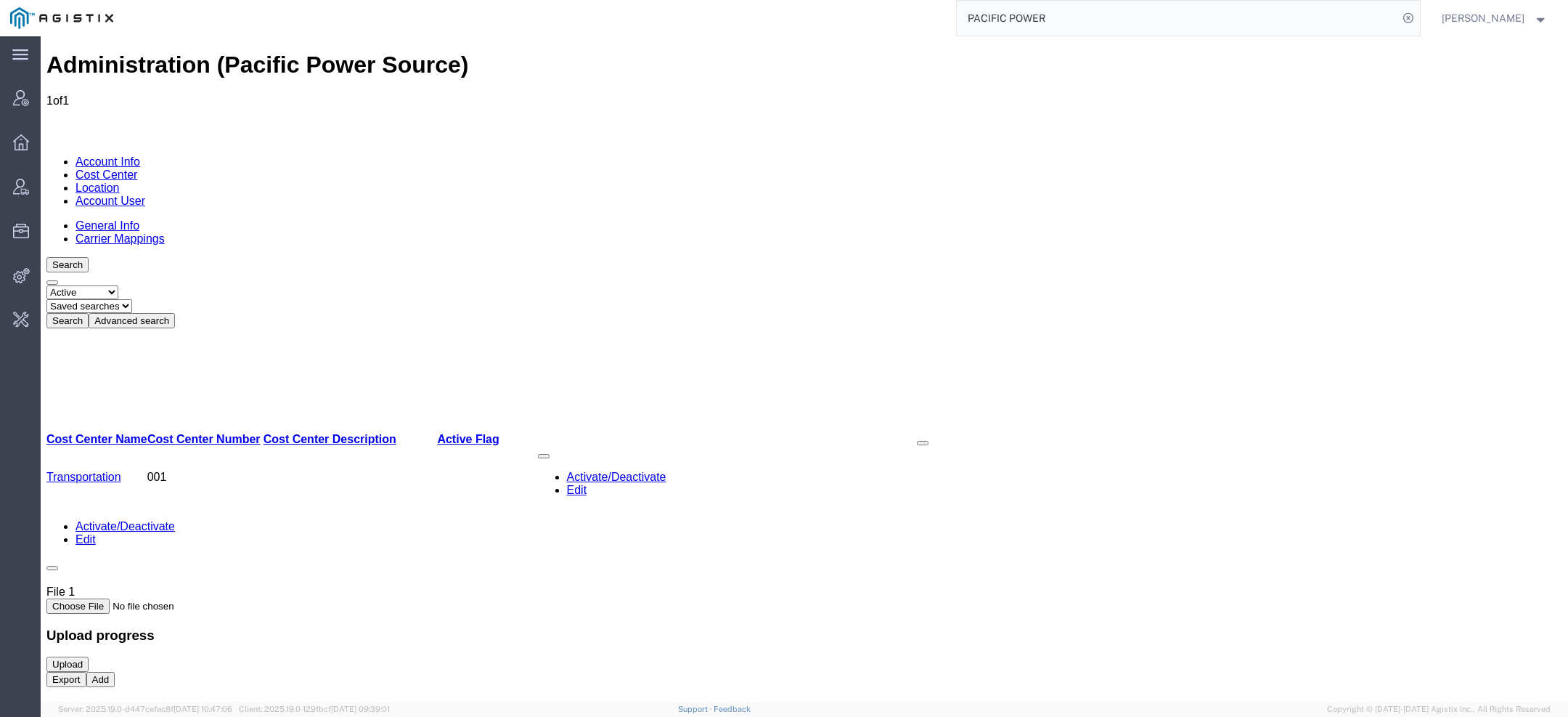
click at [120, 181] on link "Location" at bounding box center [97, 187] width 45 height 12
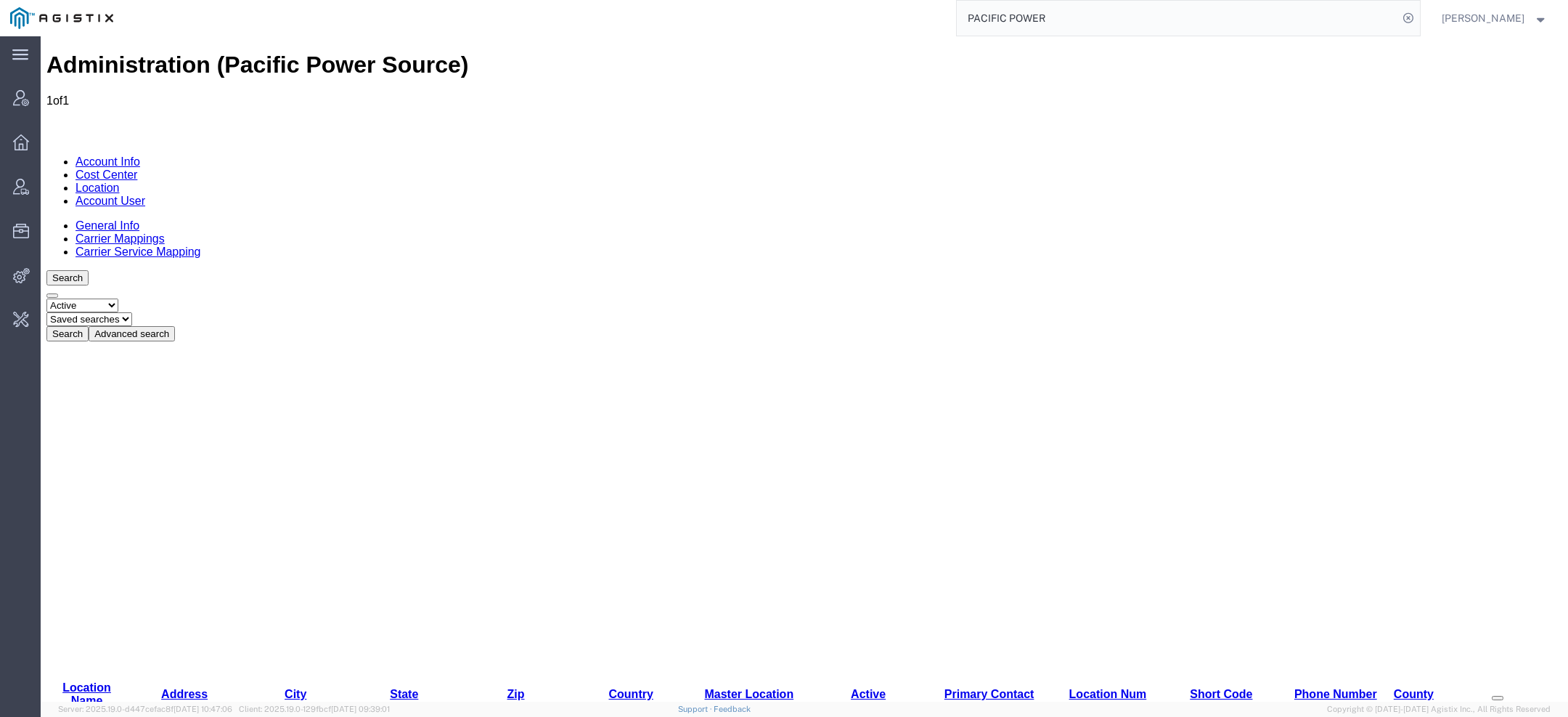
click at [145, 194] on link "Account User" at bounding box center [110, 200] width 69 height 12
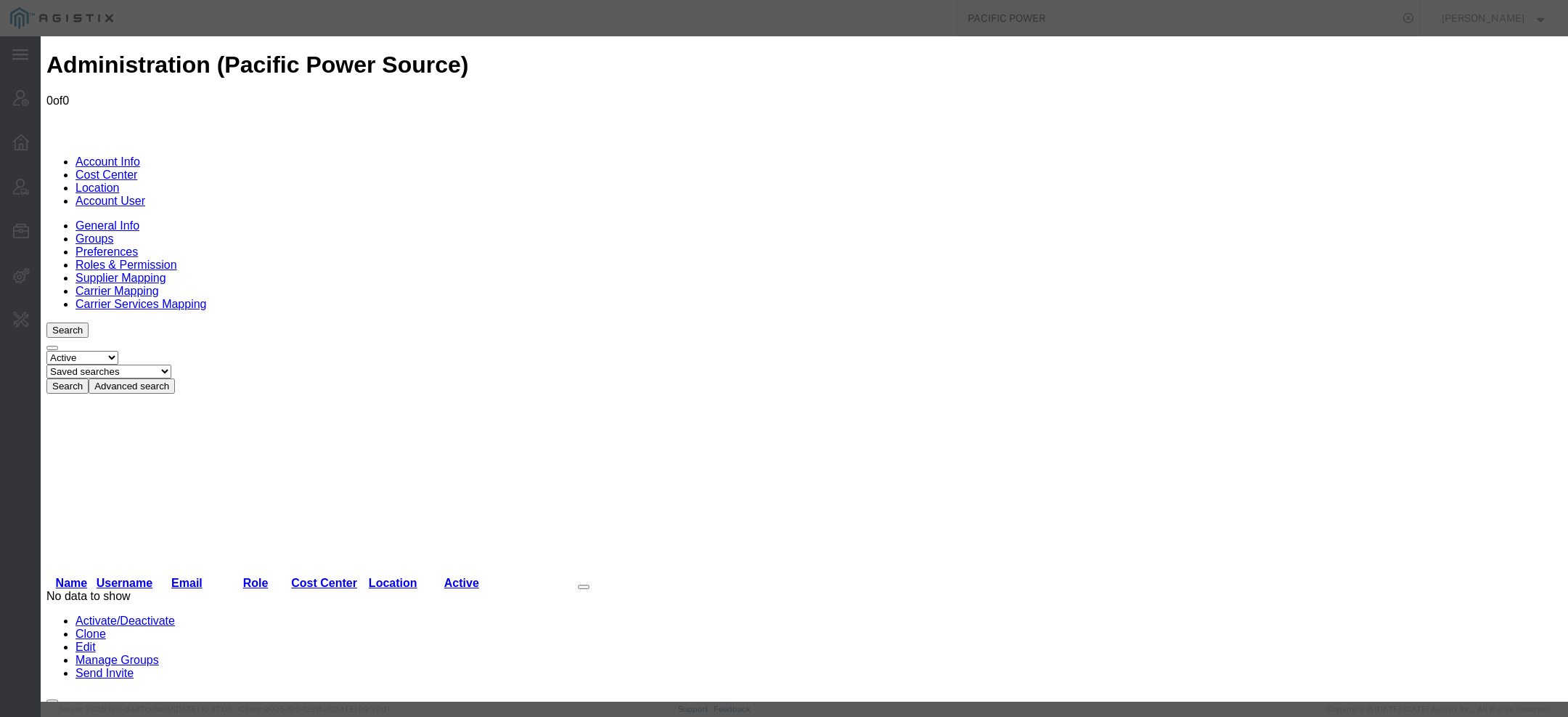
paste input "ESTELA.HERNANDEZ@PPSTSOLUTIONS.COM"
type input "ESTELA.HERNANDEZ@PPSTSOLUTIONS.COM"
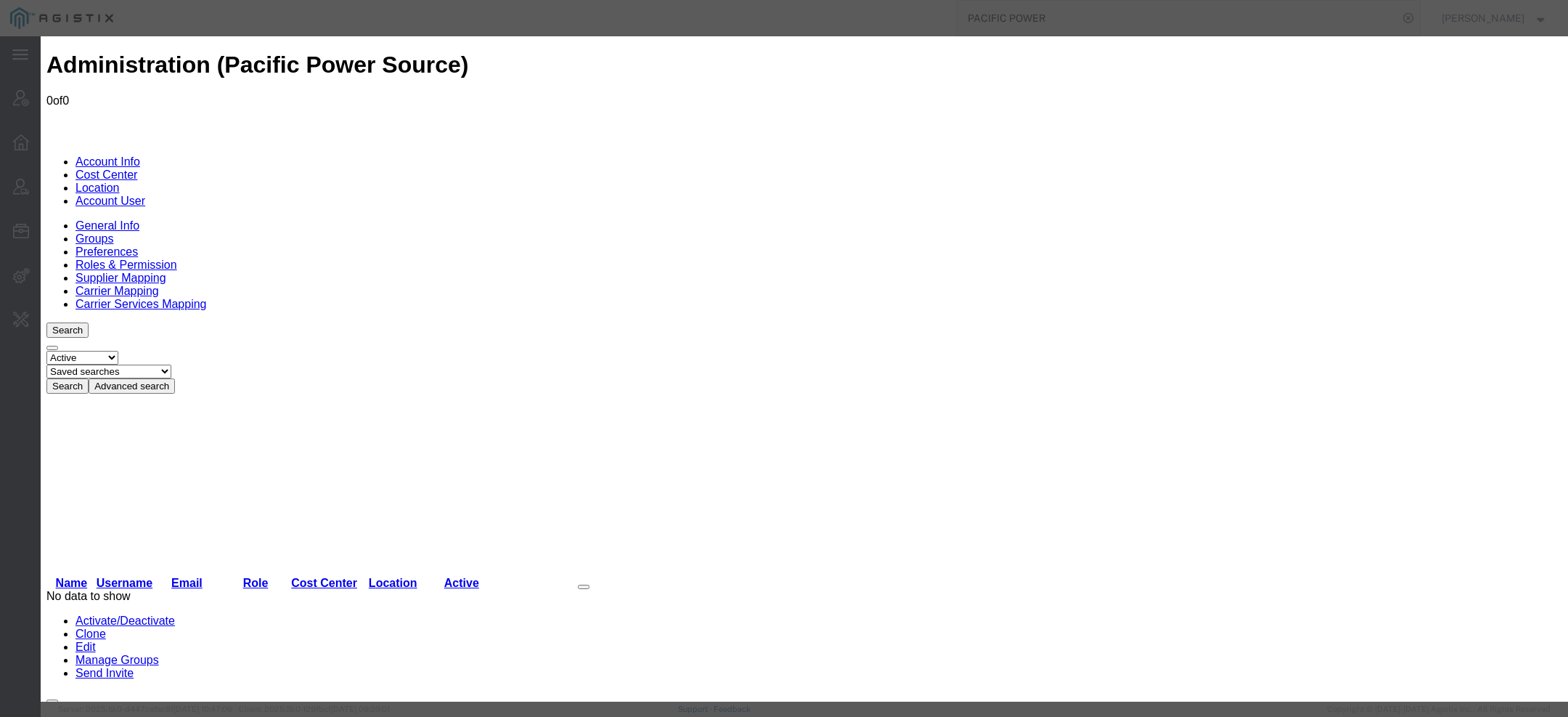
paste input "Estela Hernandez"
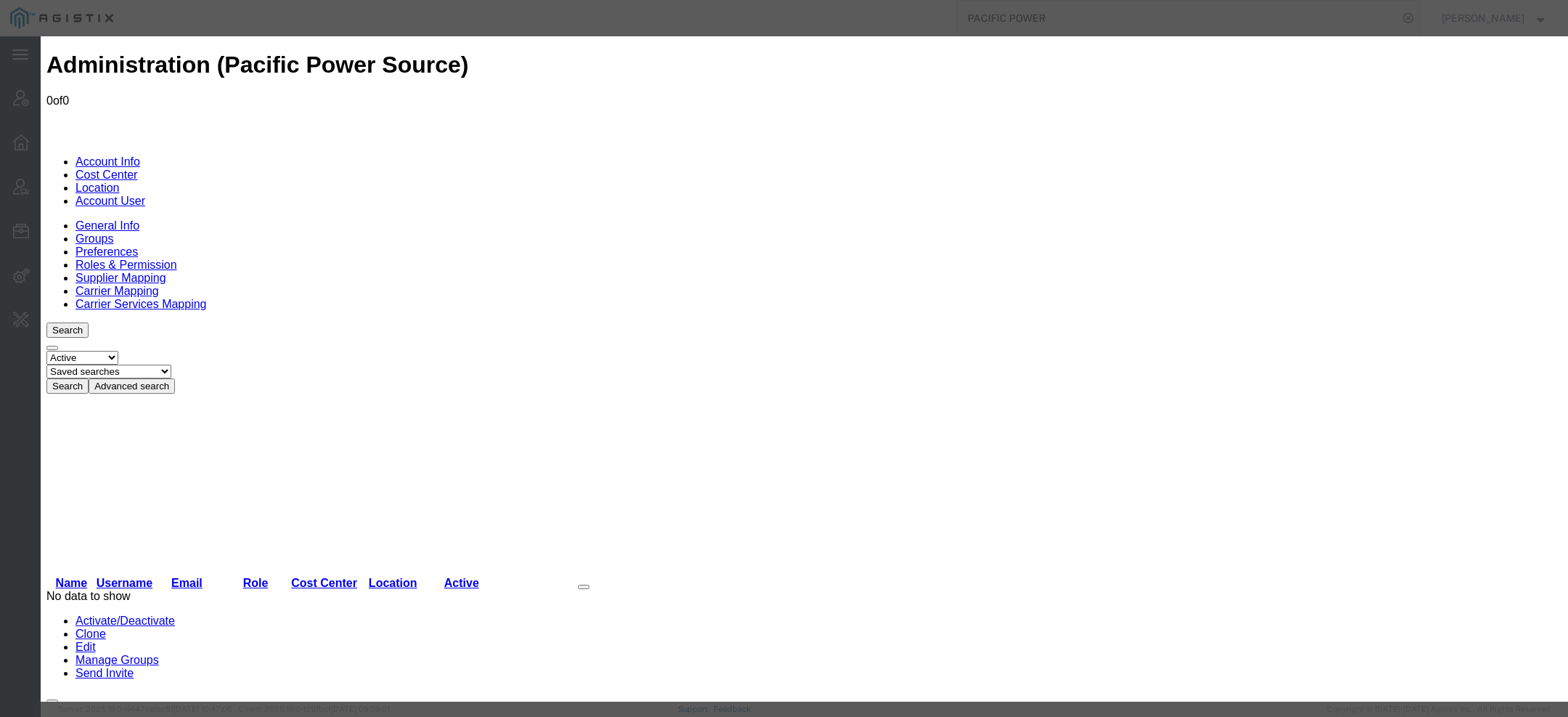
type input "Estela"
paste input "Hernandez"
type input "Hernandez"
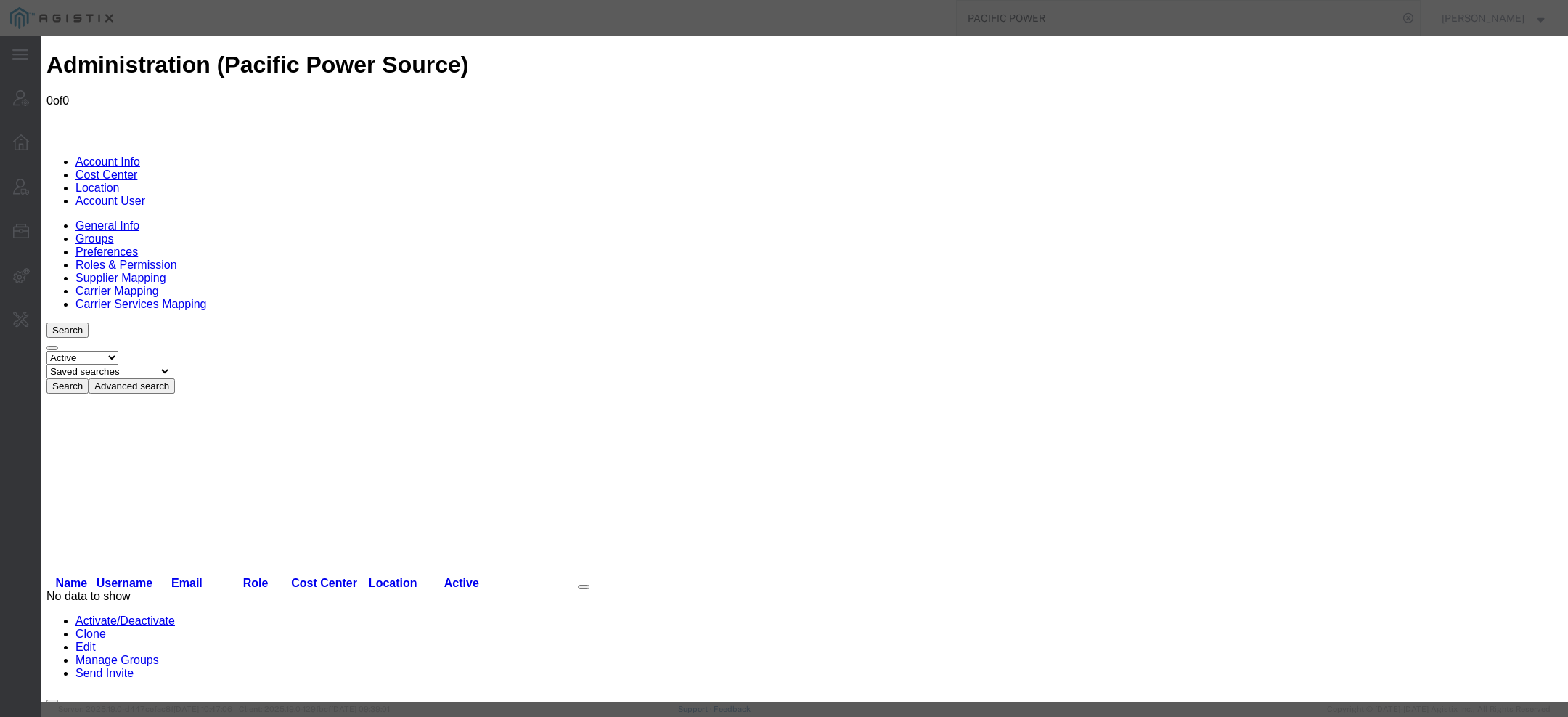
paste input "949) 251-1800"
type input "949-251-1800"
select select "COSTCENTER"
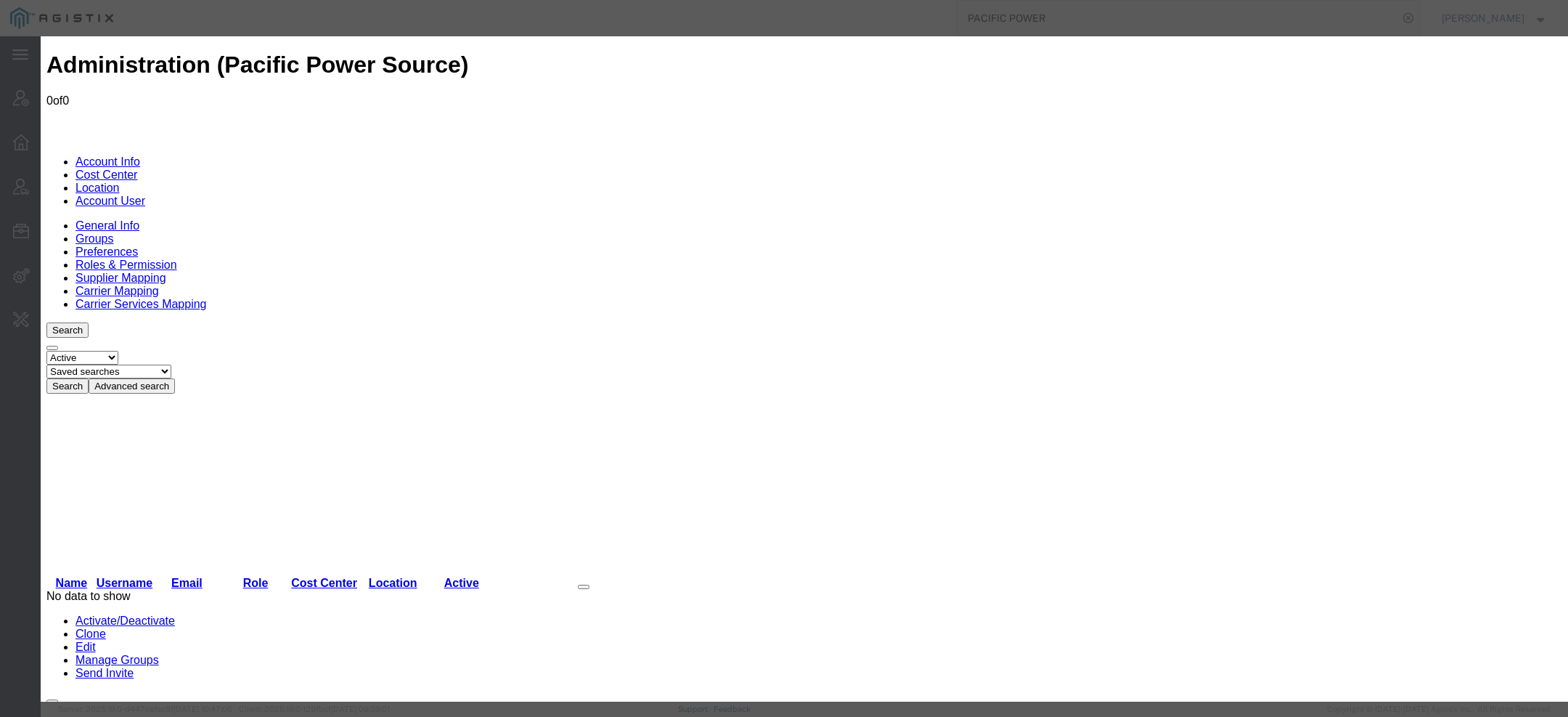
select select "2440490"
select select "{"locationId":"73331","street1":"2802 Kelvin Ave","street2":"STE 100","oneLineA…"
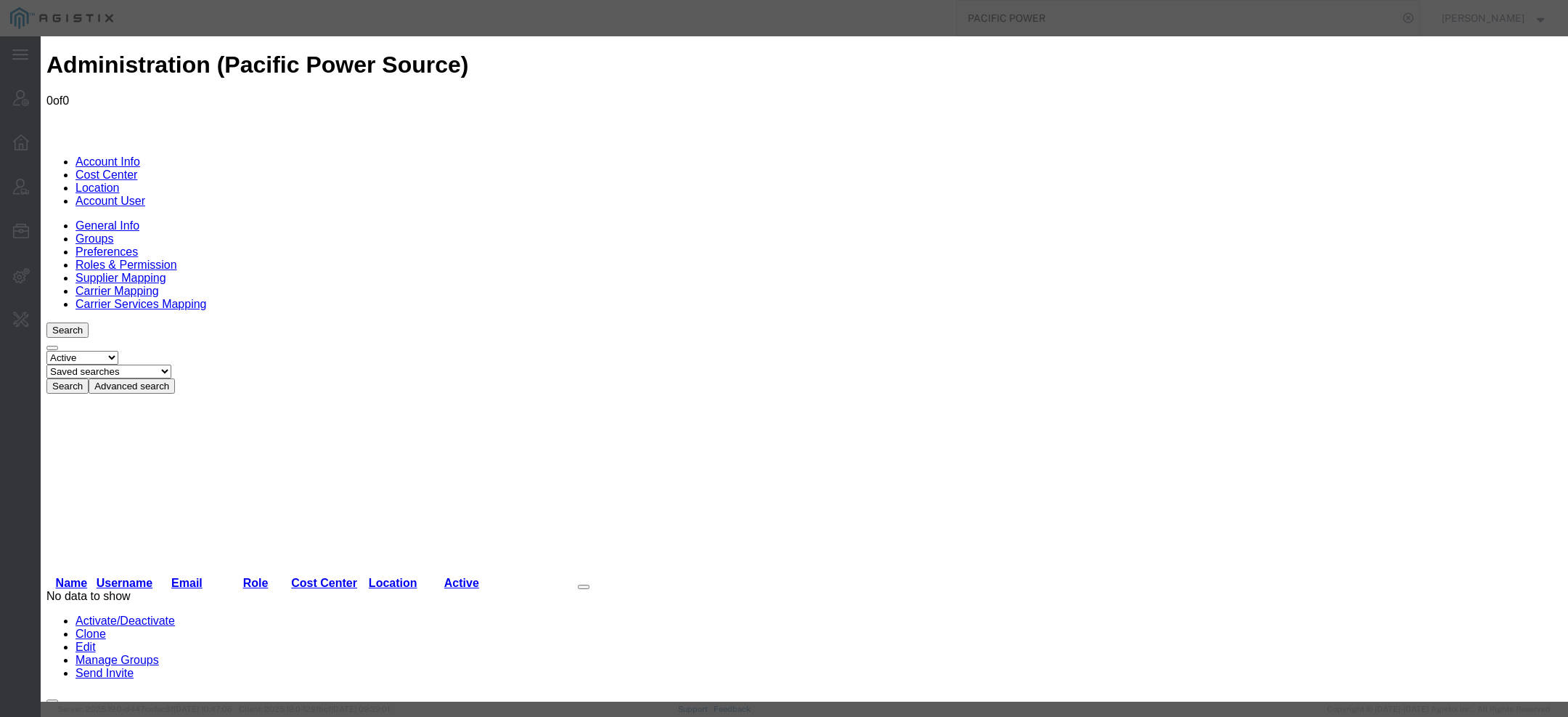
type input "2802 Kelvin Ave"
type input "STE 100"
type input "Irvine"
select select "CA"
type input "92614-5897"
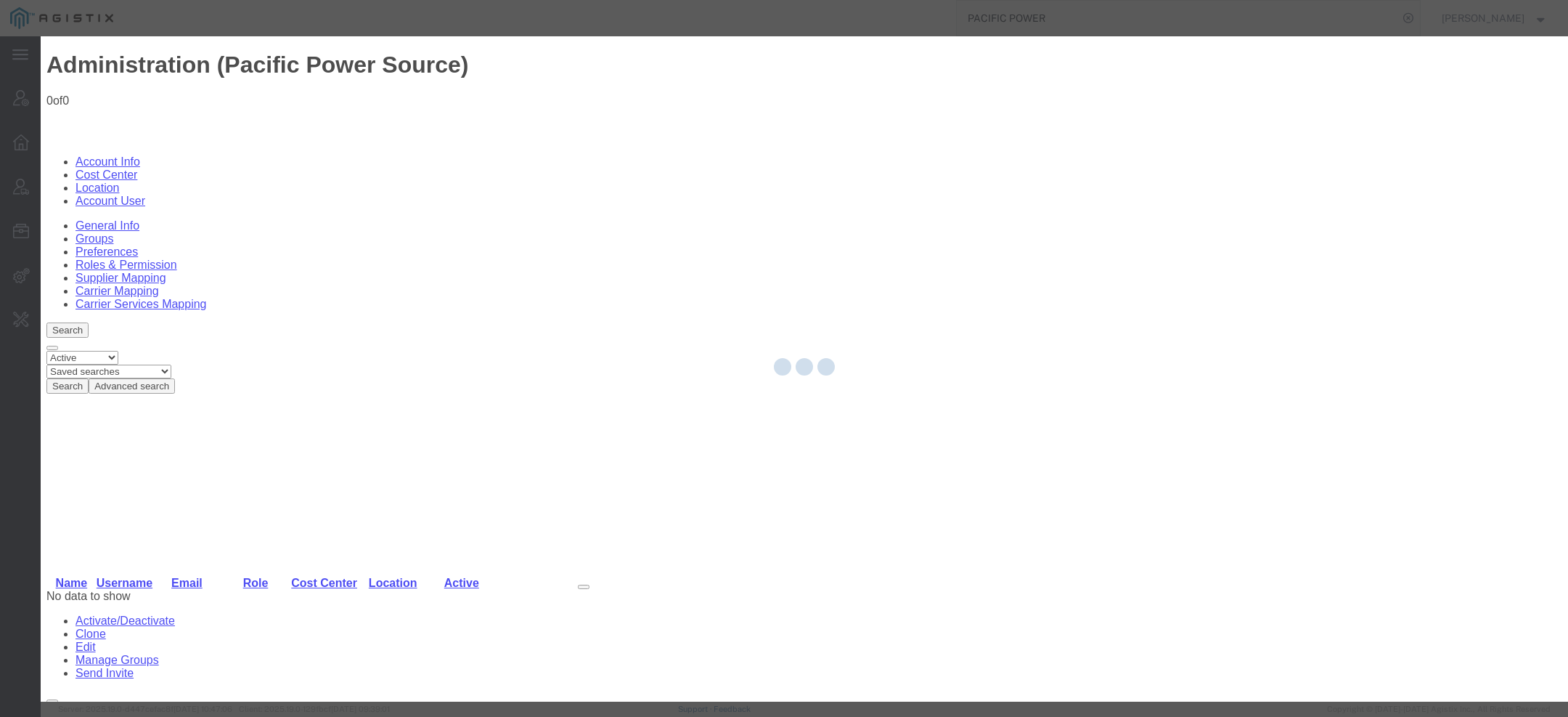
select select "COSTCENTER"
select select "2440490"
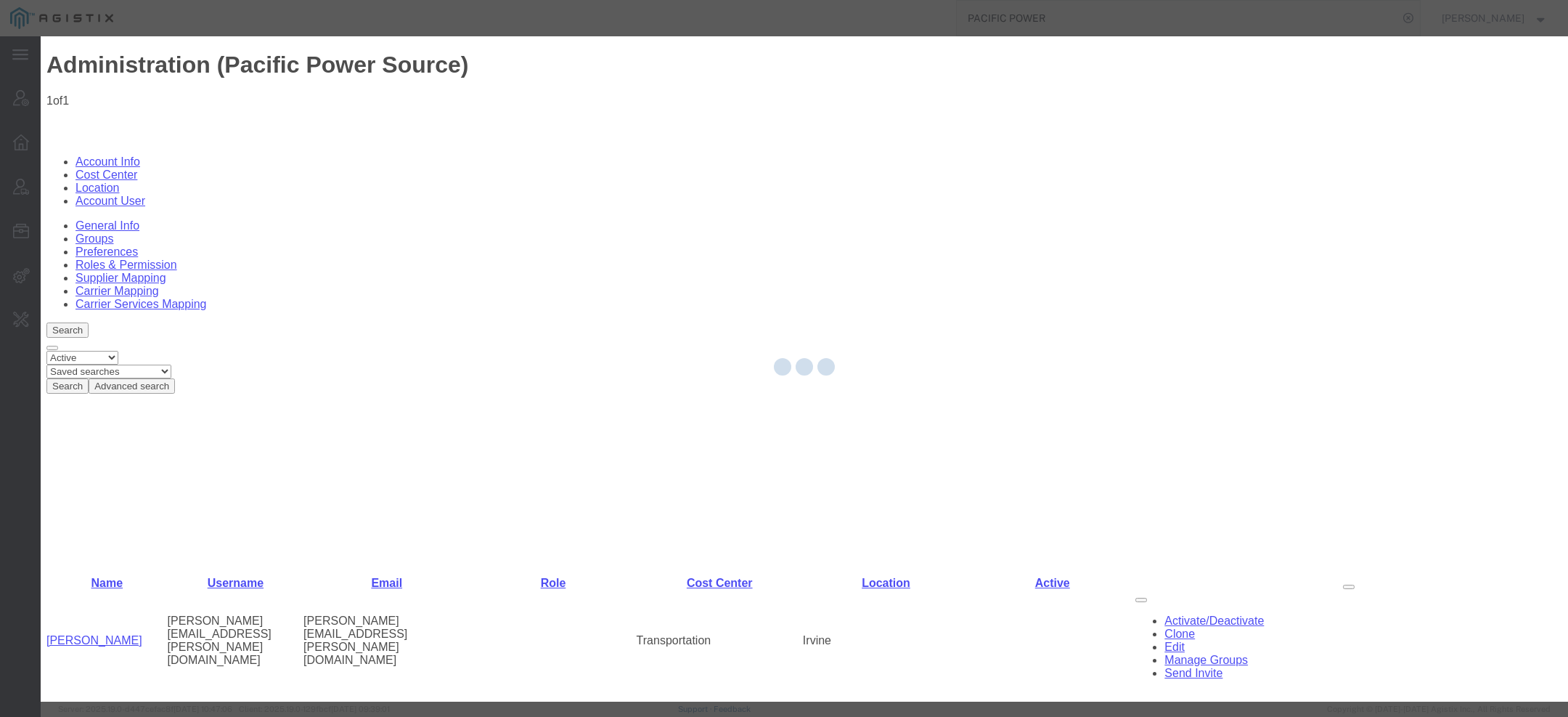
select select "COSTCENTER"
select select "2440490"
click at [538, 130] on div at bounding box center [804, 369] width 1527 height 665
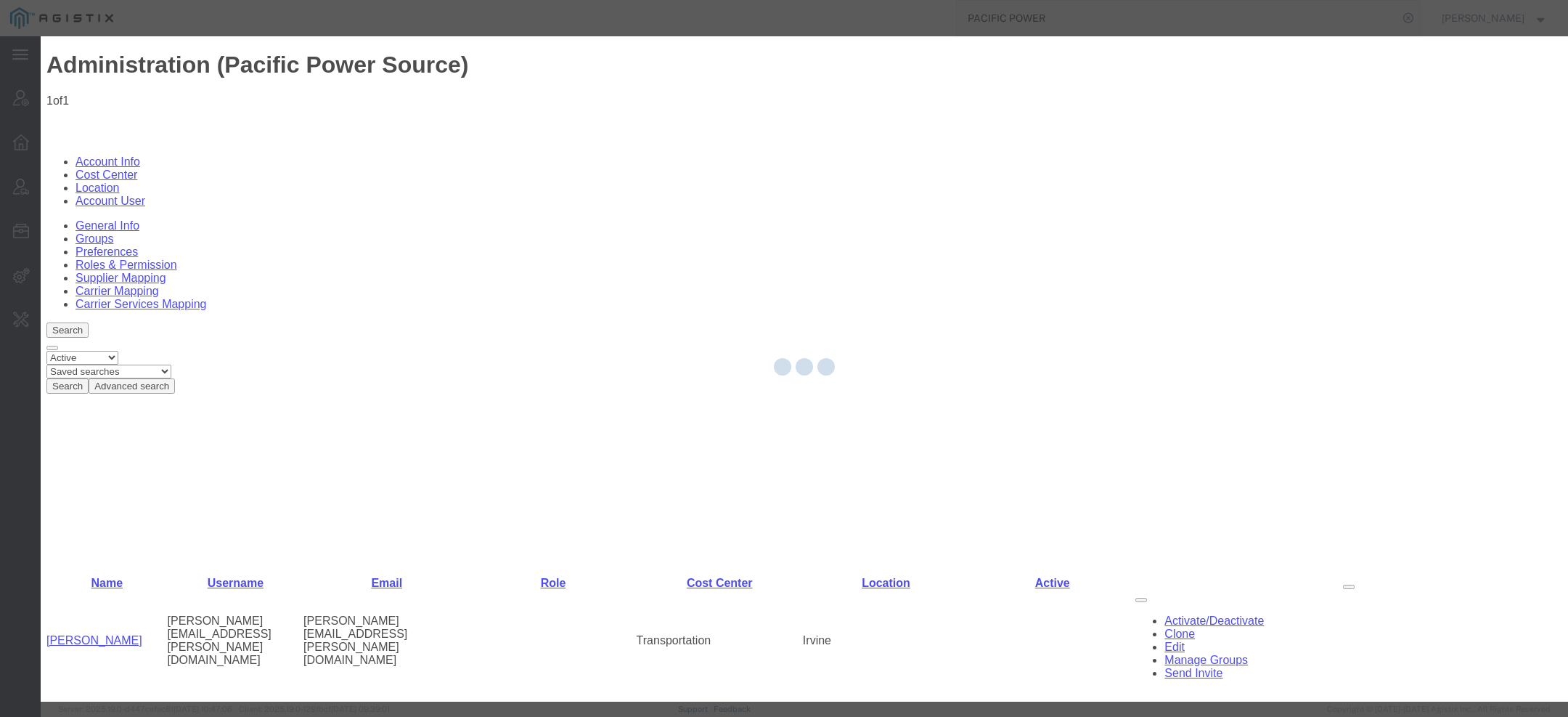
select select
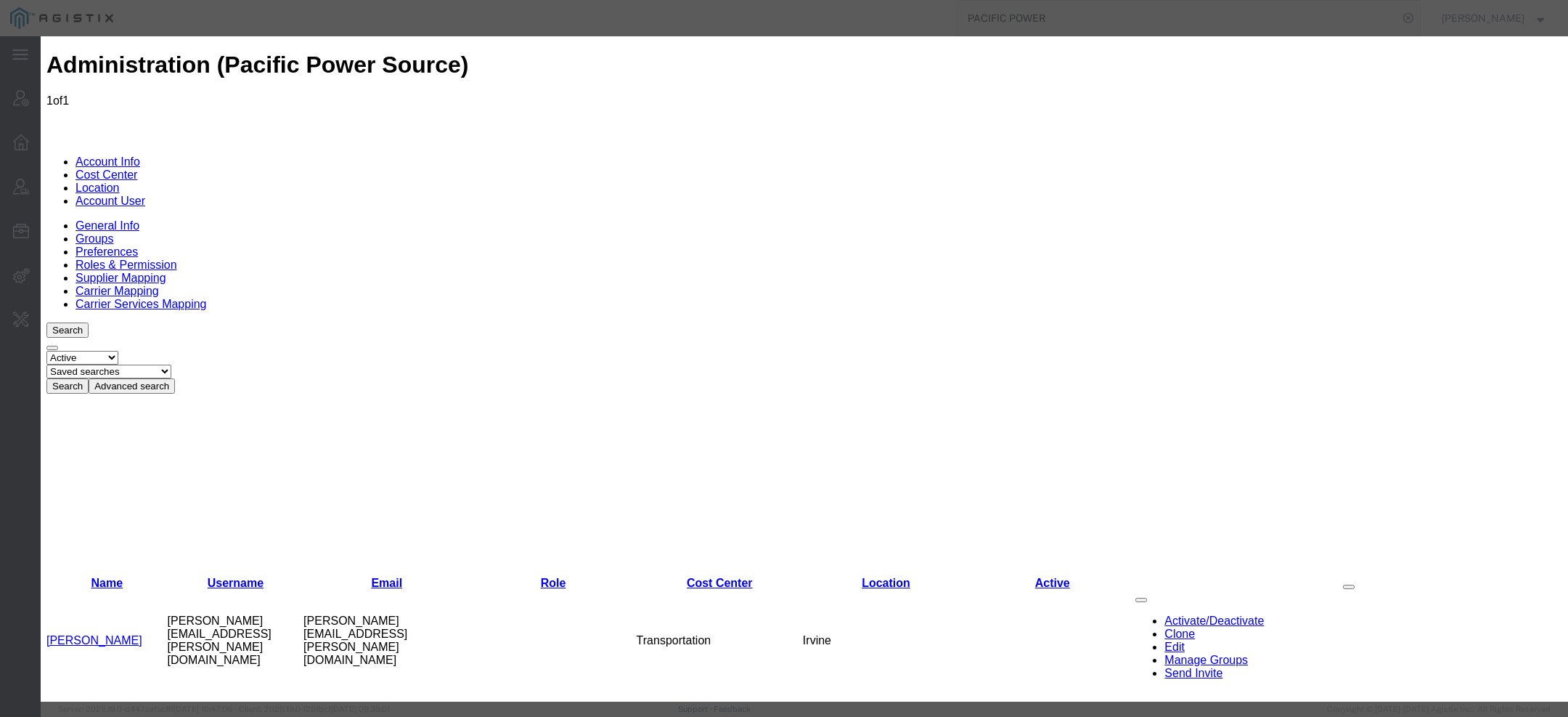
select select
select select "3"
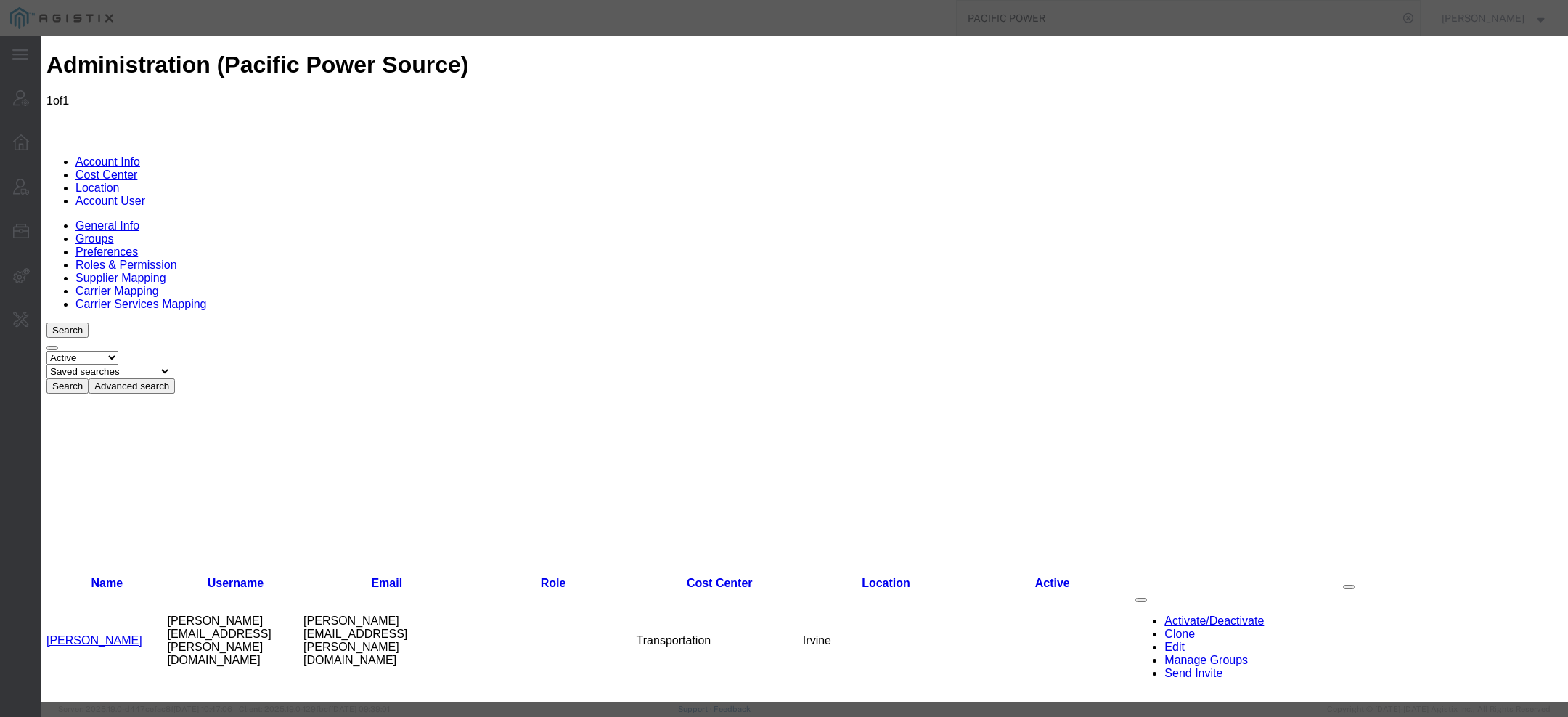
scroll to position [275, 0]
select select "userRoleId3PermissionId26"
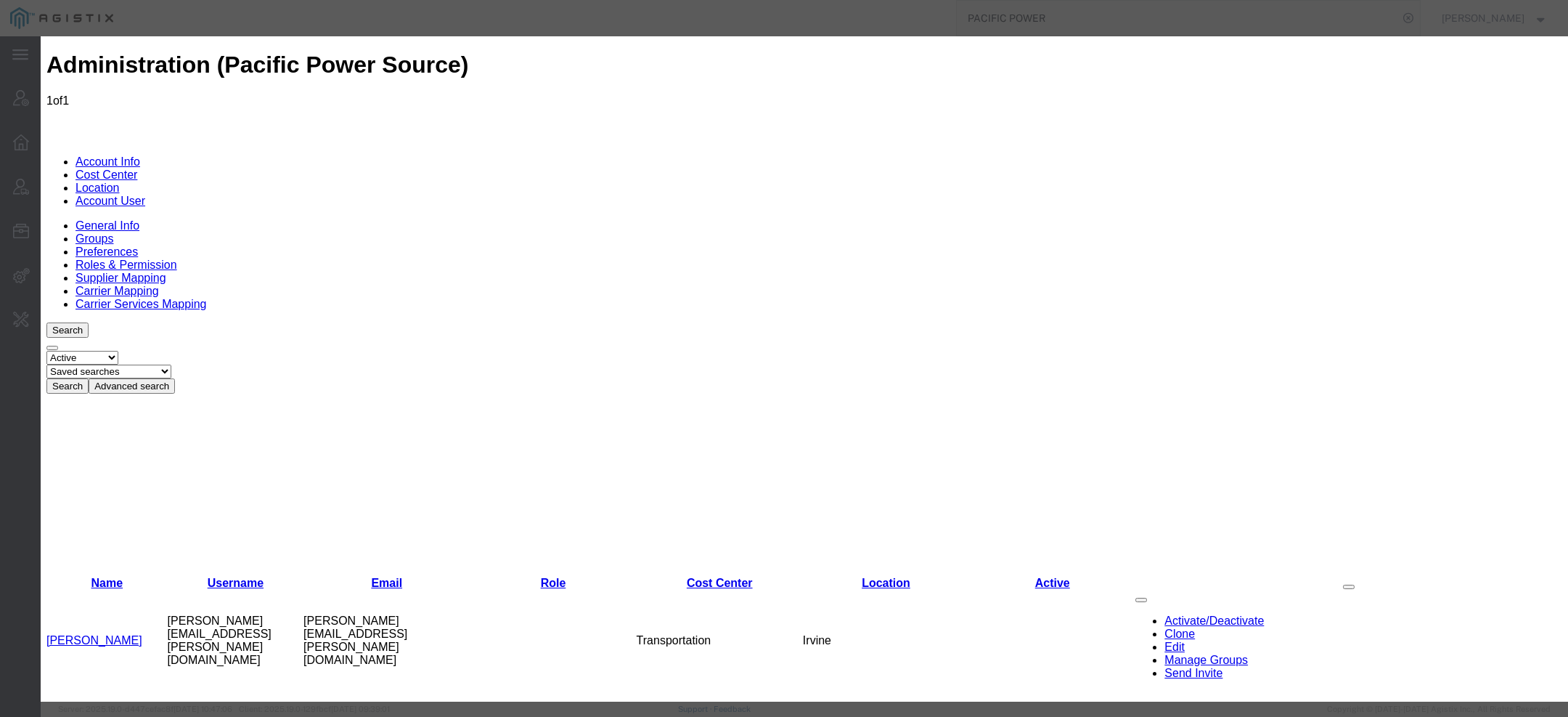
scroll to position [37, 0]
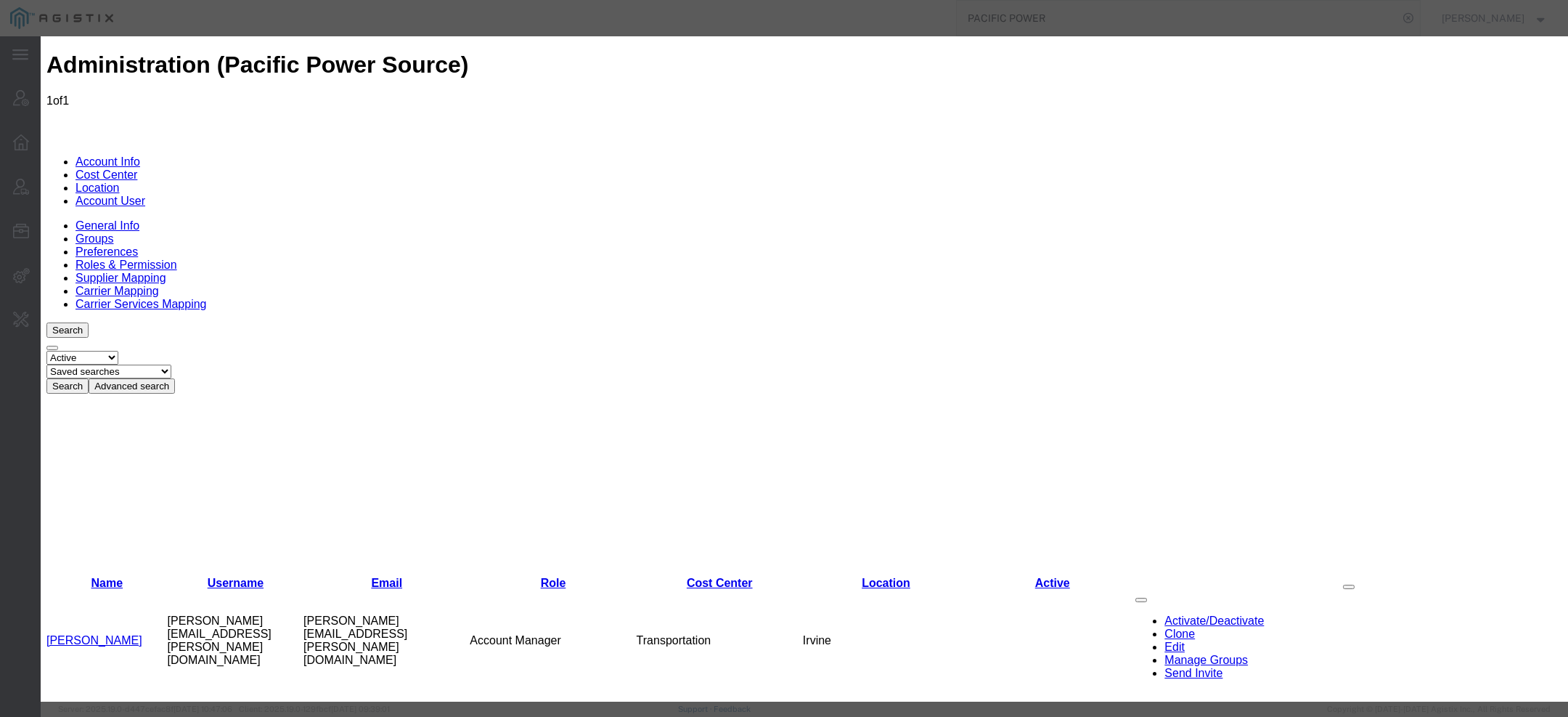
checkbox input "true"
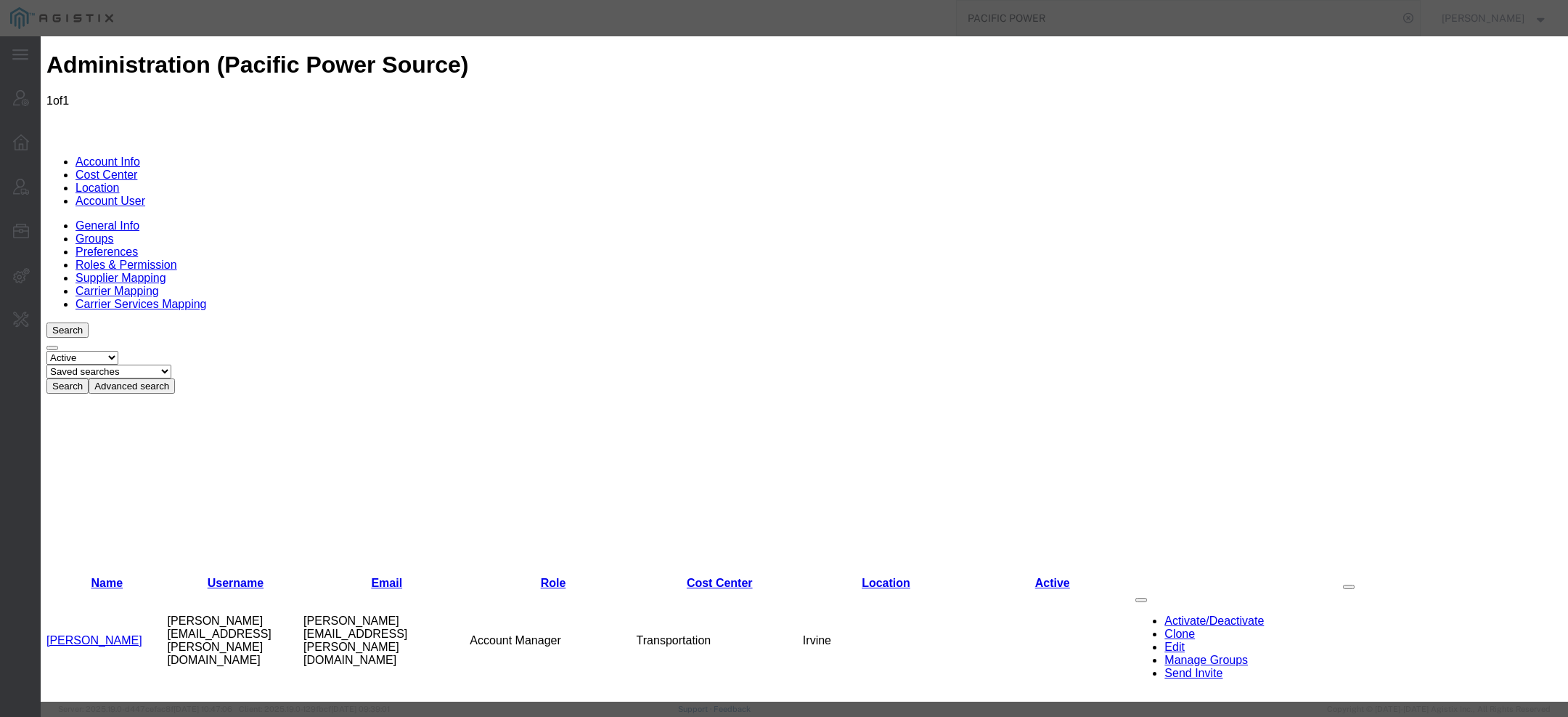
scroll to position [3049, 0]
checkbox input "true"
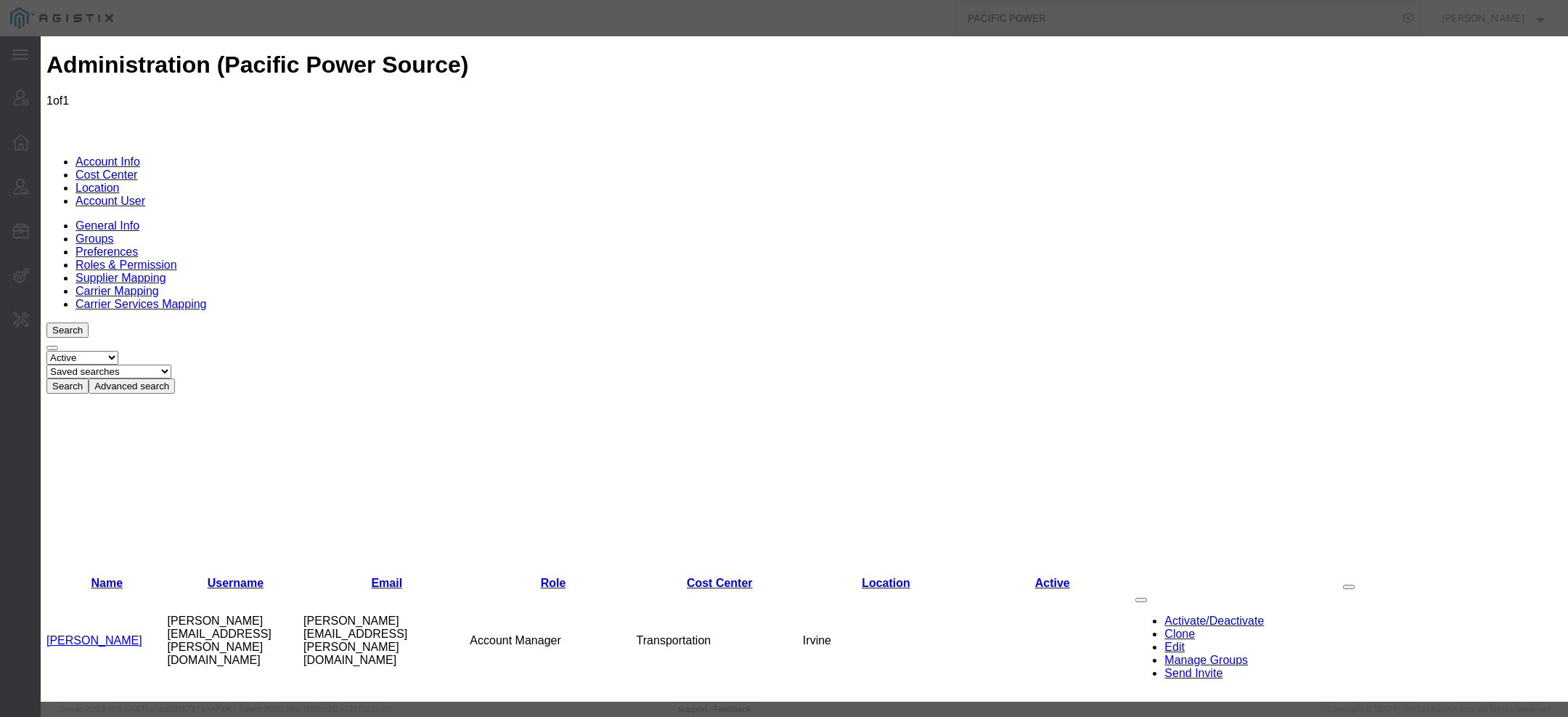
checkbox input "true"
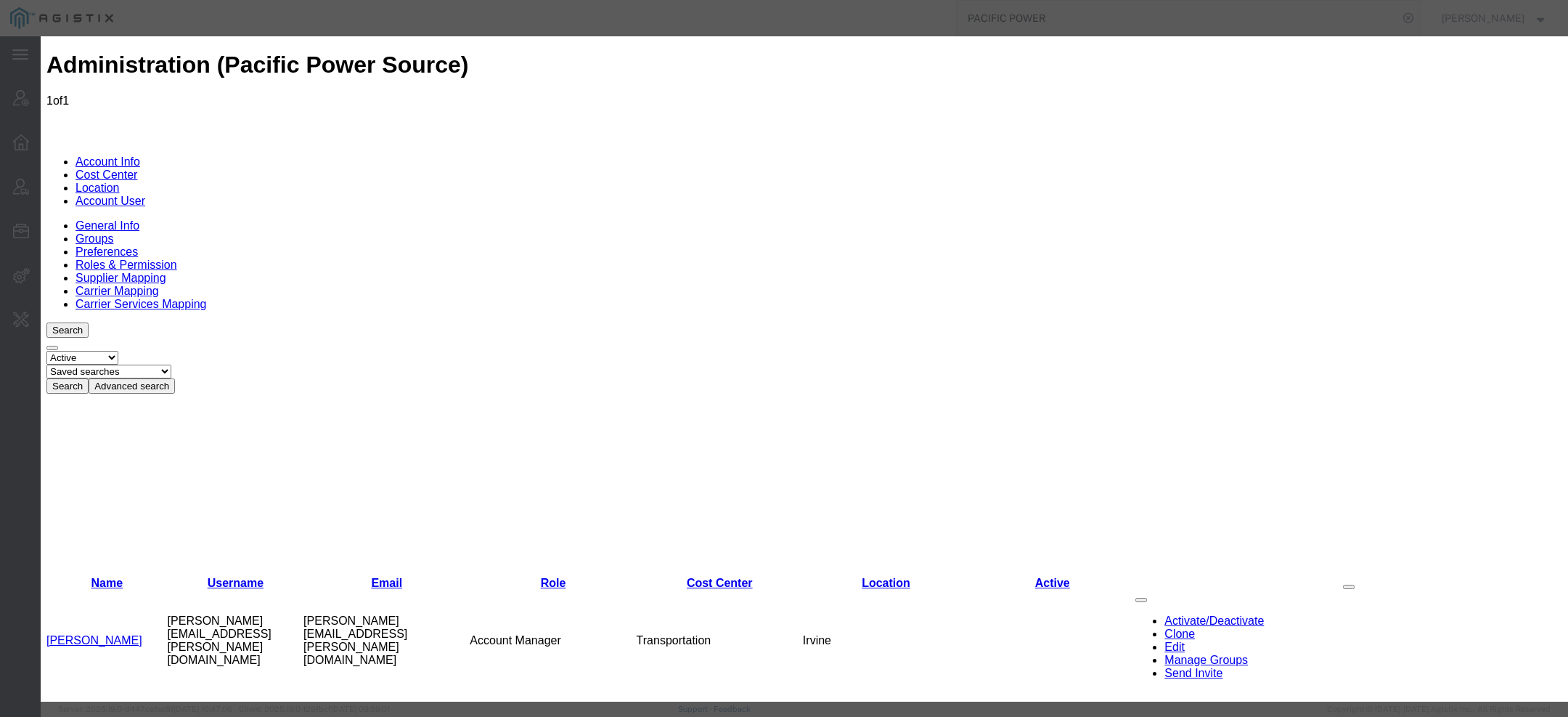
checkbox input "true"
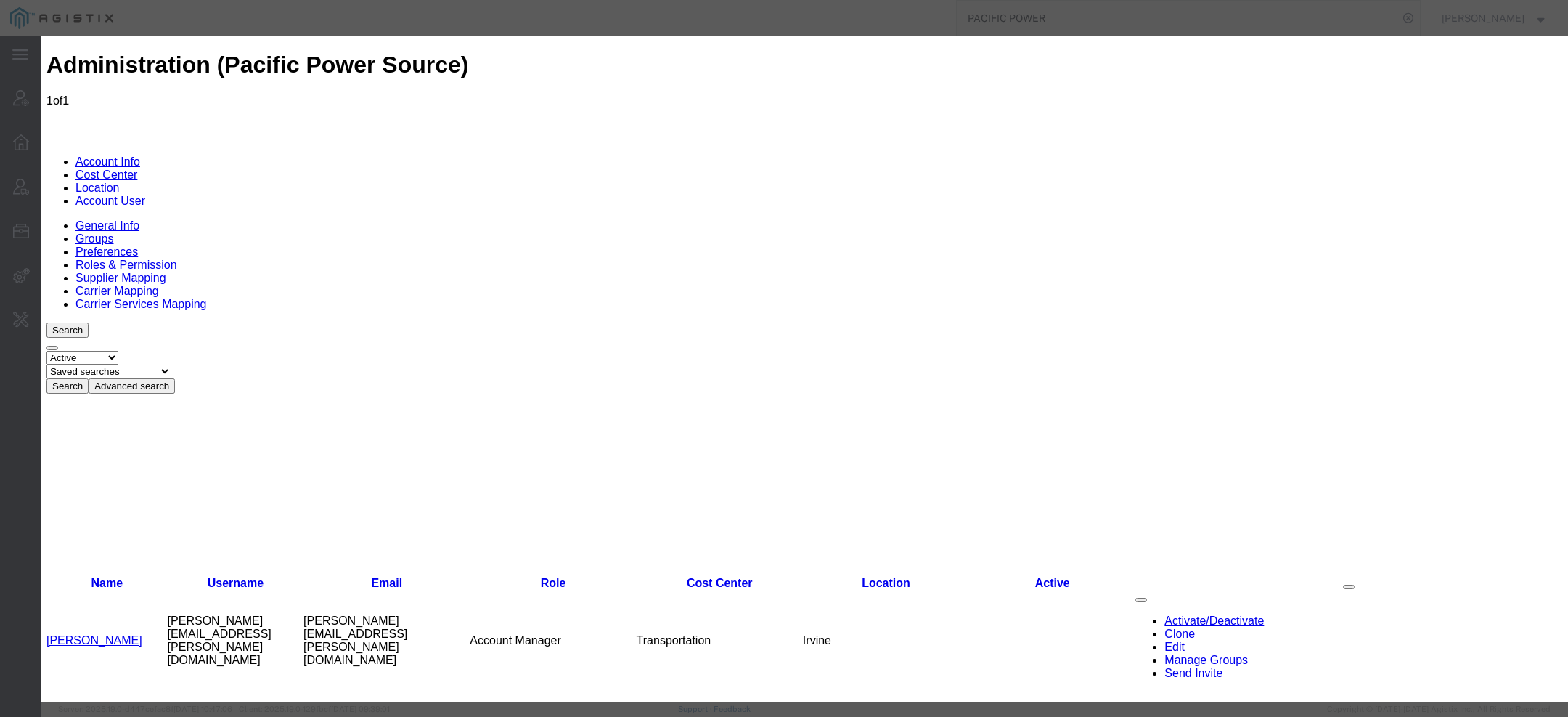
checkbox input "true"
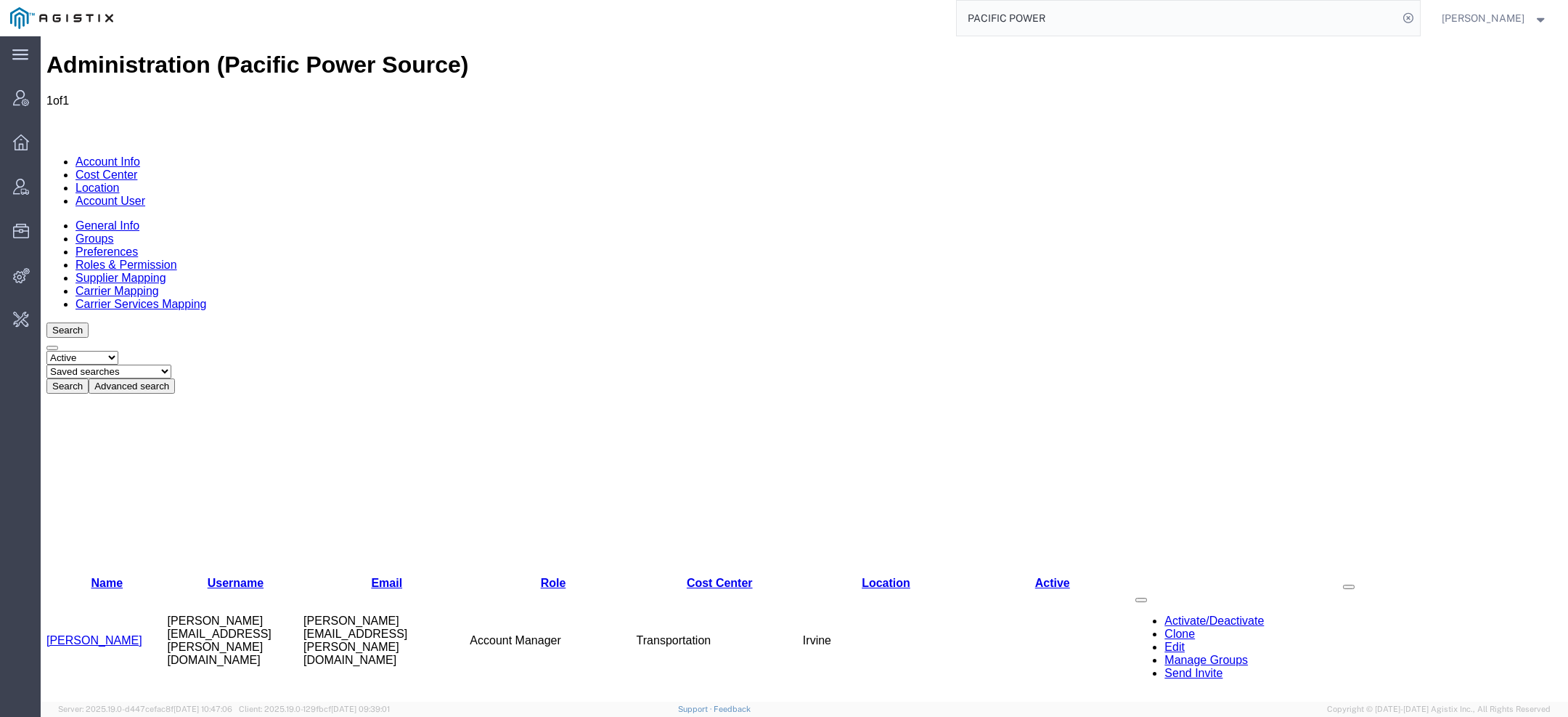
copy link "Estela Hernandez"
click at [270, 590] on td "estela.hernandez@ppstsolutions.com" at bounding box center [236, 641] width 137 height 102
copy td "estela.hernandez@ppstsolutions.com"
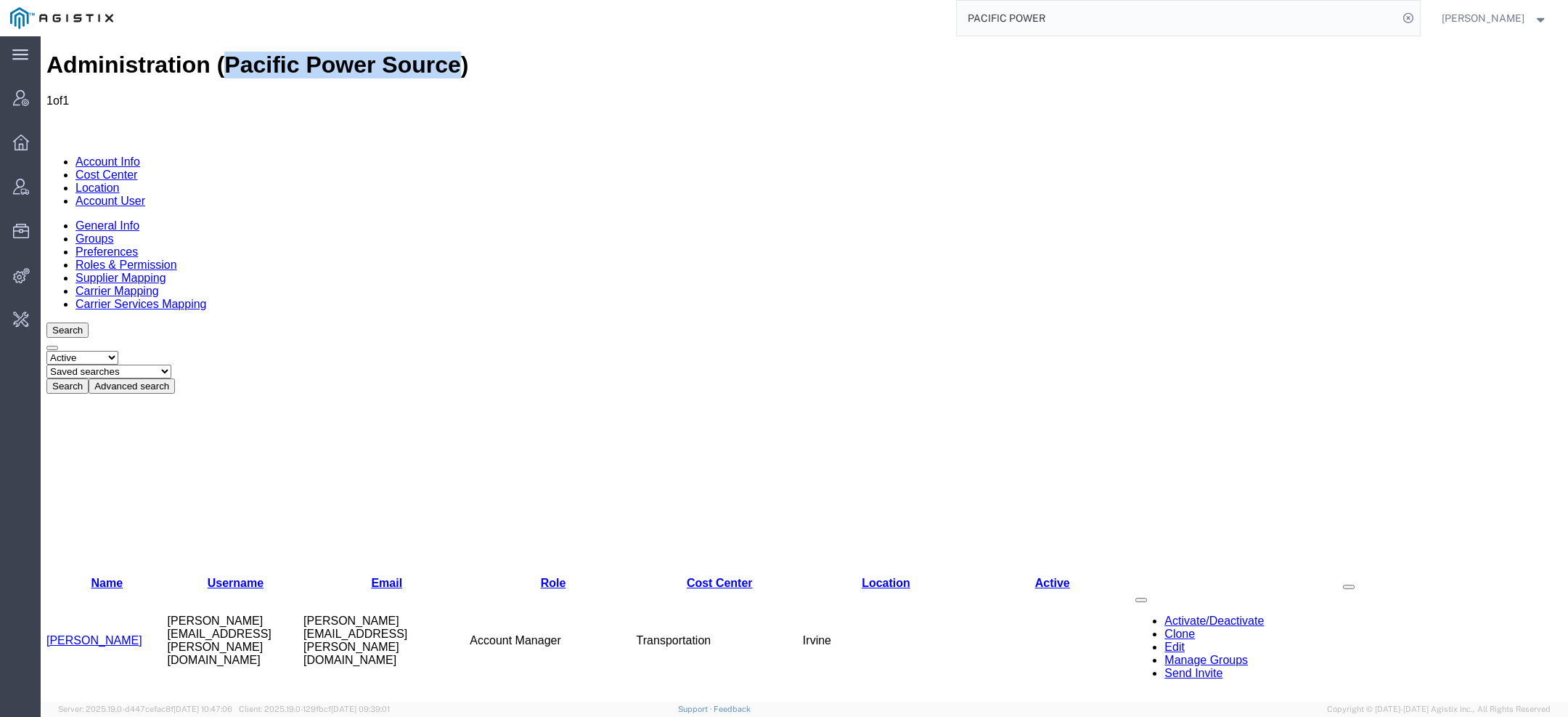
drag, startPoint x: 186, startPoint y: 54, endPoint x: 362, endPoint y: 55, distance: 176.0
click at [362, 61] on h1 "Administration (Pacific Power Source)" at bounding box center [804, 64] width 1515 height 27
copy h1 "Pacific Power Source"
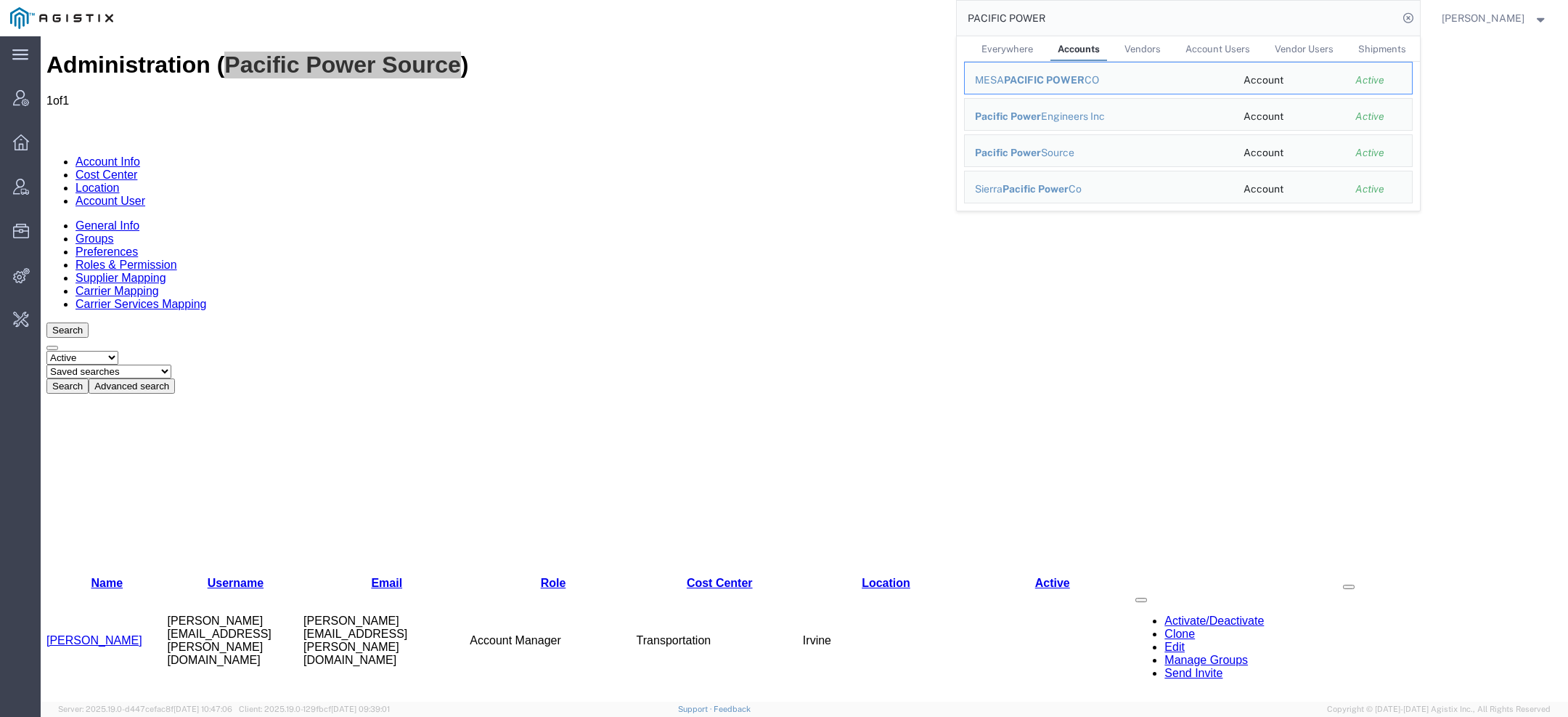
drag, startPoint x: 1072, startPoint y: 12, endPoint x: 677, endPoint y: 13, distance: 395.0
click at [754, 13] on div "PACIFIC POWER Everywhere Accounts Vendors Account Users Vendor Users Shipments …" at bounding box center [771, 18] width 1296 height 37
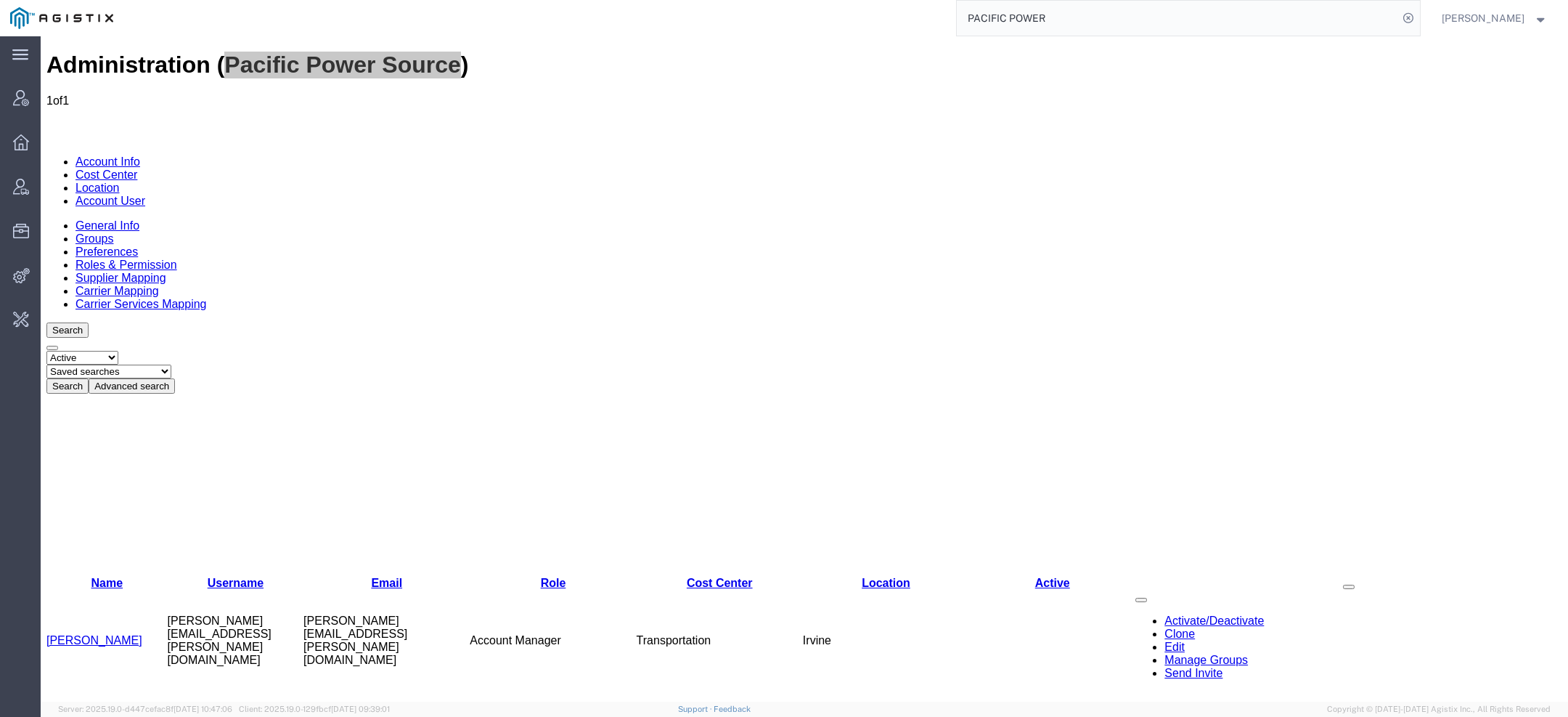
paste input "S02459952"
drag, startPoint x: 1152, startPoint y: 29, endPoint x: 528, endPoint y: 9, distance: 624.3
click at [646, 11] on div "S02459952 PACIFIC POWER" at bounding box center [771, 18] width 1296 height 37
paste input "search"
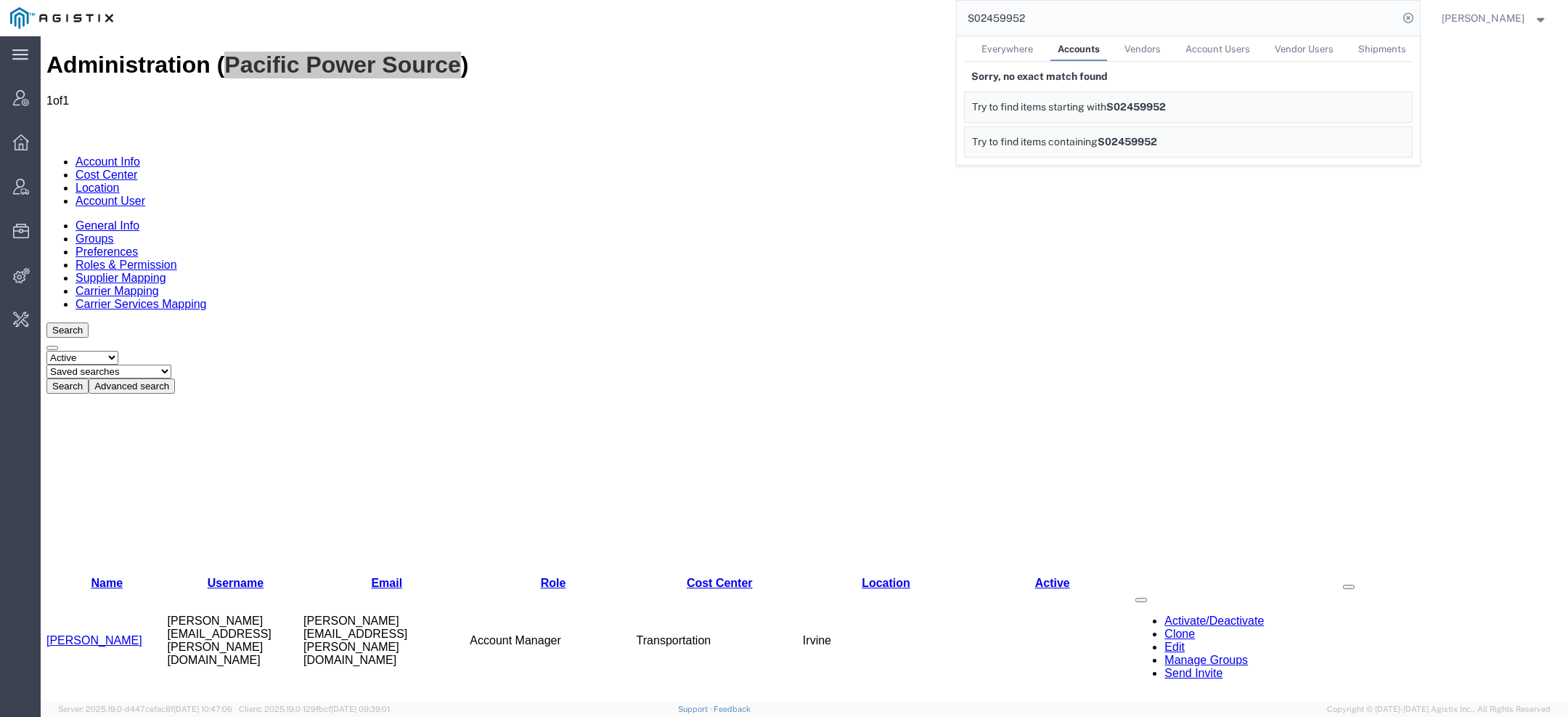
drag, startPoint x: 1023, startPoint y: 47, endPoint x: 982, endPoint y: 10, distance: 55.2
click at [1023, 47] on span "Everywhere" at bounding box center [1007, 49] width 52 height 11
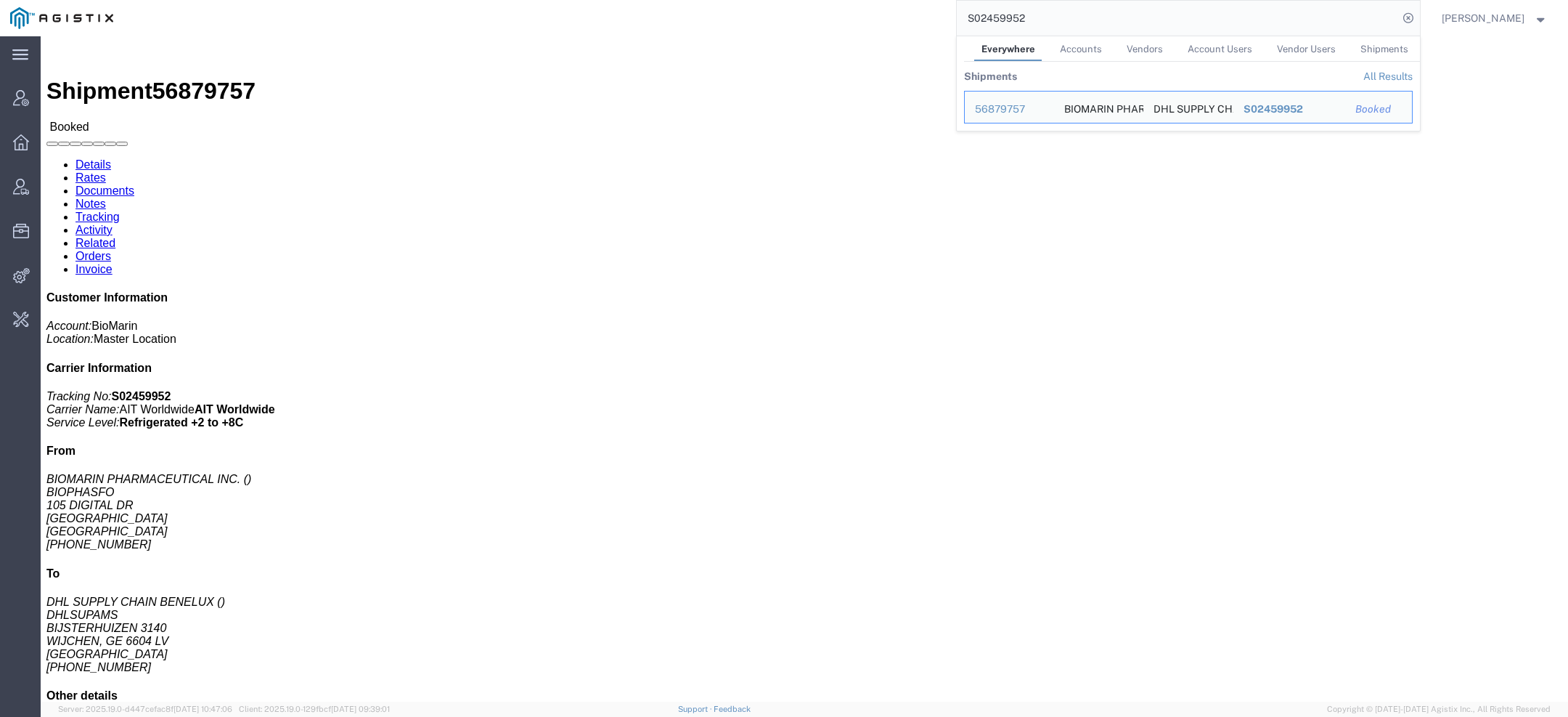
drag, startPoint x: 1046, startPoint y: 24, endPoint x: 754, endPoint y: 22, distance: 292.0
click at [761, 23] on div "S02459952 Everywhere Accounts Vendors Account Users Vendor Users Shipments Ship…" at bounding box center [771, 18] width 1296 height 37
paste input "114019"
drag, startPoint x: 1007, startPoint y: 17, endPoint x: 777, endPoint y: -9, distance: 231.5
click at [777, 0] on html "main_menu Created with Sketch. Collapse Menu Account Manager Overview Vendor Ma…" at bounding box center [784, 358] width 1568 height 717
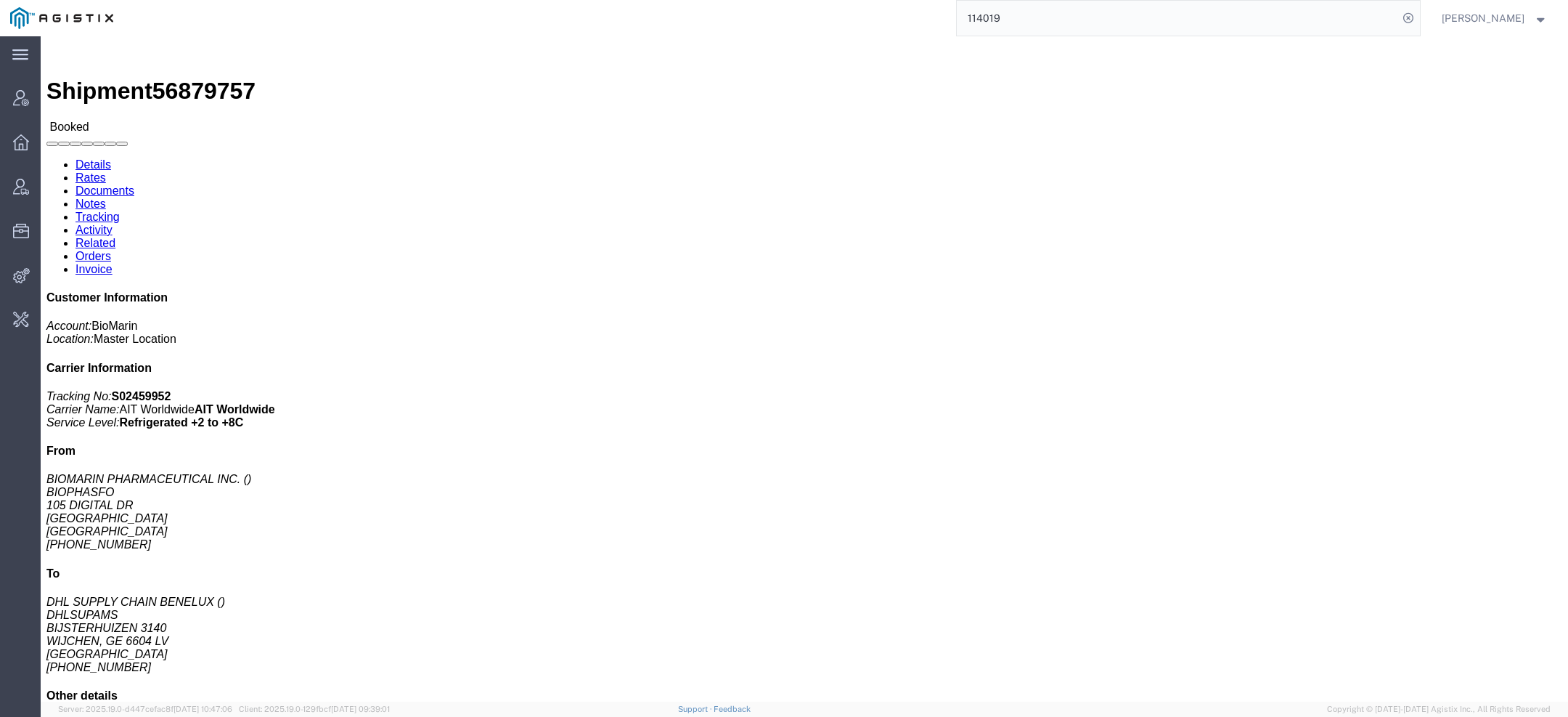
paste input "20"
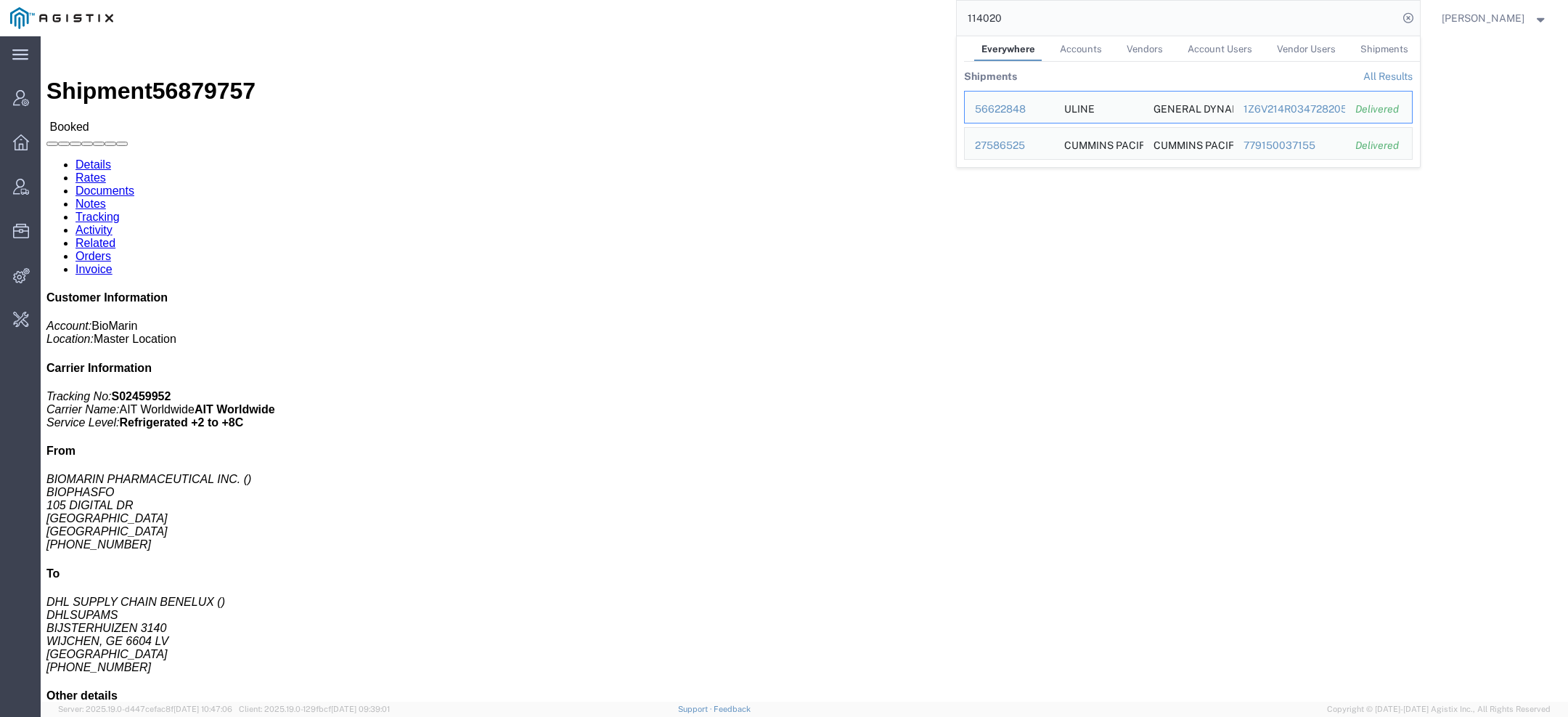
drag, startPoint x: 915, startPoint y: 23, endPoint x: 715, endPoint y: 22, distance: 200.0
click at [754, 22] on div "114020 Everywhere Accounts Vendors Account Users Vendor Users Shipments Shipmen…" at bounding box center [771, 18] width 1296 height 37
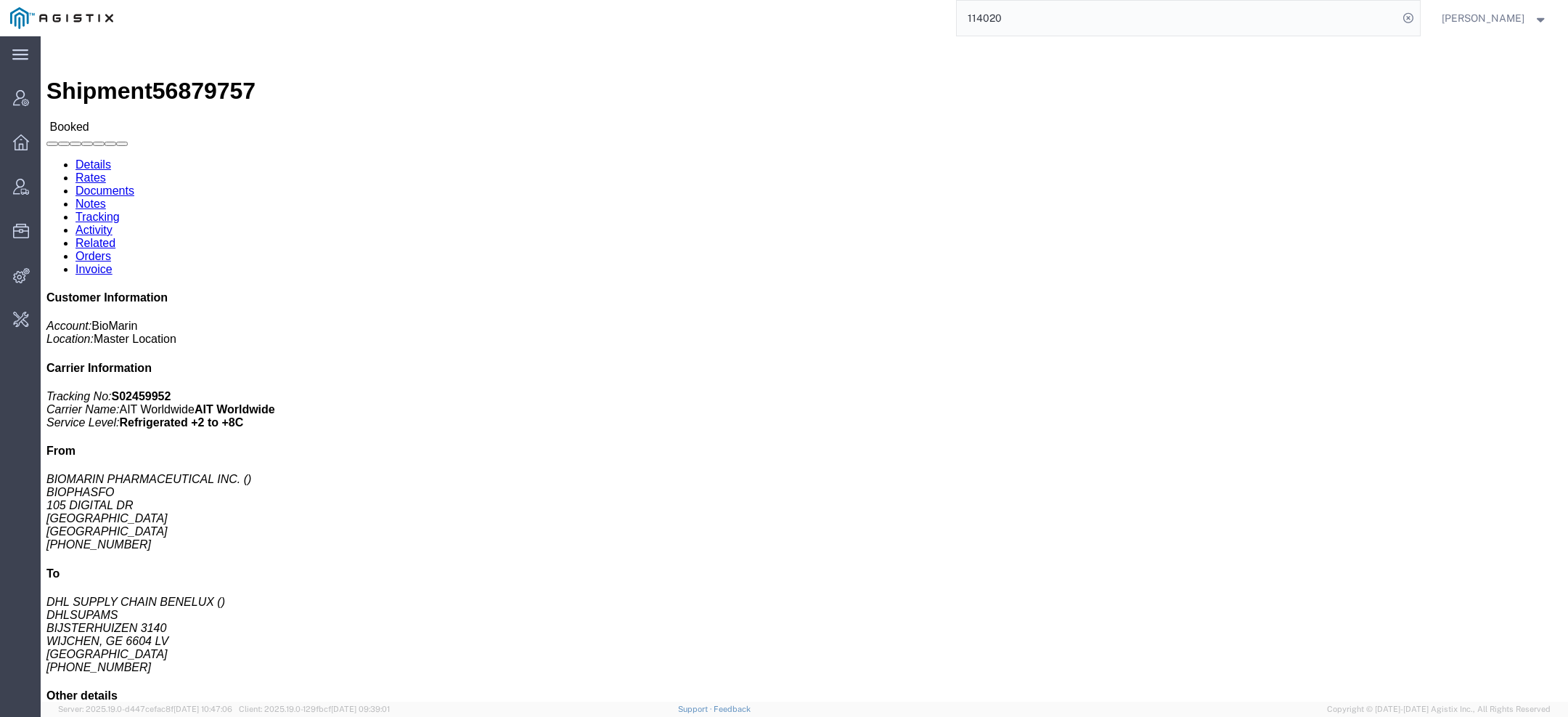
paste input "1"
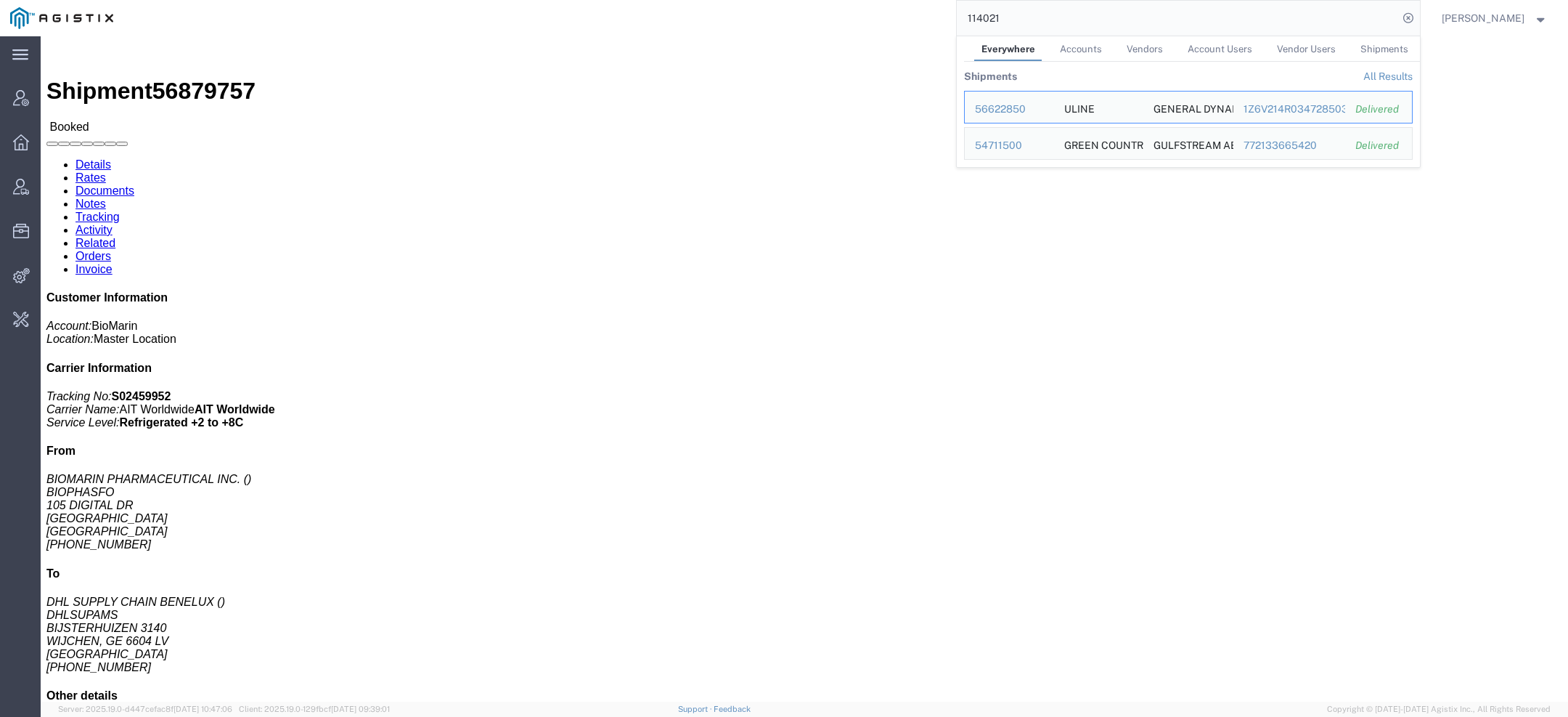
drag, startPoint x: 1020, startPoint y: 17, endPoint x: 771, endPoint y: 14, distance: 249.0
click at [857, 17] on div "114021 Everywhere Accounts Vendors Account Users Vendor Users Shipments Shipmen…" at bounding box center [771, 18] width 1296 height 37
paste input "2"
drag, startPoint x: 1065, startPoint y: 23, endPoint x: 728, endPoint y: 8, distance: 337.3
click at [785, 20] on div "114022 Everywhere Accounts Vendors Account Users Vendor Users Shipments Shipmen…" at bounding box center [771, 18] width 1296 height 37
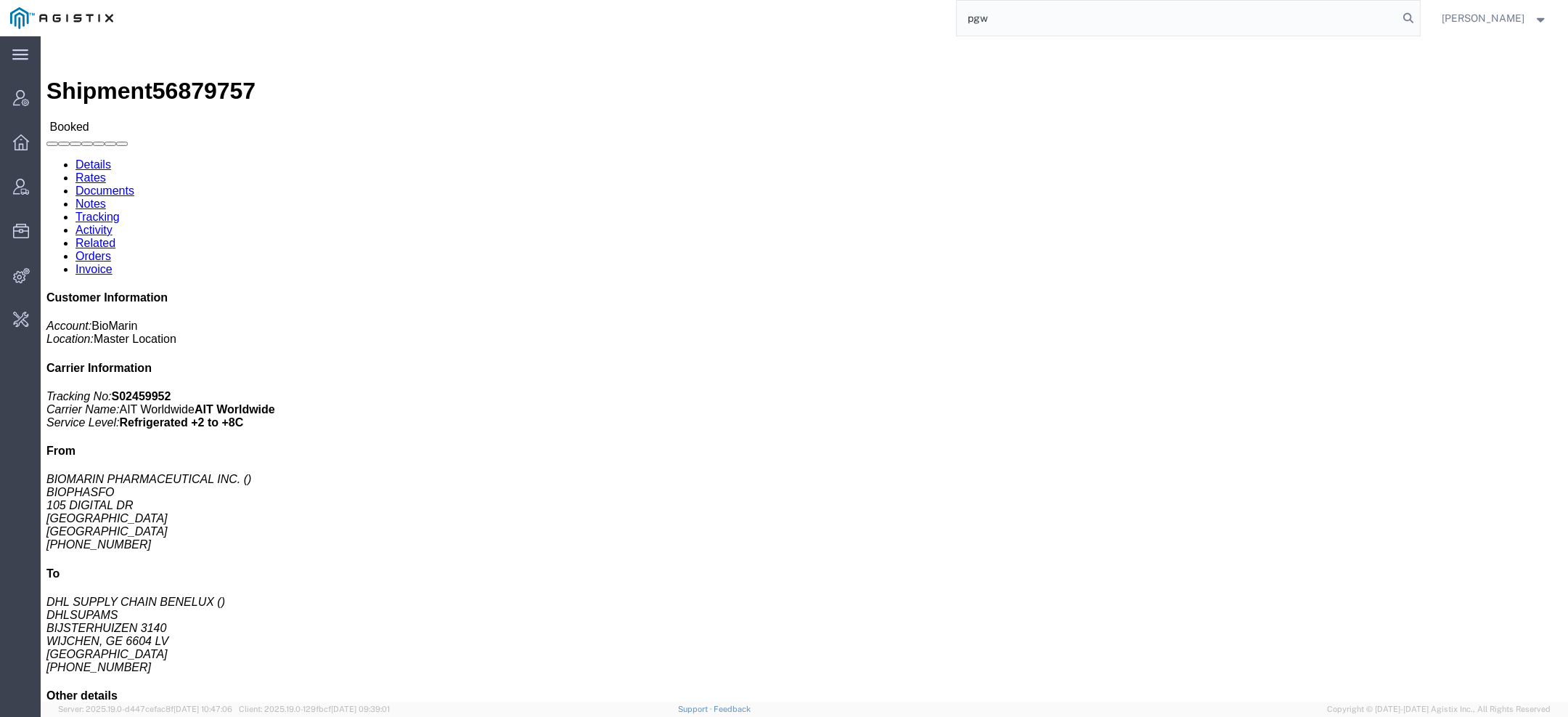
type input "pgw"
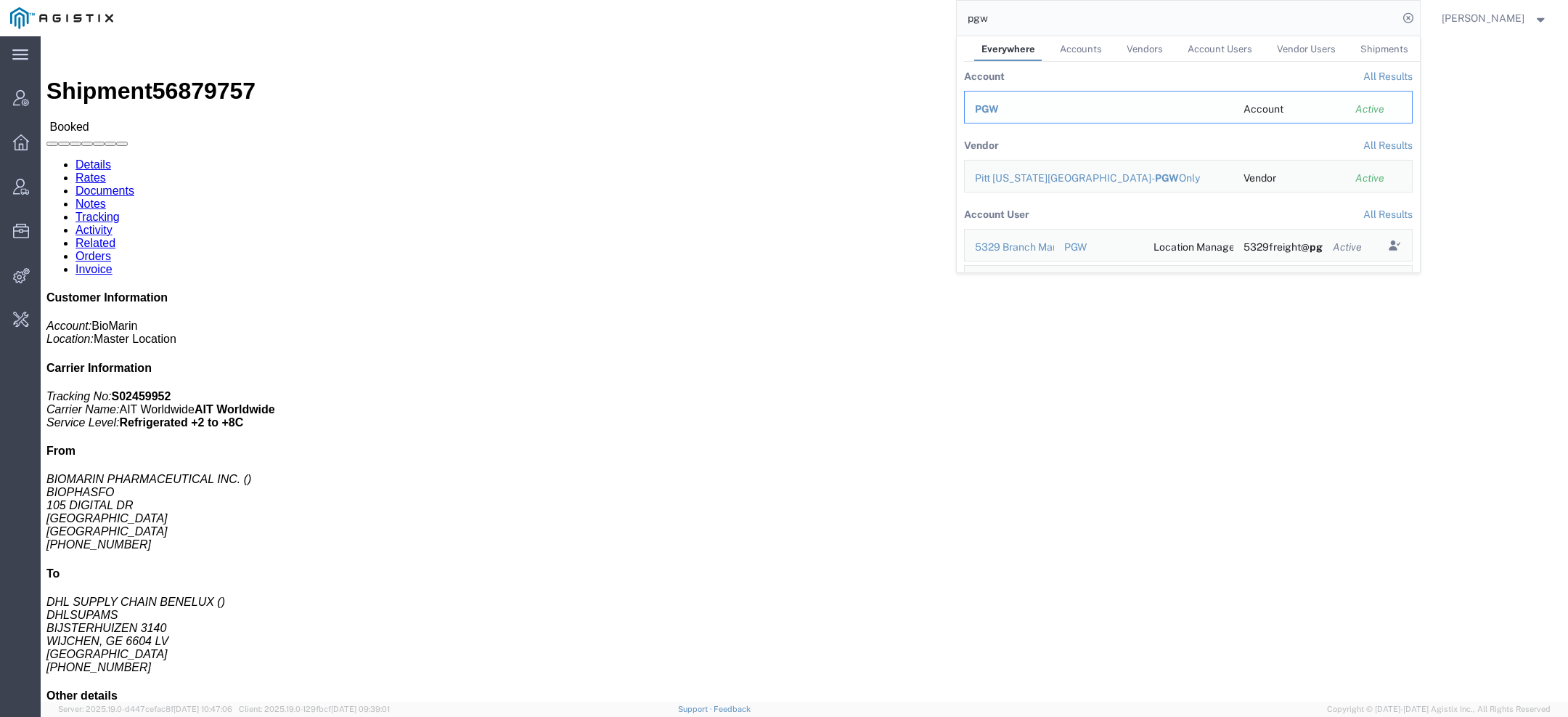
click at [988, 107] on span "PGW" at bounding box center [986, 109] width 24 height 12
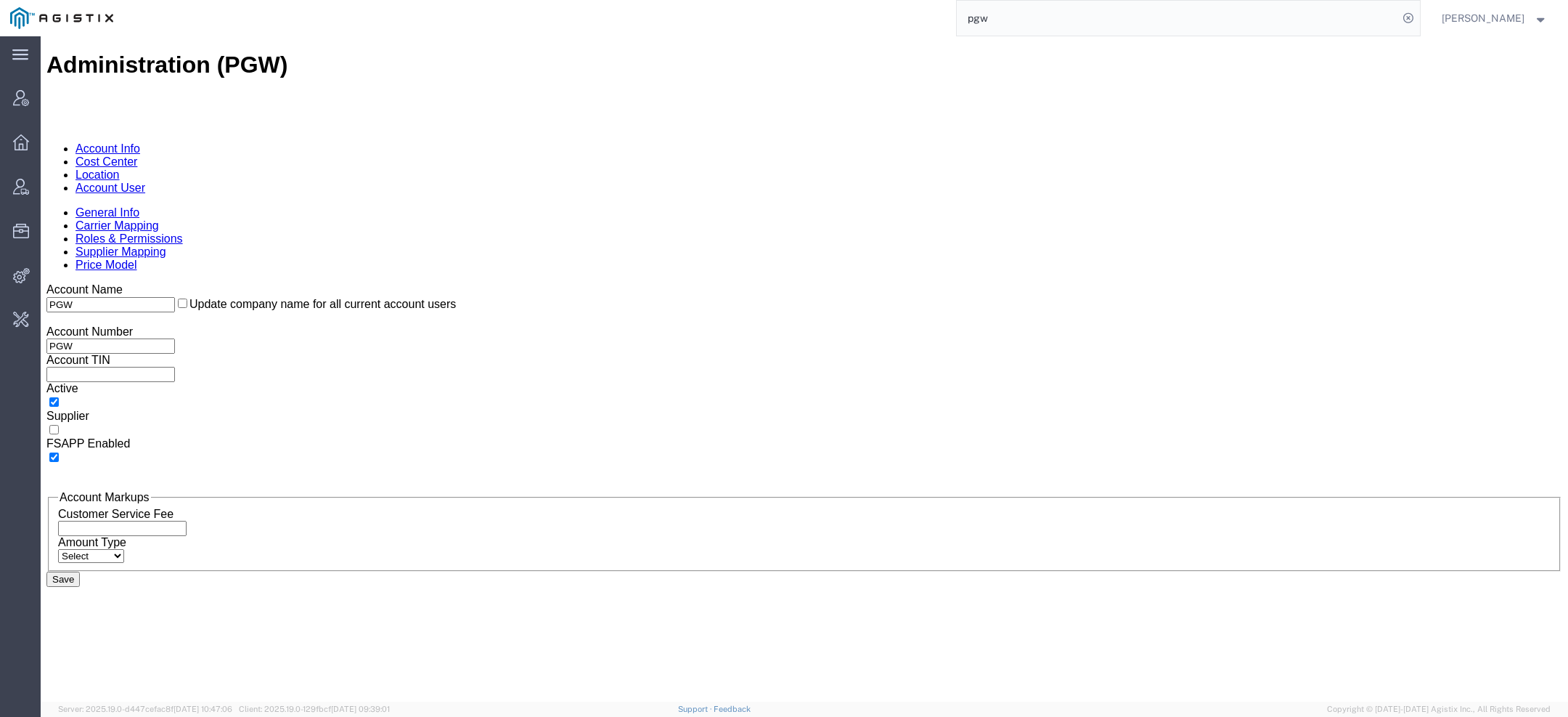
click at [145, 181] on link "Account User" at bounding box center [110, 187] width 69 height 12
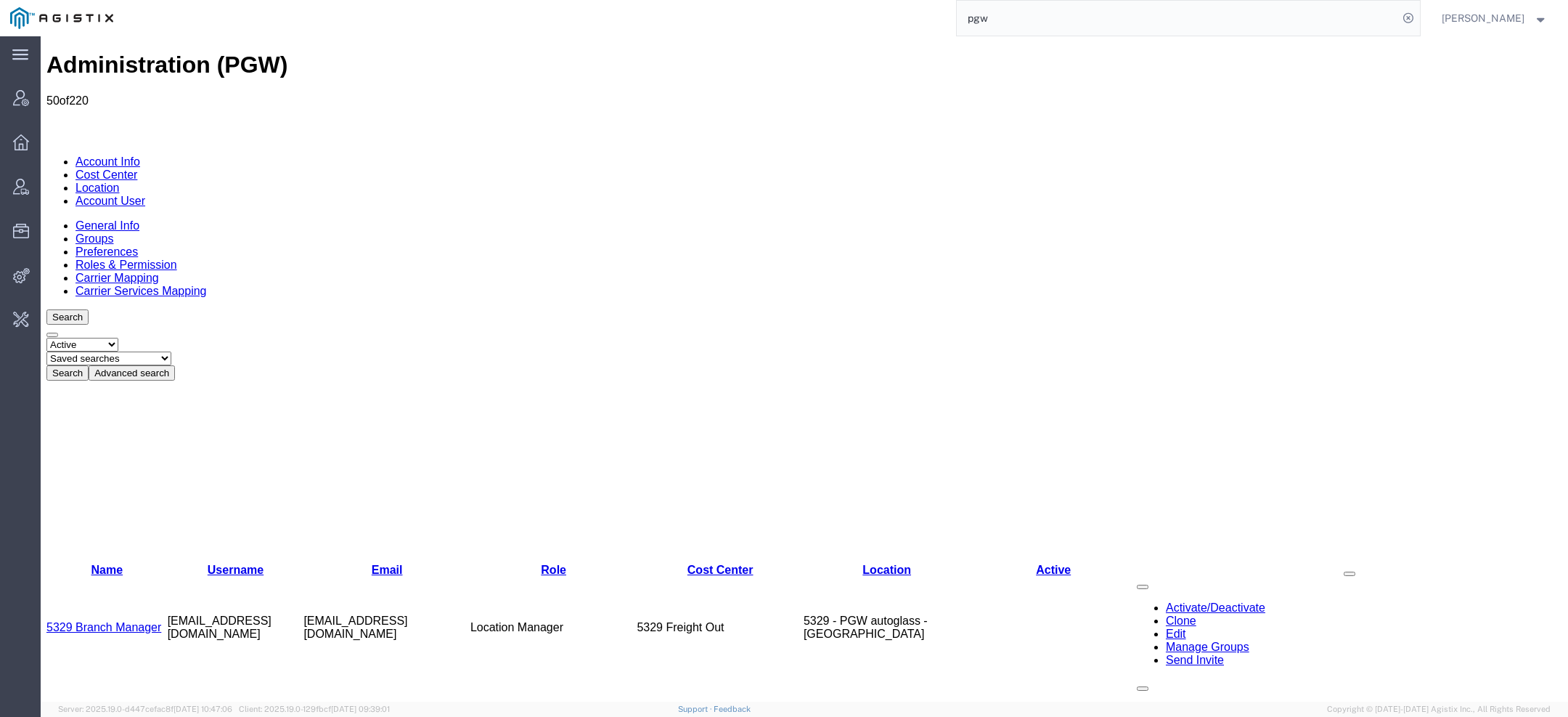
click at [171, 351] on select "Saved searches Exclude Branch Manager Jason Offline user" at bounding box center [109, 358] width 125 height 14
select select "Offline user"
click at [102, 351] on select "Saved searches Exclude Branch Manager Jason Offline user" at bounding box center [109, 358] width 125 height 14
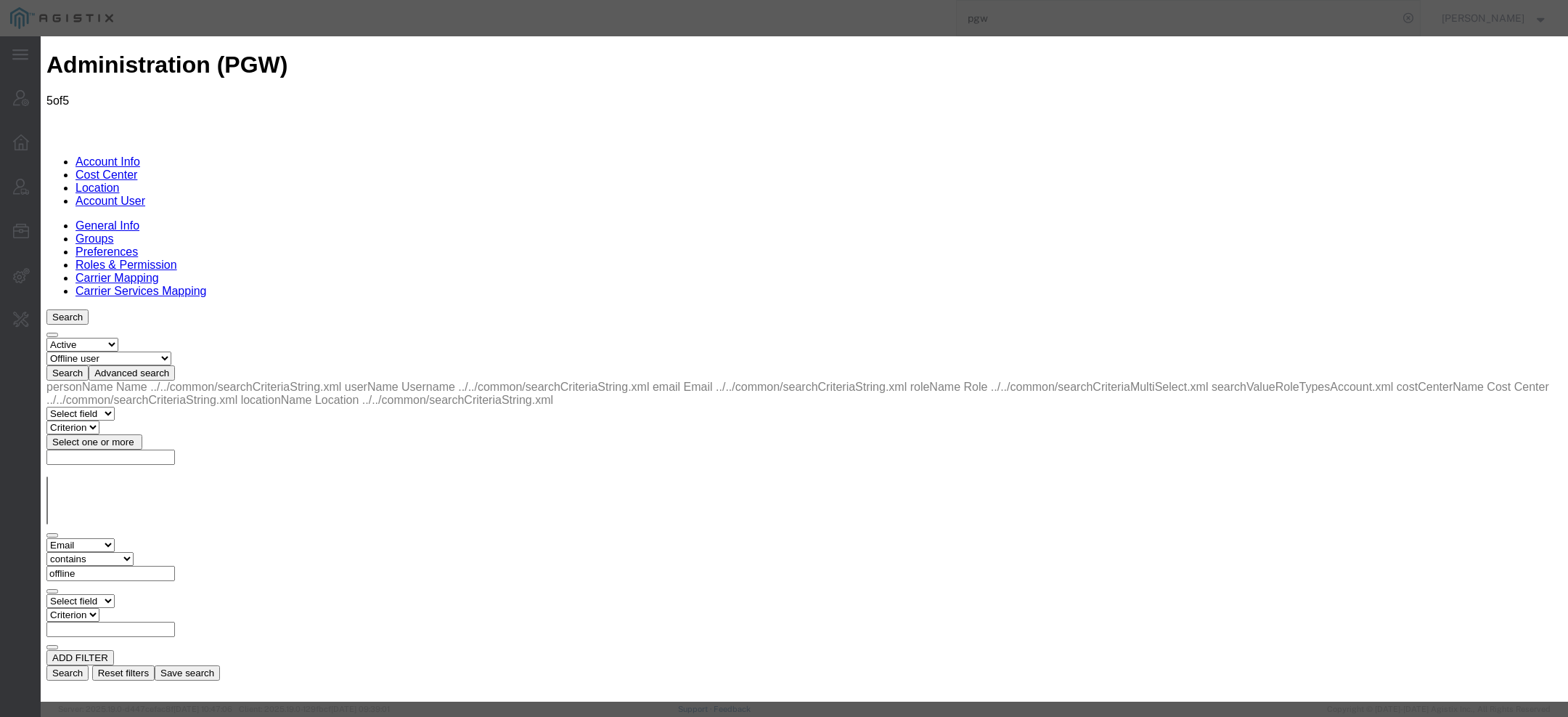
select select "COSTCENTER"
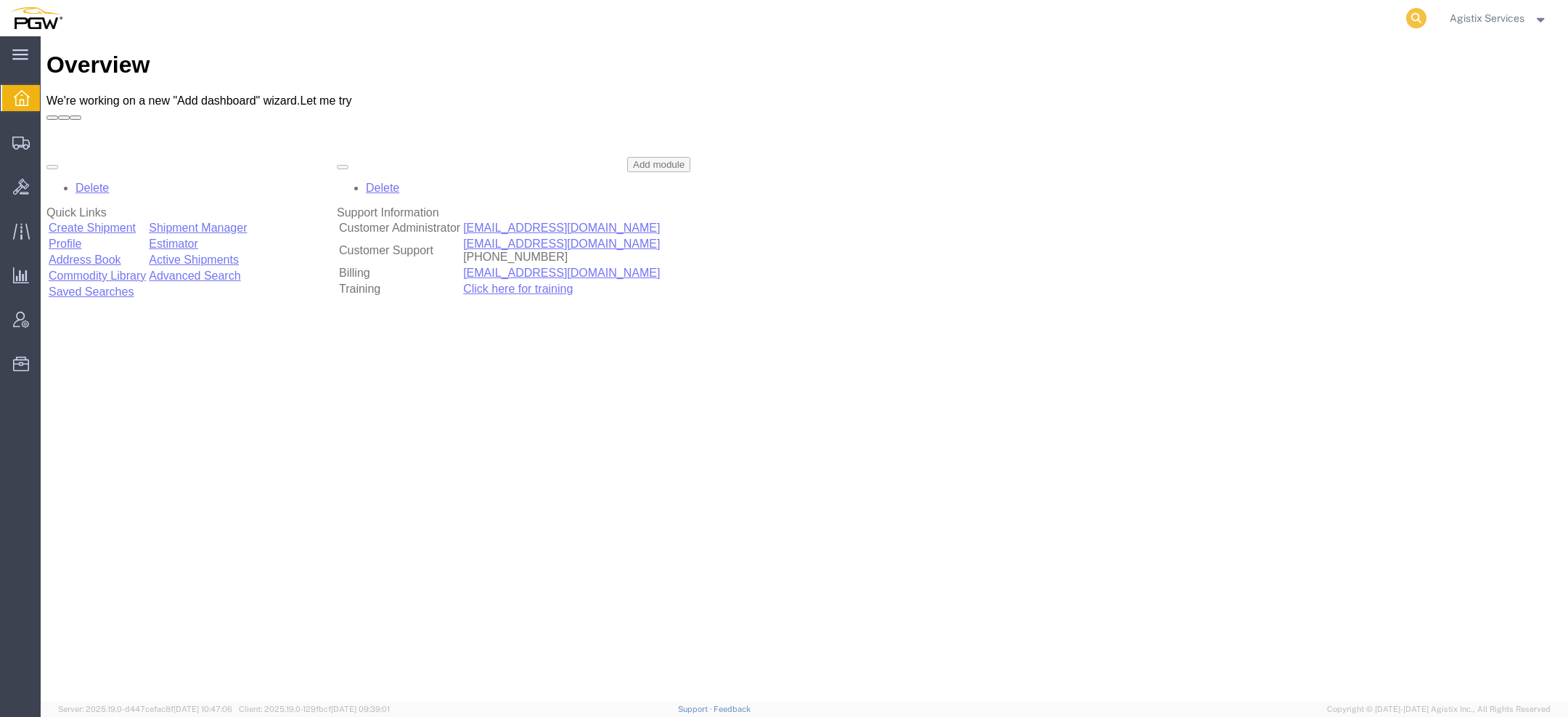
click at [1416, 23] on icon at bounding box center [1415, 18] width 21 height 21
paste input "56878302"
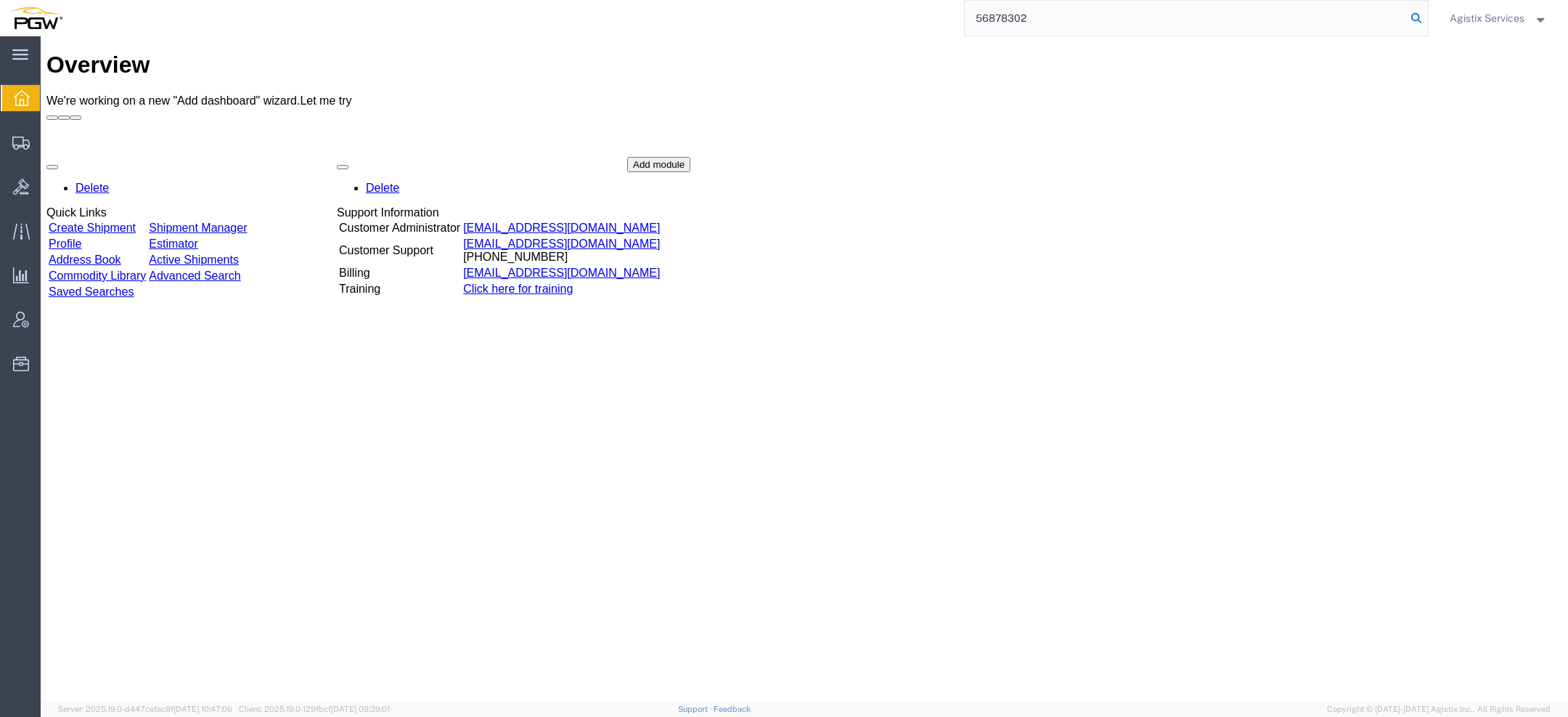
type input "56878302"
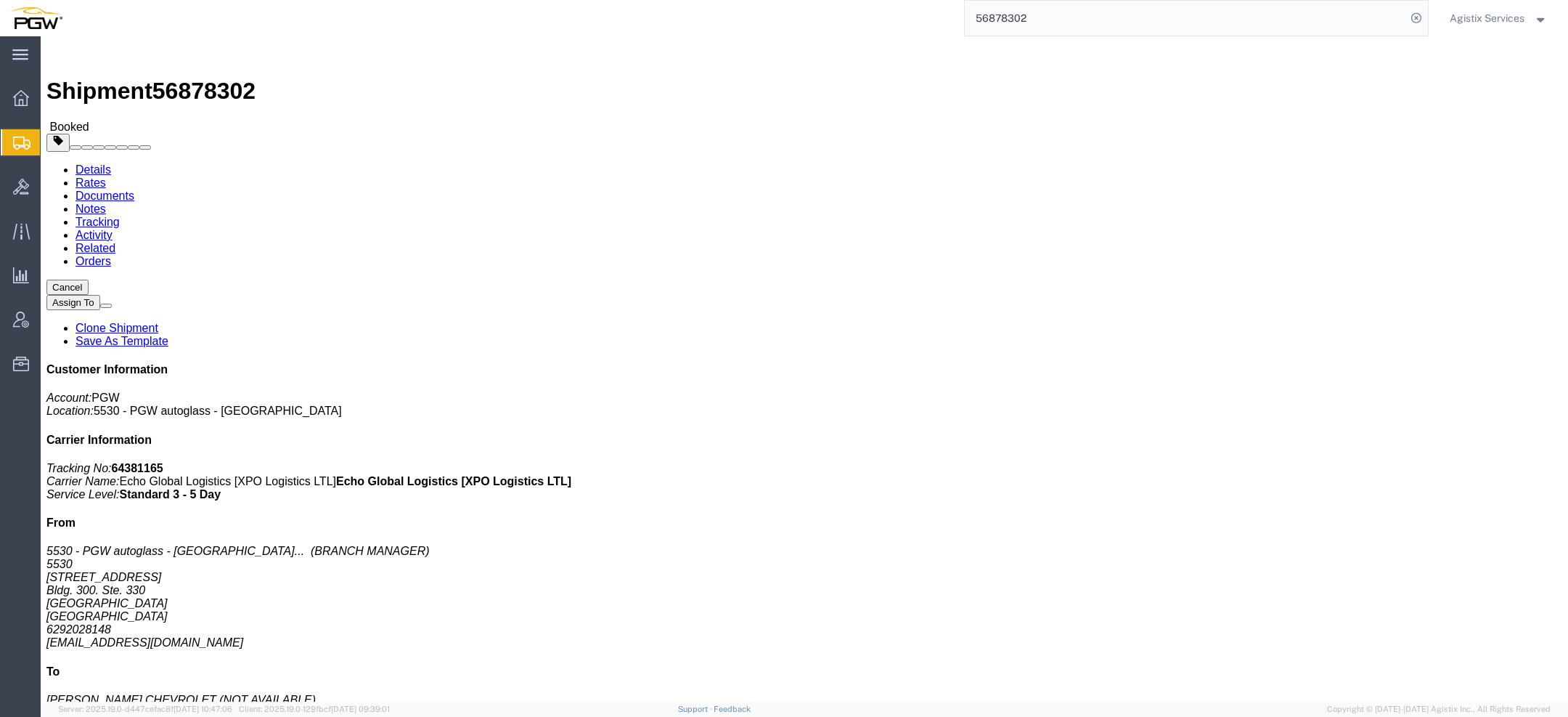
click link "Rates"
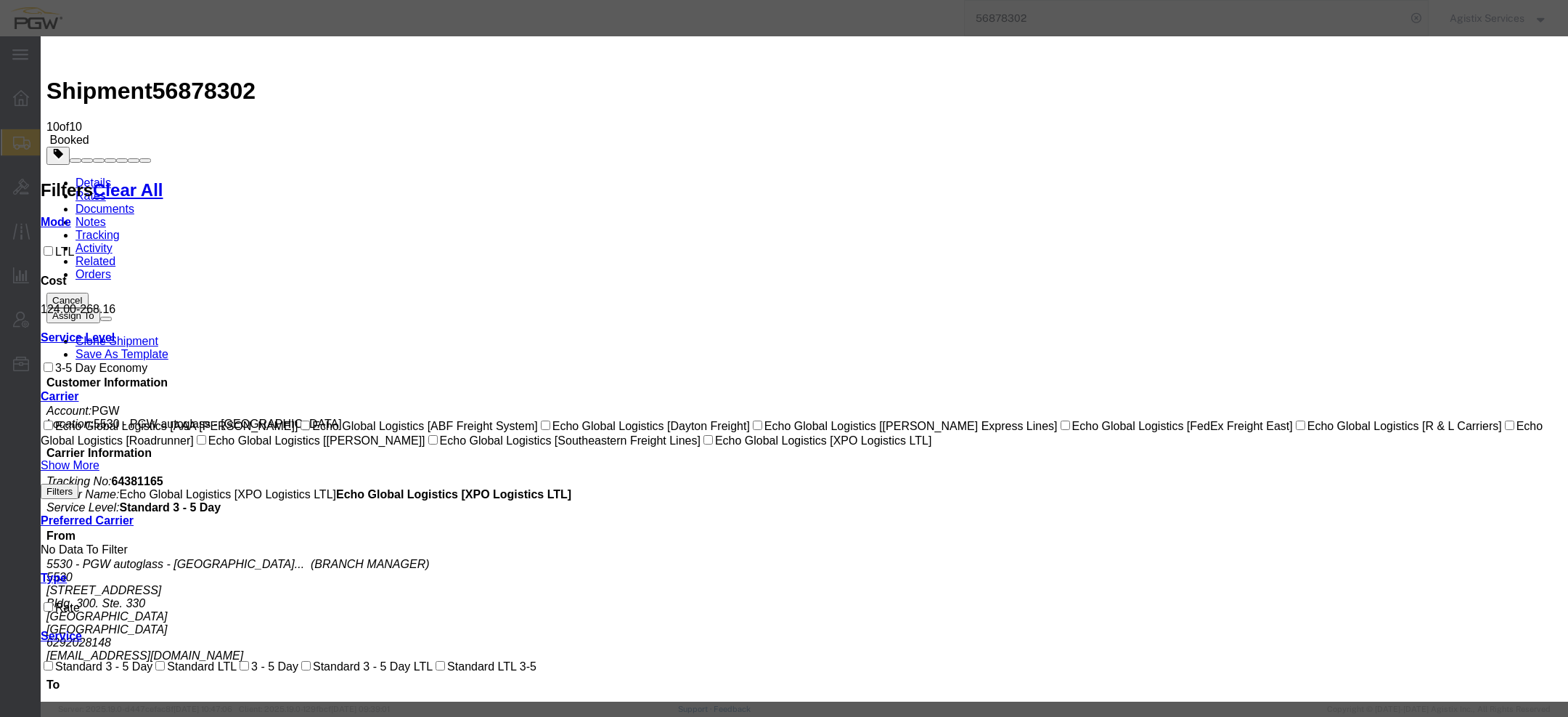
select select "46|14217|4622"
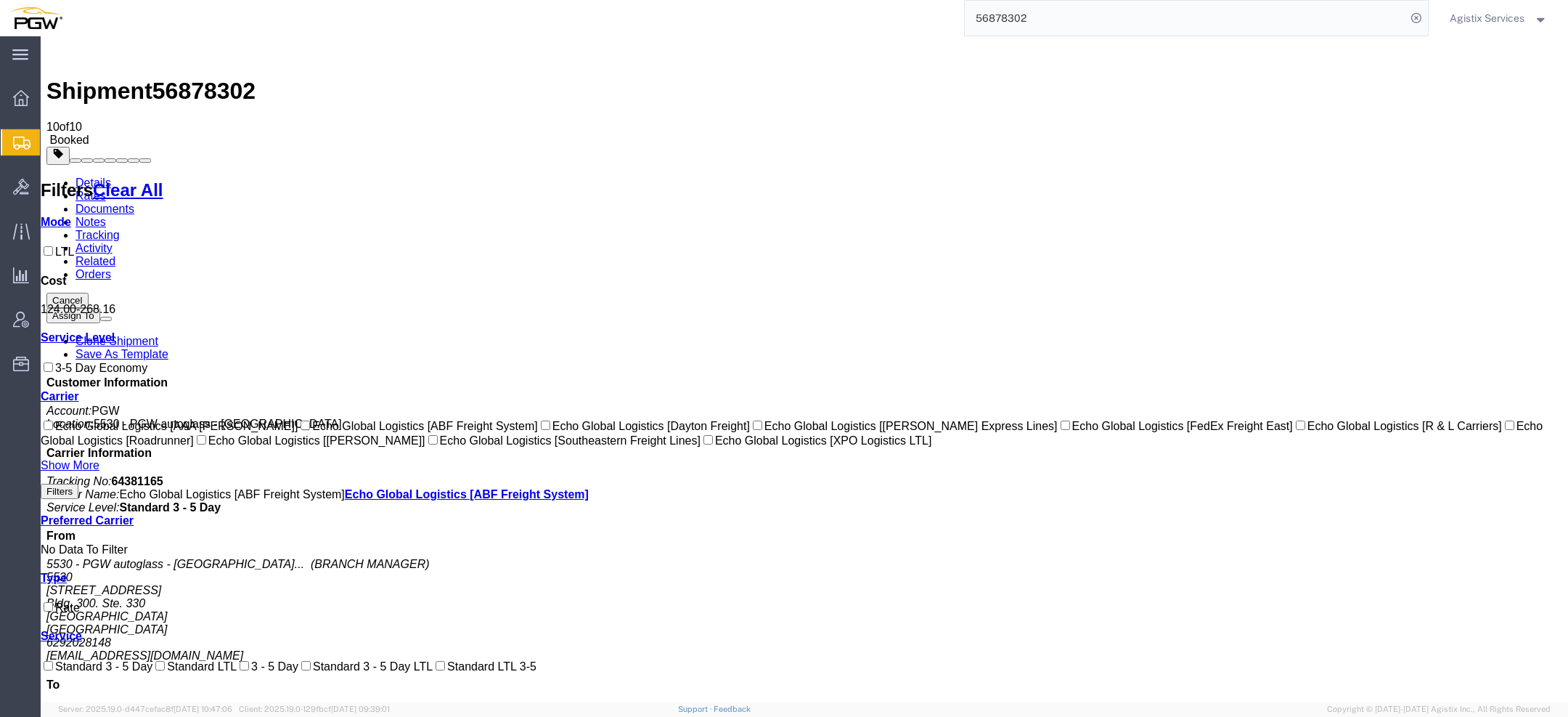
click at [134, 202] on link "Documents" at bounding box center [104, 208] width 58 height 12
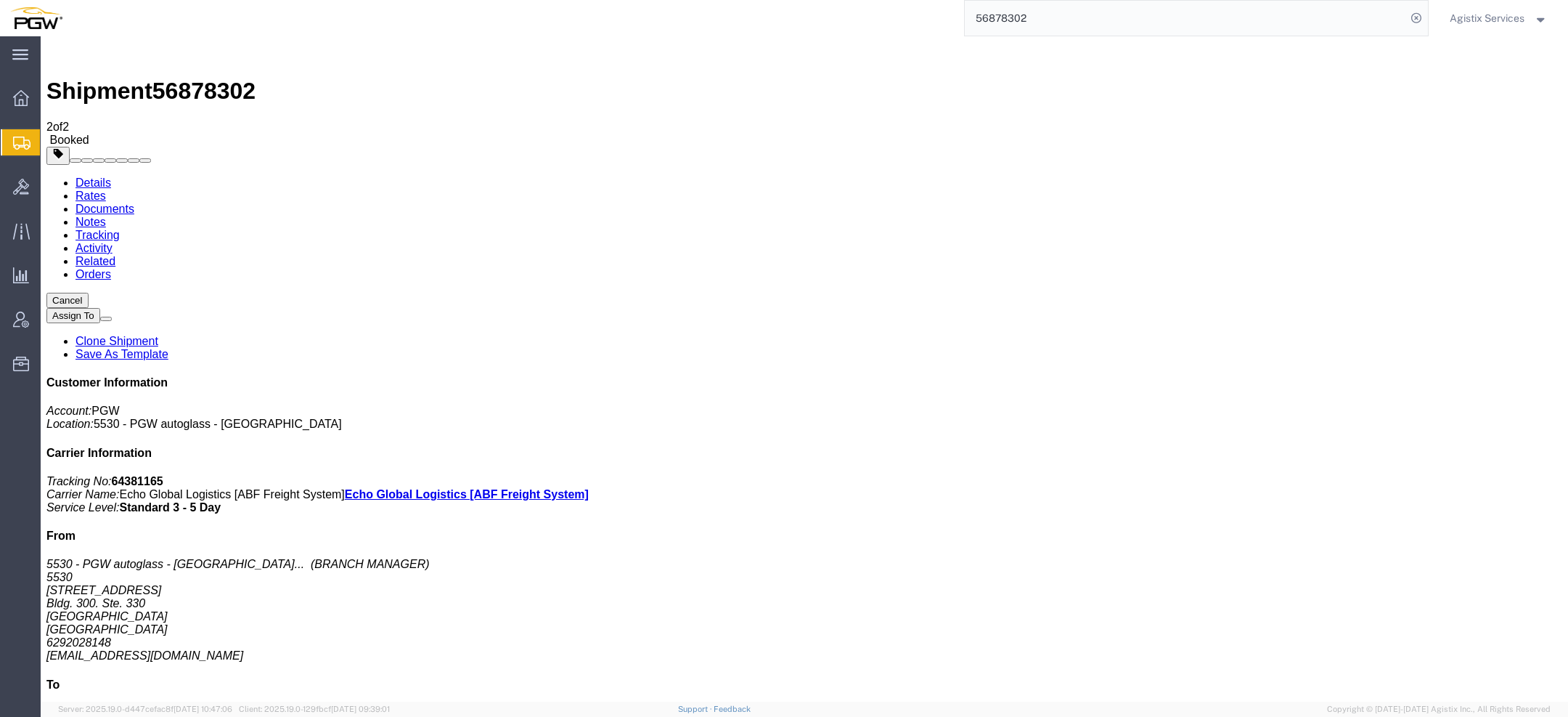
click at [134, 202] on link "Documents" at bounding box center [104, 208] width 58 height 12
